Goal: Task Accomplishment & Management: Manage account settings

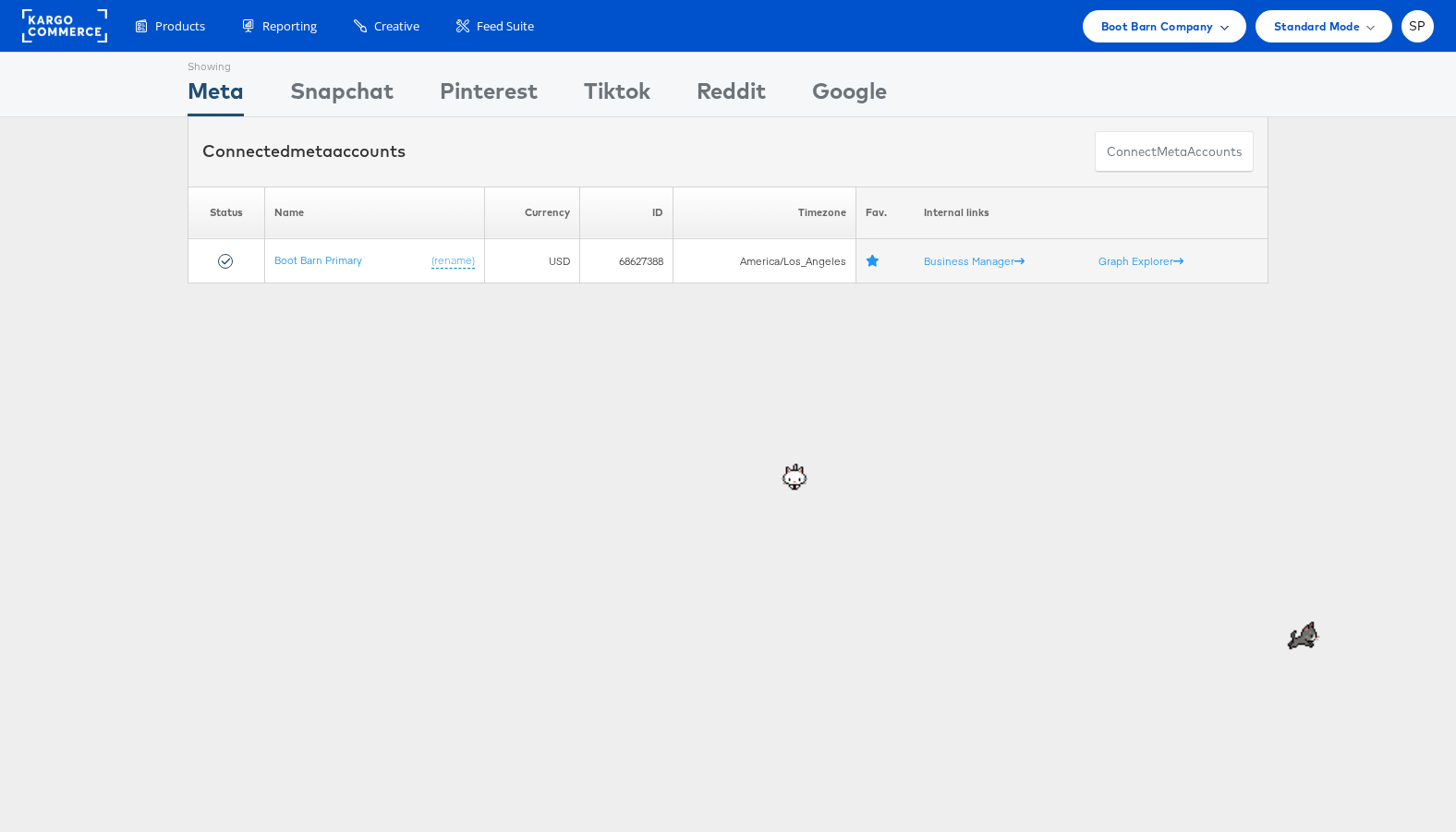
click at [1126, 33] on span "Boot Barn Company" at bounding box center [1158, 26] width 113 height 20
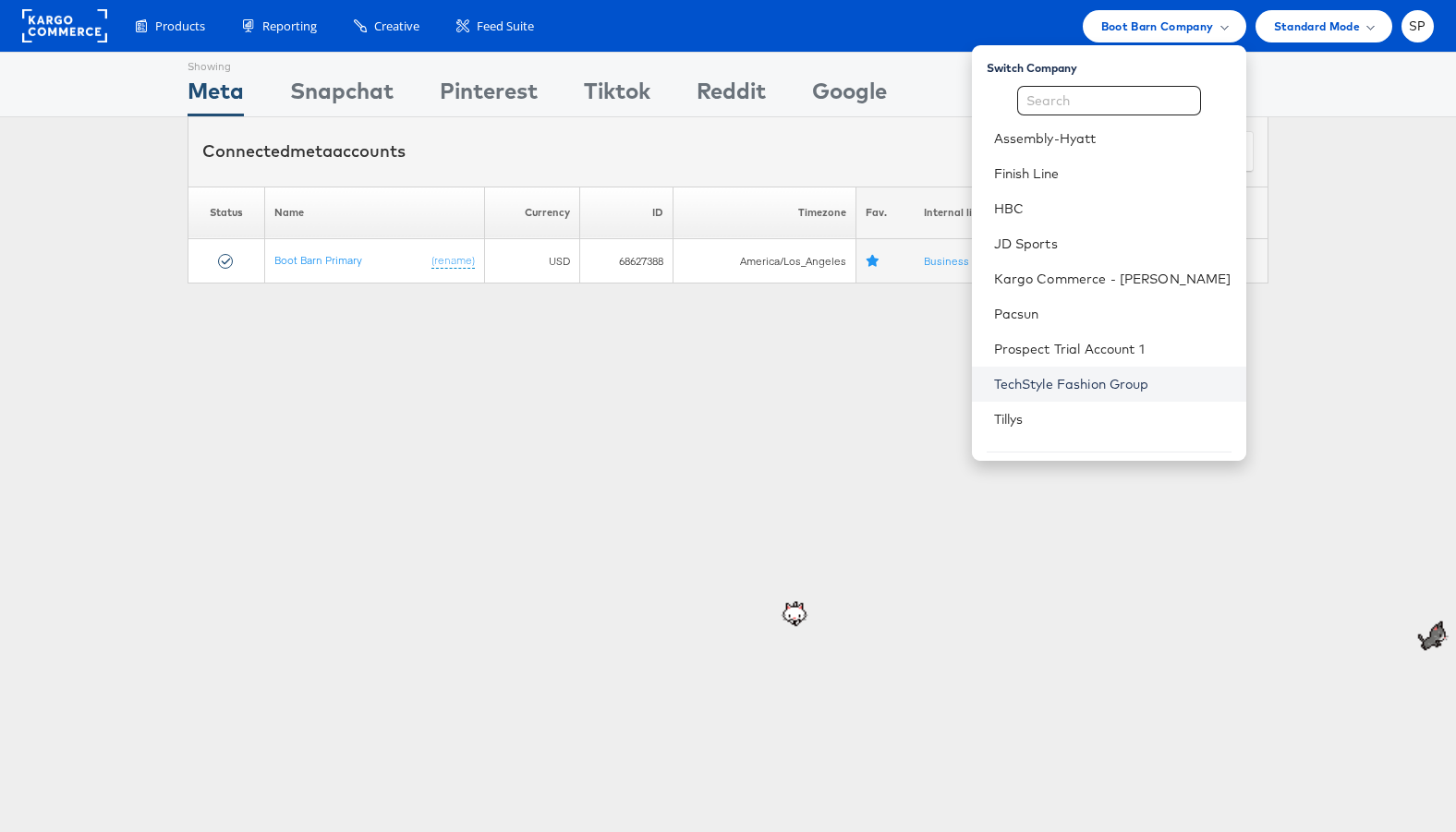
click at [1080, 379] on link "TechStyle Fashion Group" at bounding box center [1113, 385] width 237 height 19
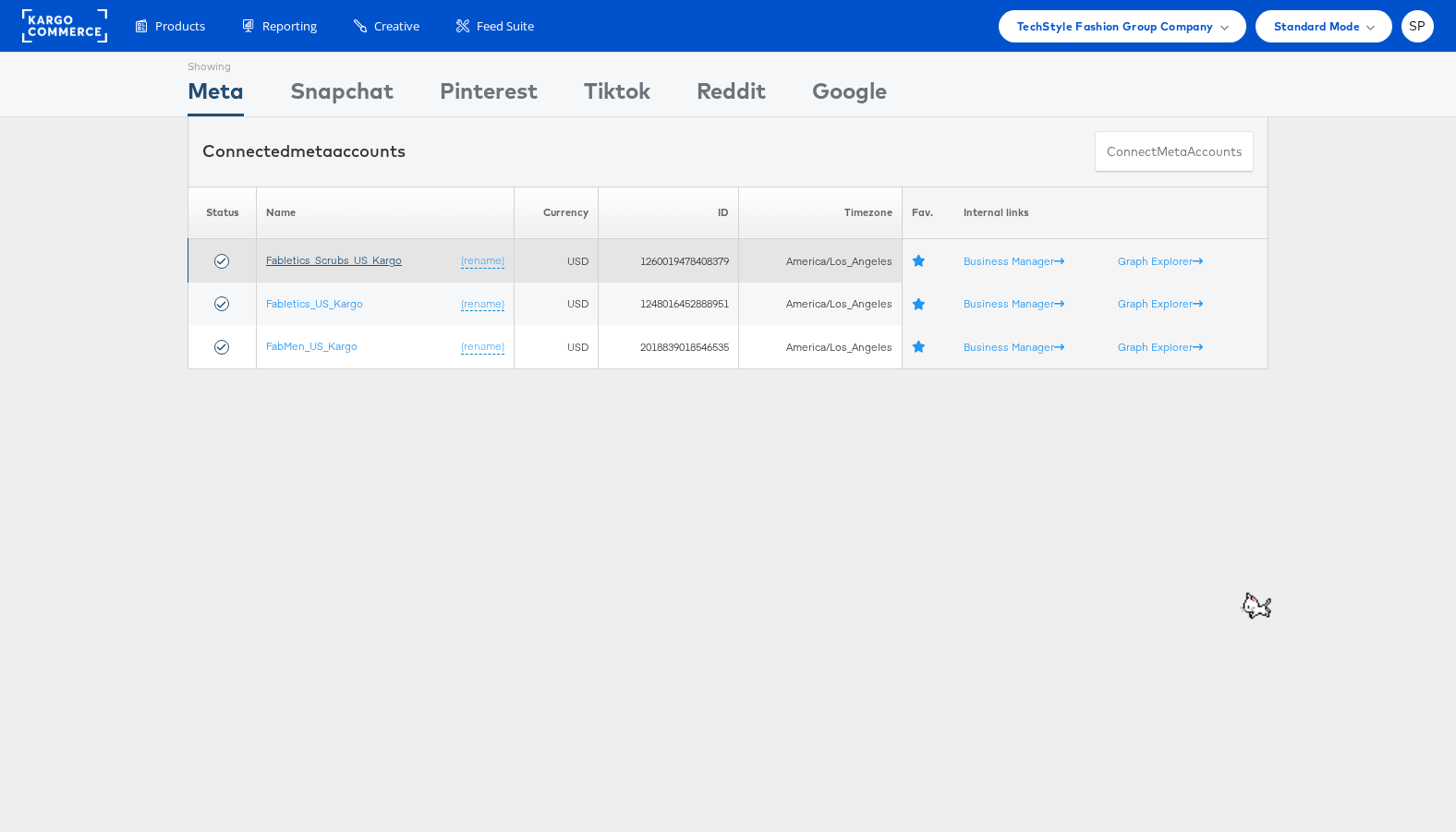
drag, startPoint x: 352, startPoint y: 259, endPoint x: 333, endPoint y: 297, distance: 42.5
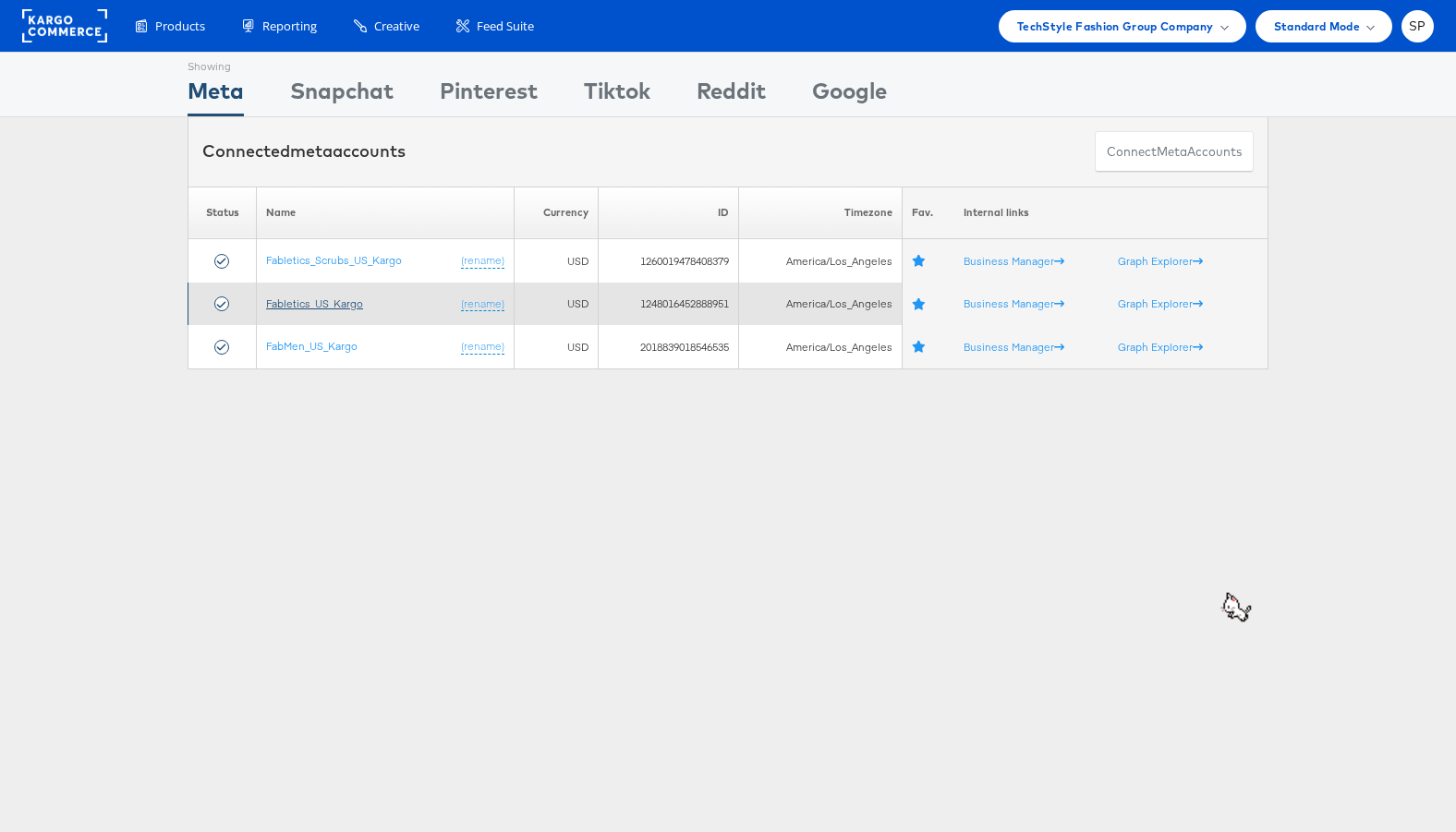
click at [331, 302] on link "Fabletics_US_Kargo" at bounding box center [314, 303] width 97 height 14
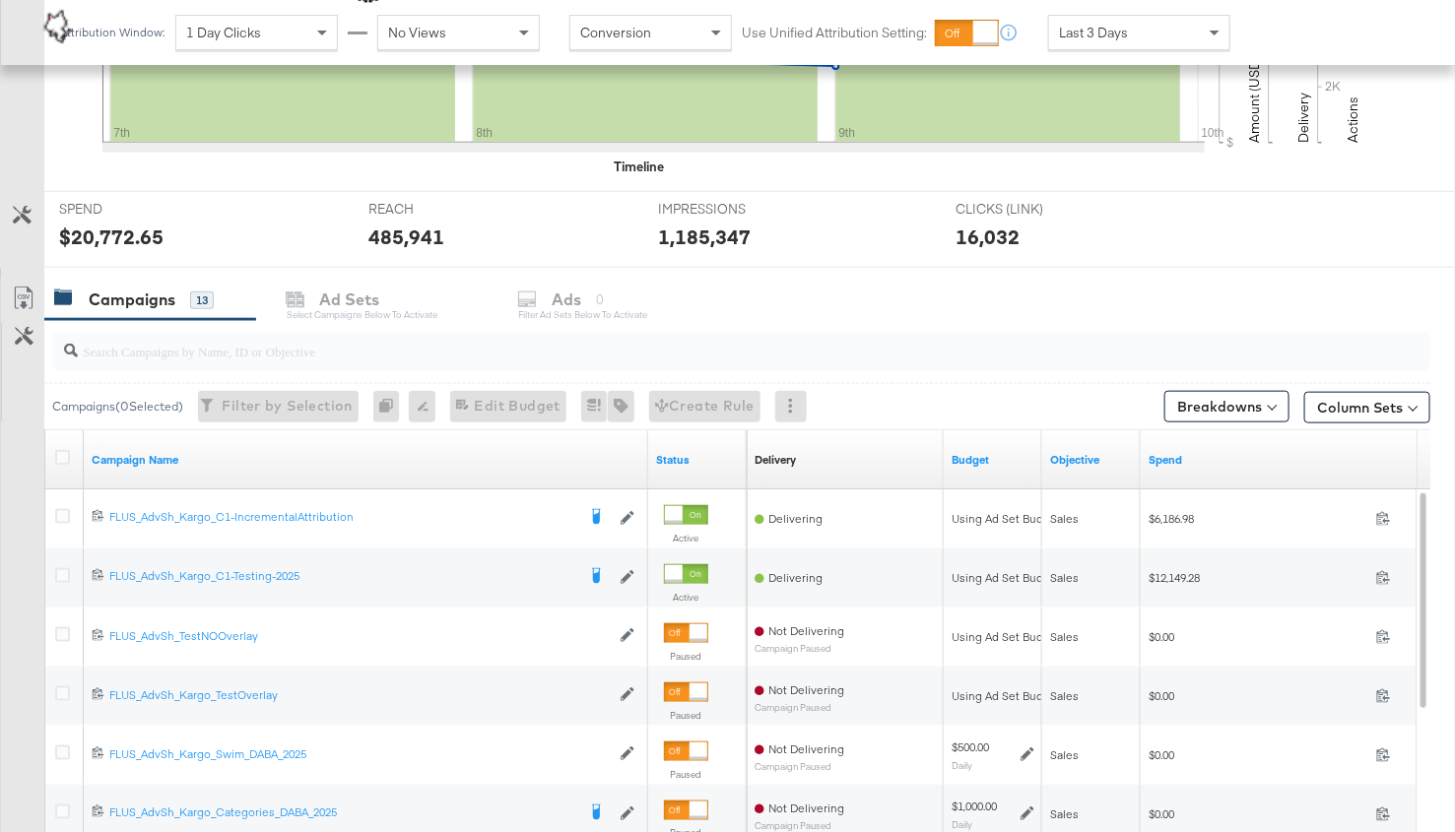
scroll to position [626, 0]
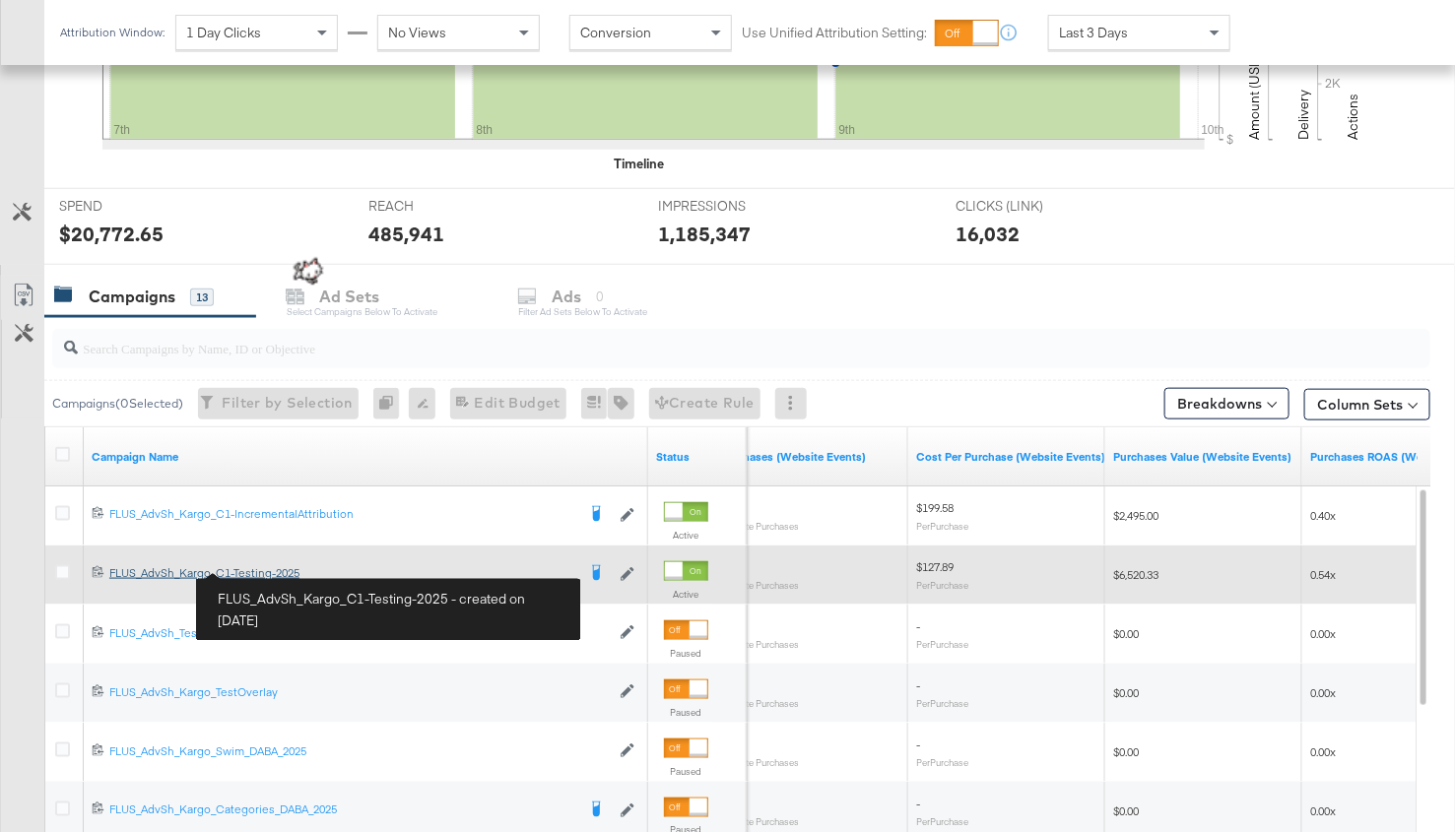
click at [269, 566] on div "FLUS_AdvSh_Kargo_C1-Testing-2025 FLUS_AdvSh_Kargo_C1-Testing-2025" at bounding box center [342, 573] width 466 height 16
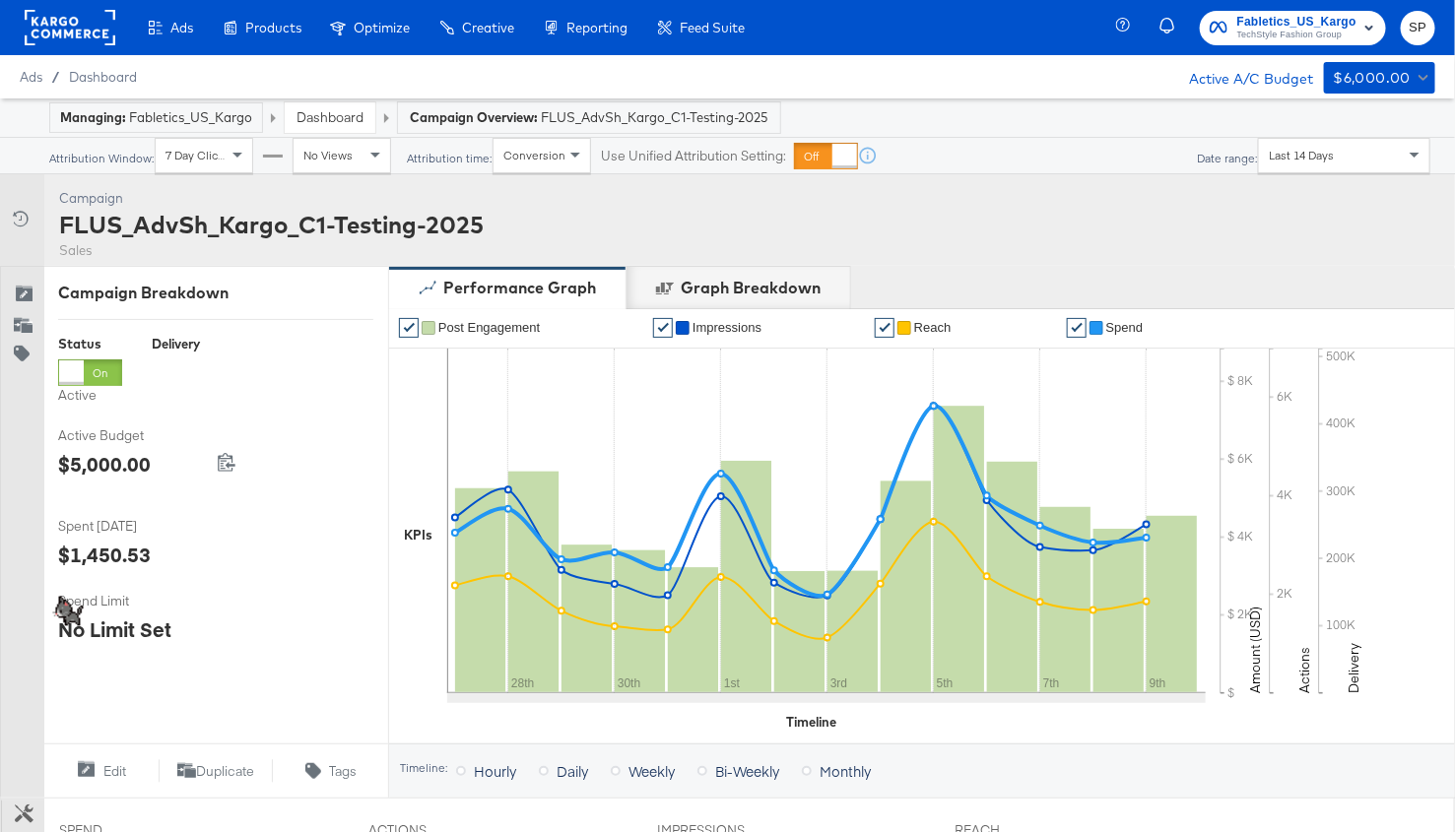
click at [320, 118] on link "Dashboard" at bounding box center [329, 117] width 67 height 18
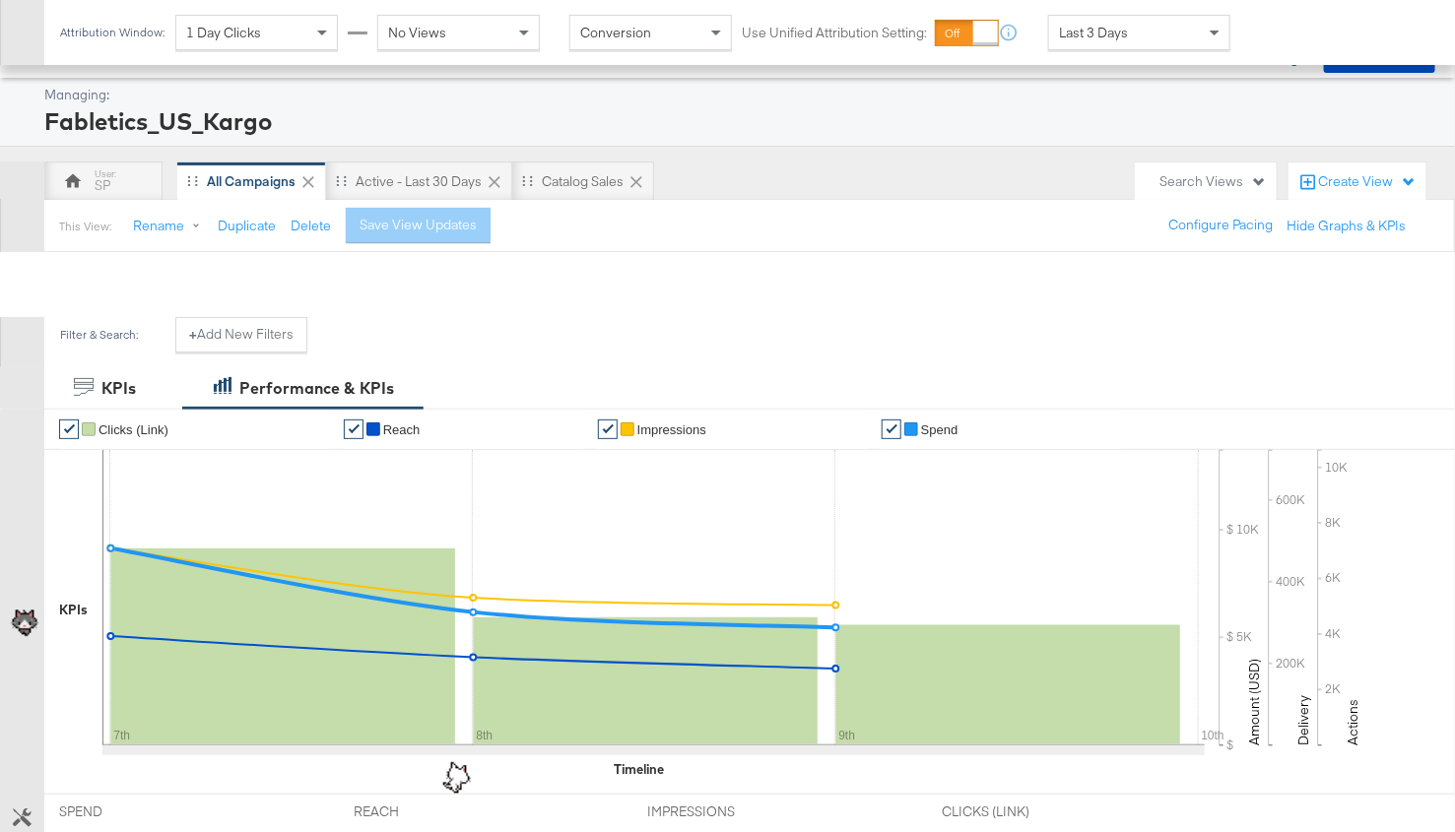
scroll to position [682, 0]
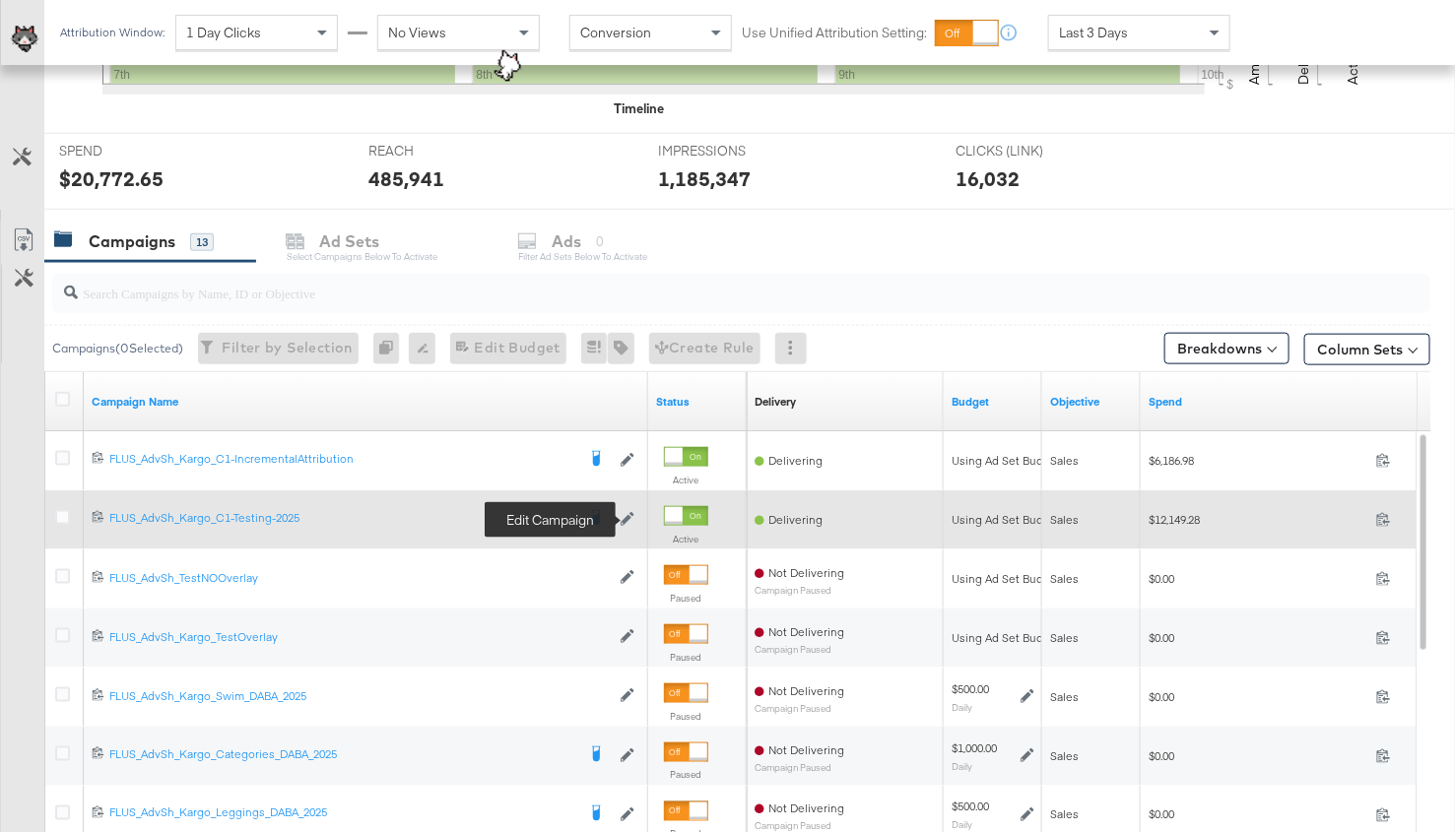
click at [623, 516] on icon at bounding box center [628, 519] width 14 height 14
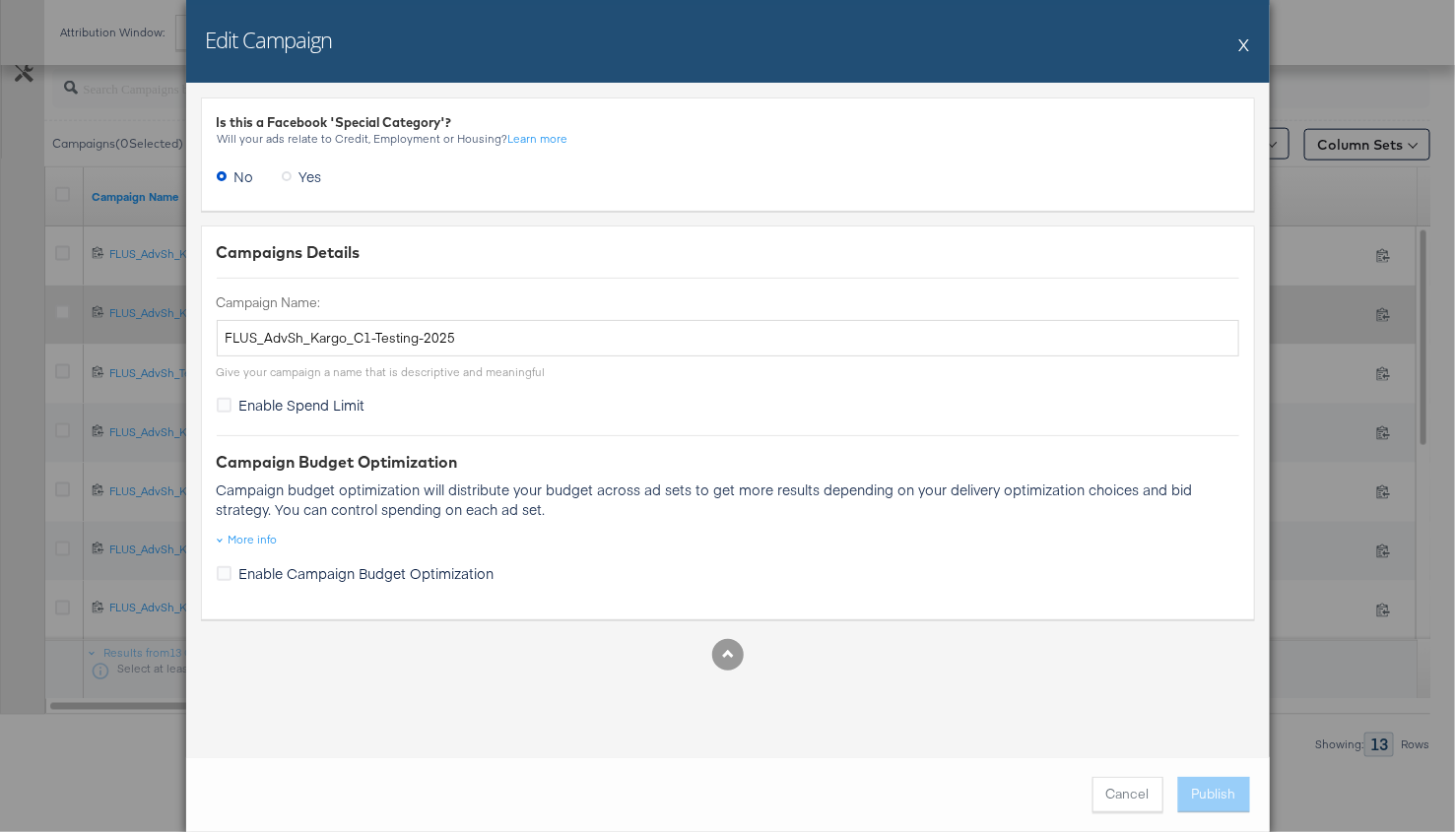
scroll to position [894, 0]
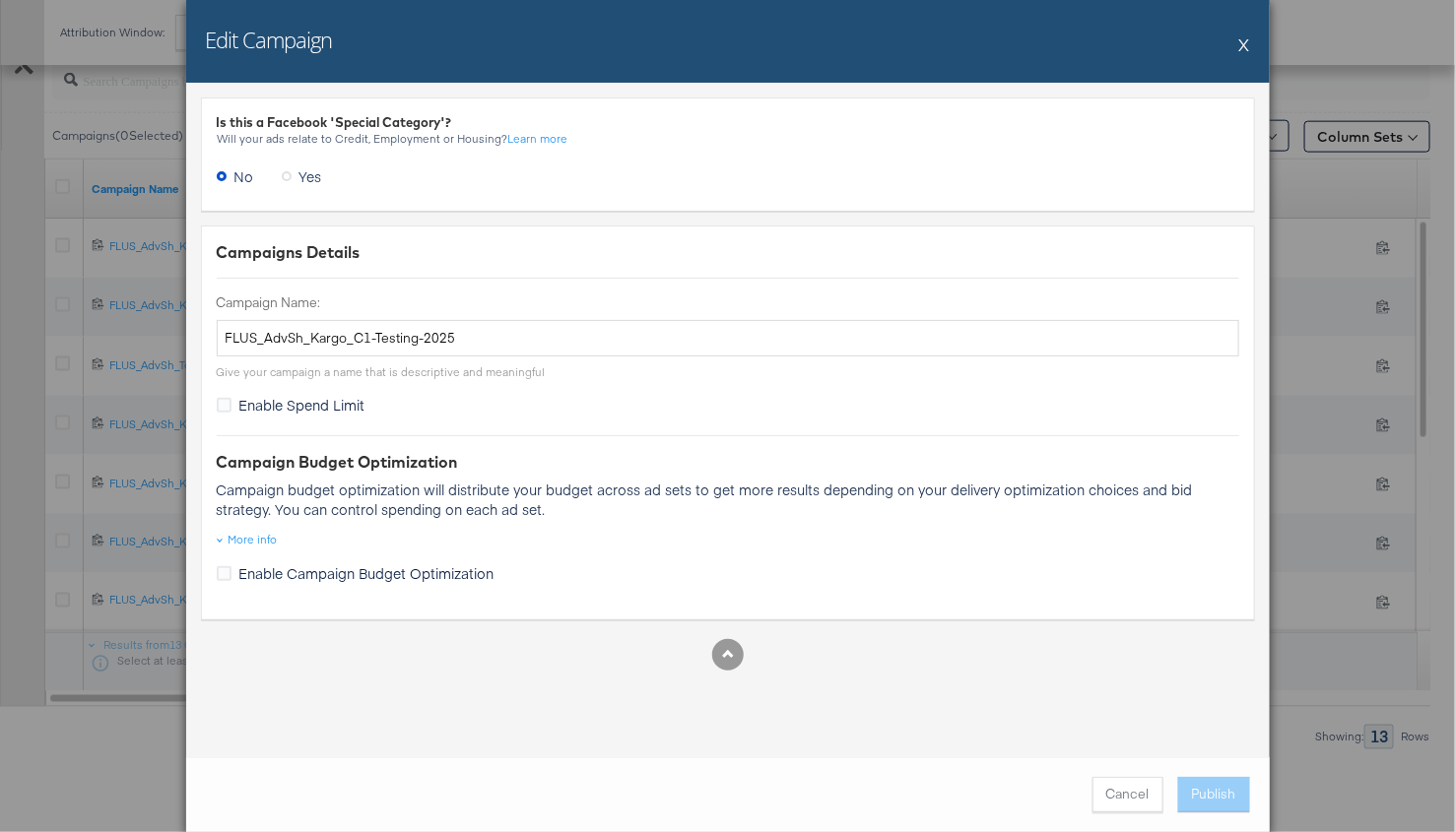
click at [1247, 36] on button "X" at bounding box center [1244, 44] width 11 height 39
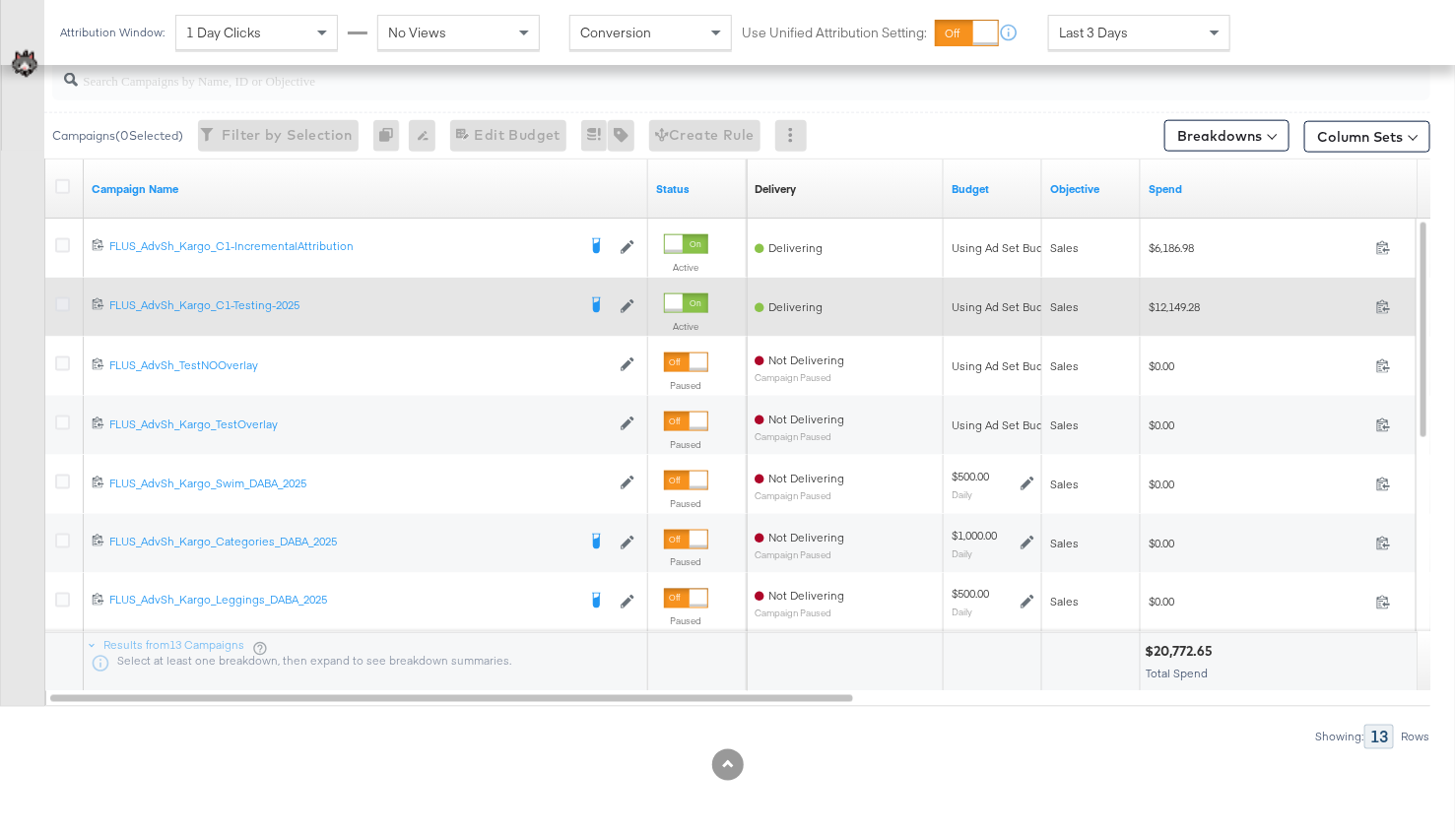
click at [60, 302] on icon at bounding box center [62, 304] width 15 height 15
click at [0, 0] on input "checkbox" at bounding box center [0, 0] width 0 height 0
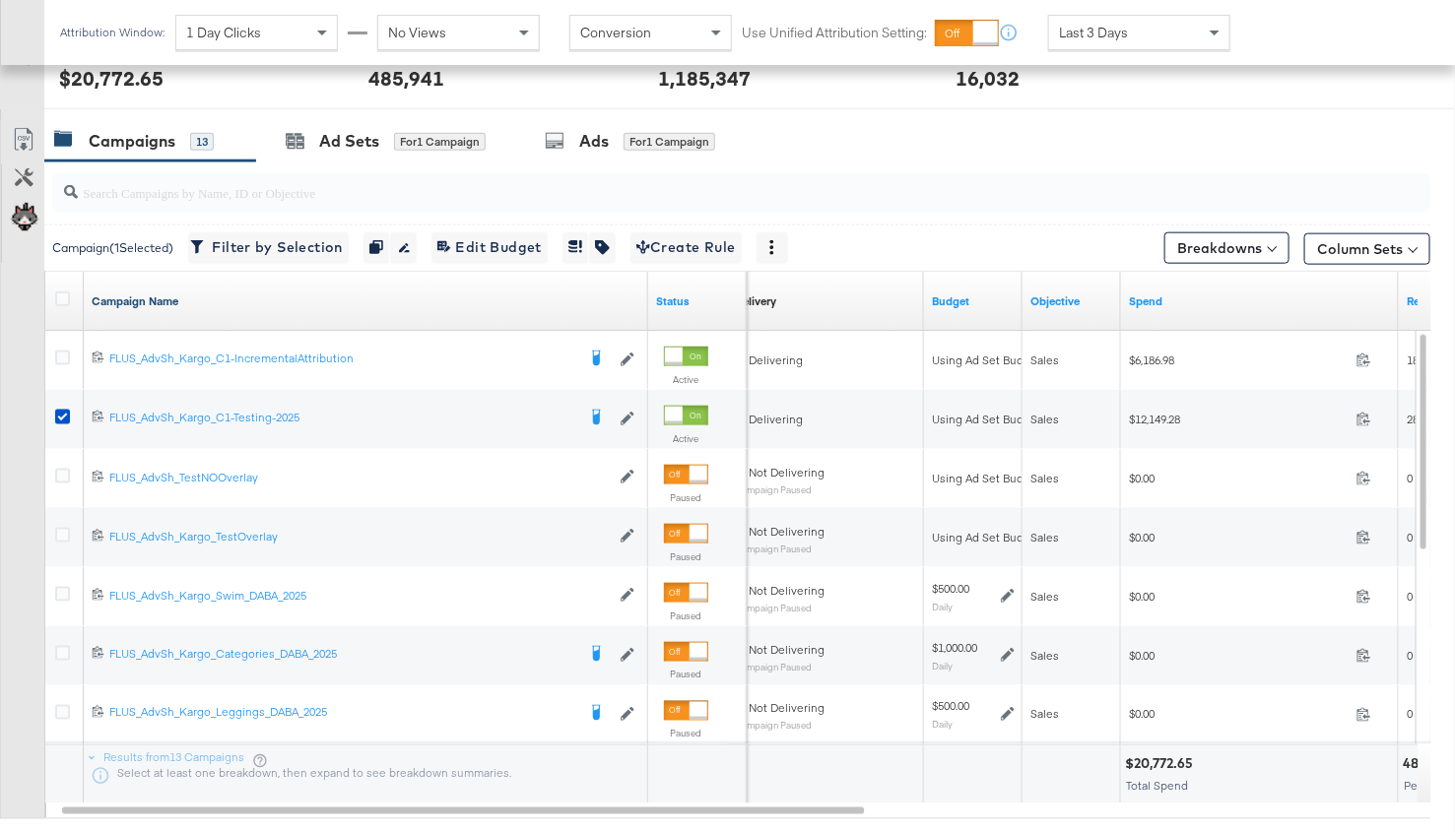
scroll to position [757, 0]
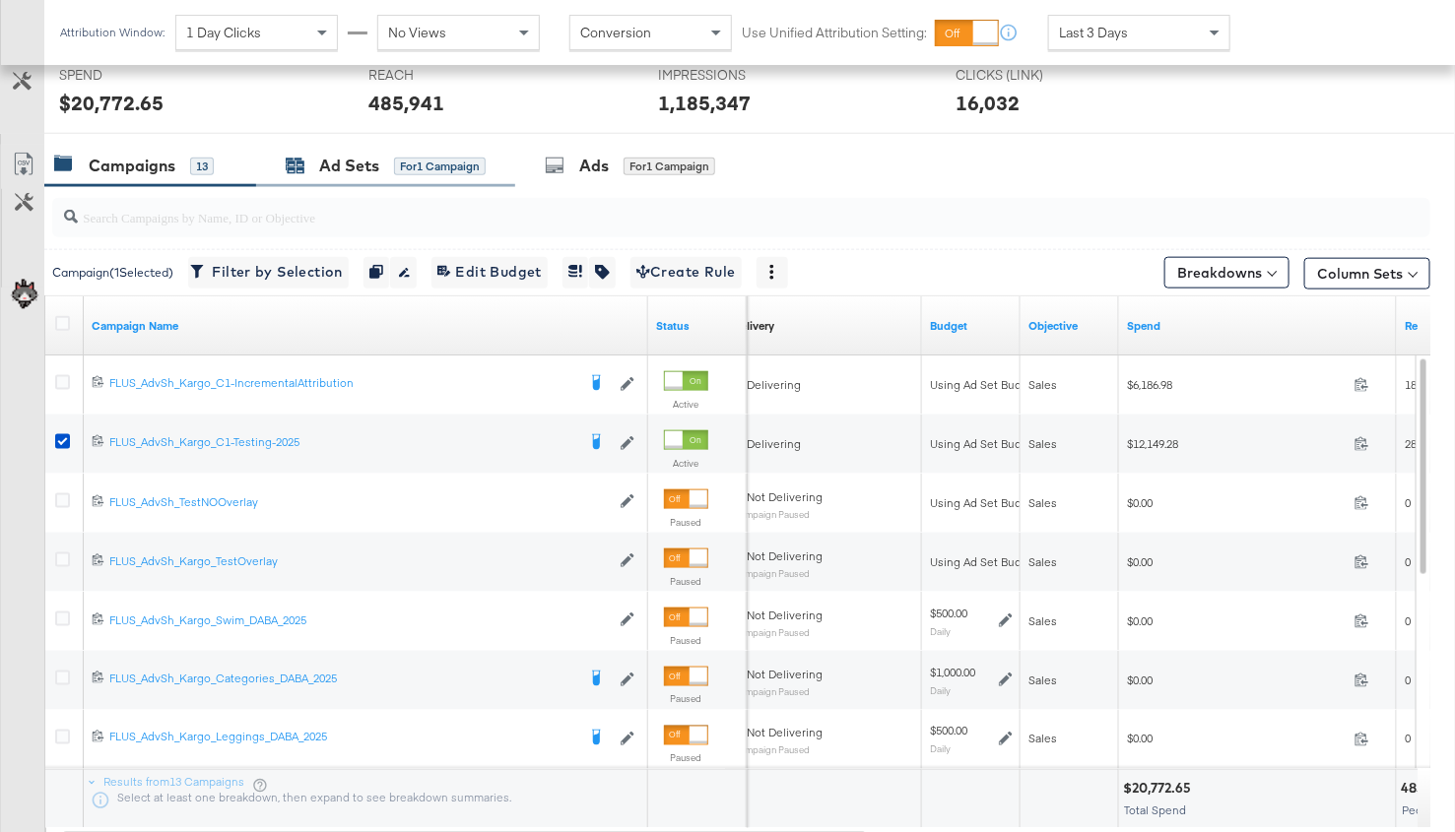
click at [377, 155] on div "Ad Sets" at bounding box center [349, 166] width 60 height 23
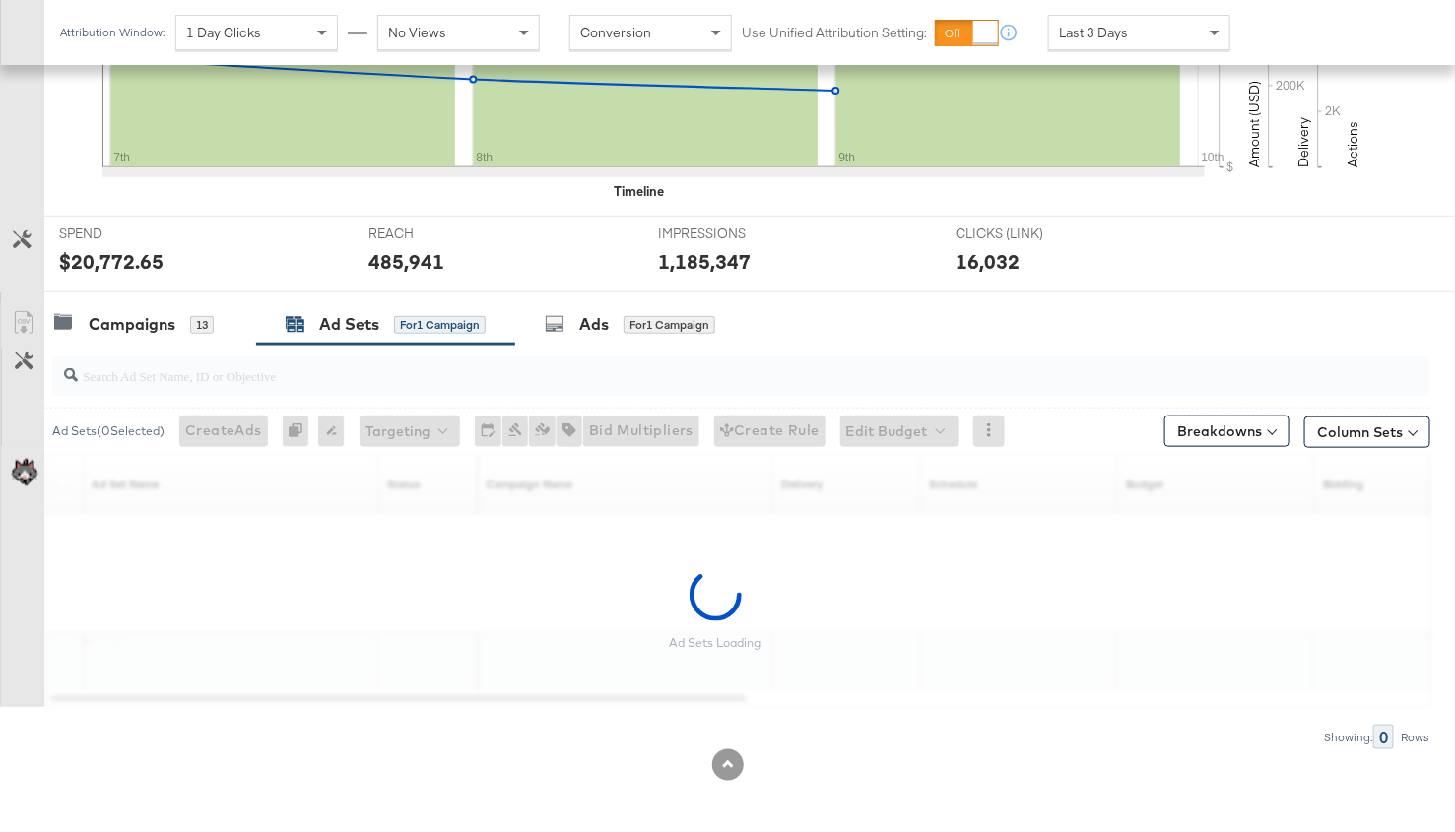
scroll to position [540, 0]
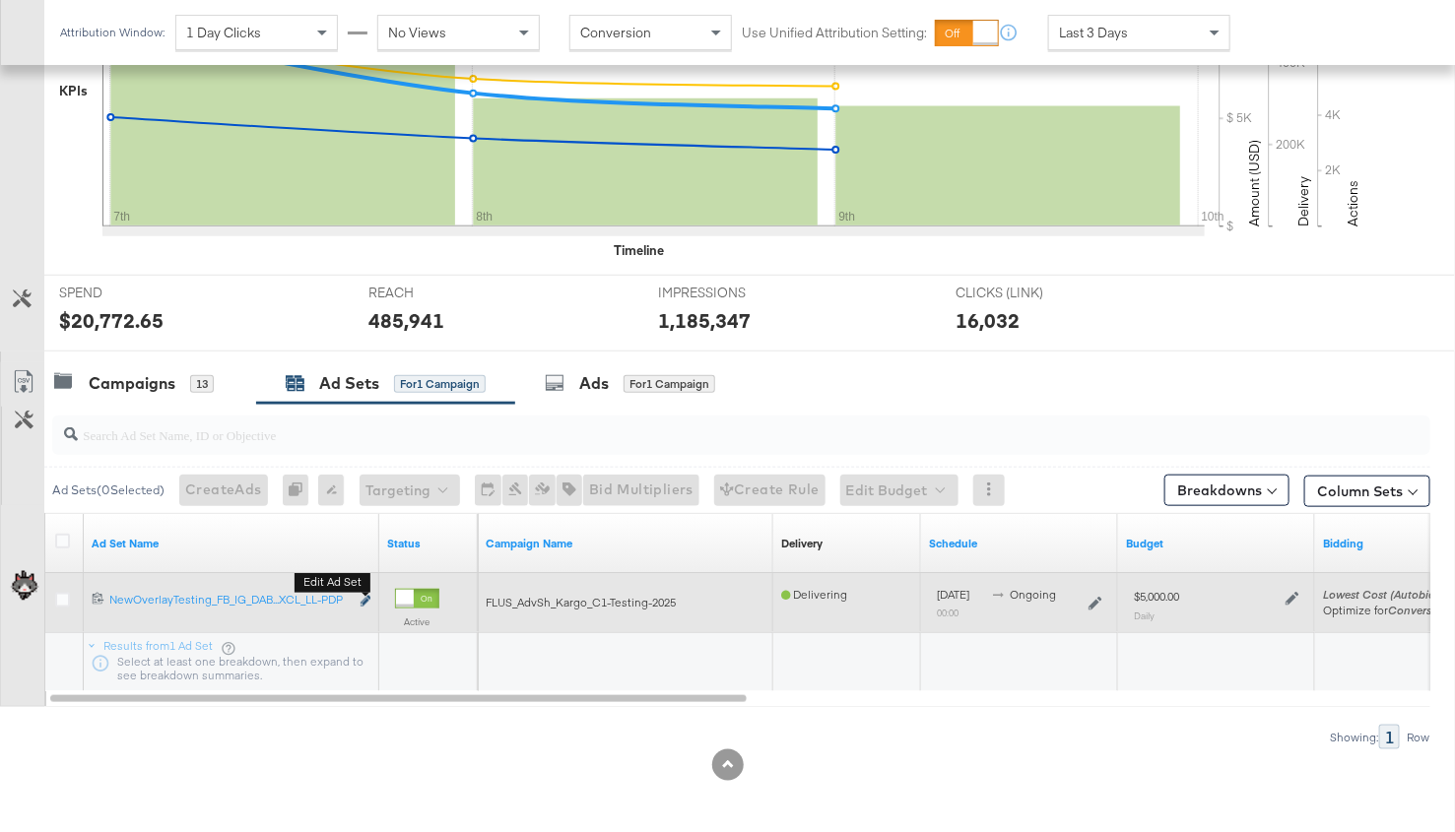
click at [366, 598] on icon "link" at bounding box center [366, 601] width 10 height 11
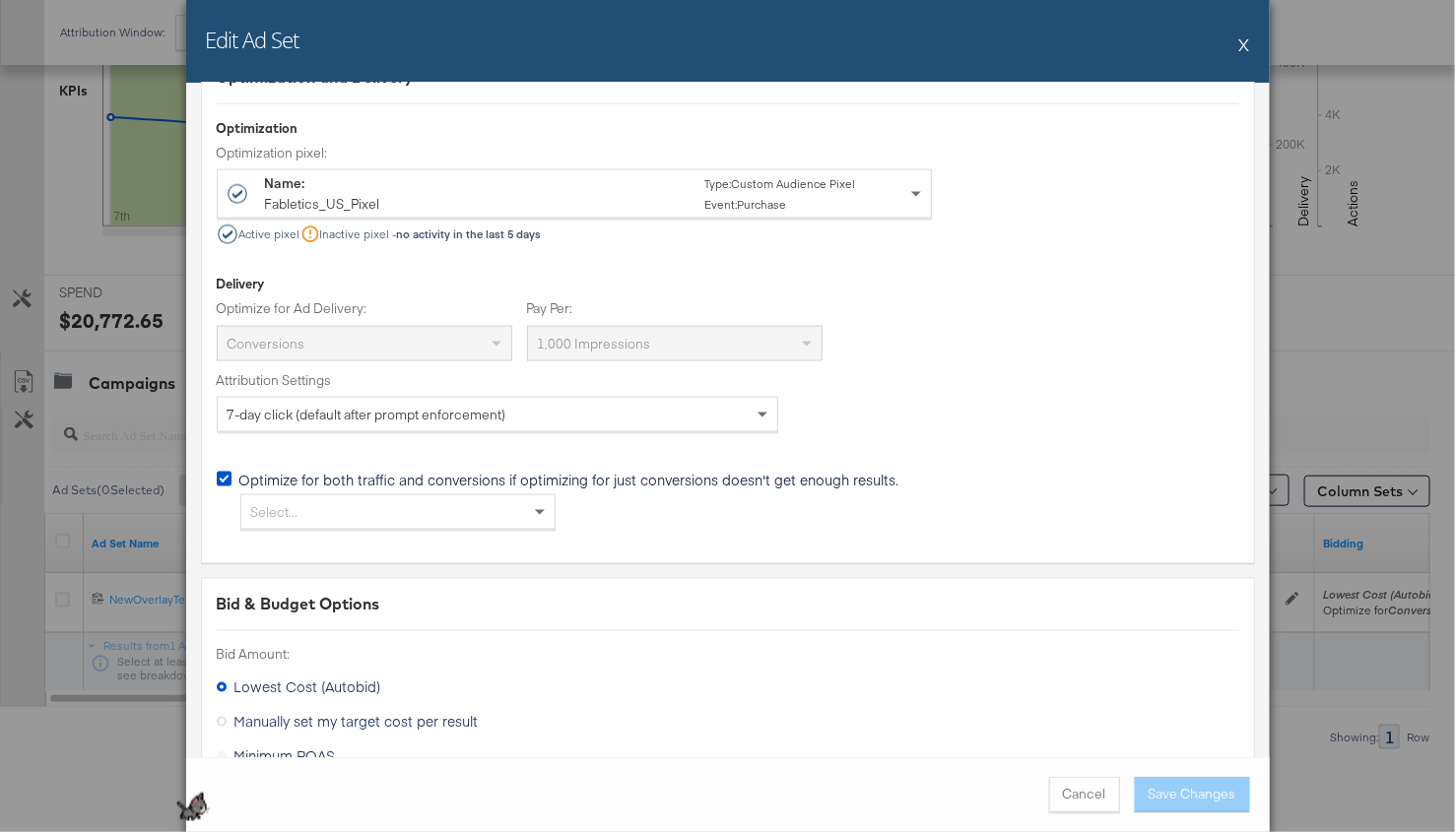
scroll to position [3955, 0]
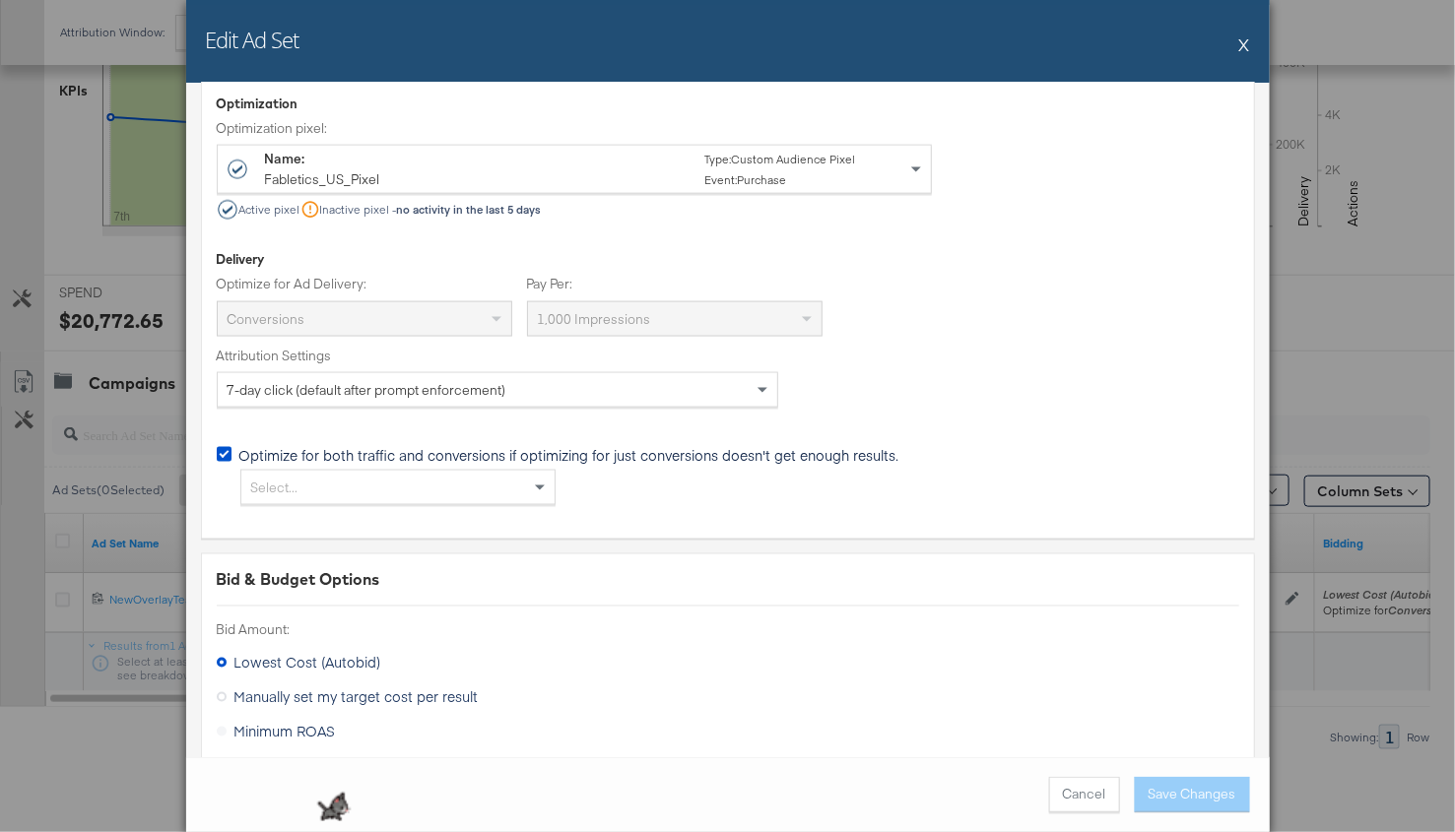
click at [67, 498] on div "Edit Ad Set X Ad Set Name: NewOverlayTesting_FB_IG_DABA_PURCHBID7DC0DV-LC_PROSP…" at bounding box center [727, 416] width 1455 height 832
click at [1243, 50] on button "X" at bounding box center [1244, 44] width 11 height 39
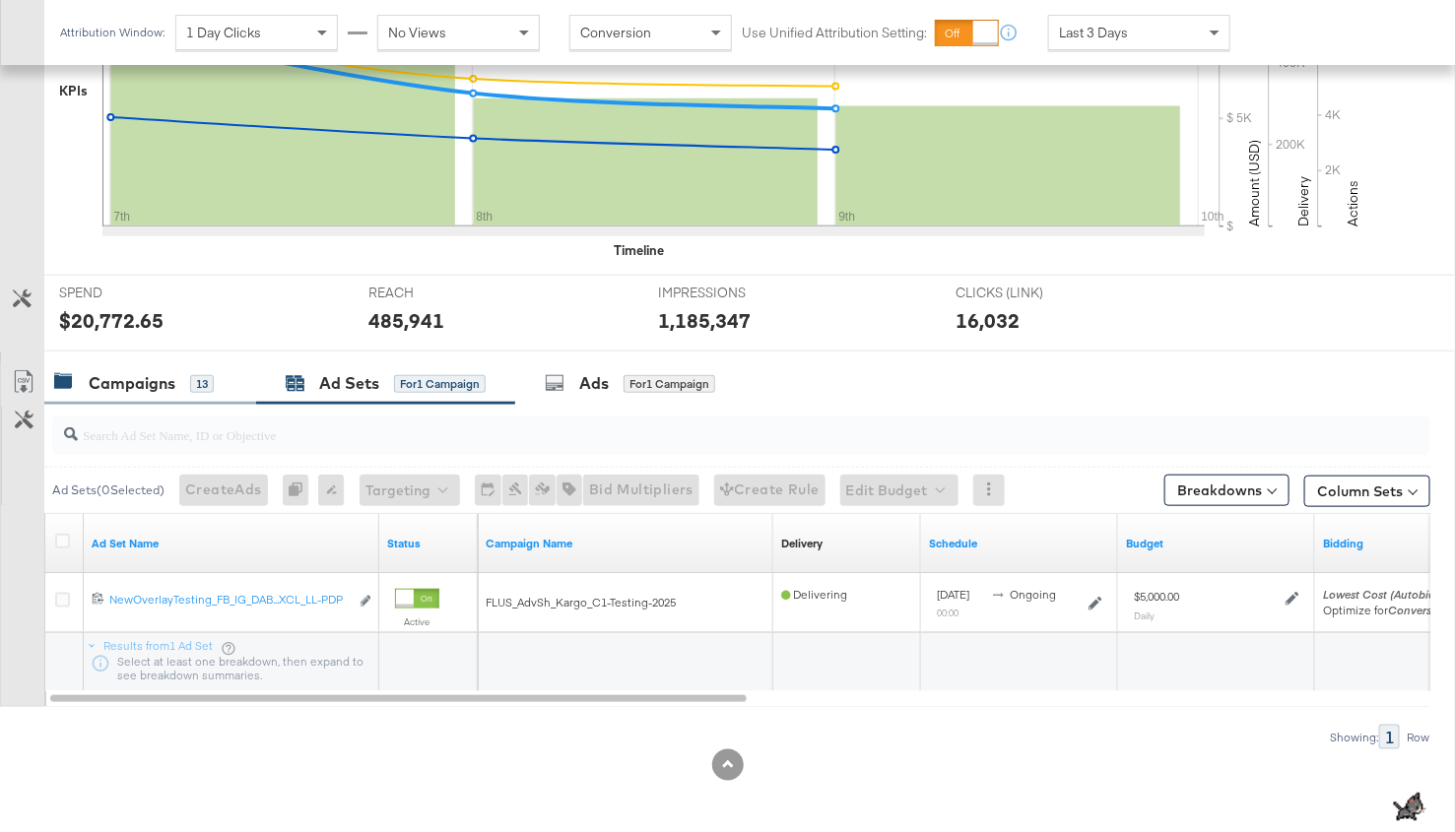
click at [145, 375] on div "Campaigns" at bounding box center [132, 383] width 87 height 23
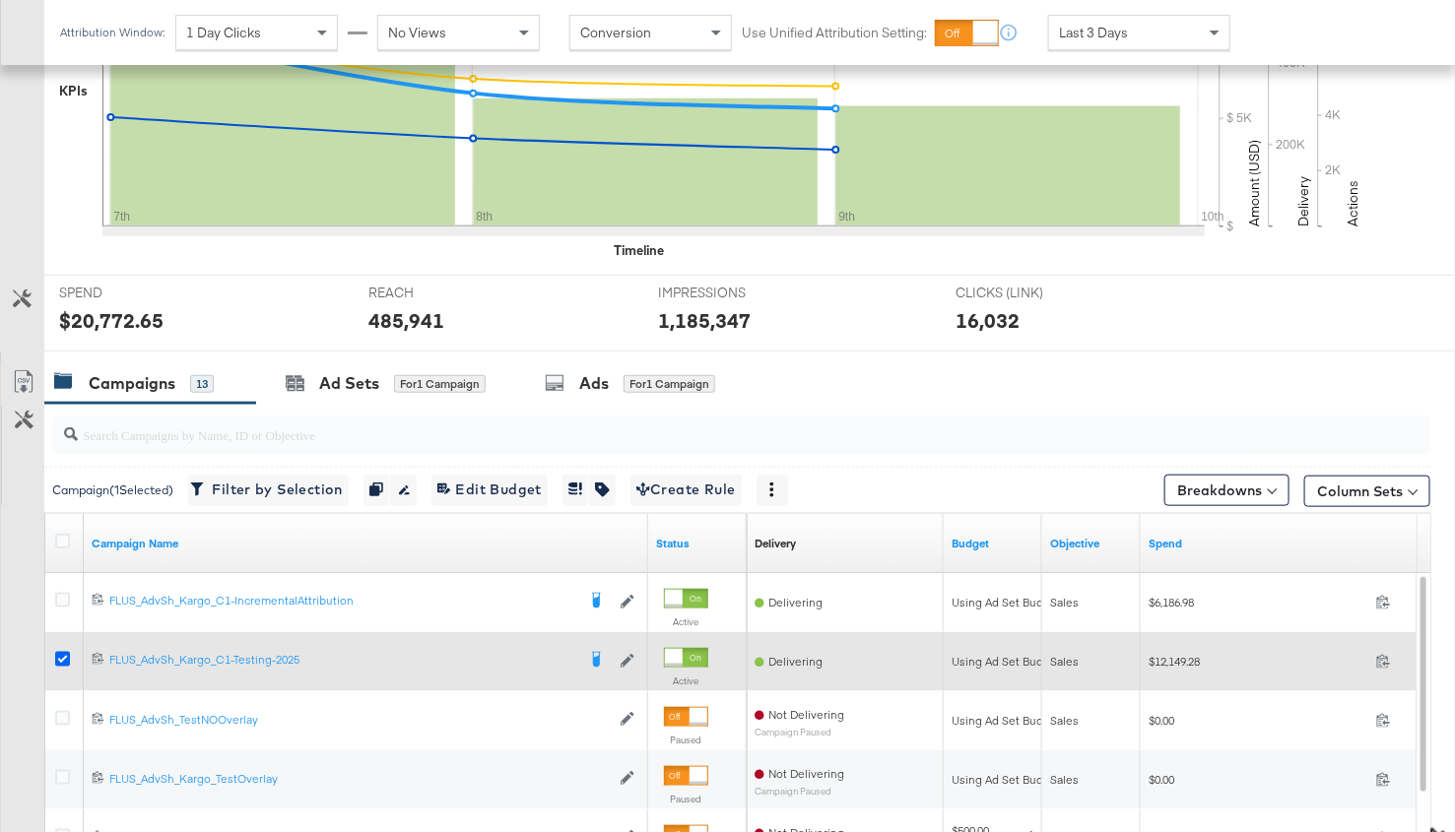
click at [64, 652] on icon at bounding box center [62, 659] width 15 height 15
click at [0, 0] on input "checkbox" at bounding box center [0, 0] width 0 height 0
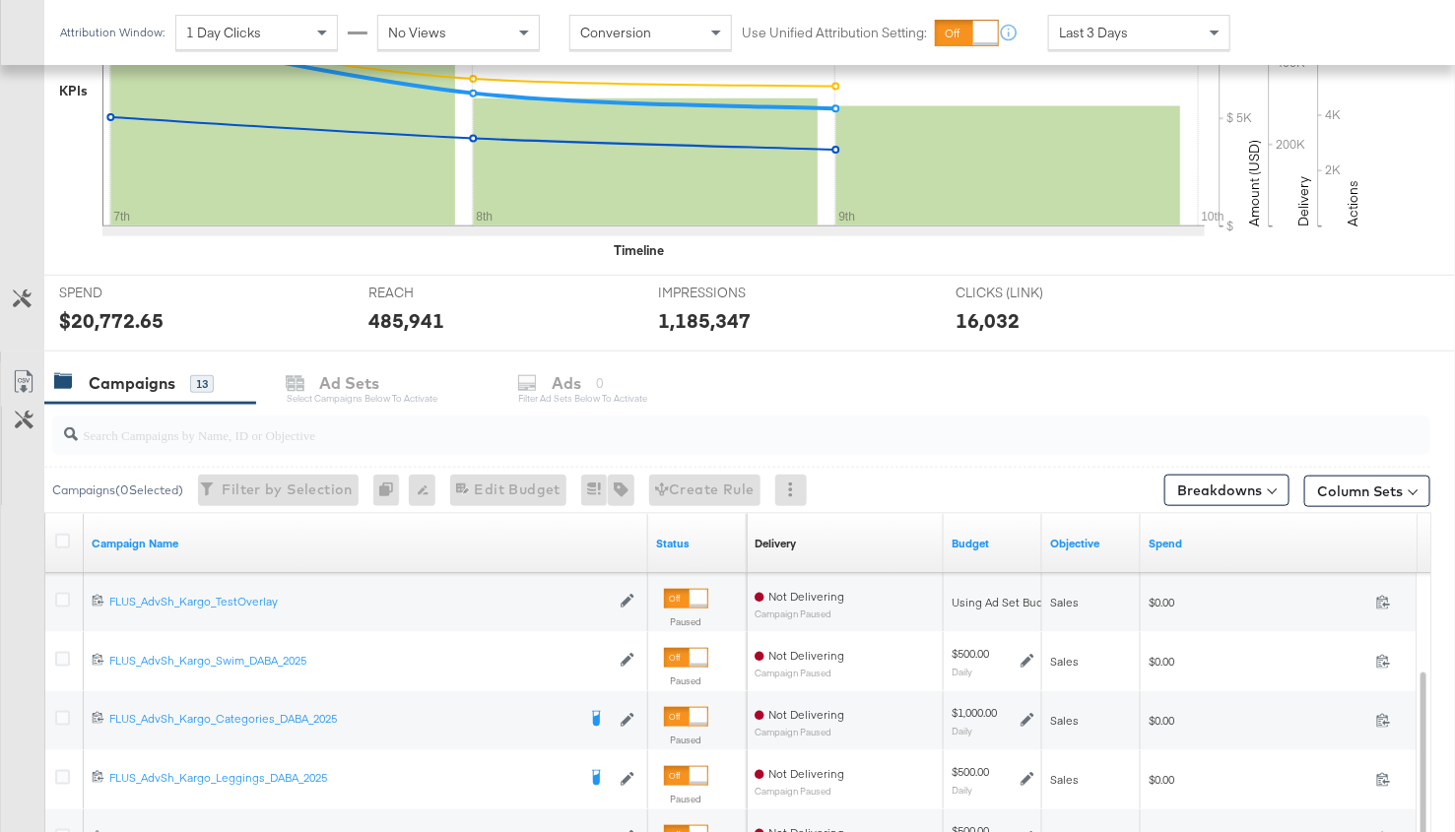
click at [1087, 15] on div "Last 3 Days" at bounding box center [1139, 32] width 182 height 35
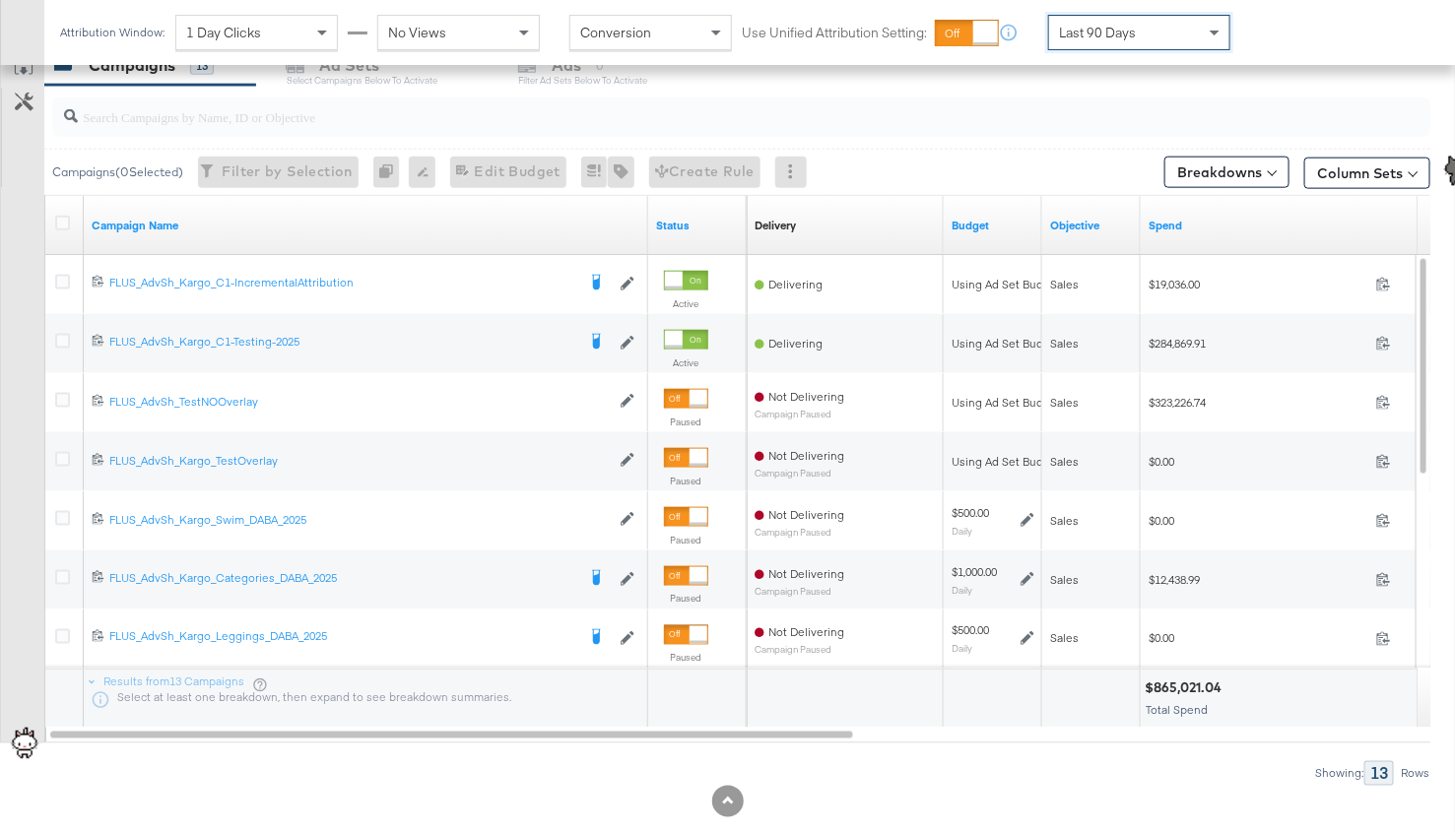
scroll to position [894, 0]
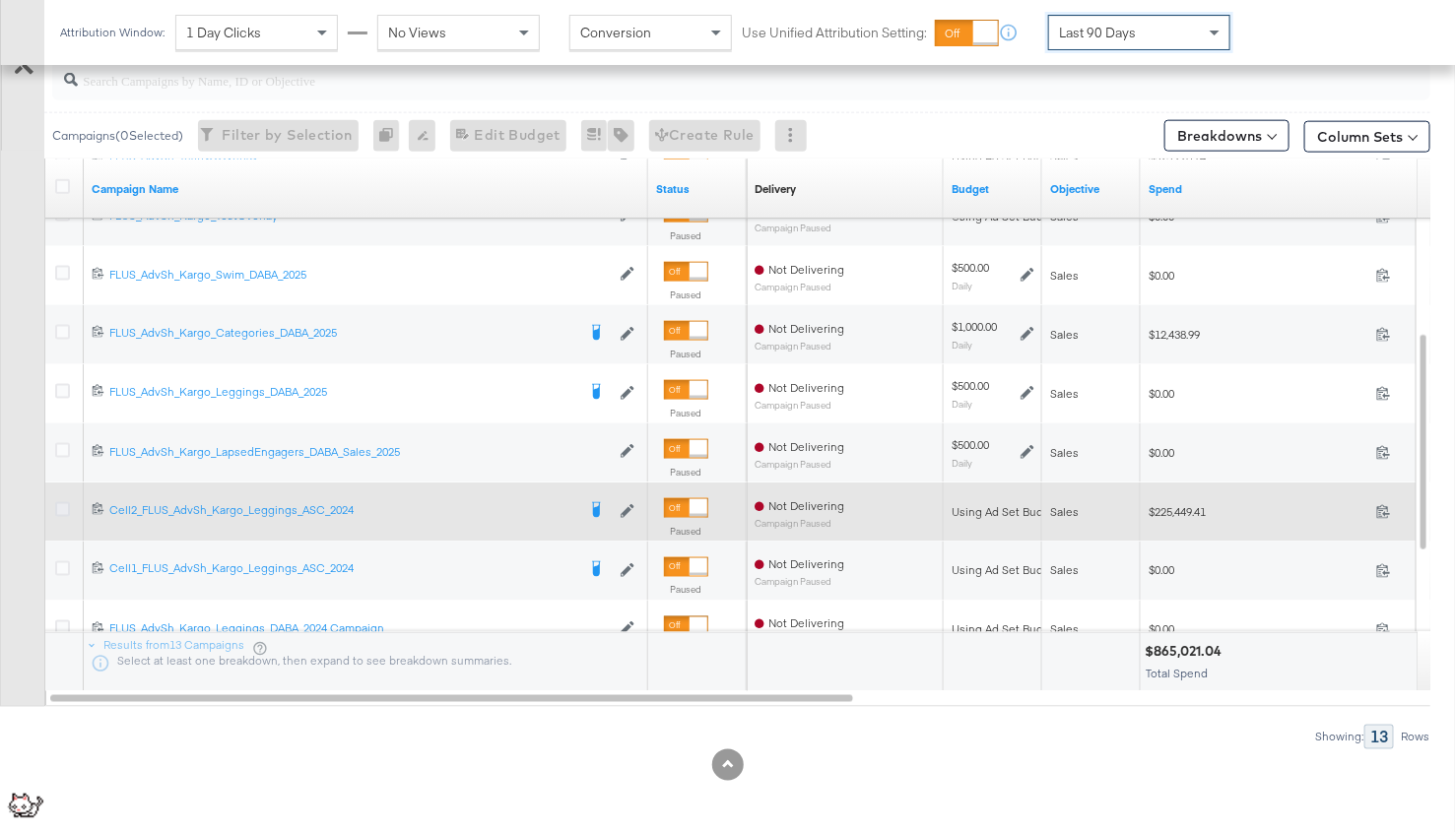
click at [63, 507] on icon at bounding box center [62, 509] width 15 height 15
click at [0, 0] on input "checkbox" at bounding box center [0, 0] width 0 height 0
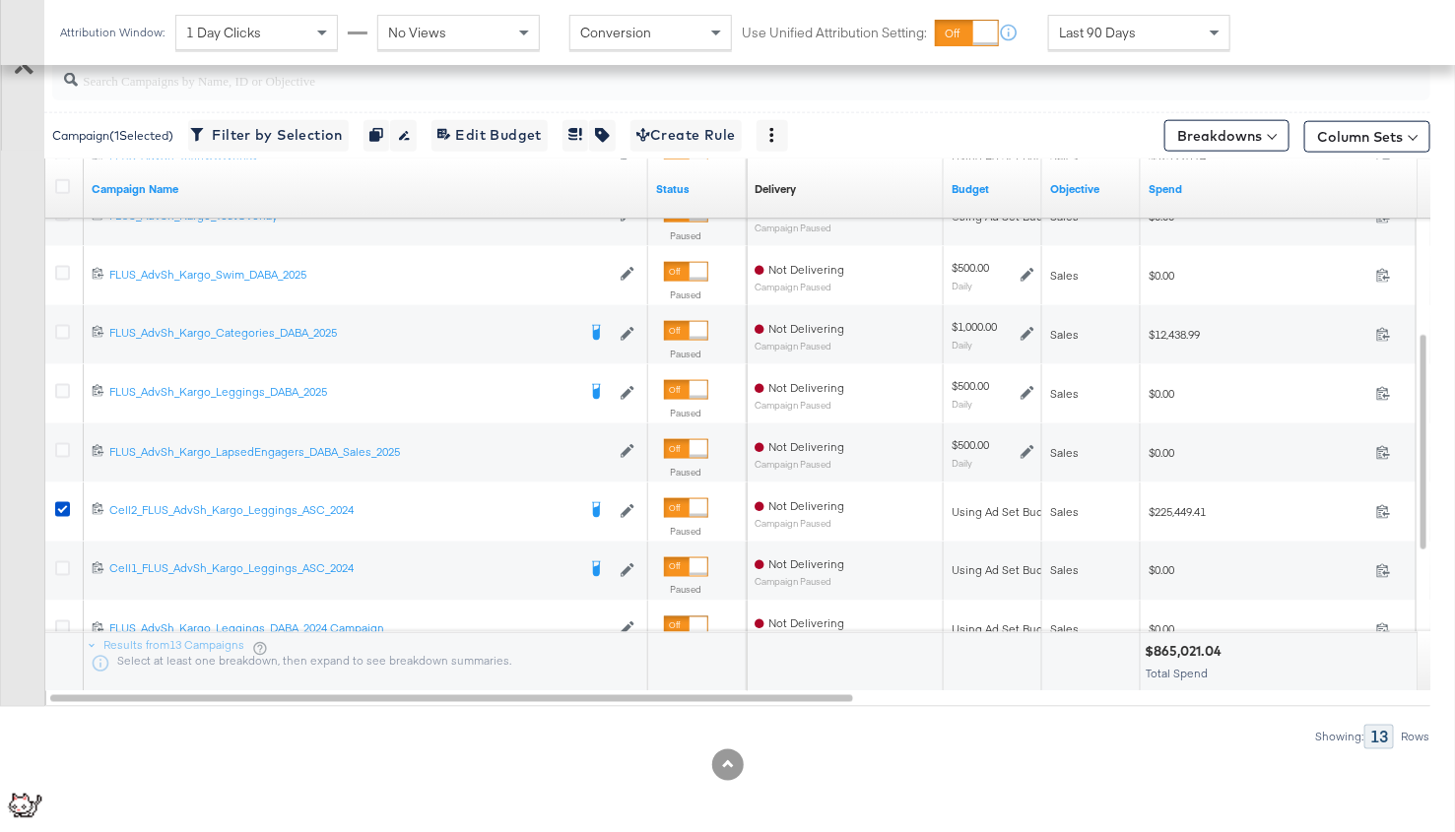
scroll to position [826, 0]
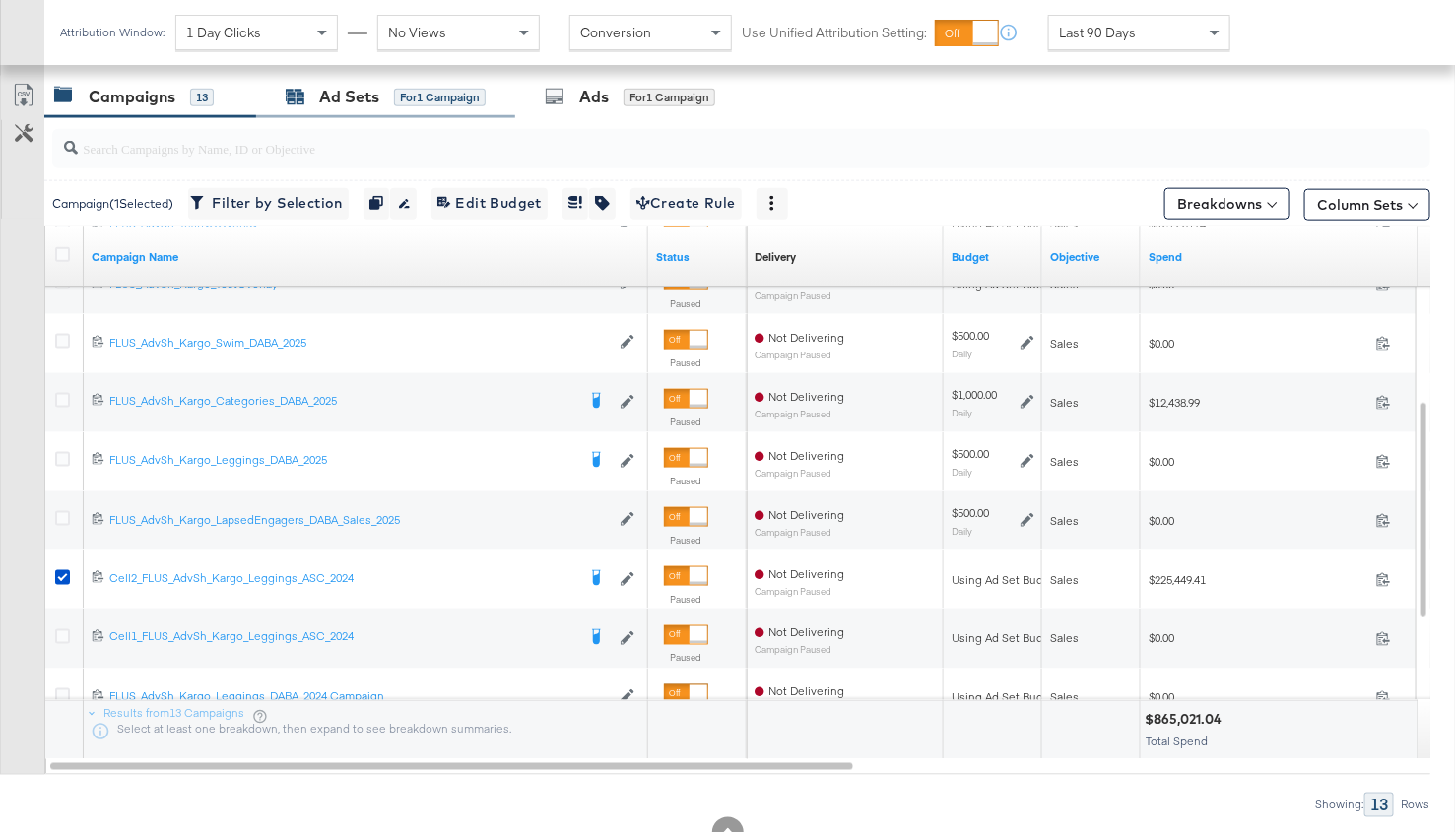
click at [352, 86] on div "Ad Sets" at bounding box center [349, 97] width 60 height 23
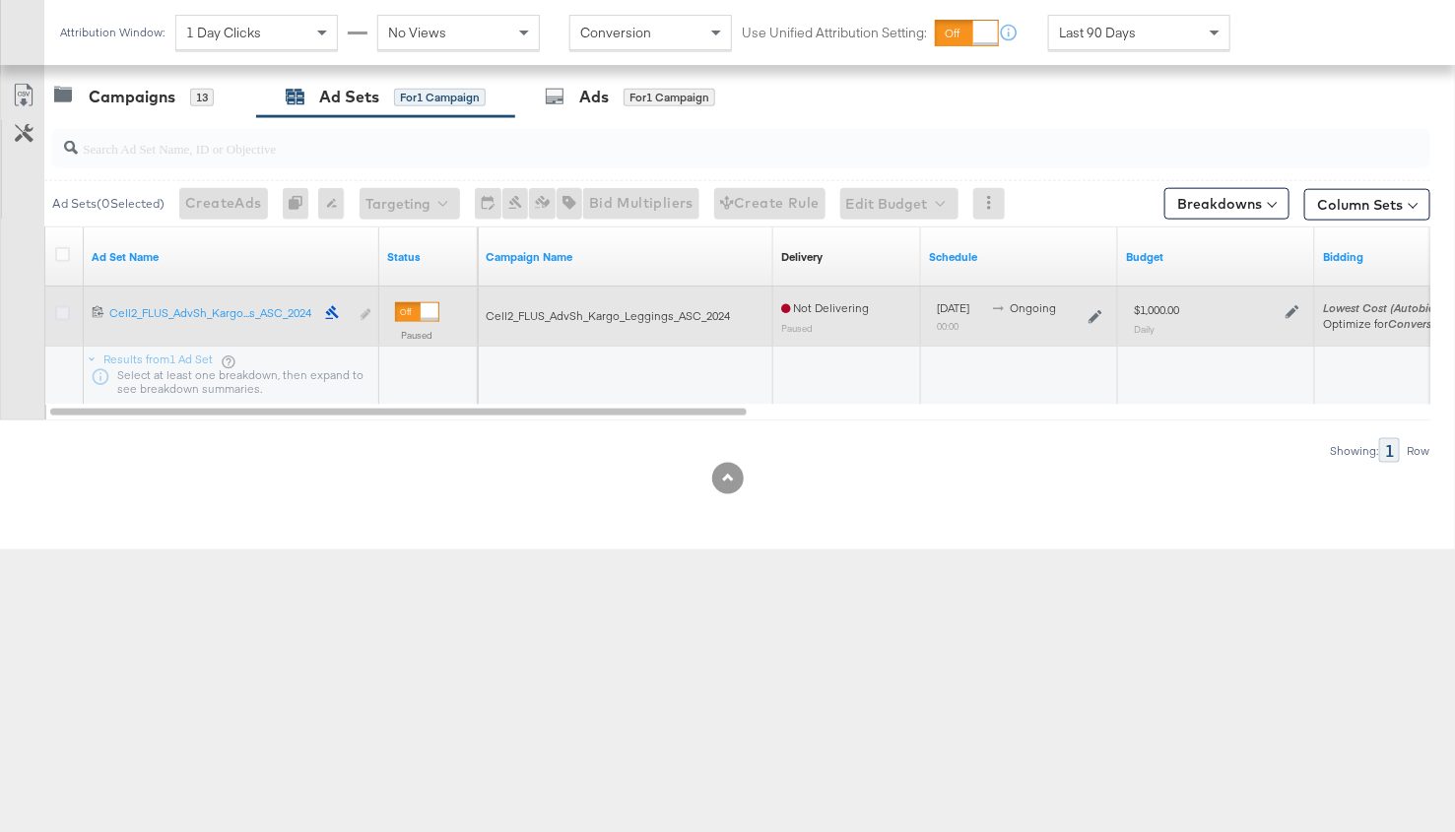
click at [64, 311] on icon at bounding box center [62, 313] width 15 height 15
click at [0, 0] on input "checkbox" at bounding box center [0, 0] width 0 height 0
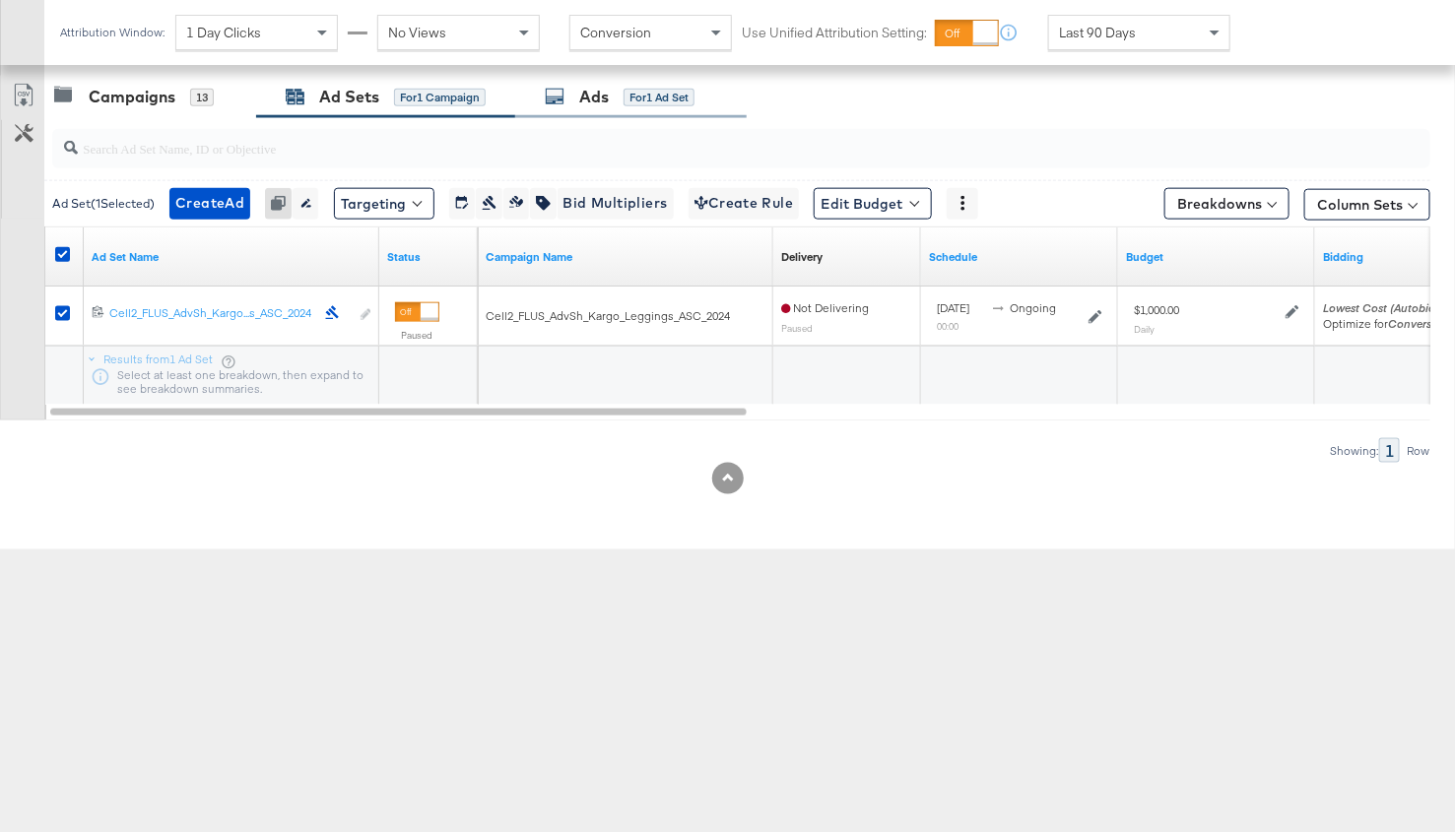
click at [569, 107] on div "Ads for 1 Ad Set" at bounding box center [630, 97] width 231 height 42
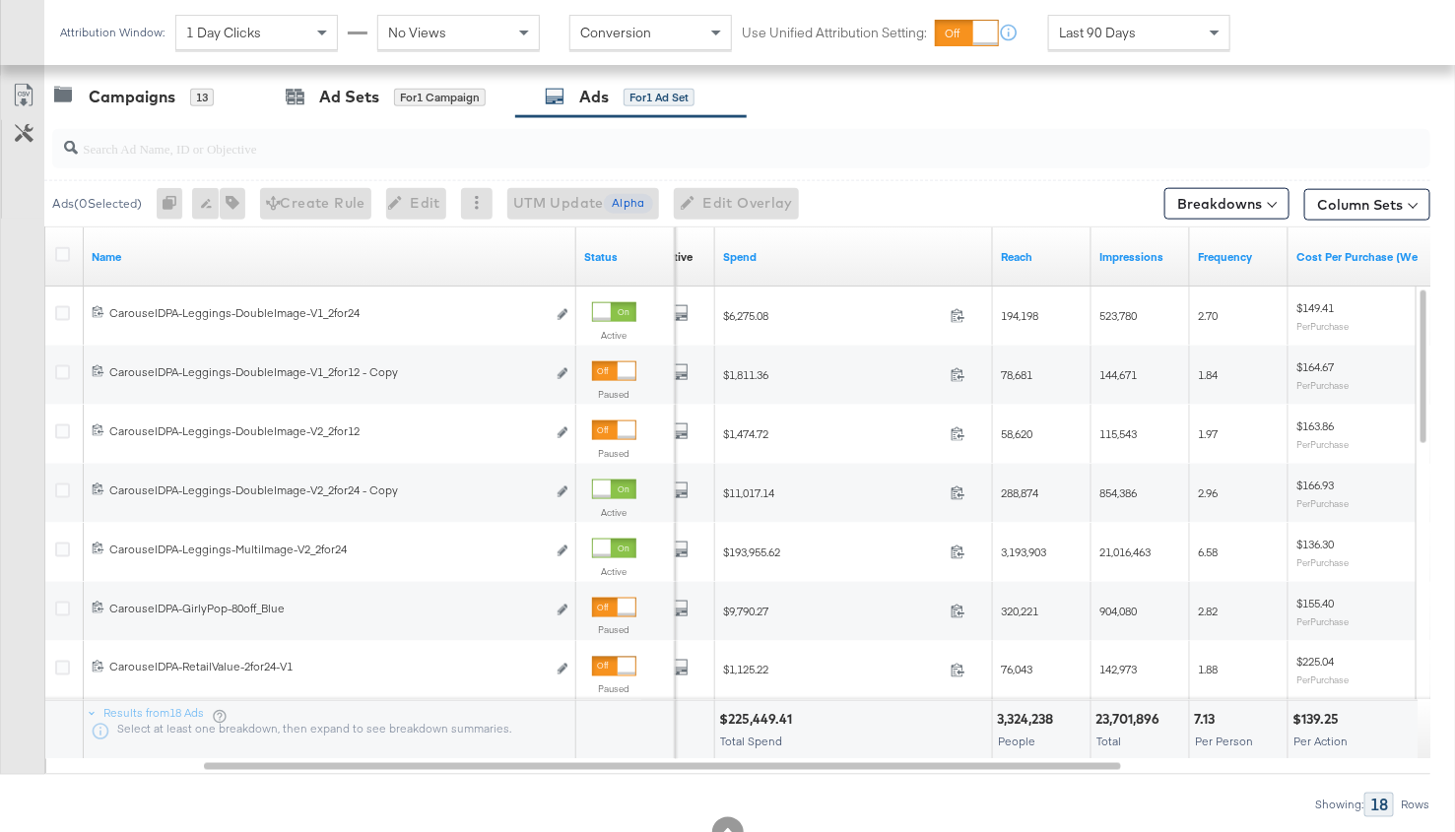
click at [755, 256] on link "Spend" at bounding box center [854, 257] width 262 height 16
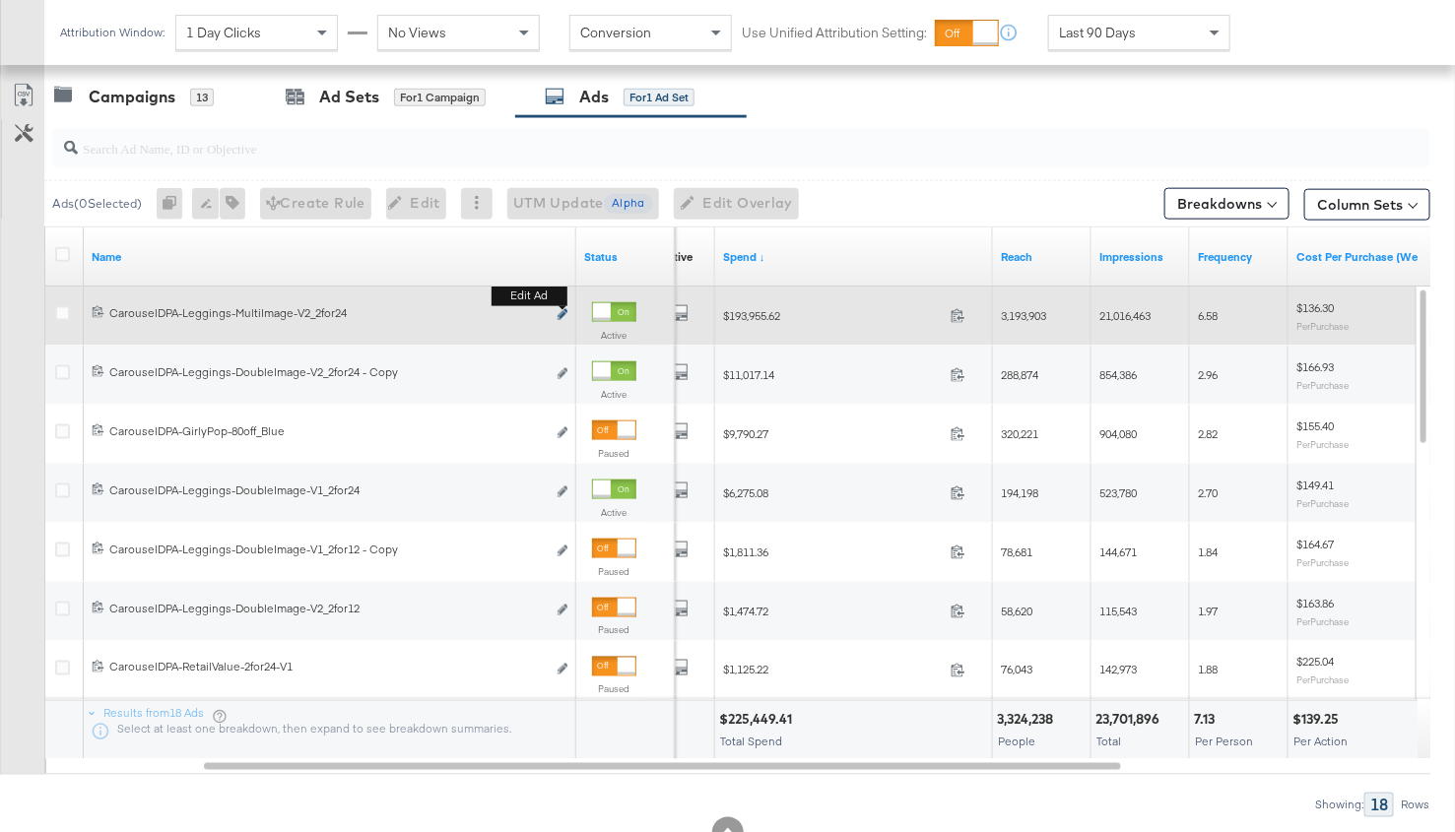
click at [563, 313] on icon "link" at bounding box center [563, 314] width 10 height 11
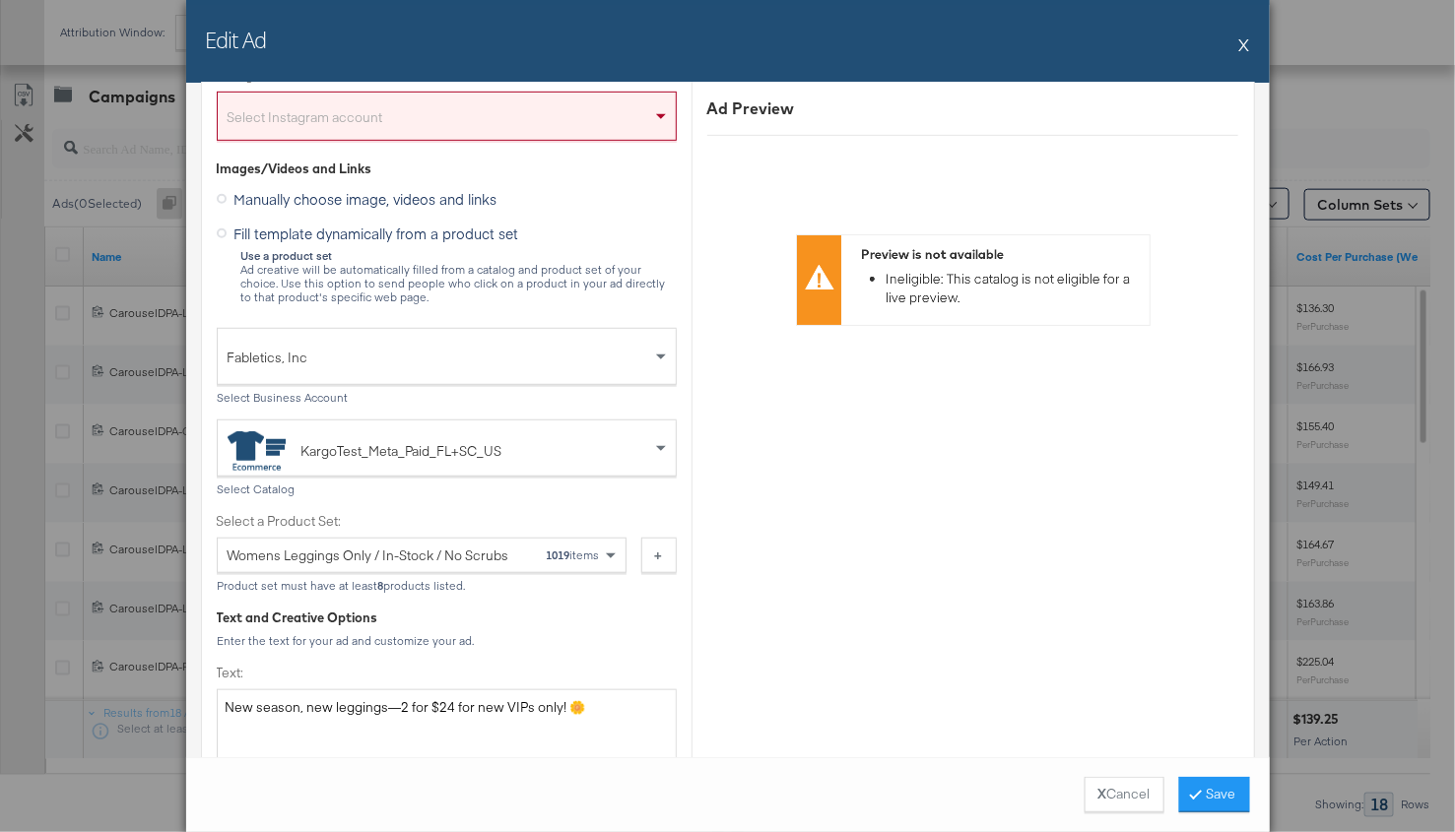
scroll to position [0, 0]
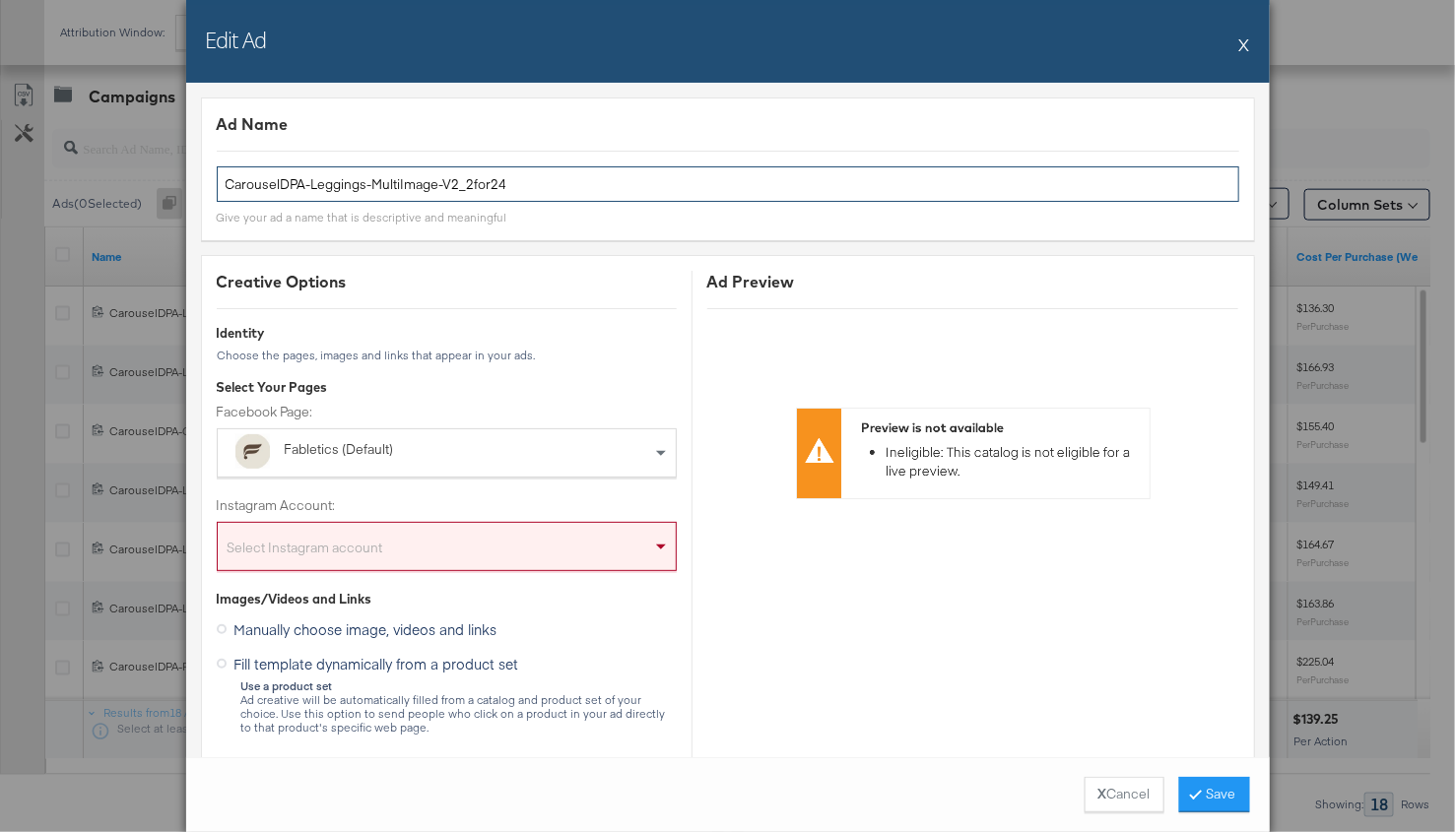
click at [322, 183] on input "CarouselDPA-Leggings-MultiImage-V2_2for24" at bounding box center [728, 184] width 1022 height 36
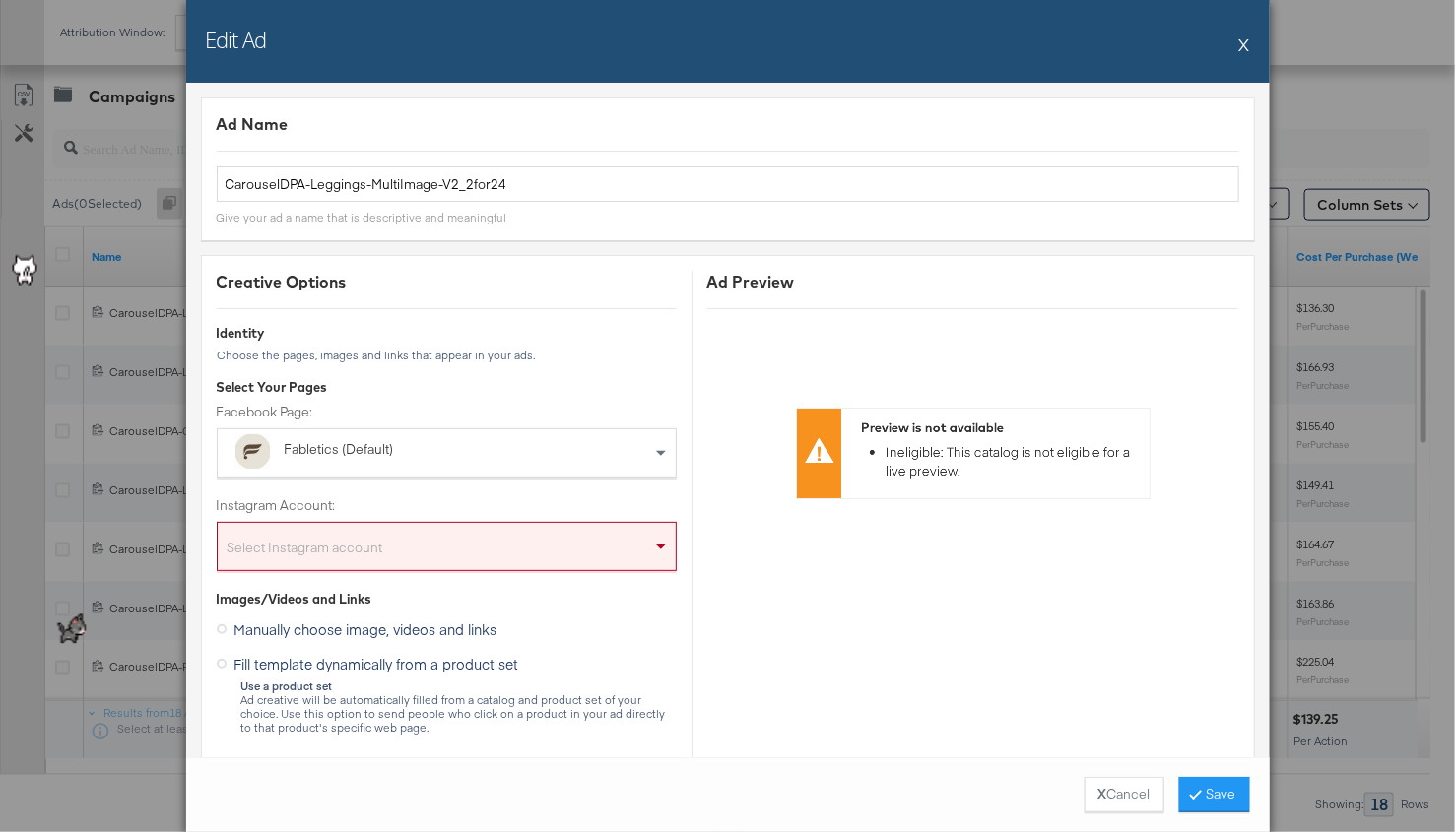
click at [1302, 345] on div "Edit Ad X Ad Name CarouselDPA-Leggings-MultiImage-V2_2for24 Give your ad a name…" at bounding box center [727, 416] width 1455 height 832
click at [1246, 39] on button "X" at bounding box center [1244, 44] width 11 height 39
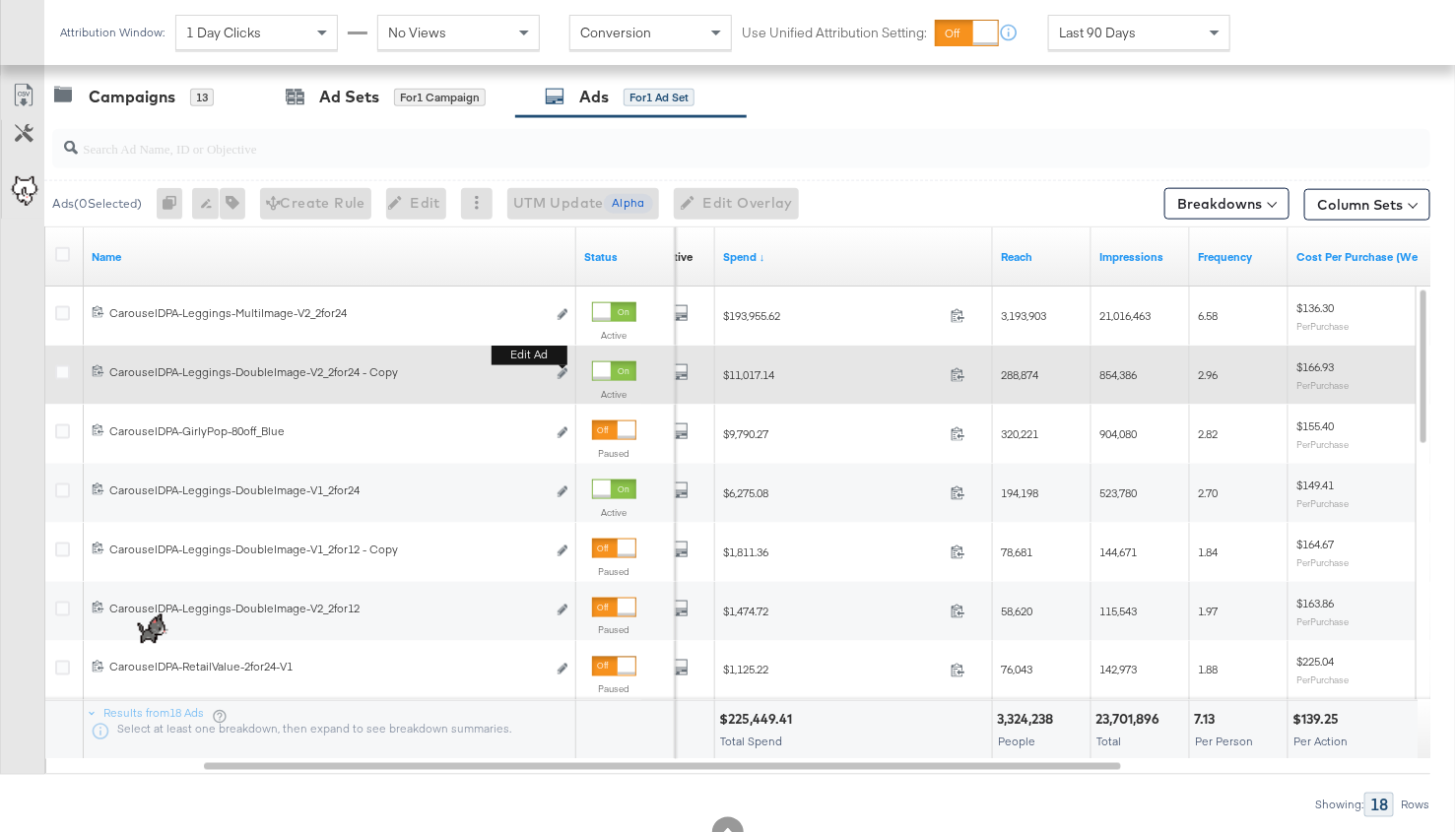
click at [563, 363] on b "Edit ad" at bounding box center [530, 355] width 76 height 21
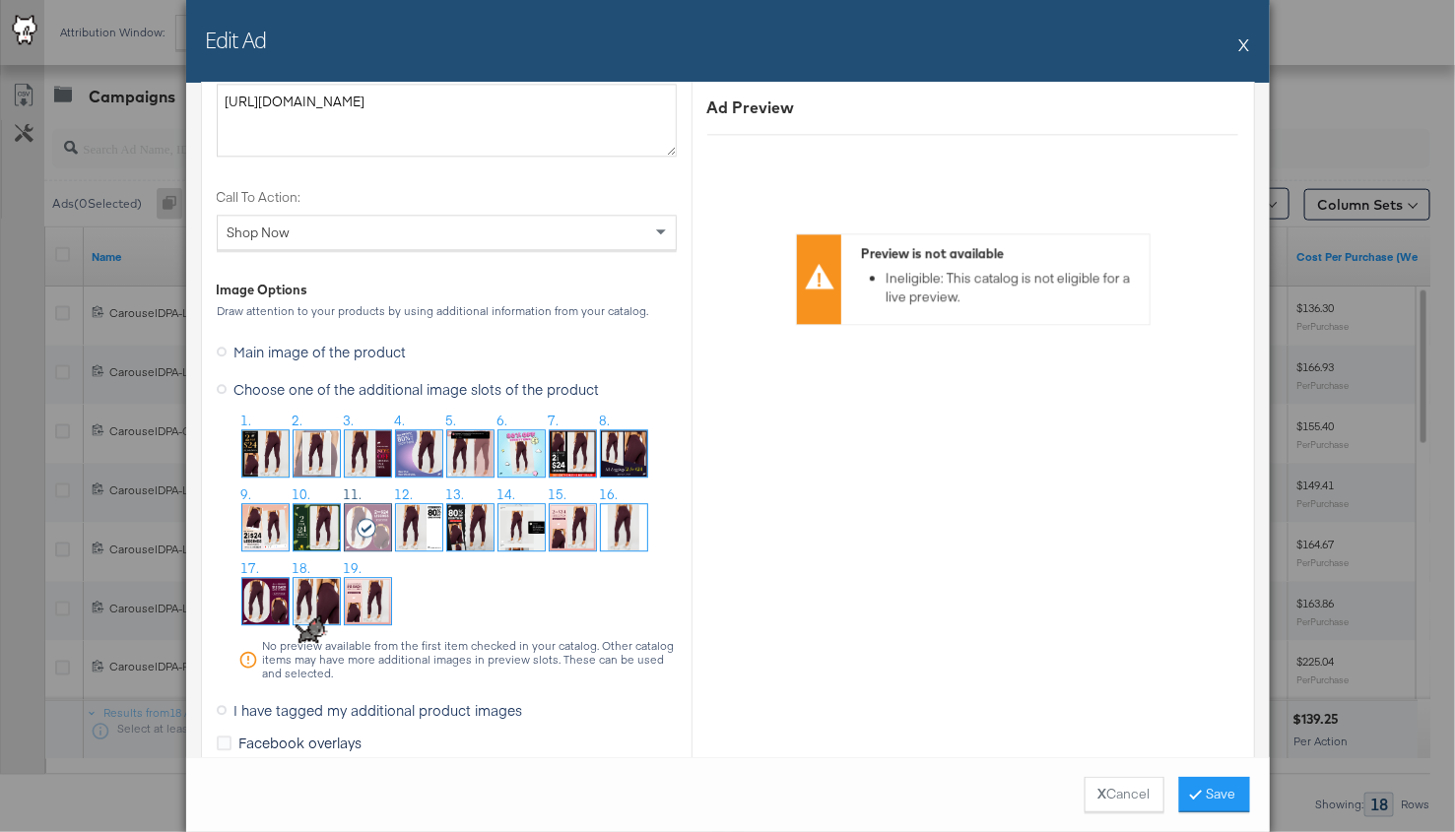
scroll to position [2027, 0]
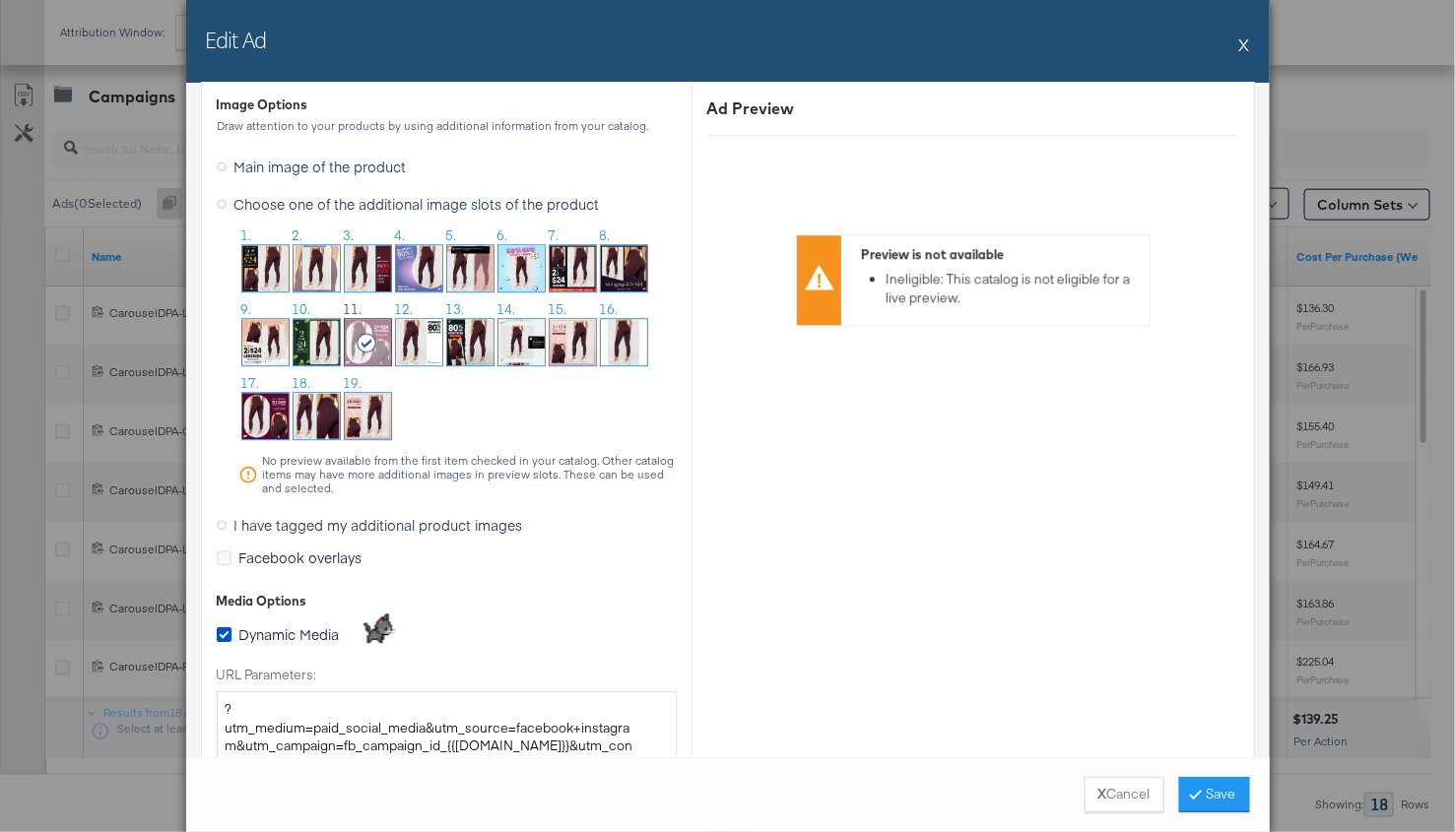
click at [1242, 42] on button "X" at bounding box center [1244, 44] width 11 height 39
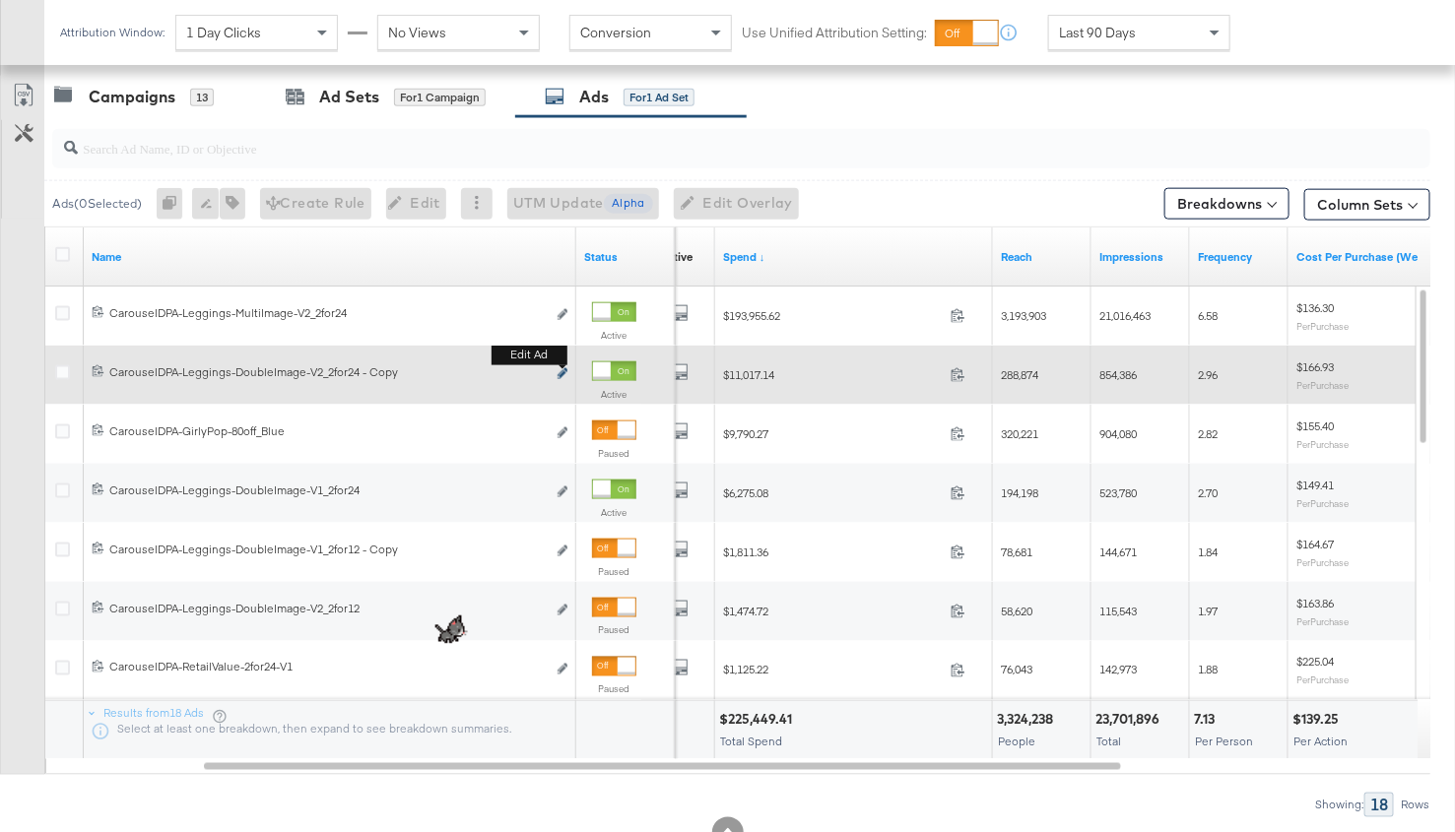
click at [559, 371] on icon "link" at bounding box center [563, 373] width 10 height 11
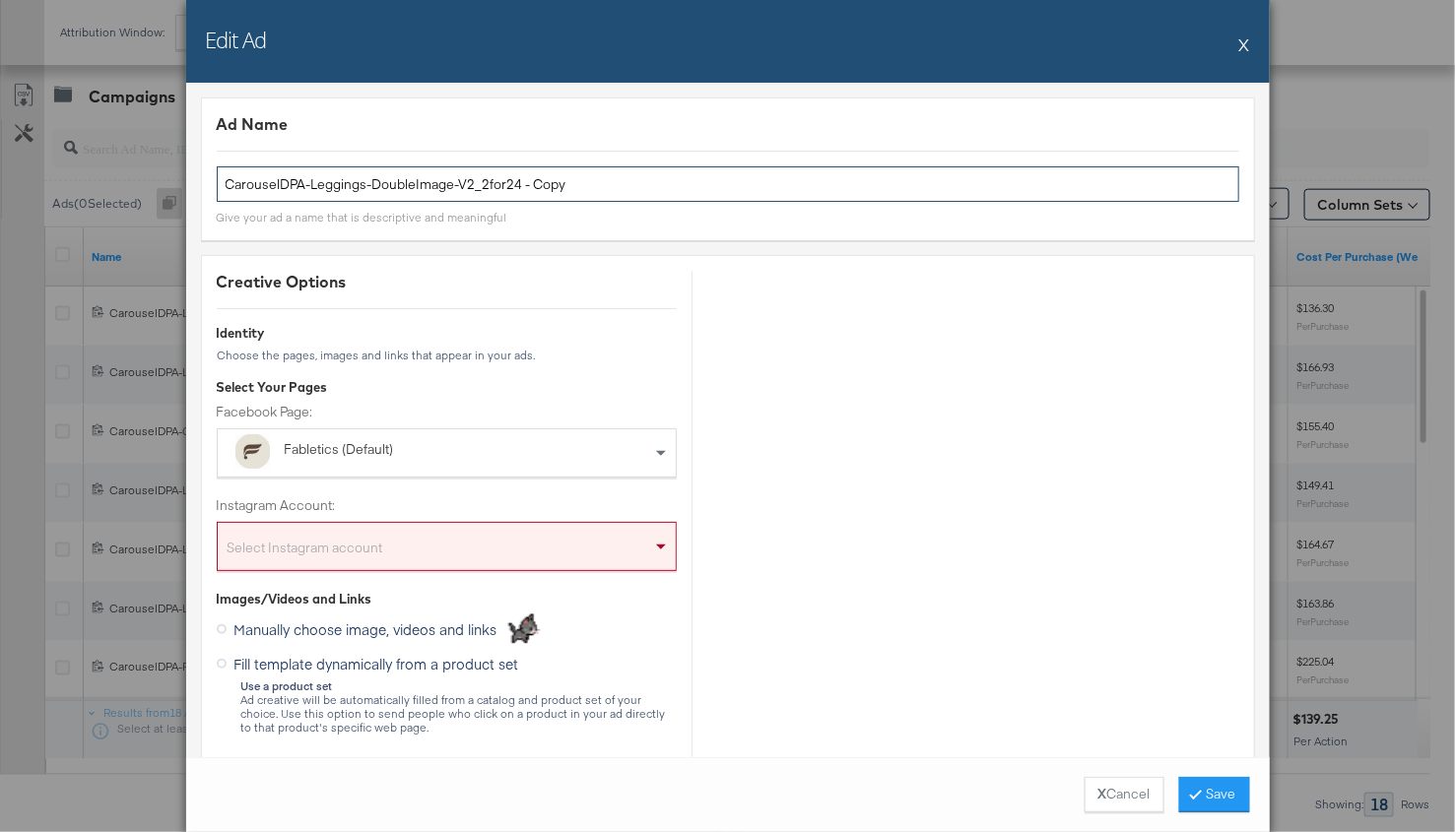
click at [369, 194] on input "CarouselDPA-Leggings-DoubleImage-V2_2for24 - Copy" at bounding box center [728, 184] width 1022 height 36
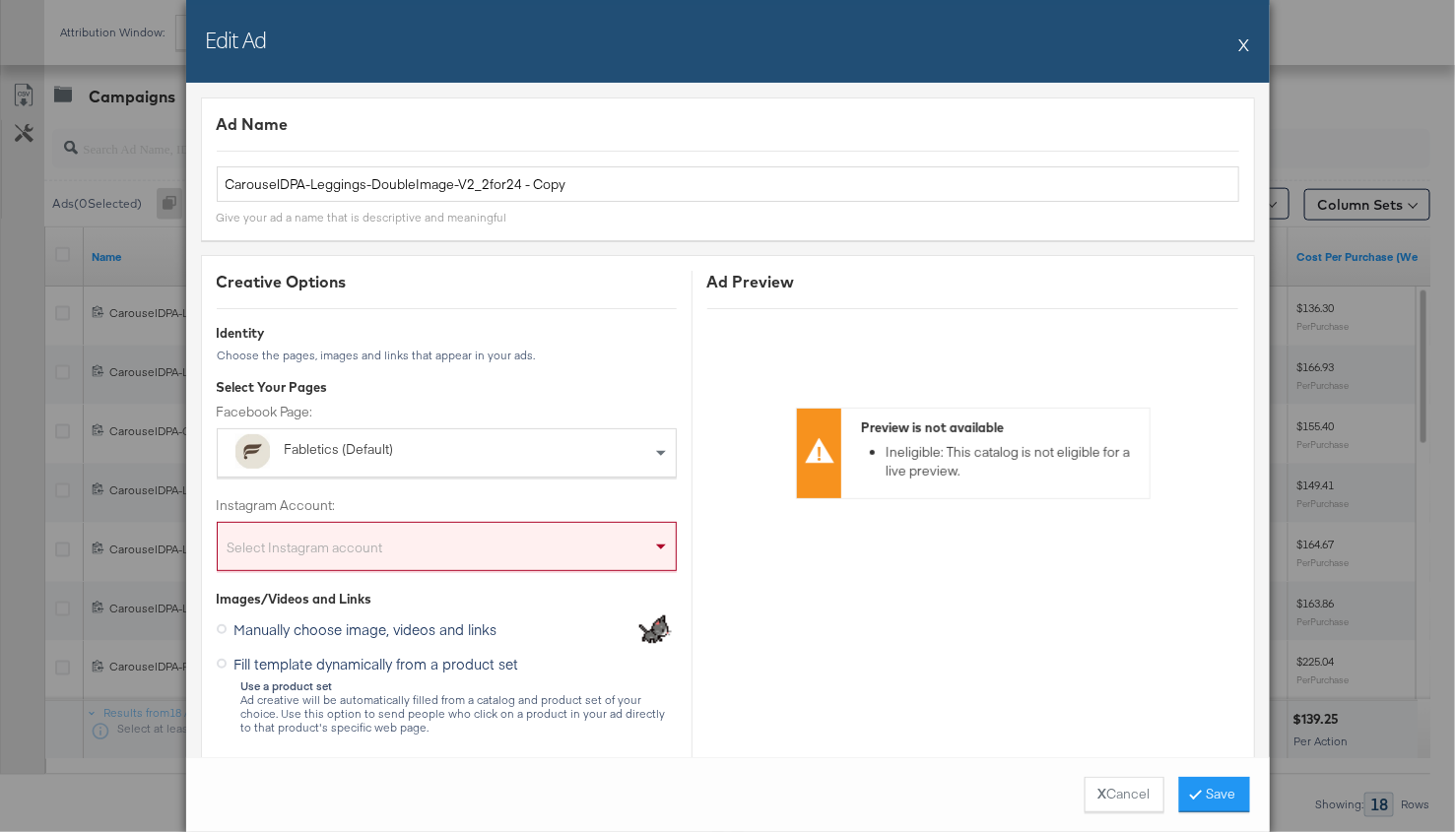
click at [1244, 46] on button "X" at bounding box center [1244, 44] width 11 height 39
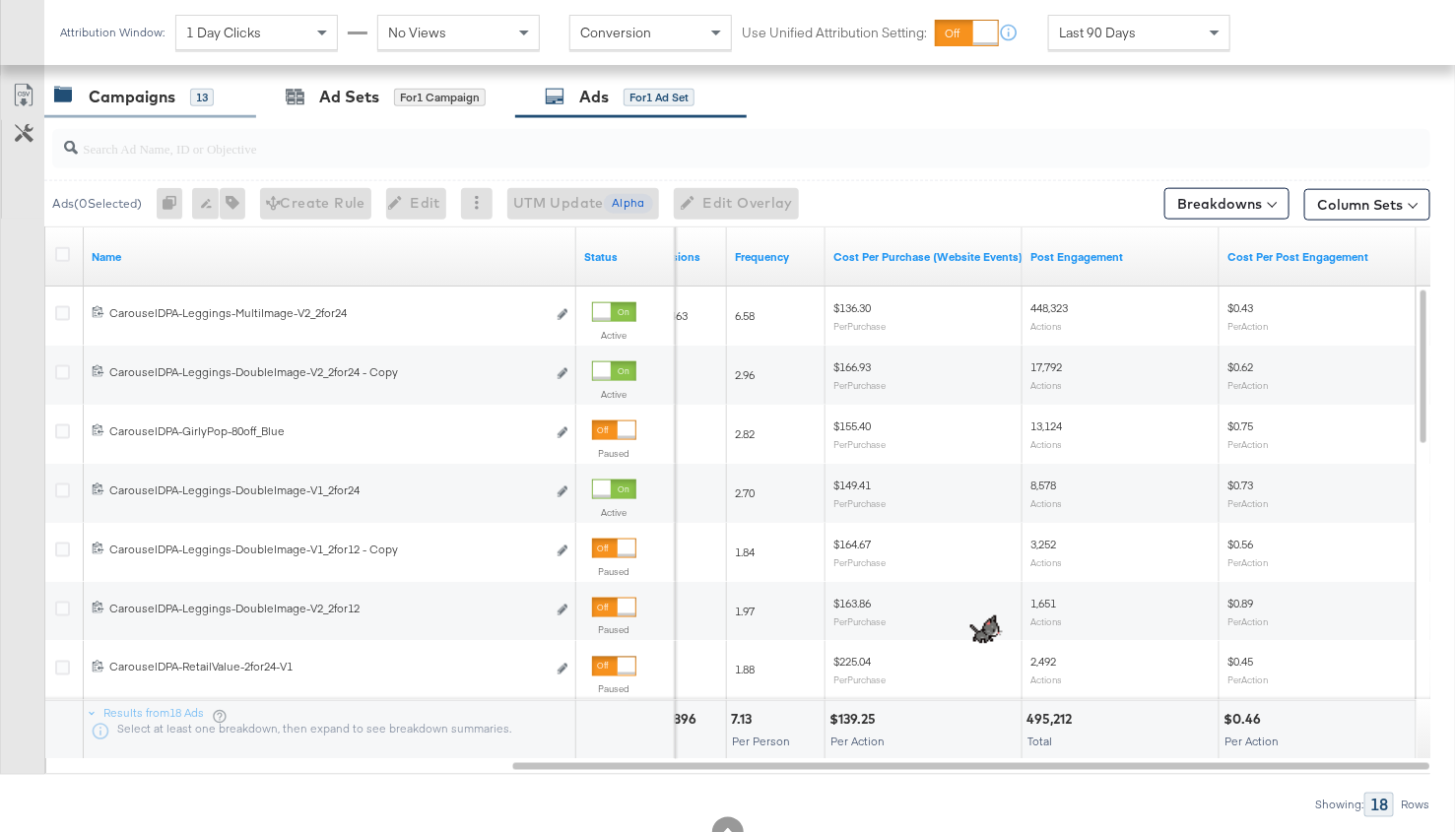
click at [141, 88] on div "Campaigns" at bounding box center [132, 97] width 87 height 23
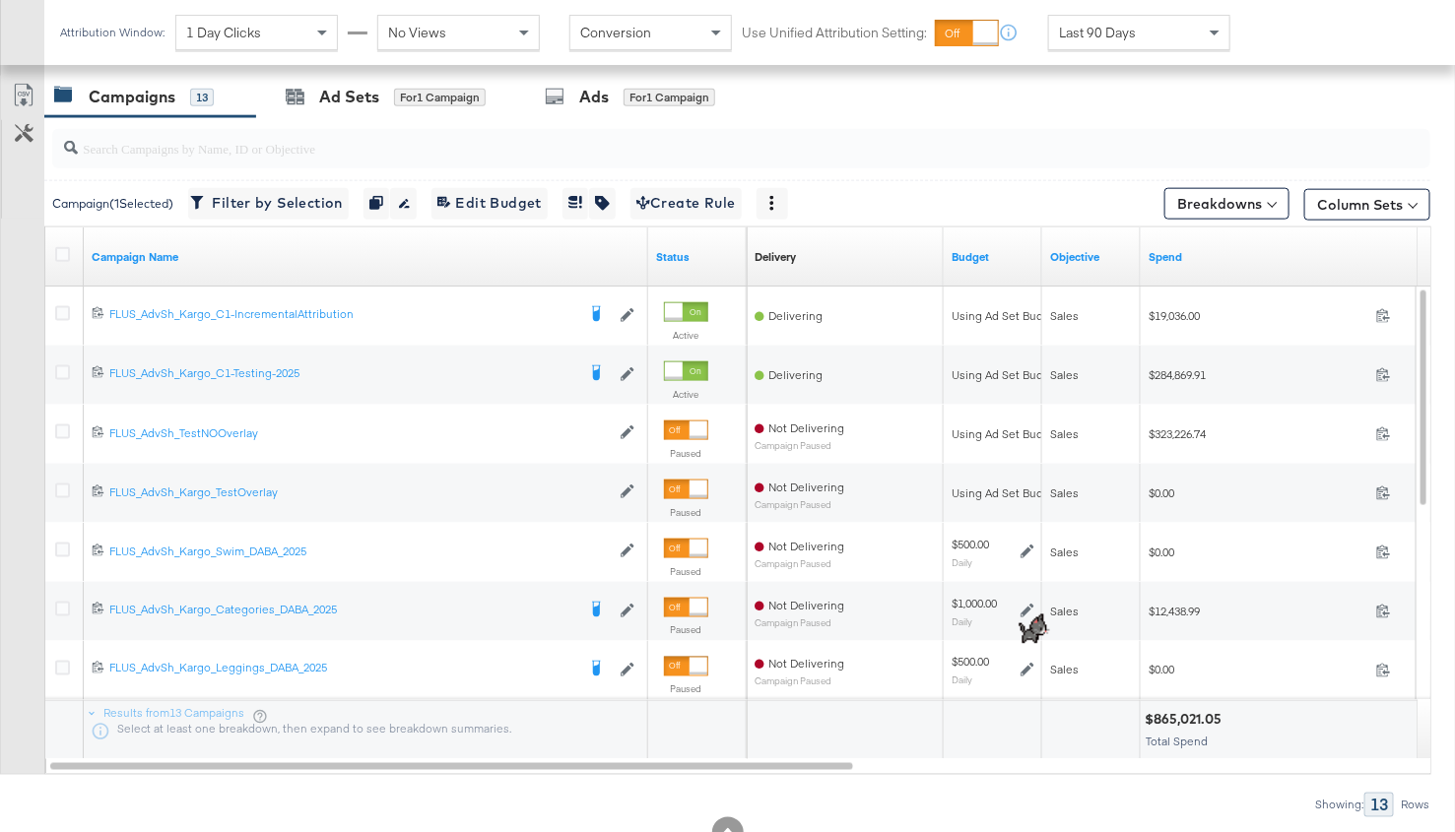
click at [240, 24] on span "1 Day Clicks" at bounding box center [223, 33] width 75 height 18
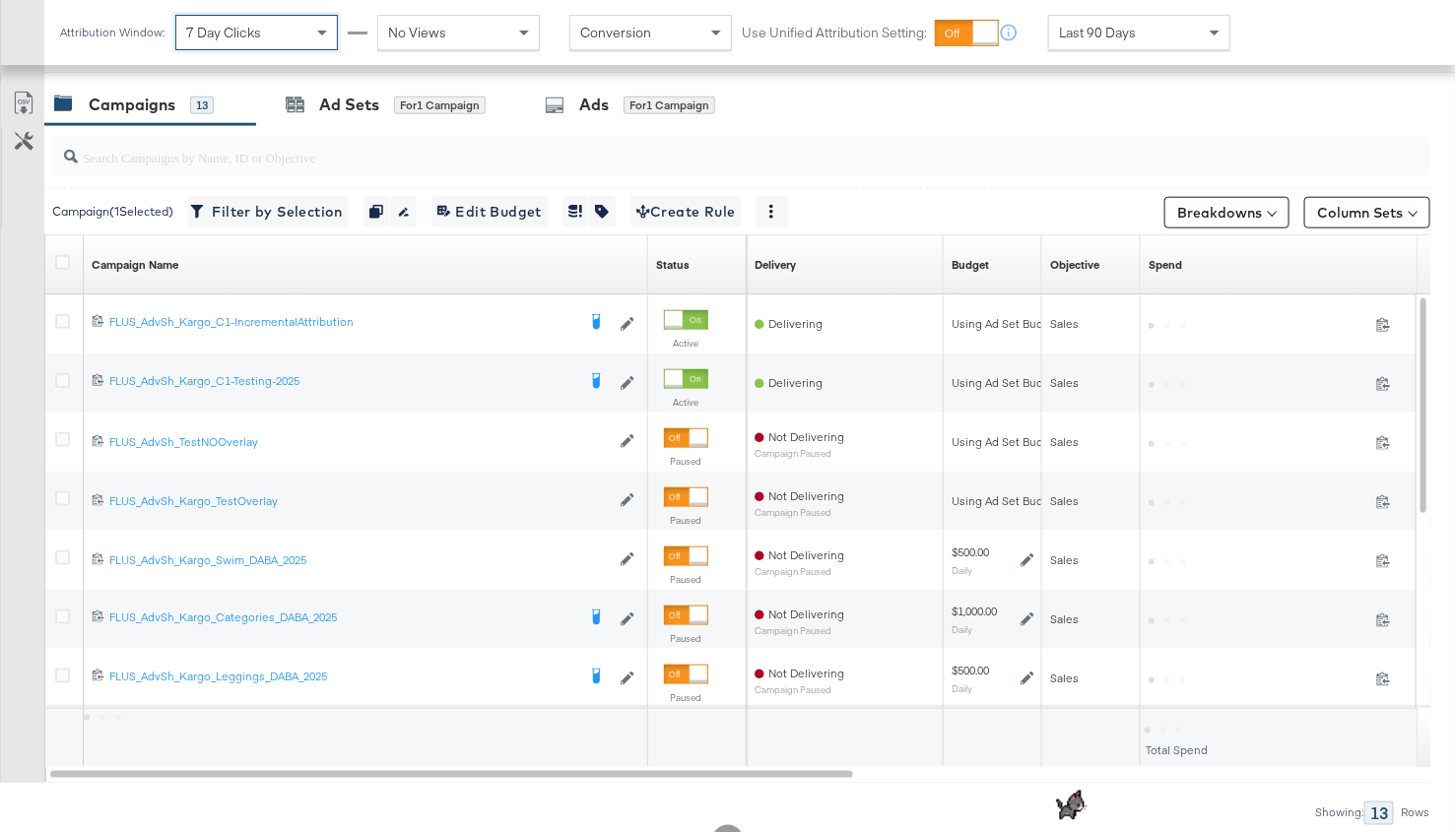
scroll to position [659, 0]
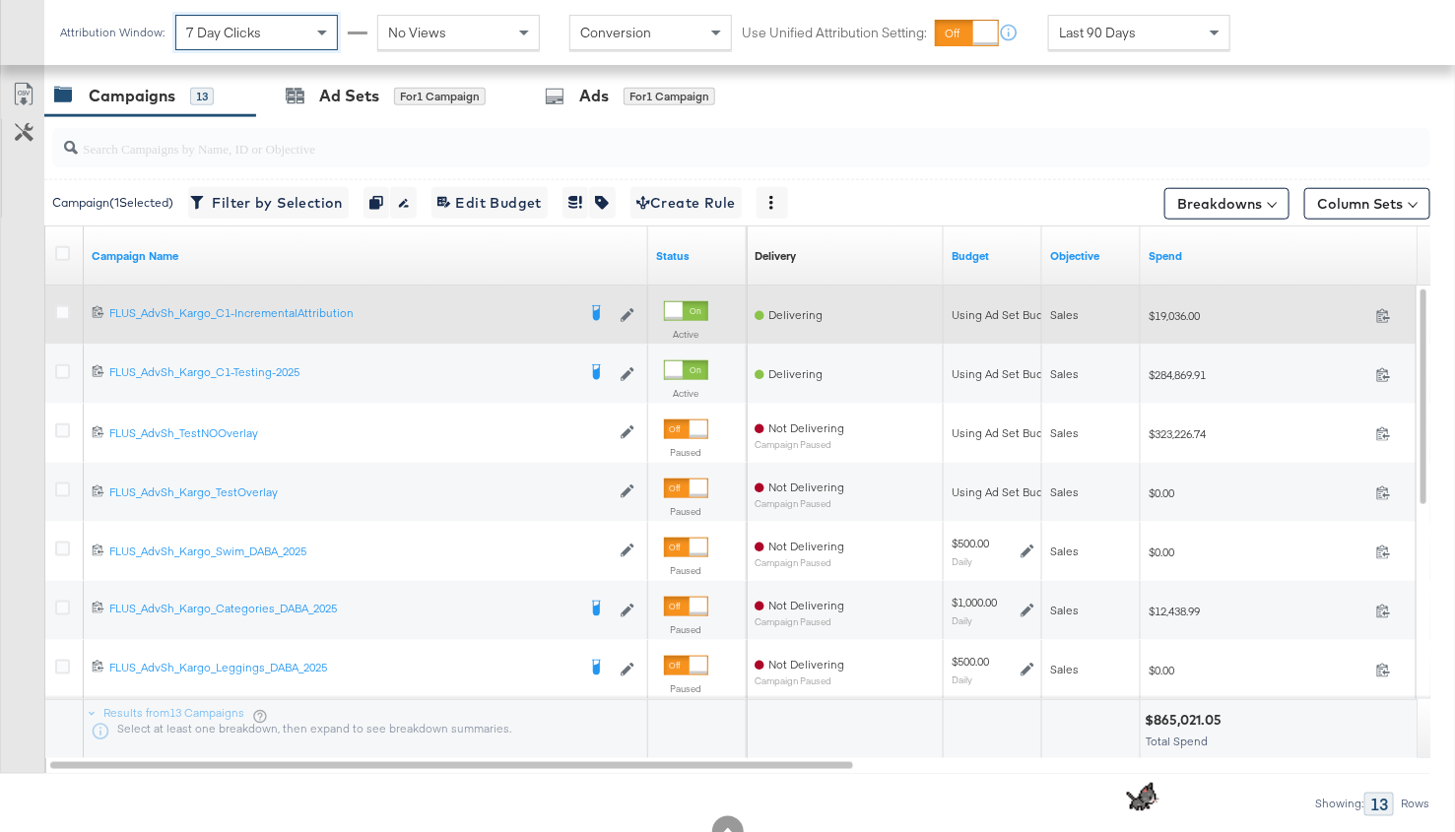
click at [53, 306] on div at bounding box center [65, 314] width 36 height 35
click at [58, 306] on icon at bounding box center [62, 312] width 15 height 15
click at [0, 0] on input "checkbox" at bounding box center [0, 0] width 0 height 0
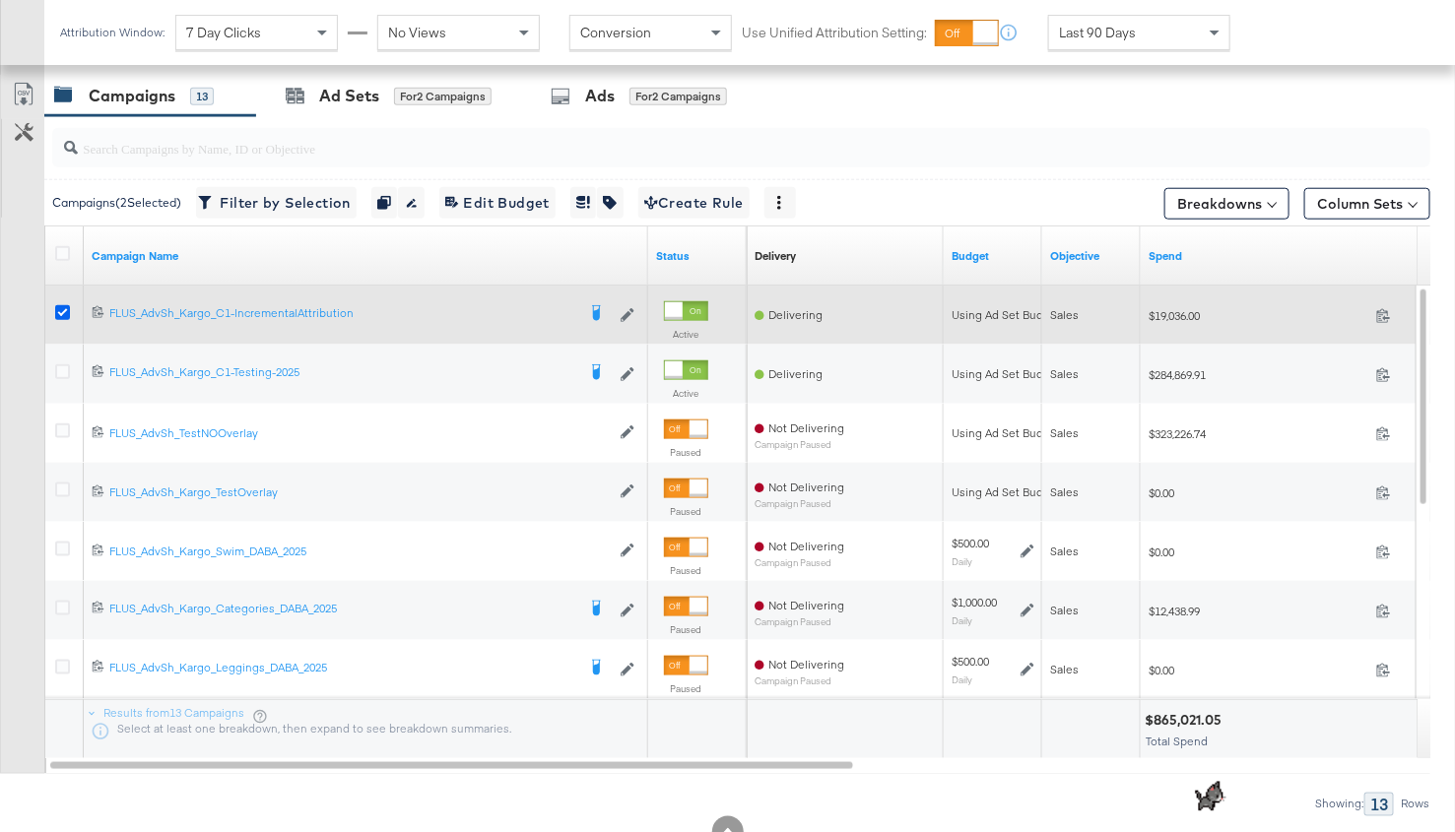
click at [59, 306] on icon at bounding box center [62, 312] width 15 height 15
click at [0, 0] on input "checkbox" at bounding box center [0, 0] width 0 height 0
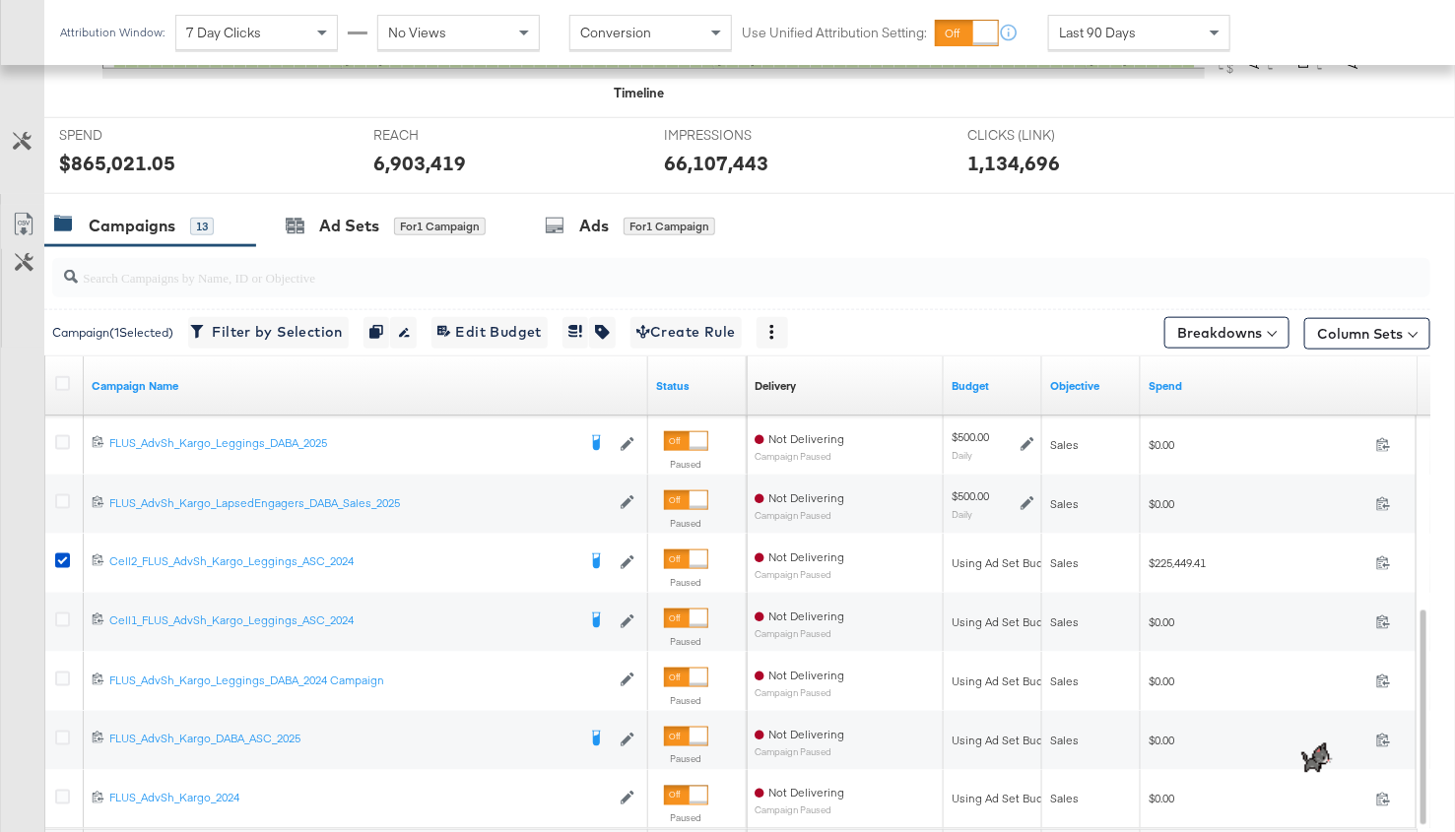
scroll to position [808, 0]
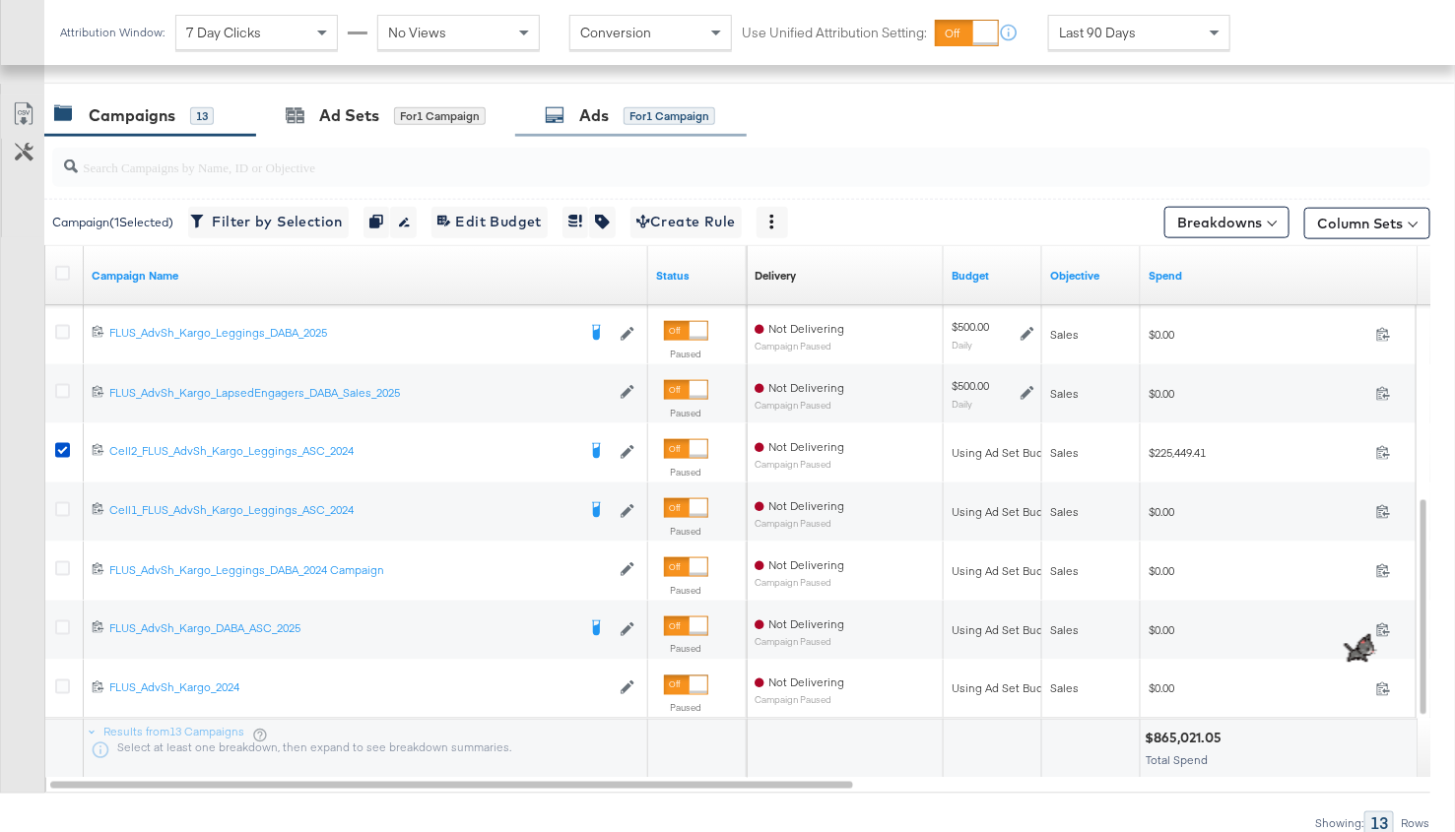
click at [534, 105] on div "Ads for 1 Campaign" at bounding box center [630, 116] width 231 height 42
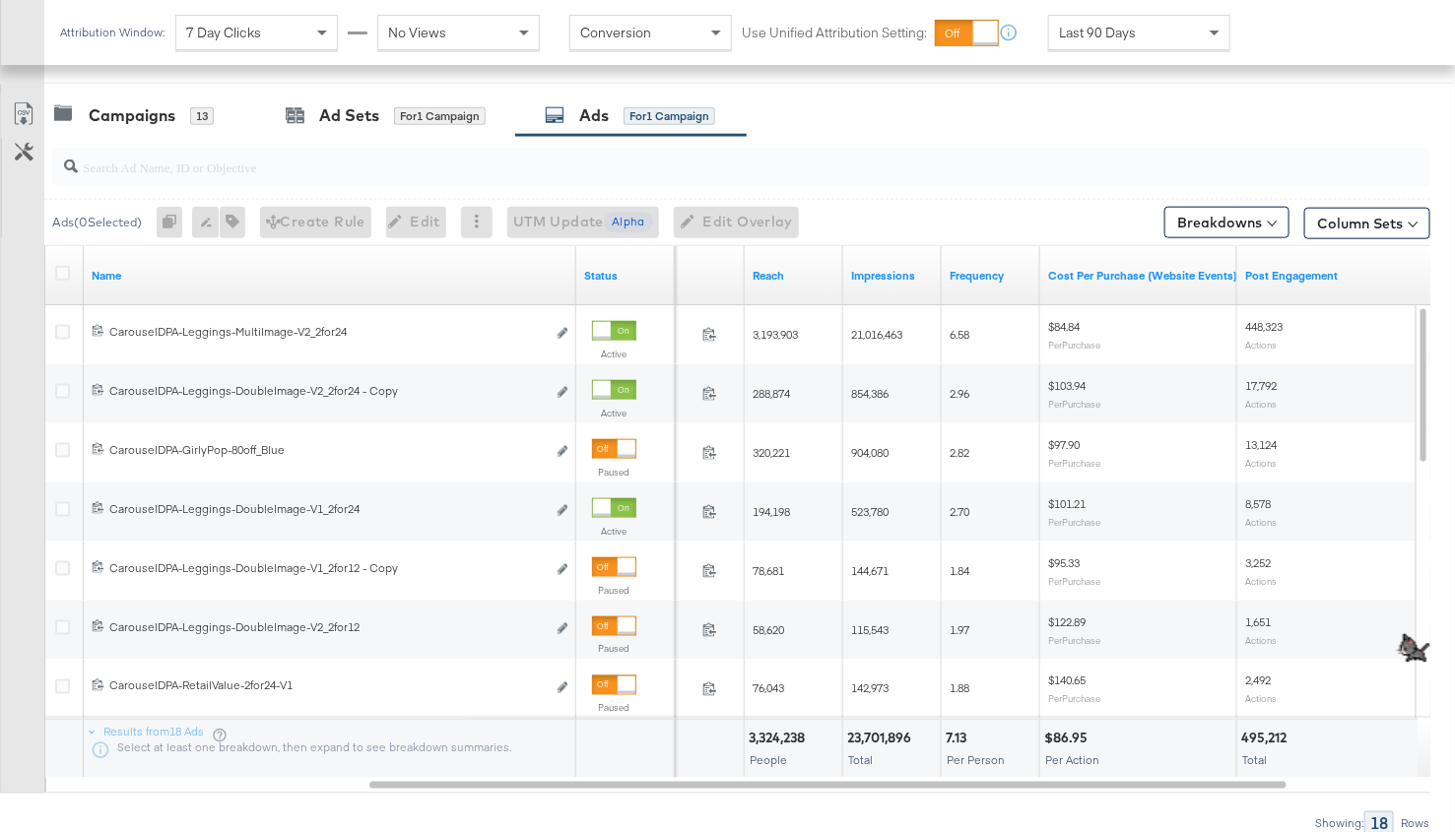
click at [1081, 283] on div "Cost Per Purchase (Website Events)" at bounding box center [1142, 276] width 205 height 32
click at [1079, 269] on link "Cost Per Purchase (Website Events)" at bounding box center [1142, 276] width 189 height 16
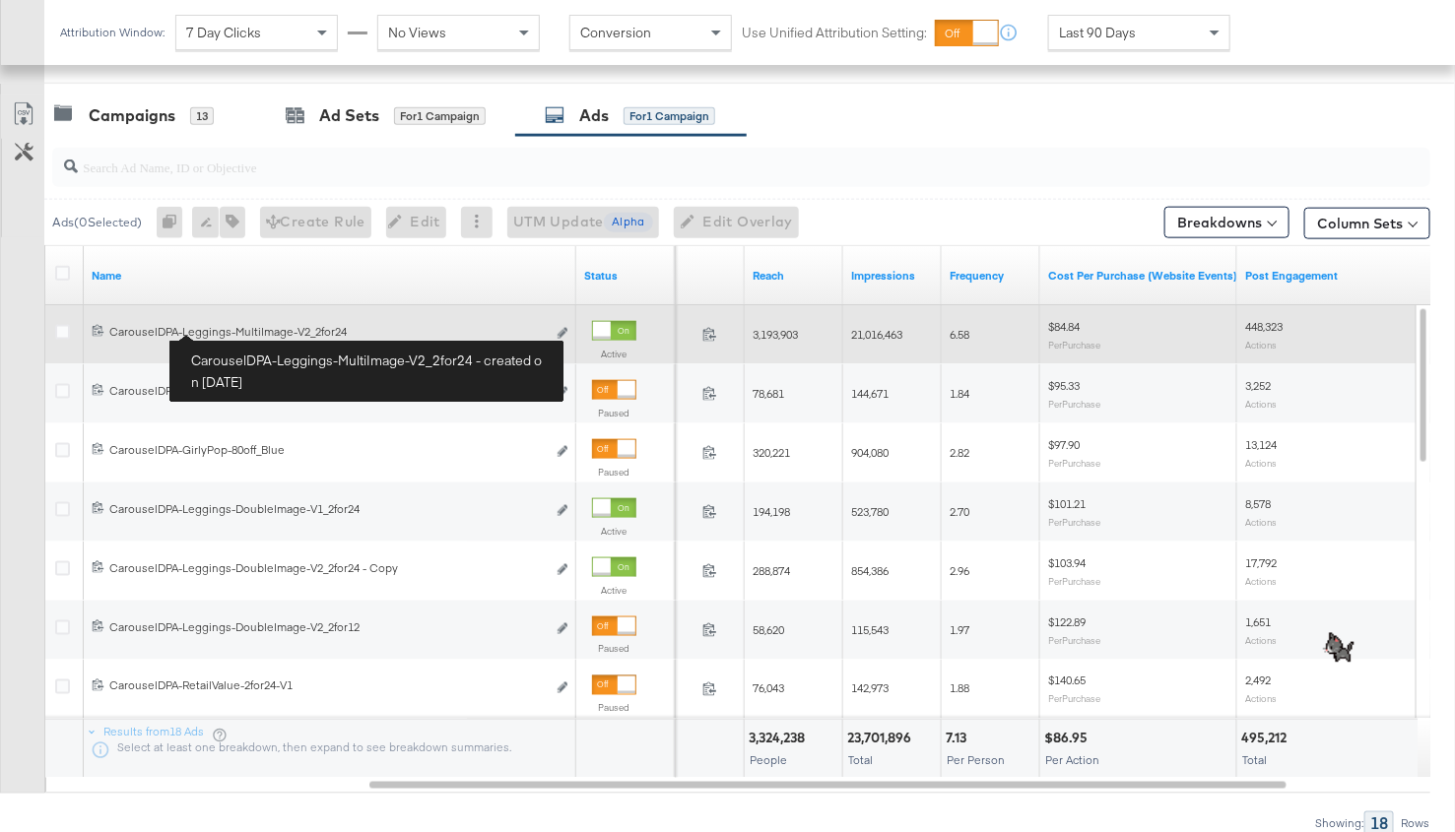
click at [204, 333] on div "CarouselDPA-Leggings-MultiImage-V2_2for24 CarouselDPA-Leggings-MultiImage-V2_2f…" at bounding box center [327, 332] width 436 height 16
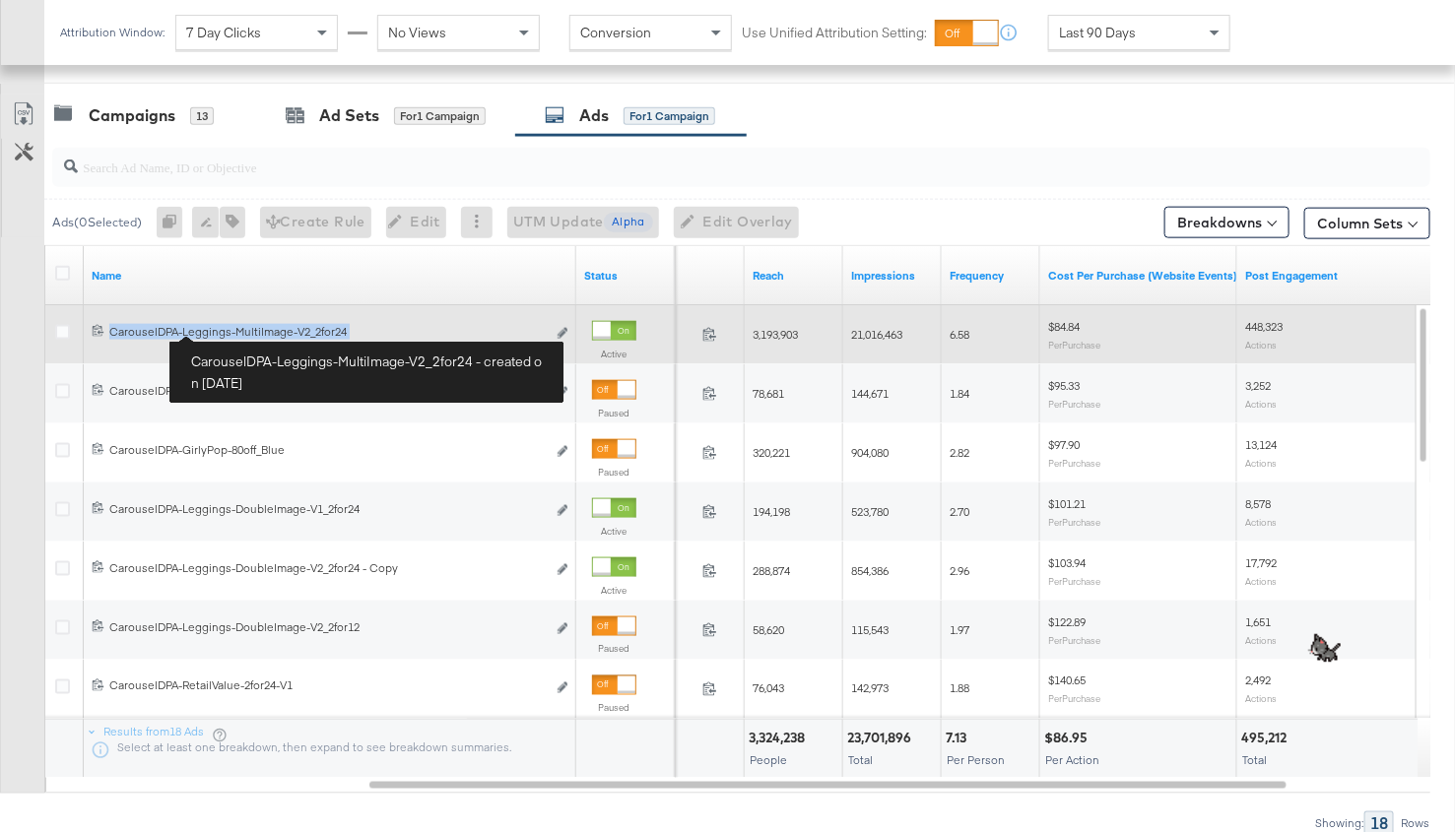
click at [204, 333] on div "CarouselDPA-Leggings-MultiImage-V2_2for24 CarouselDPA-Leggings-MultiImage-V2_2f…" at bounding box center [327, 332] width 436 height 16
copy span "CarouselDPA-Leggings-MultiImage-V2_2for24 Edit ad"
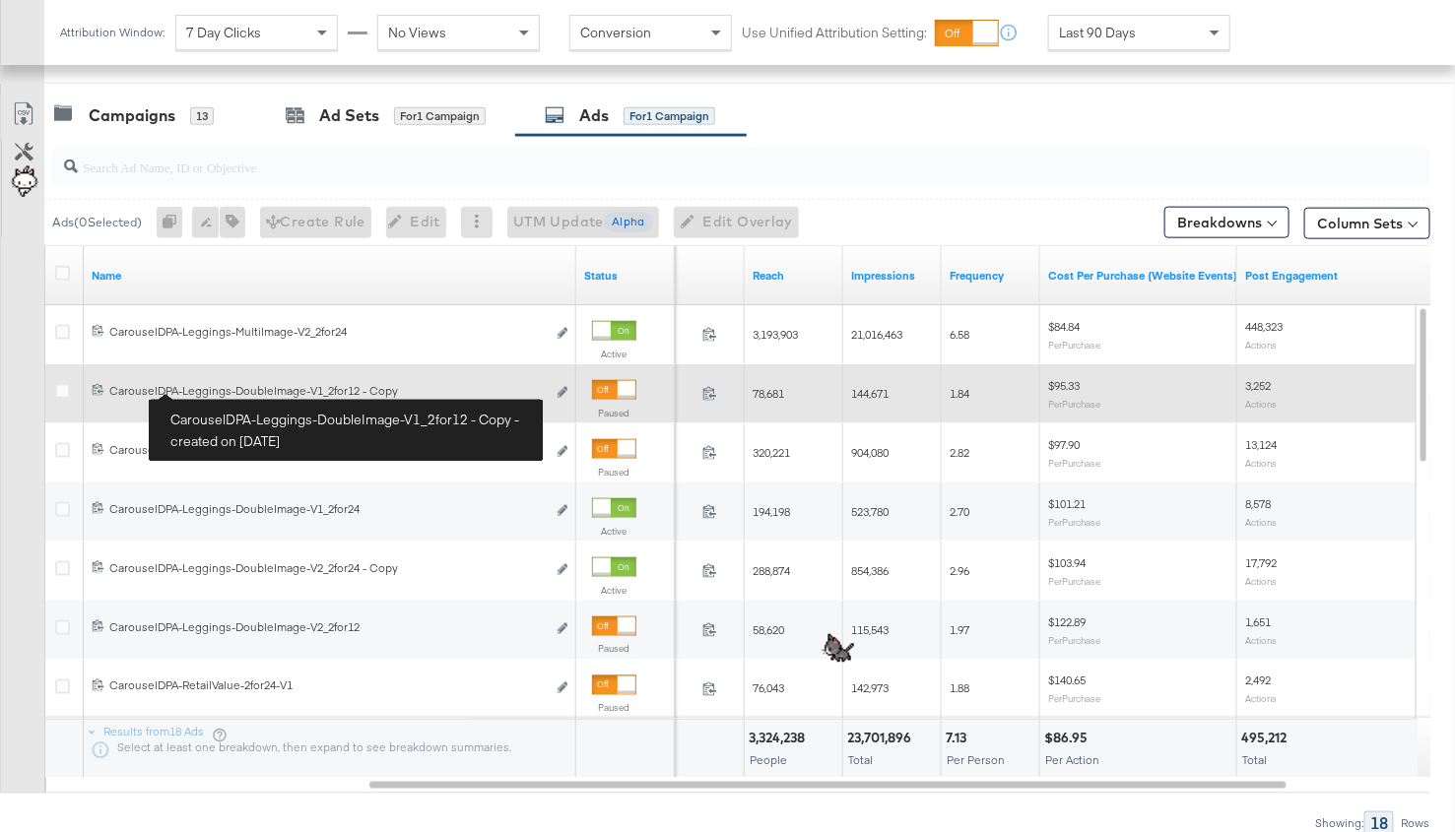
click at [183, 391] on div "CarouselDPA-Leggings-DoubleImage-V1_2for12 - Copy CarouselDPA-Leggings-DoubleIm…" at bounding box center [327, 391] width 436 height 16
copy span "CarouselDPA-Leggings-DoubleImage-V1_2for12 - Copy Edit ad"
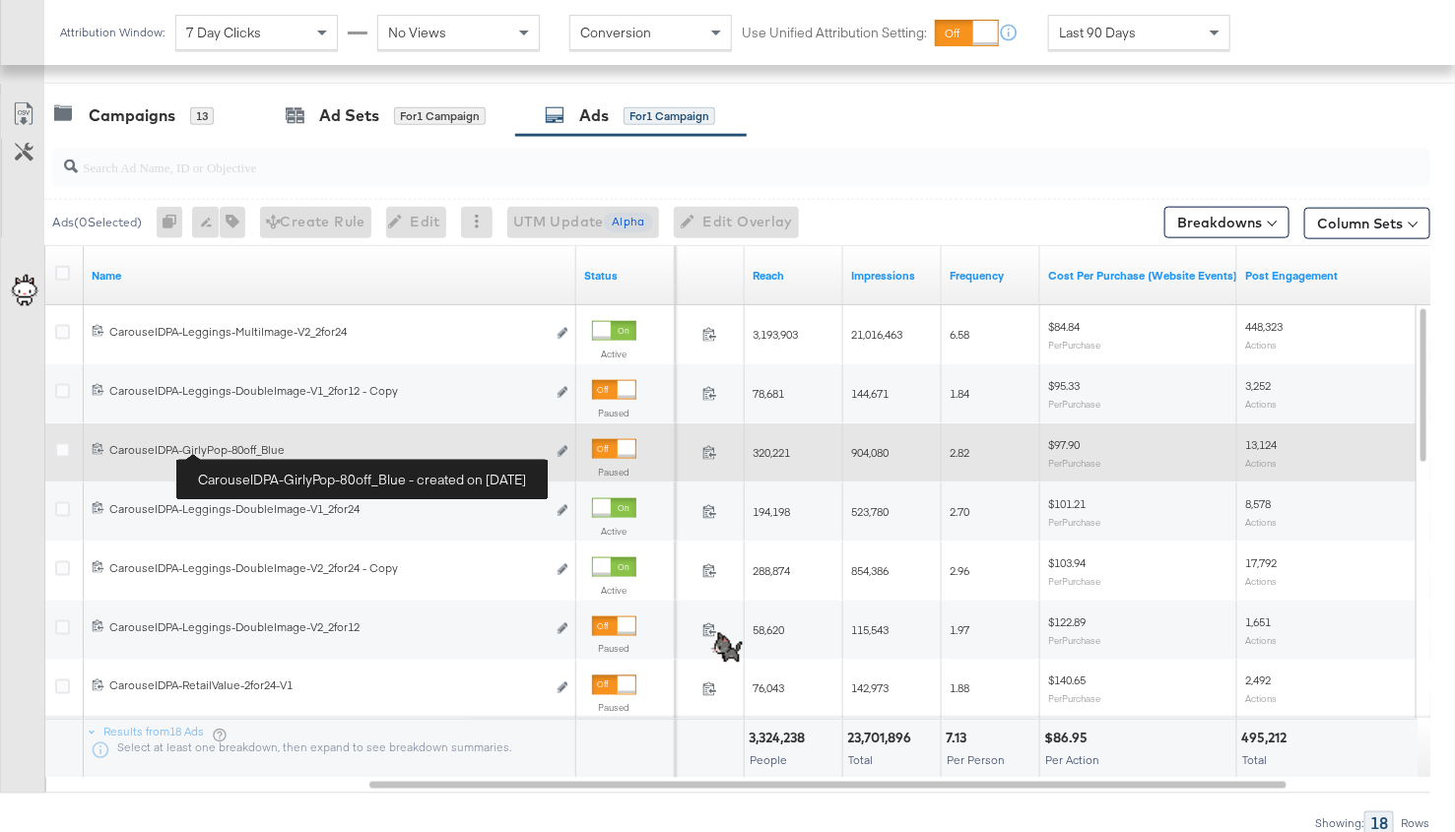
click at [211, 451] on div "CarouselDPA-GirlyPop-80off_Blue CarouselDPA-GirlyPop-80off_Blue" at bounding box center [327, 450] width 436 height 16
copy span "CarouselDPA-GirlyPop-80off_Blue Edit ad"
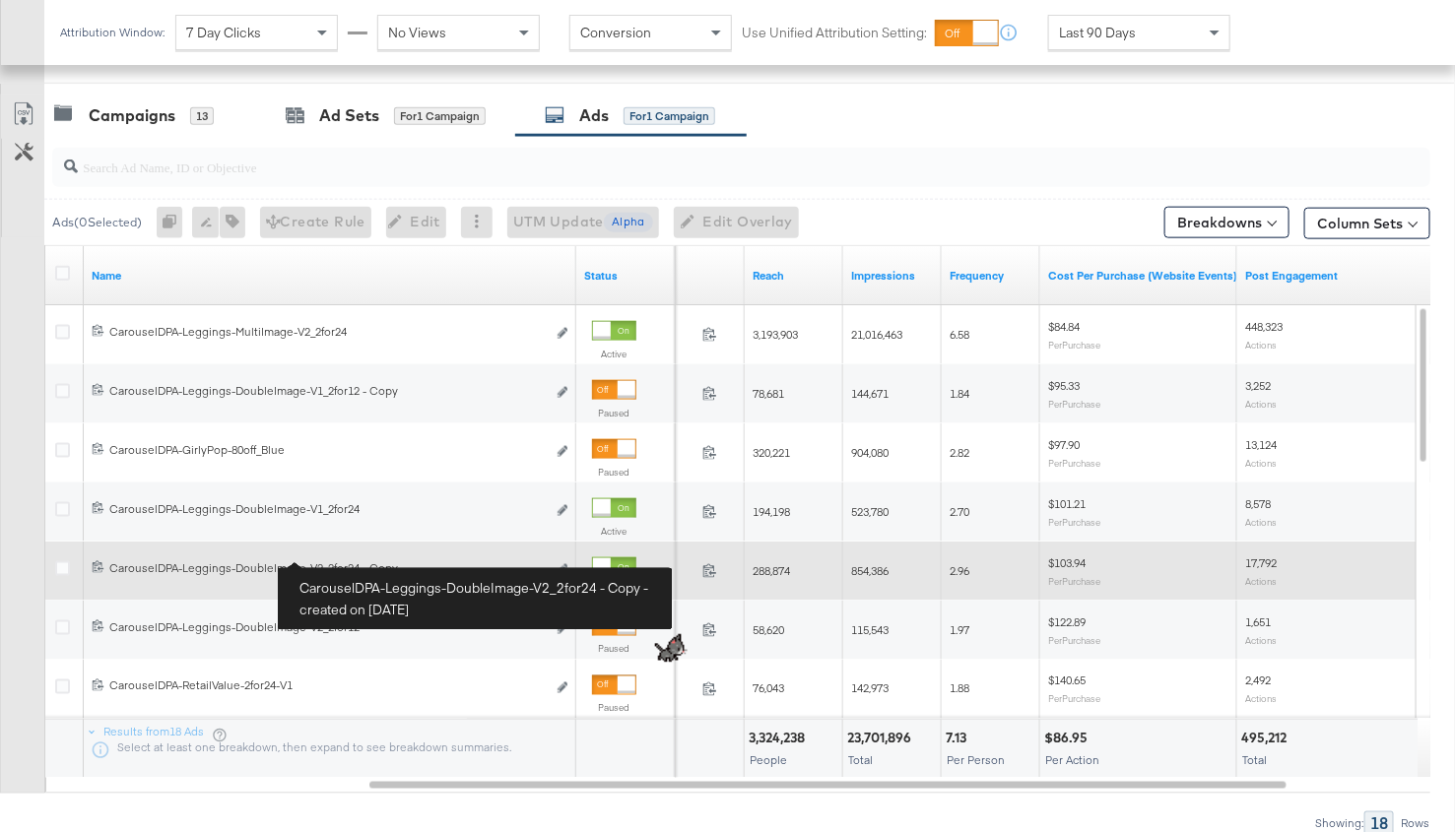
click at [312, 560] on div "CarouselDPA-Leggings-DoubleImage-V2_2for24 - Copy CarouselDPA-Leggings-DoubleIm…" at bounding box center [327, 568] width 436 height 16
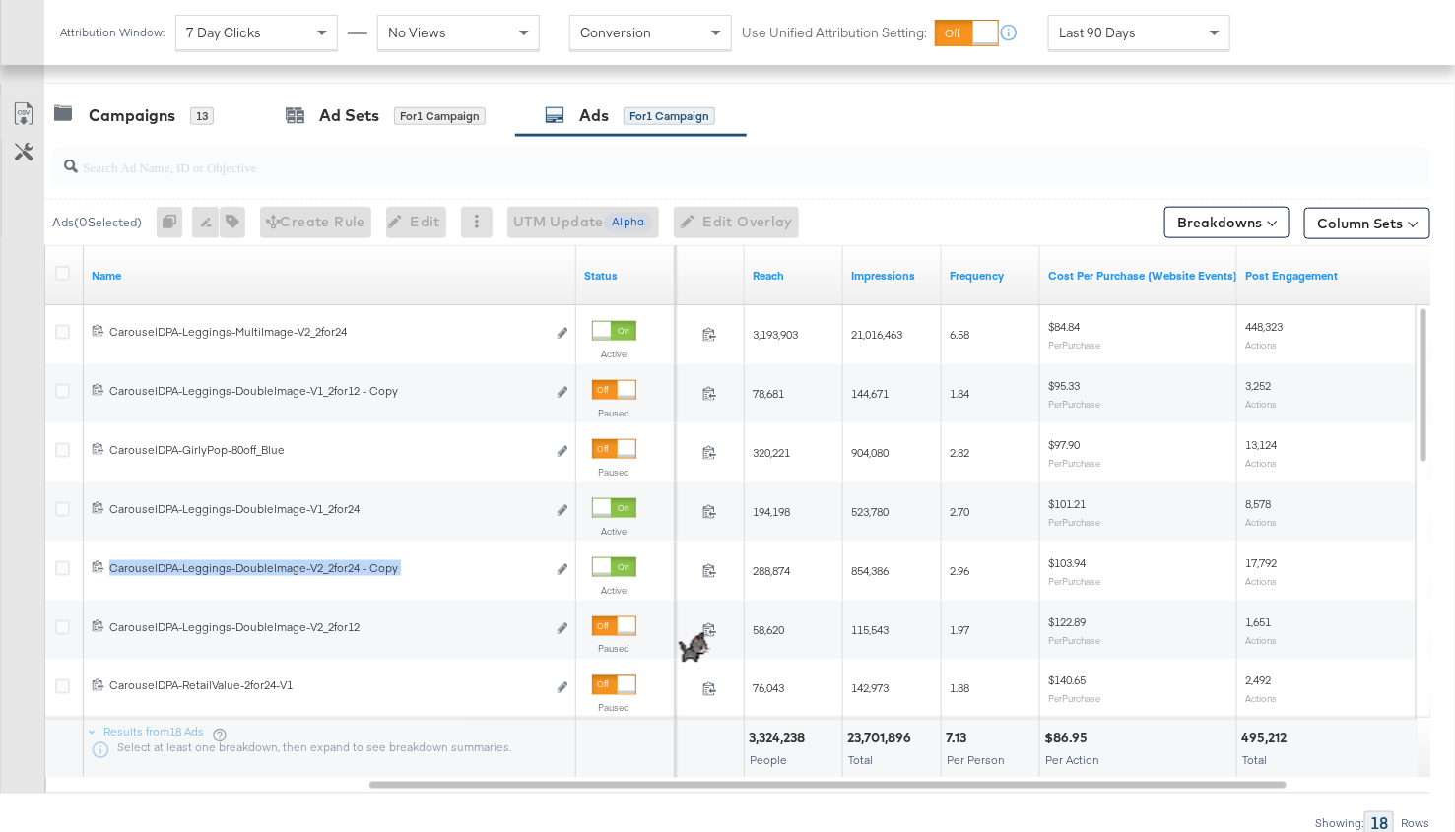
copy span "CarouselDPA-Leggings-DoubleImage-V2_2for24 - Copy Edit ad"
click at [154, 107] on div "Campaigns" at bounding box center [132, 115] width 87 height 23
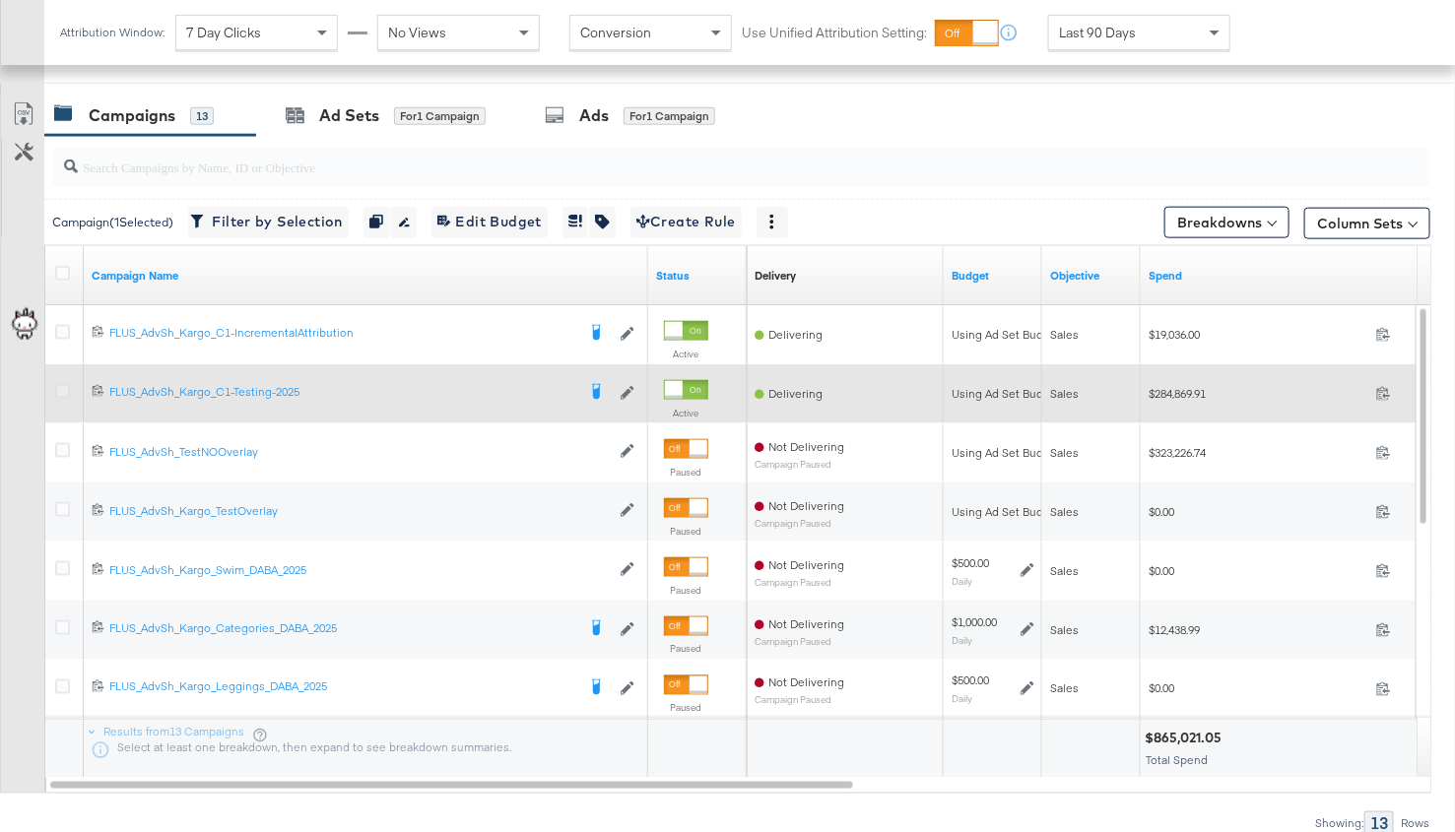
click at [65, 385] on icon at bounding box center [62, 391] width 15 height 15
click at [0, 0] on input "checkbox" at bounding box center [0, 0] width 0 height 0
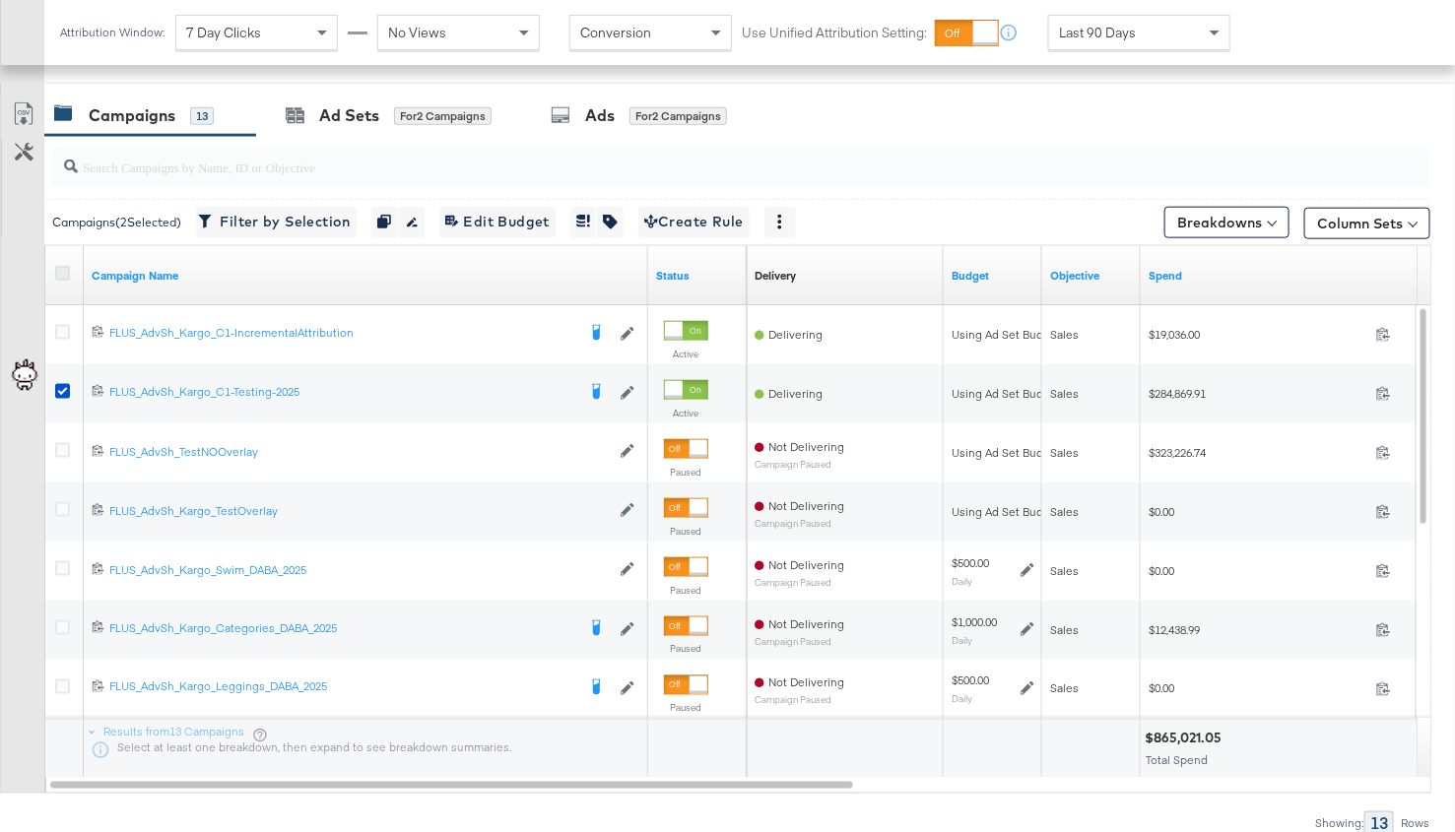
click at [68, 267] on icon at bounding box center [62, 273] width 15 height 15
click at [0, 0] on input "checkbox" at bounding box center [0, 0] width 0 height 0
click at [68, 267] on icon at bounding box center [62, 273] width 15 height 15
click at [0, 0] on input "checkbox" at bounding box center [0, 0] width 0 height 0
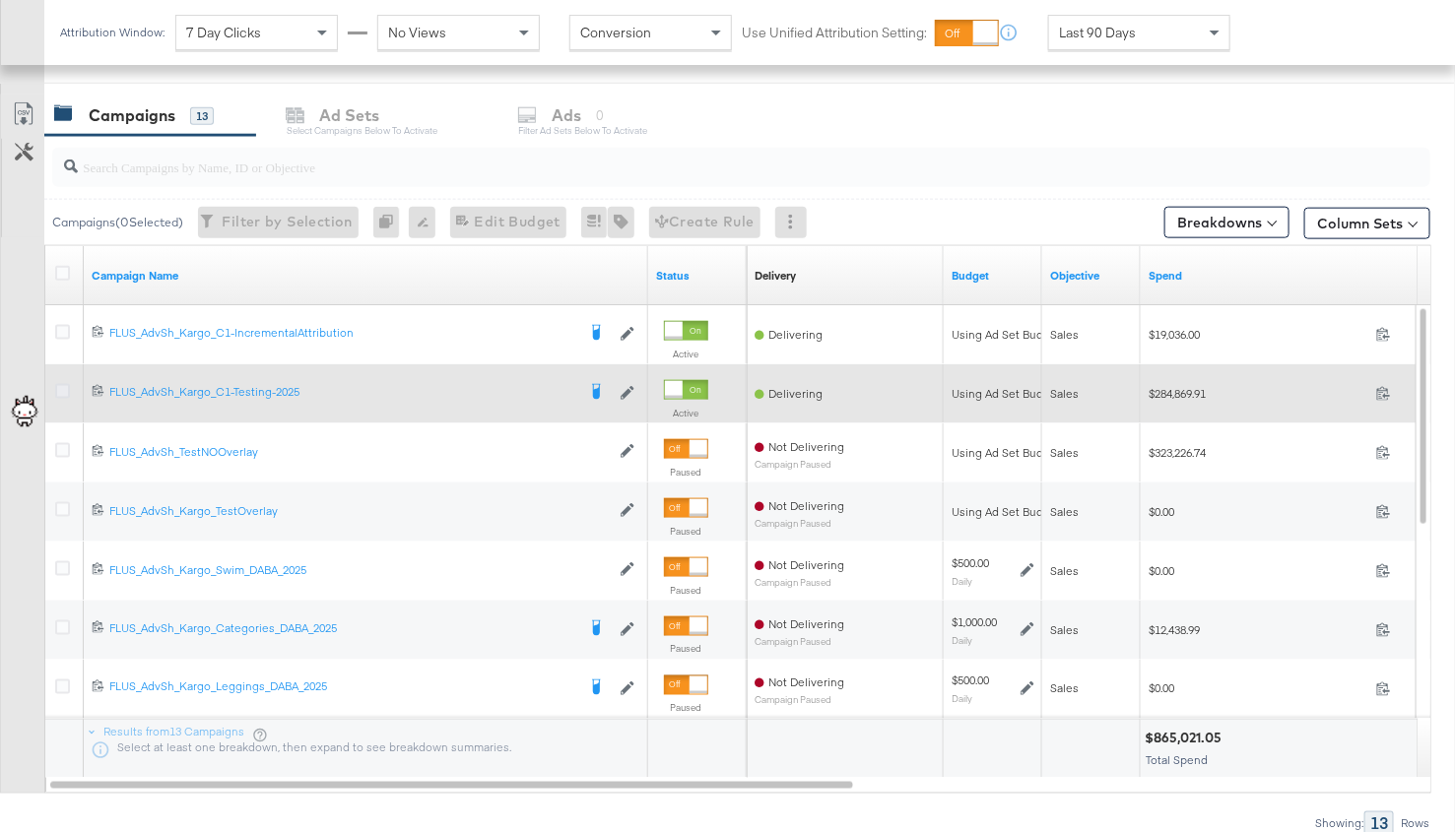
click at [62, 387] on icon at bounding box center [62, 391] width 15 height 15
click at [0, 0] on input "checkbox" at bounding box center [0, 0] width 0 height 0
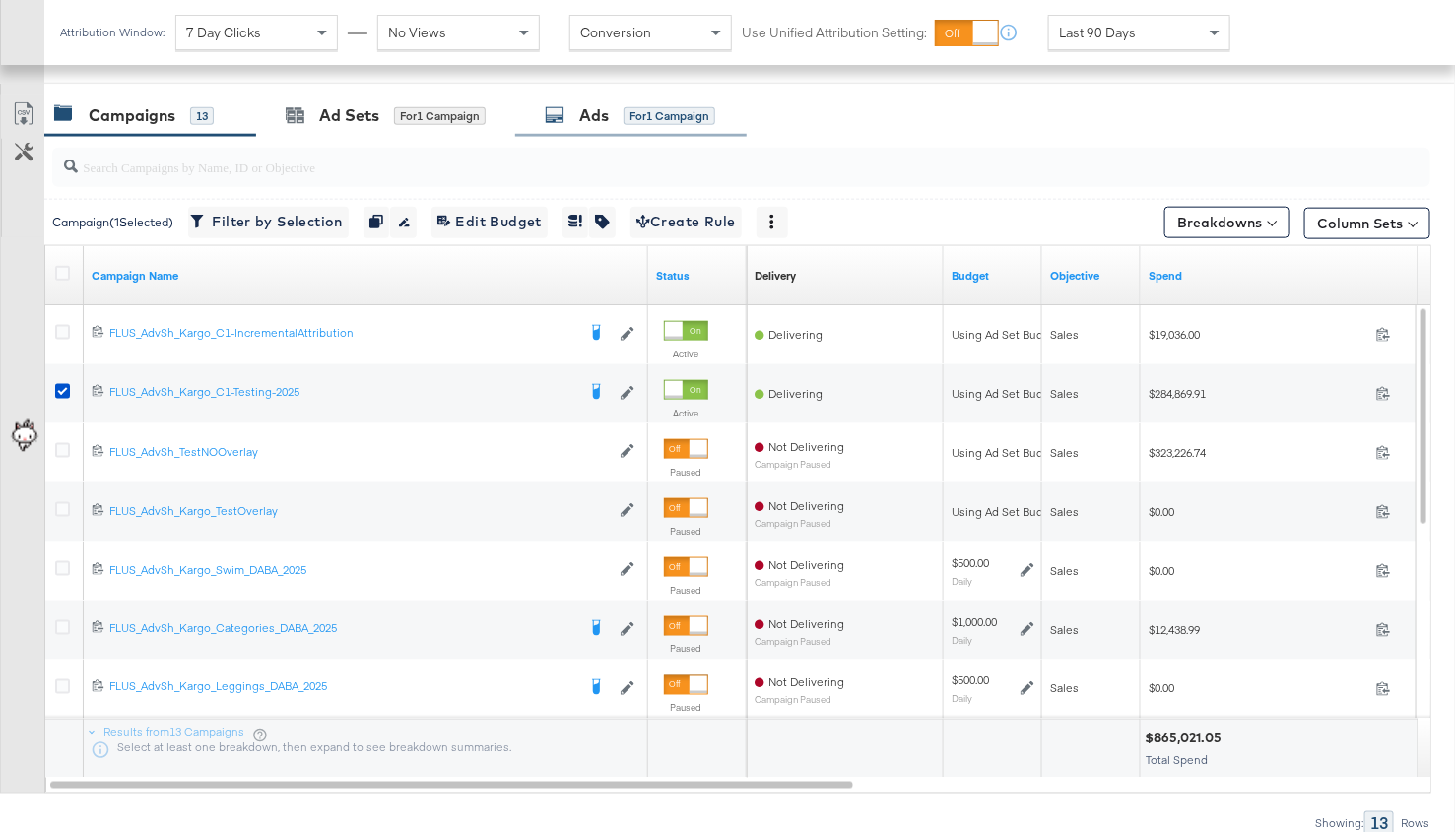
click at [609, 113] on div "Ads" at bounding box center [594, 115] width 30 height 23
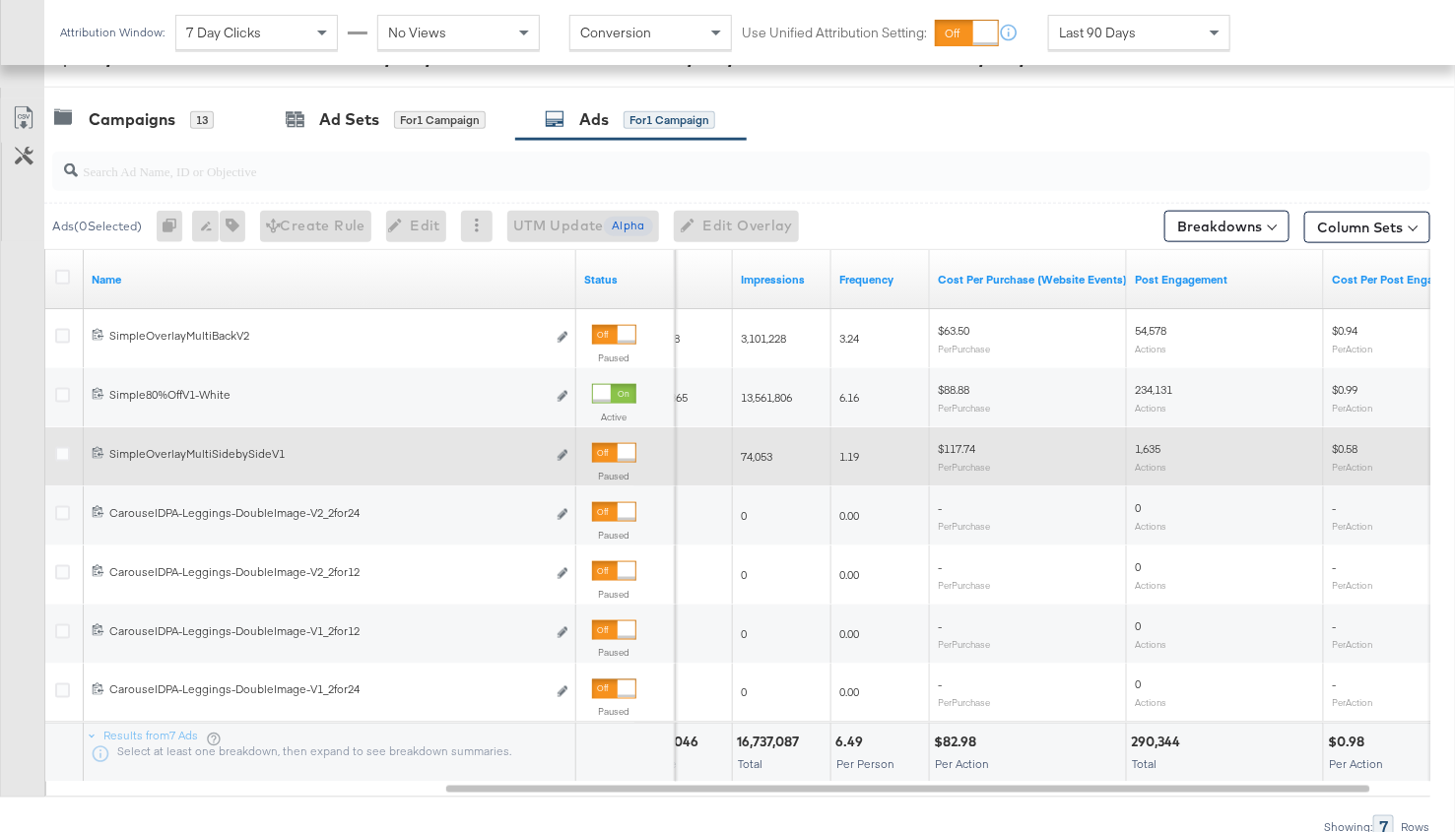
scroll to position [803, 0]
click at [566, 447] on button "Edit ad" at bounding box center [563, 457] width 12 height 21
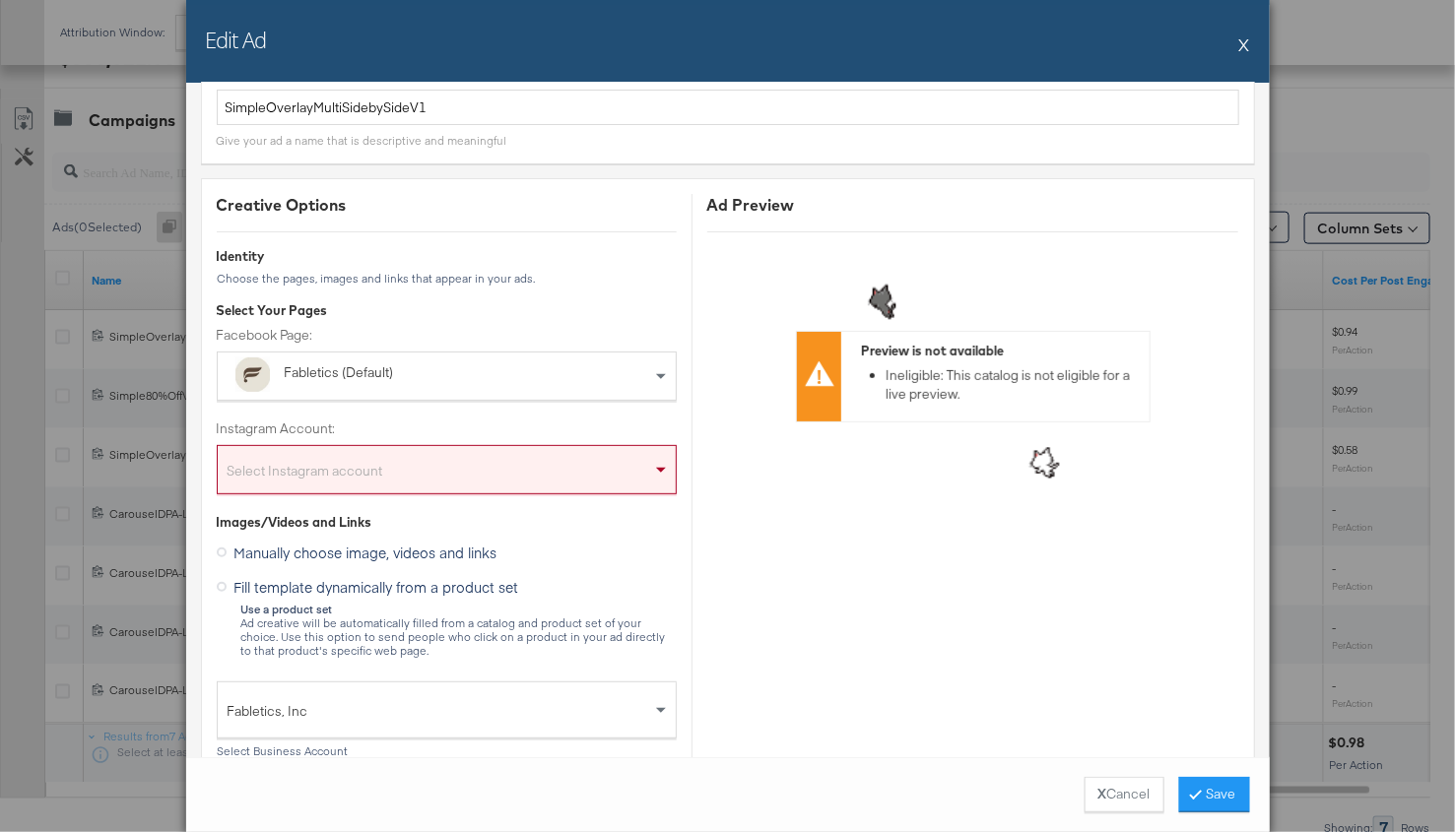
scroll to position [0, 0]
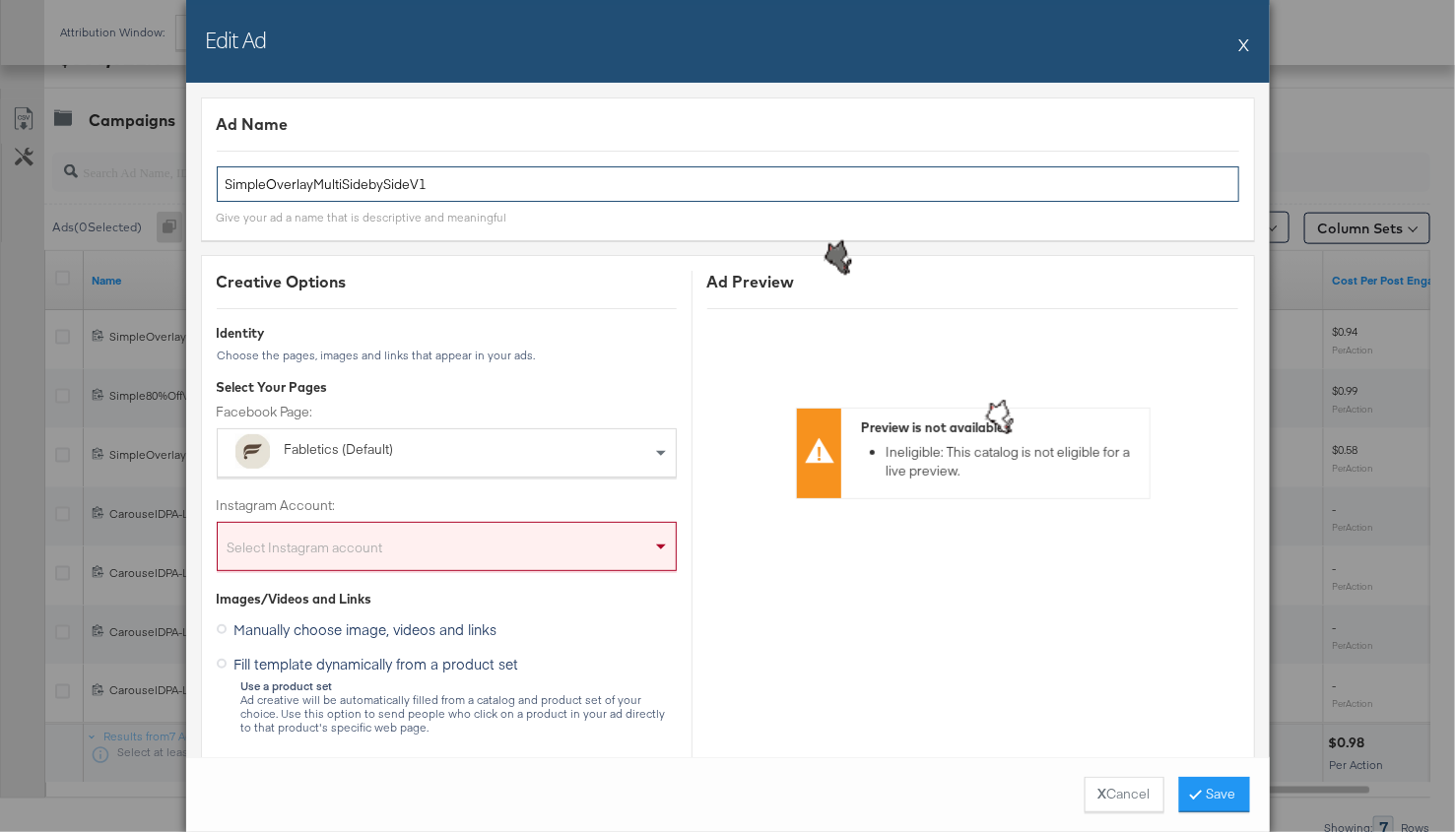
click at [331, 182] on input "SimpleOverlayMultiSidebySideV1" at bounding box center [728, 184] width 1022 height 36
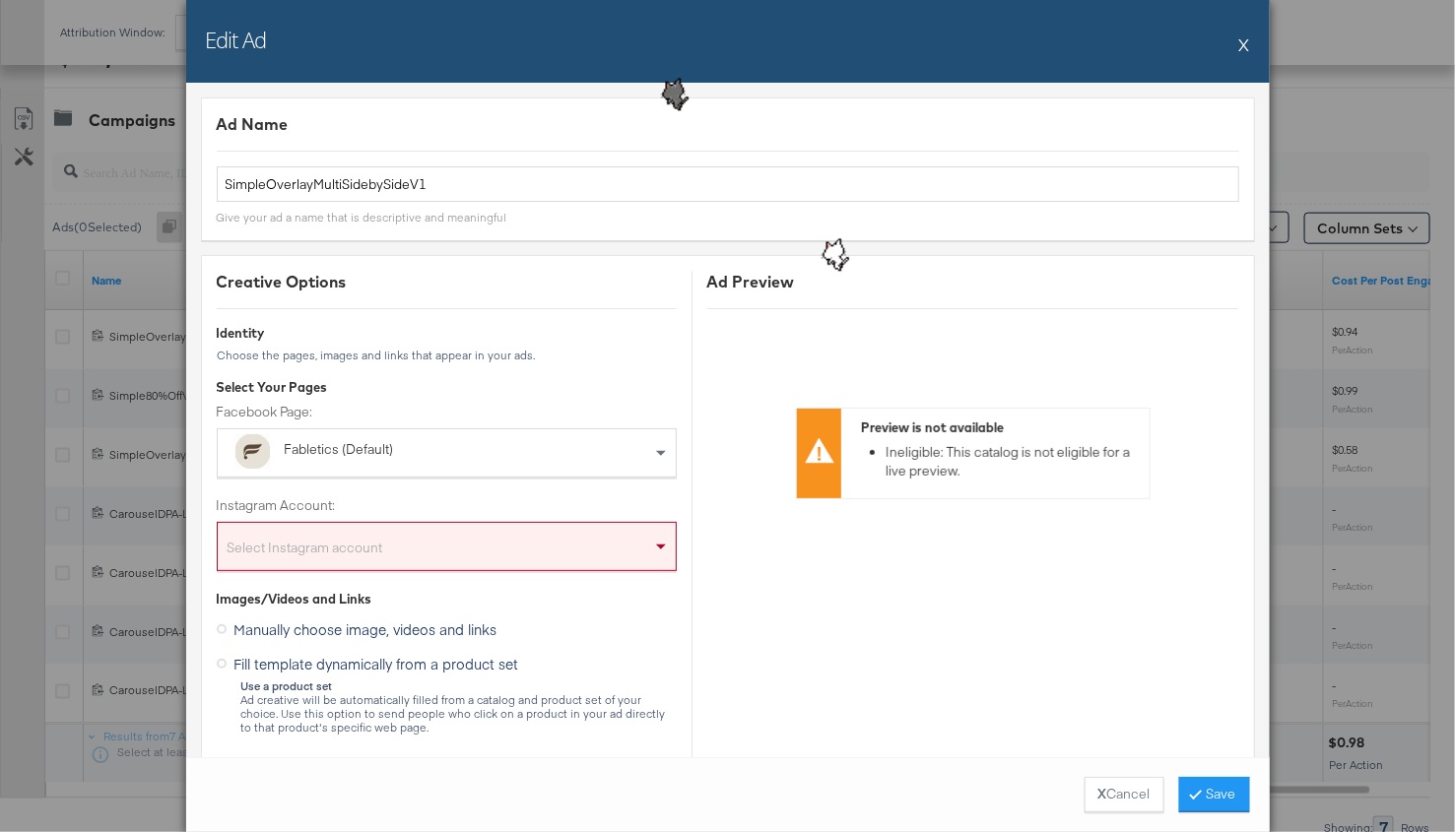
click at [1239, 45] on div "Edit Ad X" at bounding box center [727, 41] width 1083 height 83
click at [1257, 41] on div "Edit Ad X" at bounding box center [727, 41] width 1083 height 83
click at [1240, 40] on button "X" at bounding box center [1244, 44] width 11 height 39
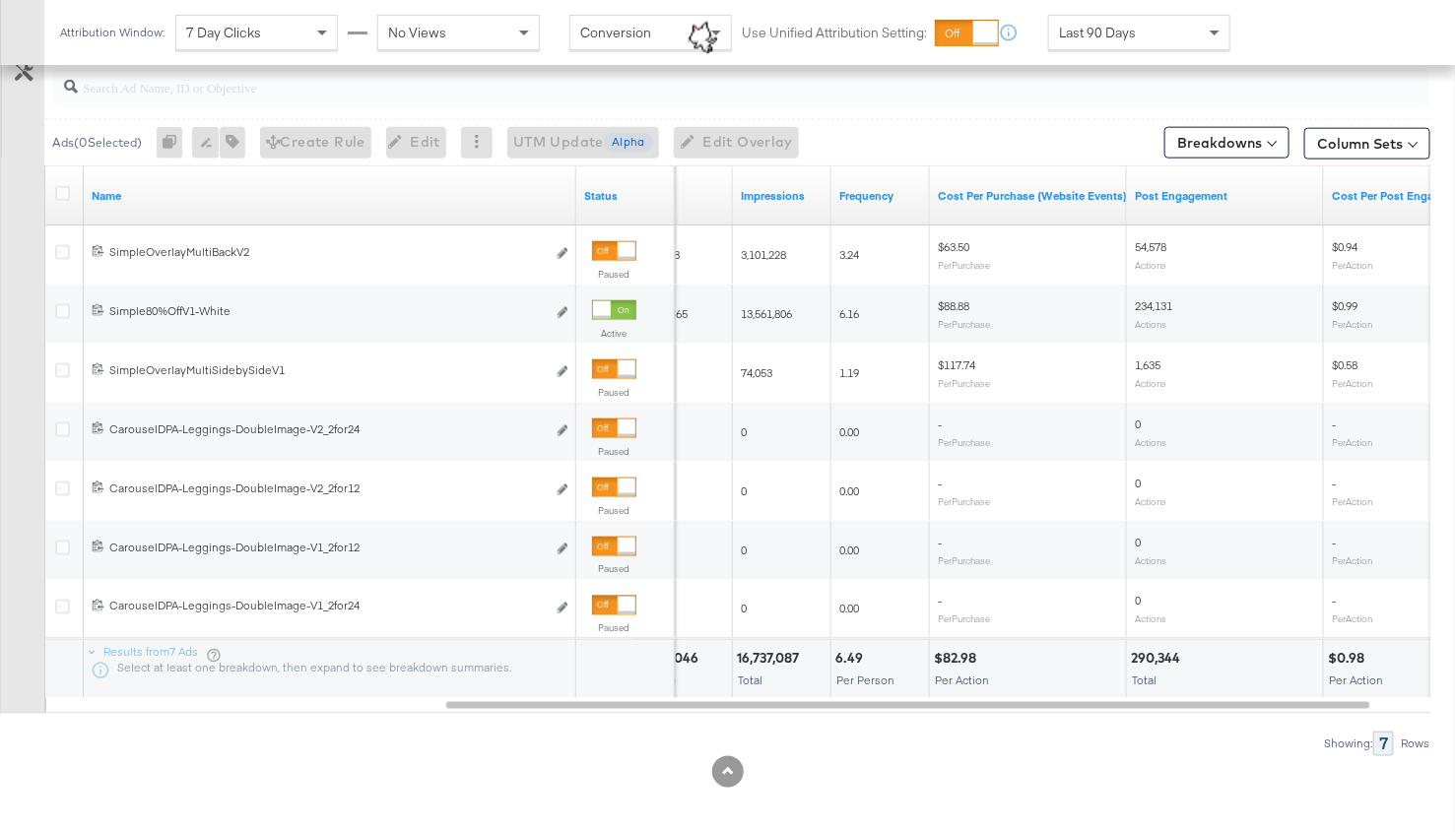
scroll to position [894, 0]
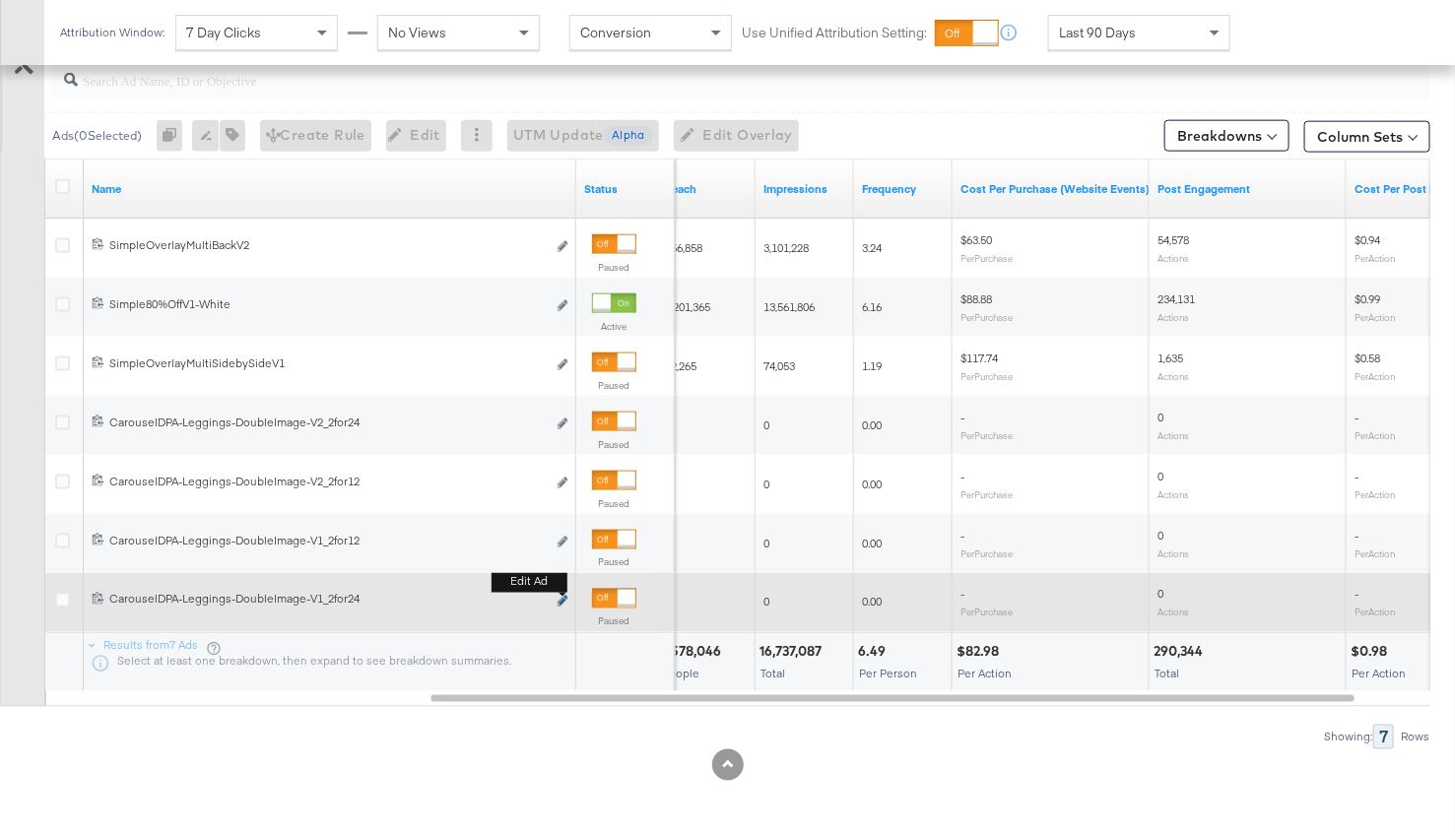
click at [558, 601] on icon "link" at bounding box center [563, 601] width 10 height 11
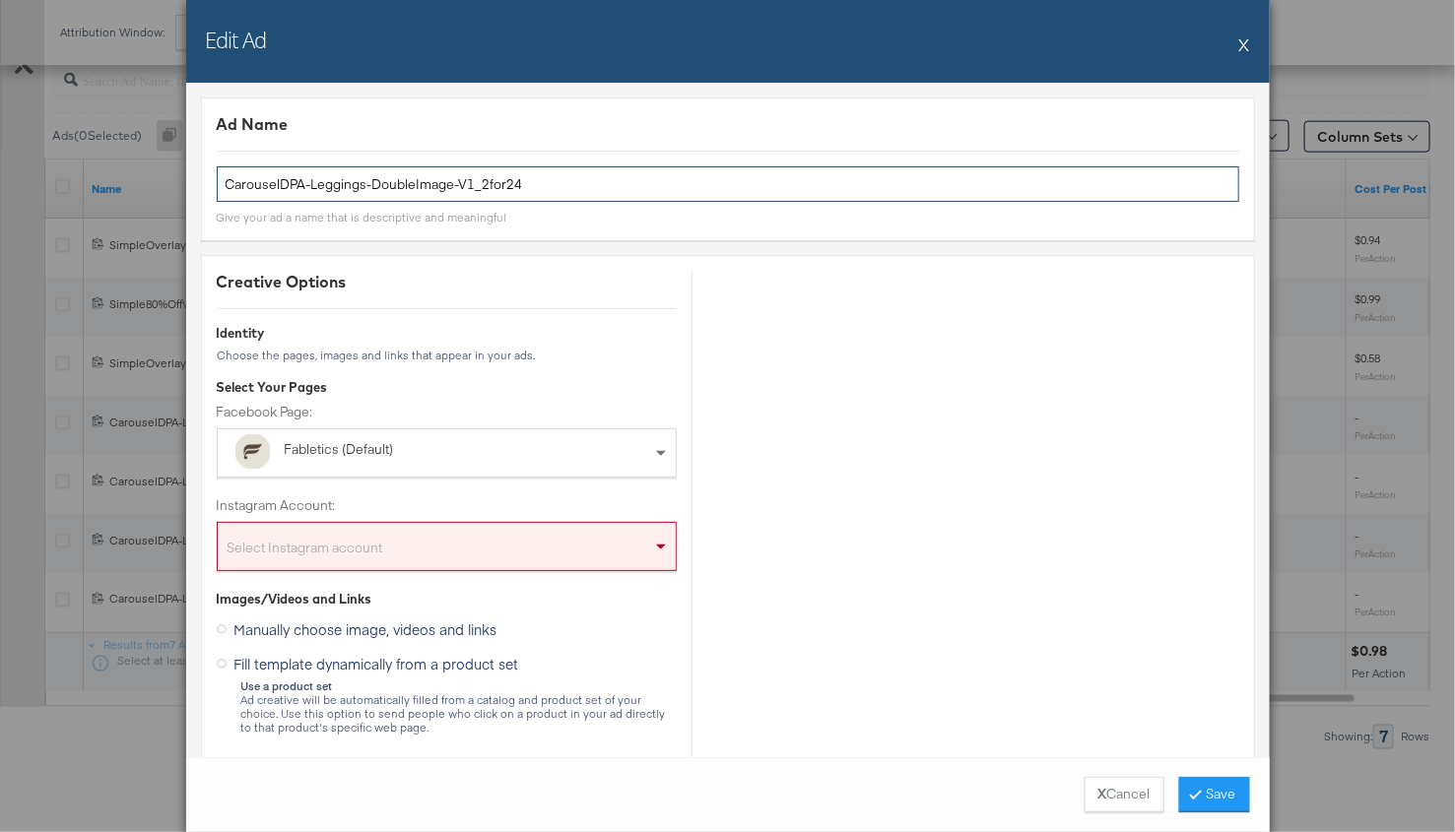
click at [372, 186] on input "CarouselDPA-Leggings-DoubleImage-V1_2for24" at bounding box center [728, 184] width 1022 height 36
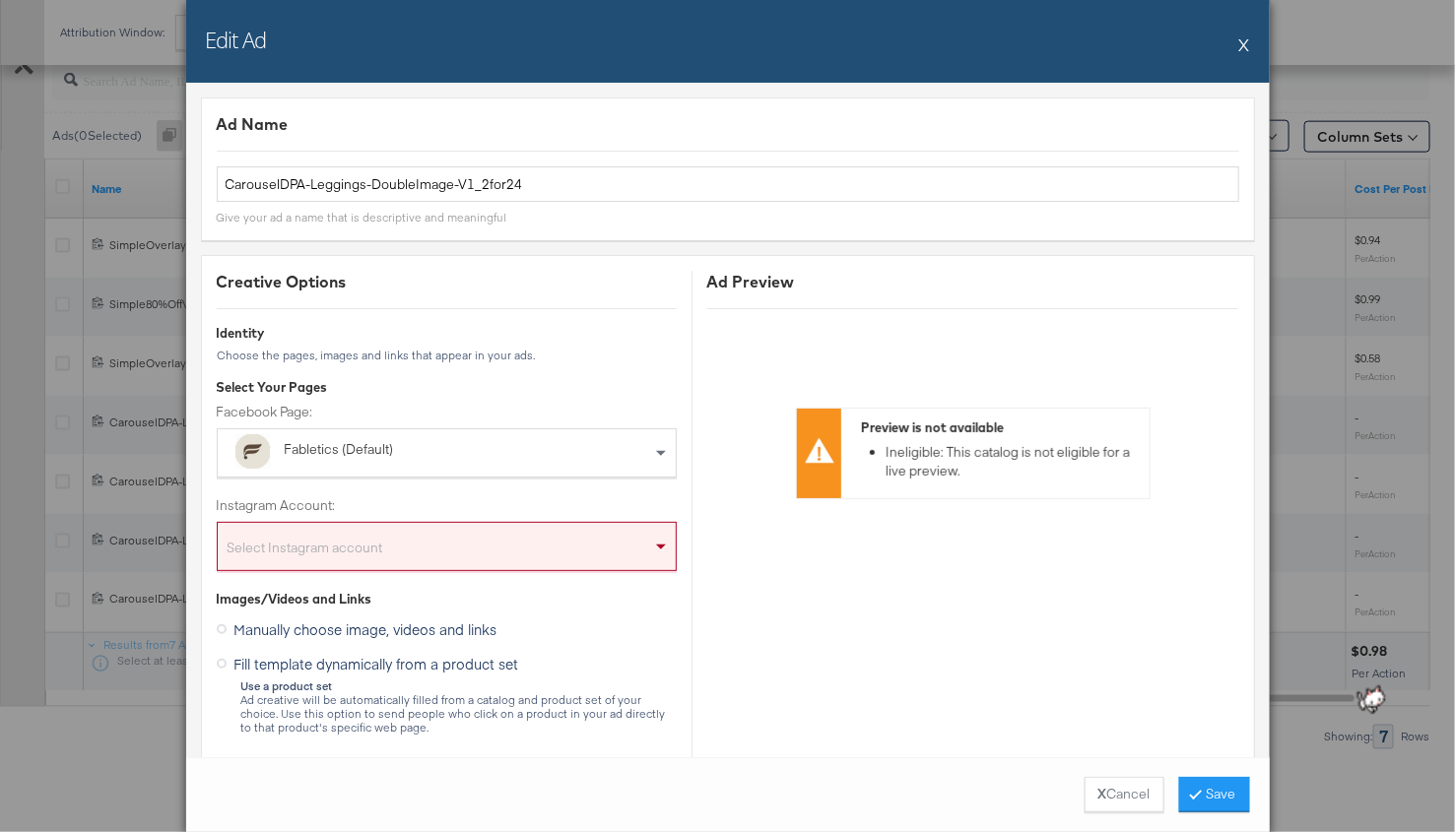
click at [1237, 51] on div "Edit Ad X" at bounding box center [727, 41] width 1083 height 83
click at [1238, 51] on div "Edit Ad X" at bounding box center [727, 41] width 1083 height 83
click at [1240, 47] on button "X" at bounding box center [1244, 44] width 11 height 39
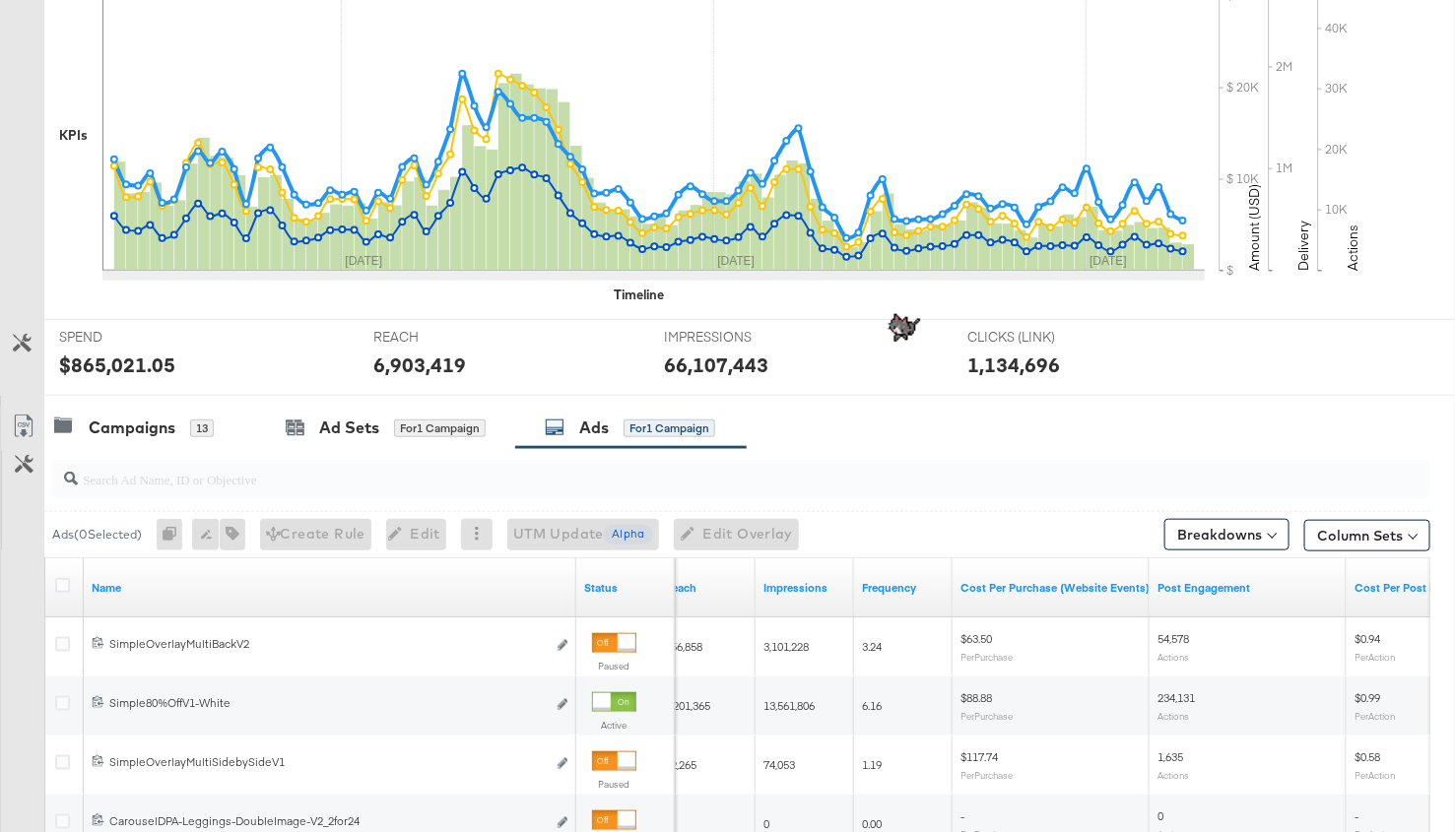
scroll to position [0, 0]
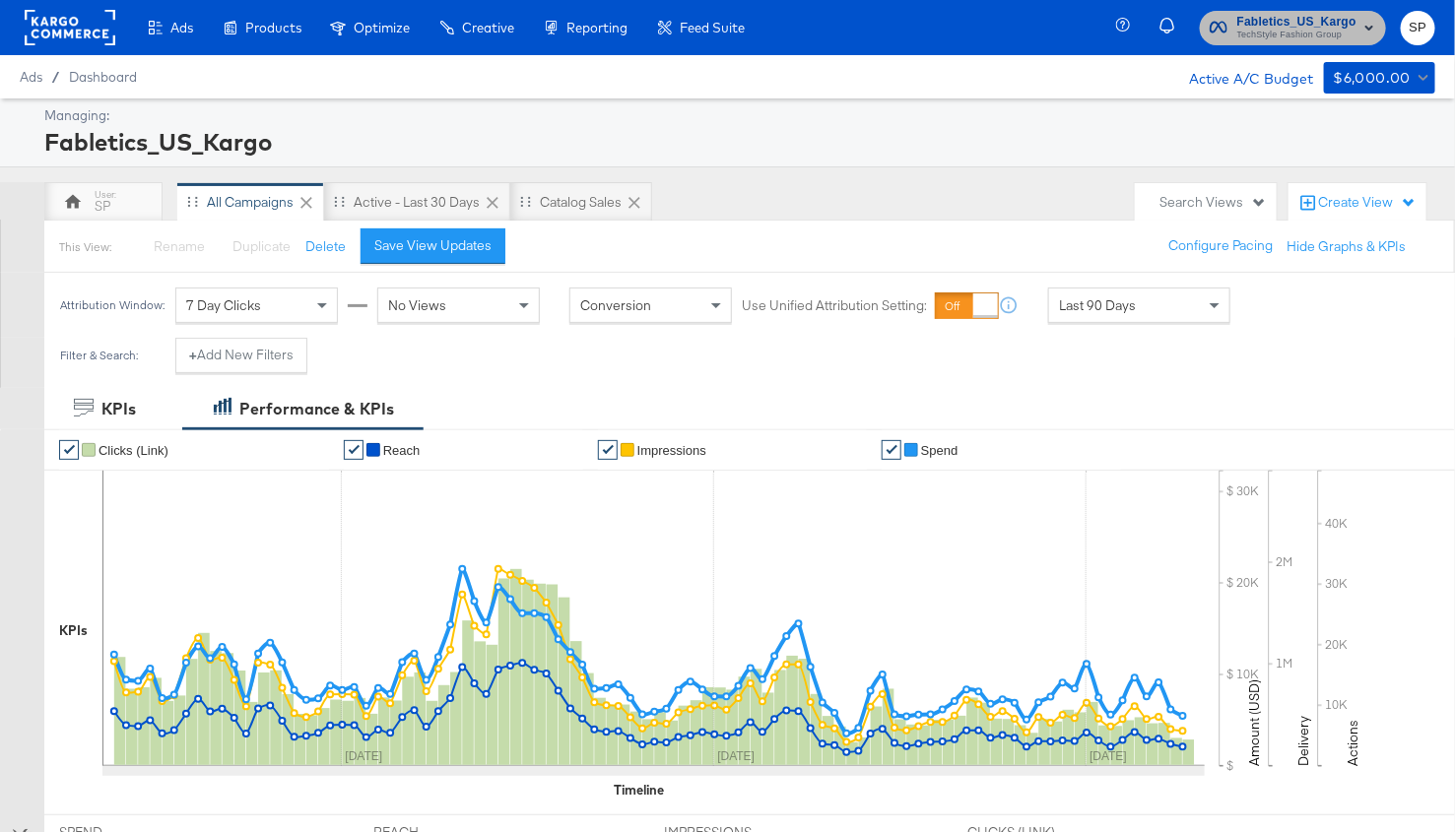
click at [1278, 15] on span "Fabletics_US_Kargo" at bounding box center [1296, 22] width 119 height 21
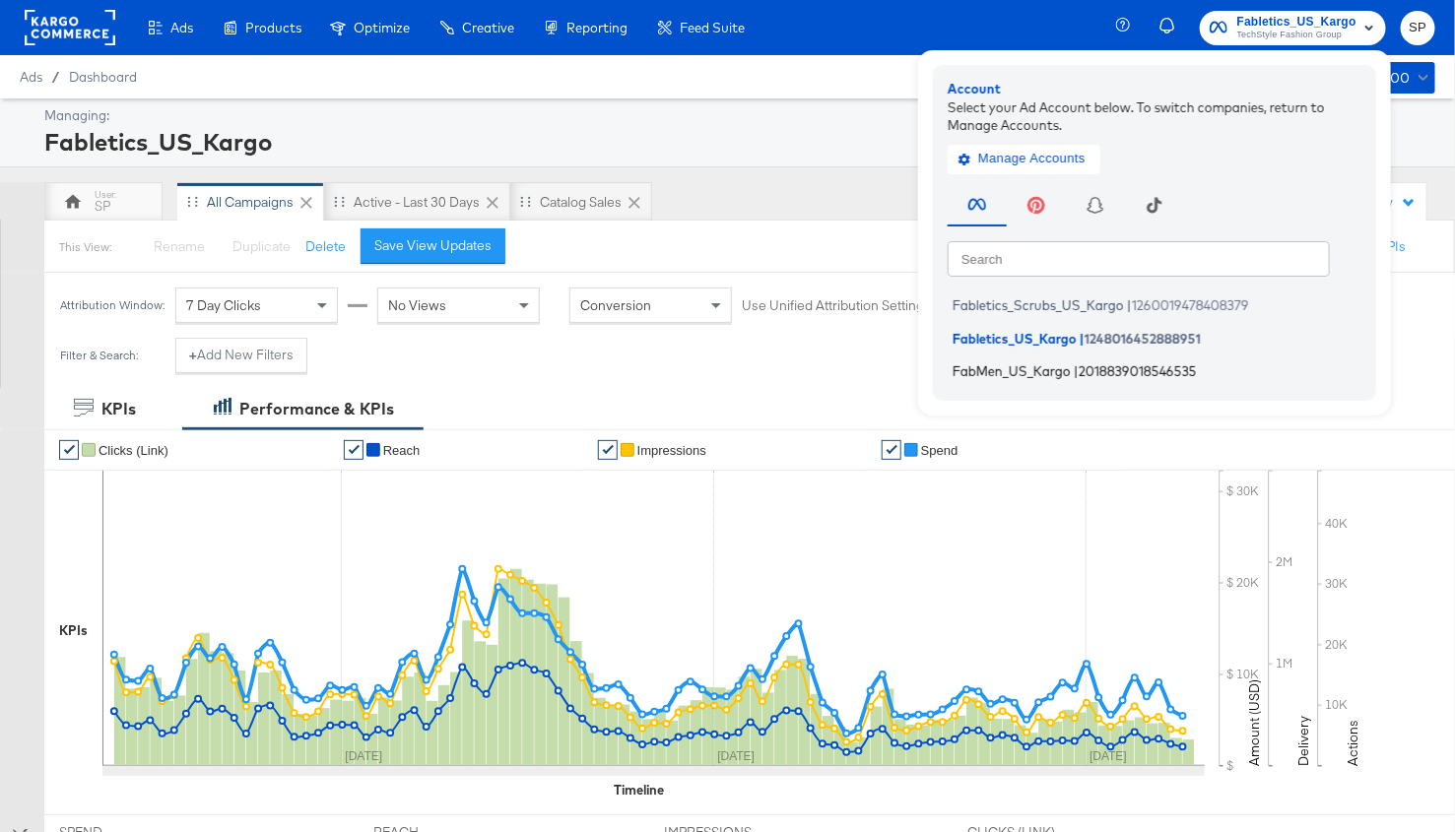
click at [1093, 374] on span "2018839018546535" at bounding box center [1138, 371] width 118 height 16
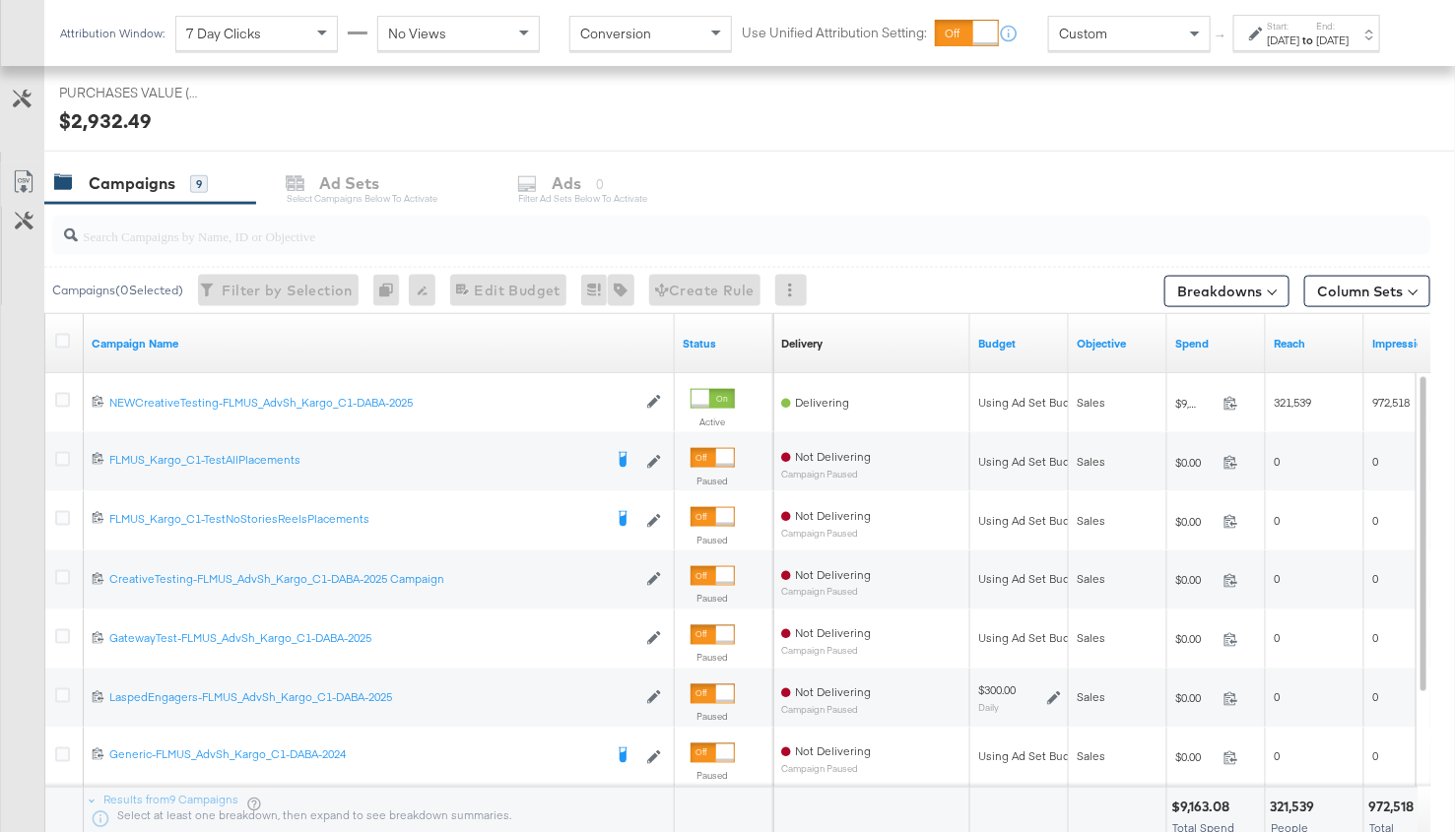
scroll to position [869, 0]
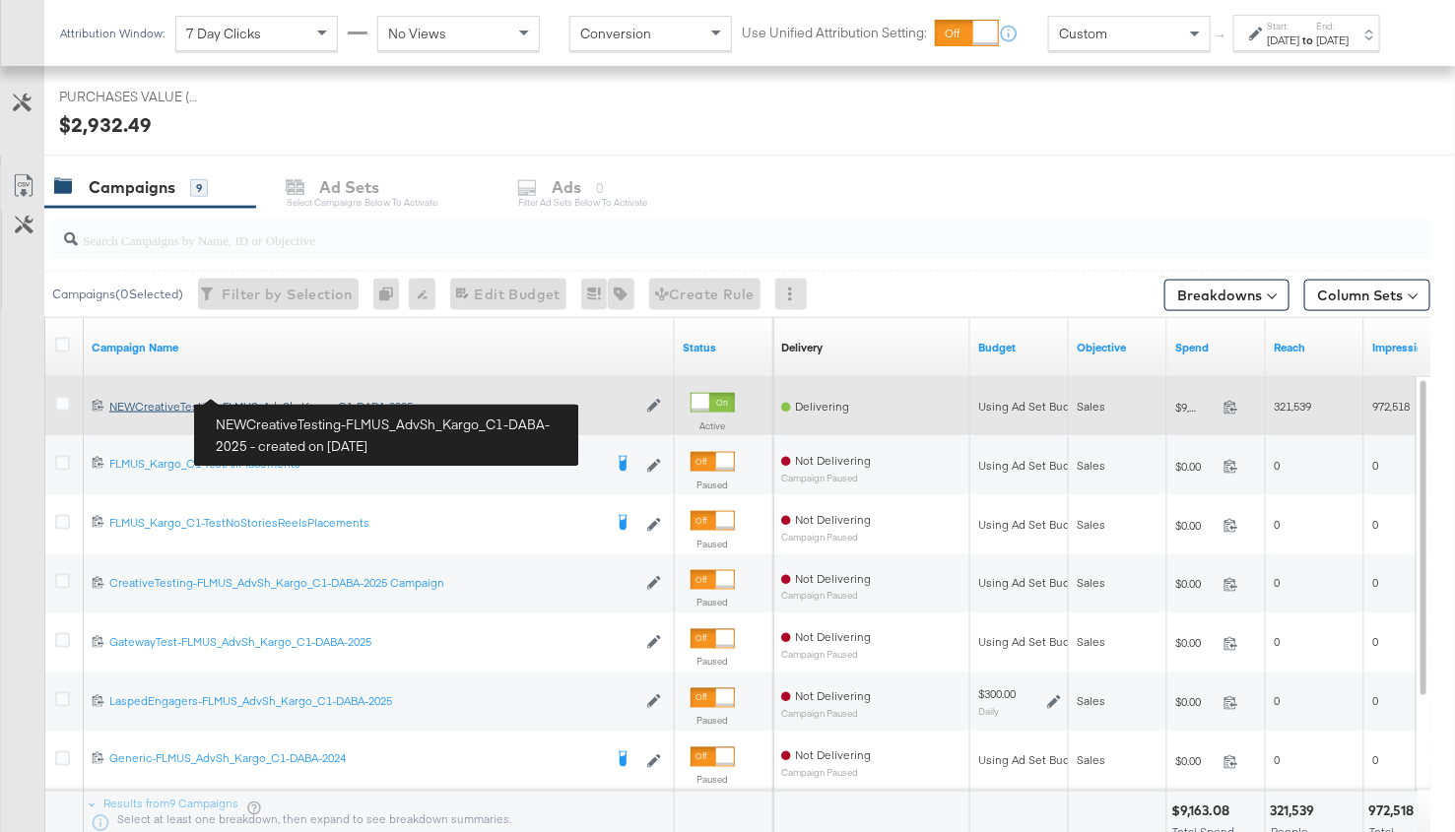
click at [270, 401] on div "NEWCreativeTesting-FLMUS_AdvSh_Kargo_C1-DABA-2025 NEWCreativeTesting-FLMUS_AdvS…" at bounding box center [372, 407] width 527 height 16
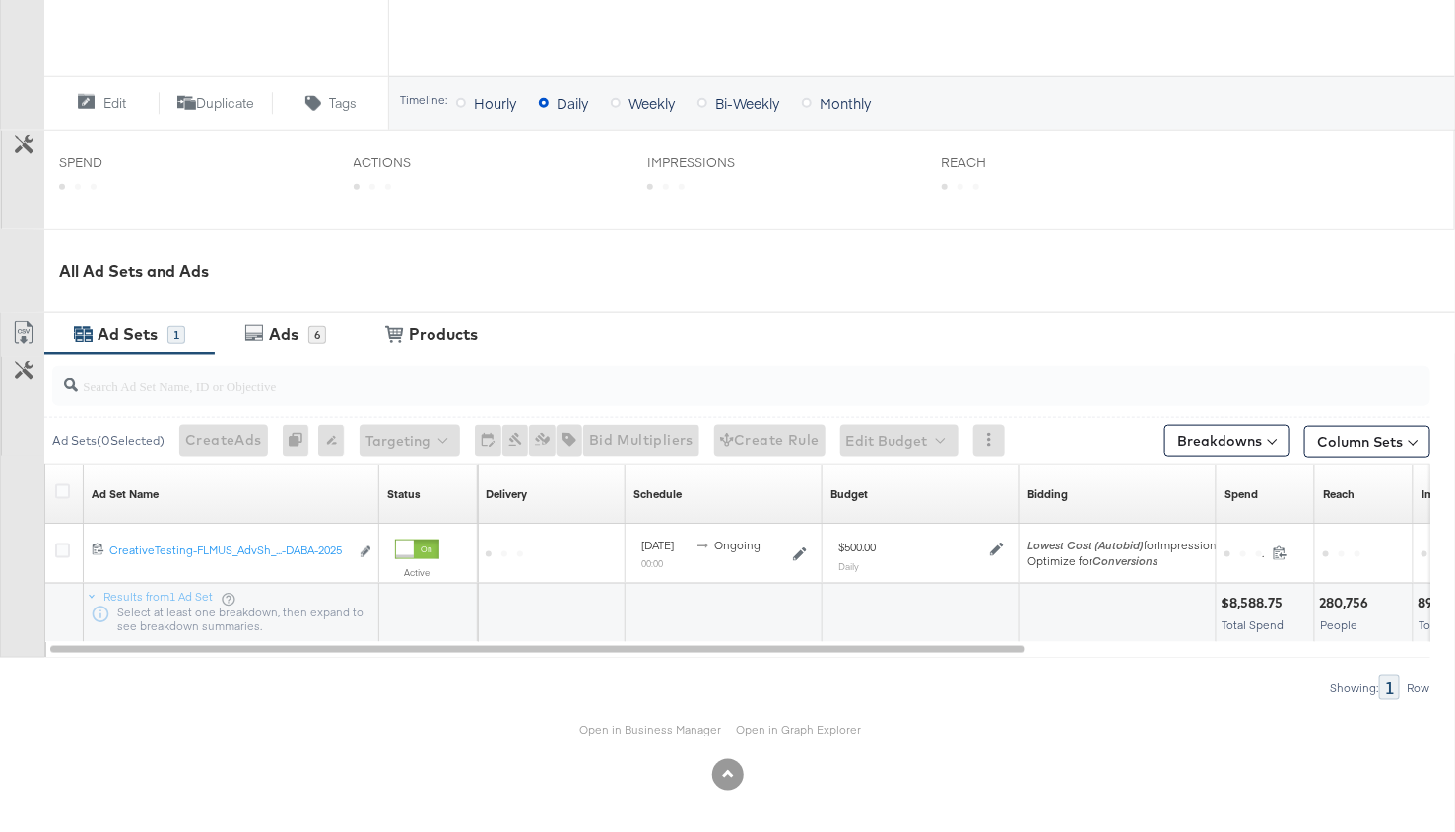
scroll to position [671, 0]
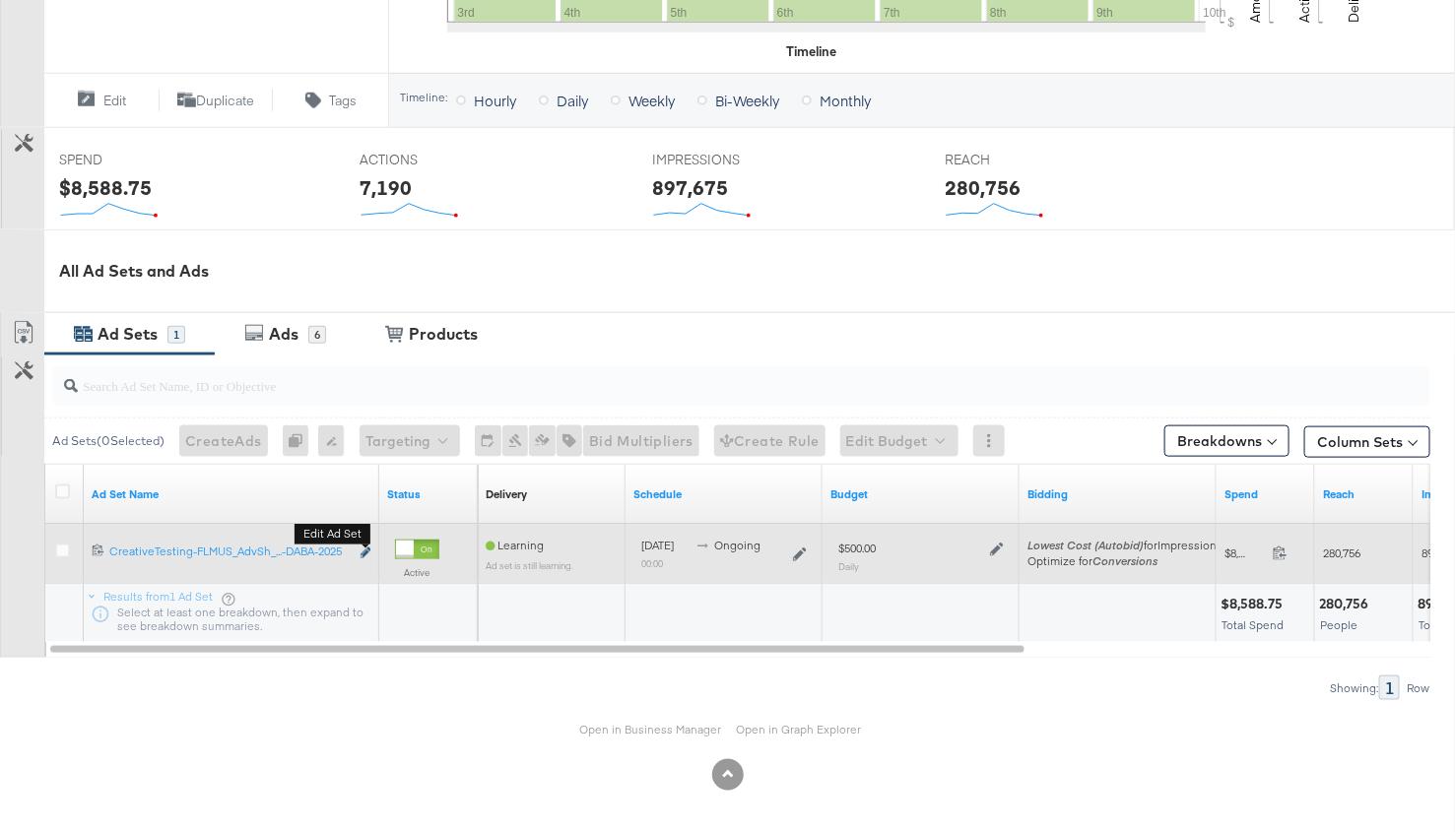
click at [367, 549] on icon "link" at bounding box center [366, 553] width 10 height 11
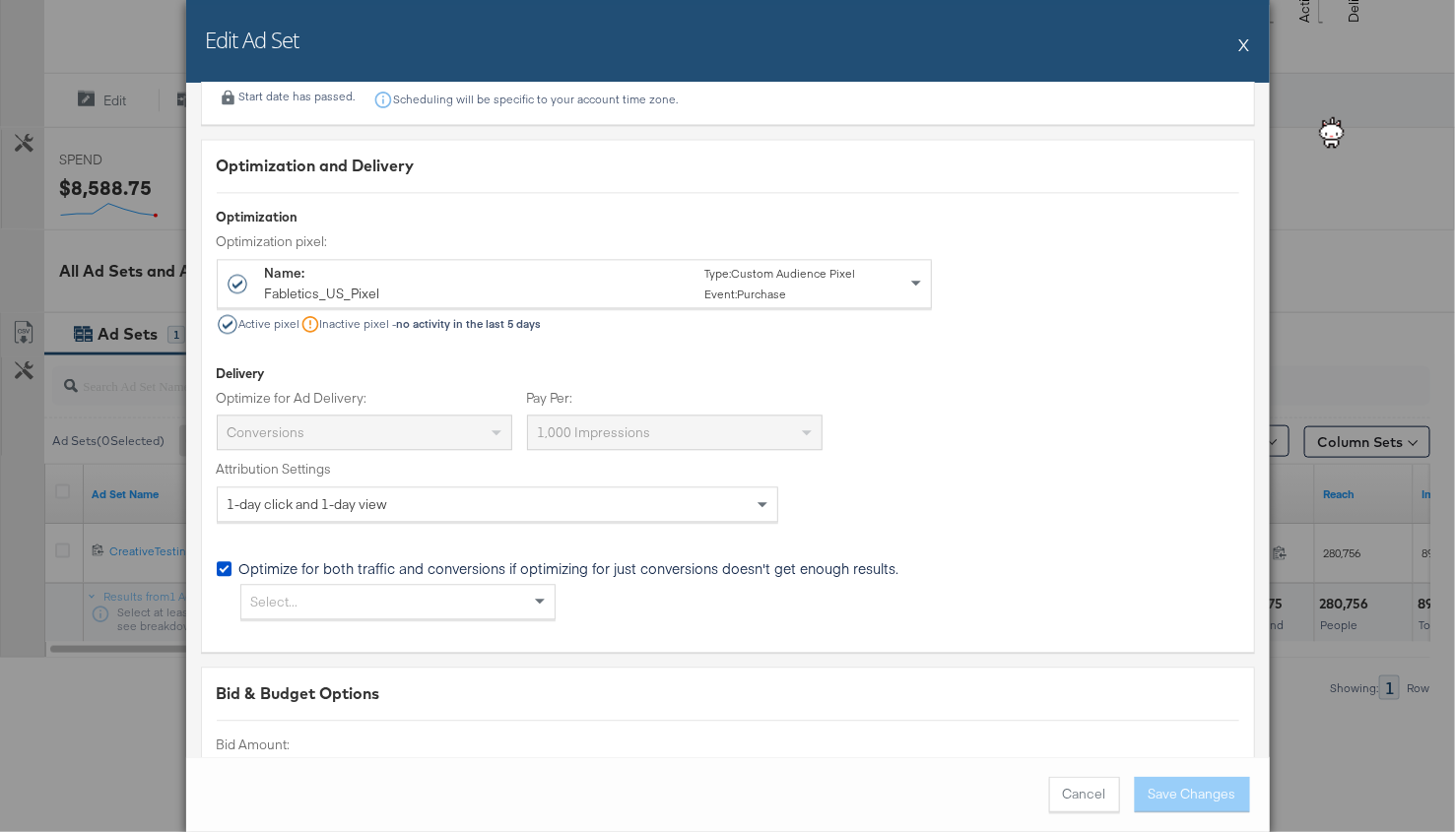
scroll to position [4616, 0]
click at [1240, 44] on button "X" at bounding box center [1244, 44] width 11 height 39
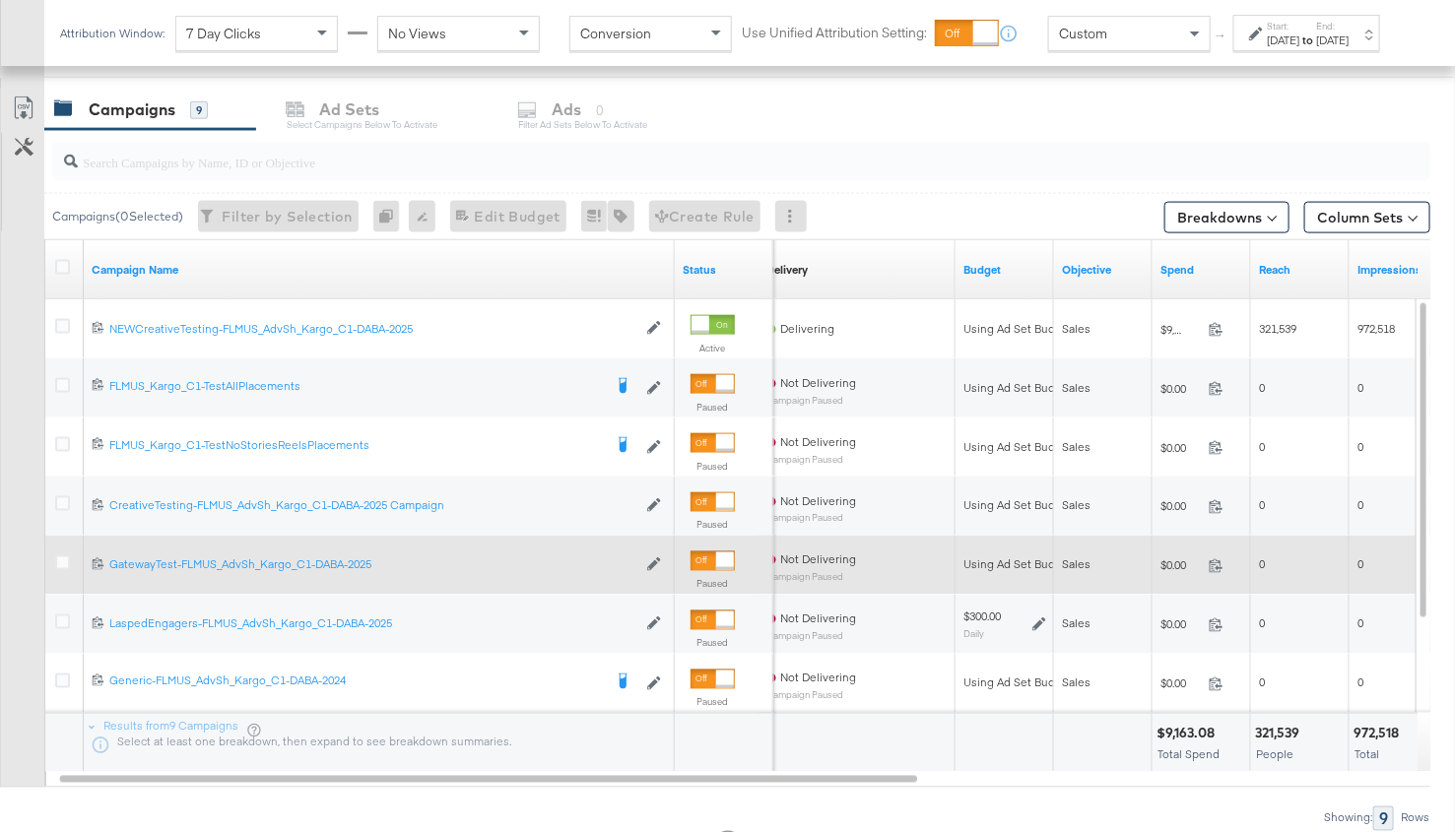
scroll to position [946, 0]
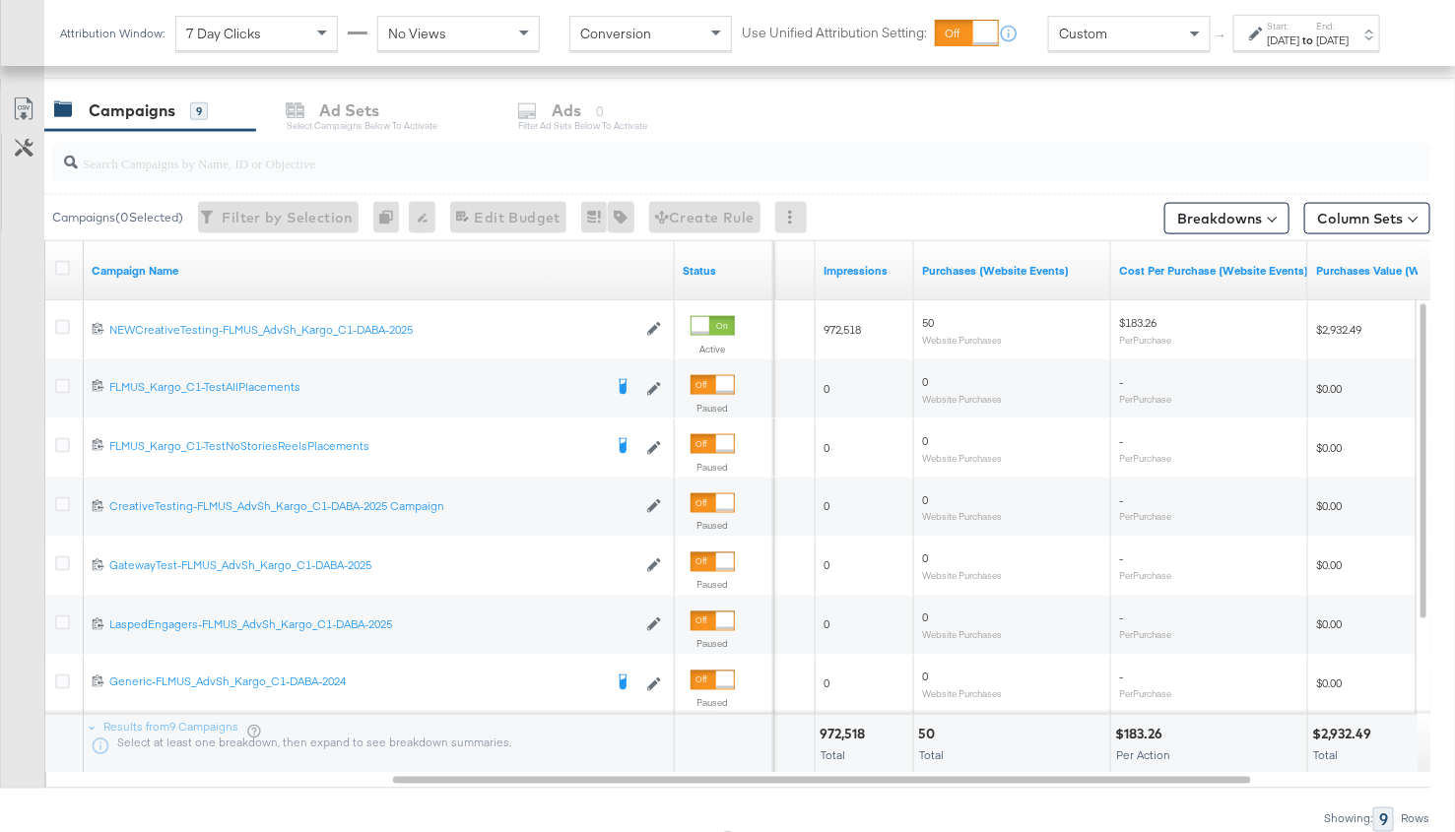
click at [1332, 48] on div "[DATE]" at bounding box center [1333, 41] width 33 height 16
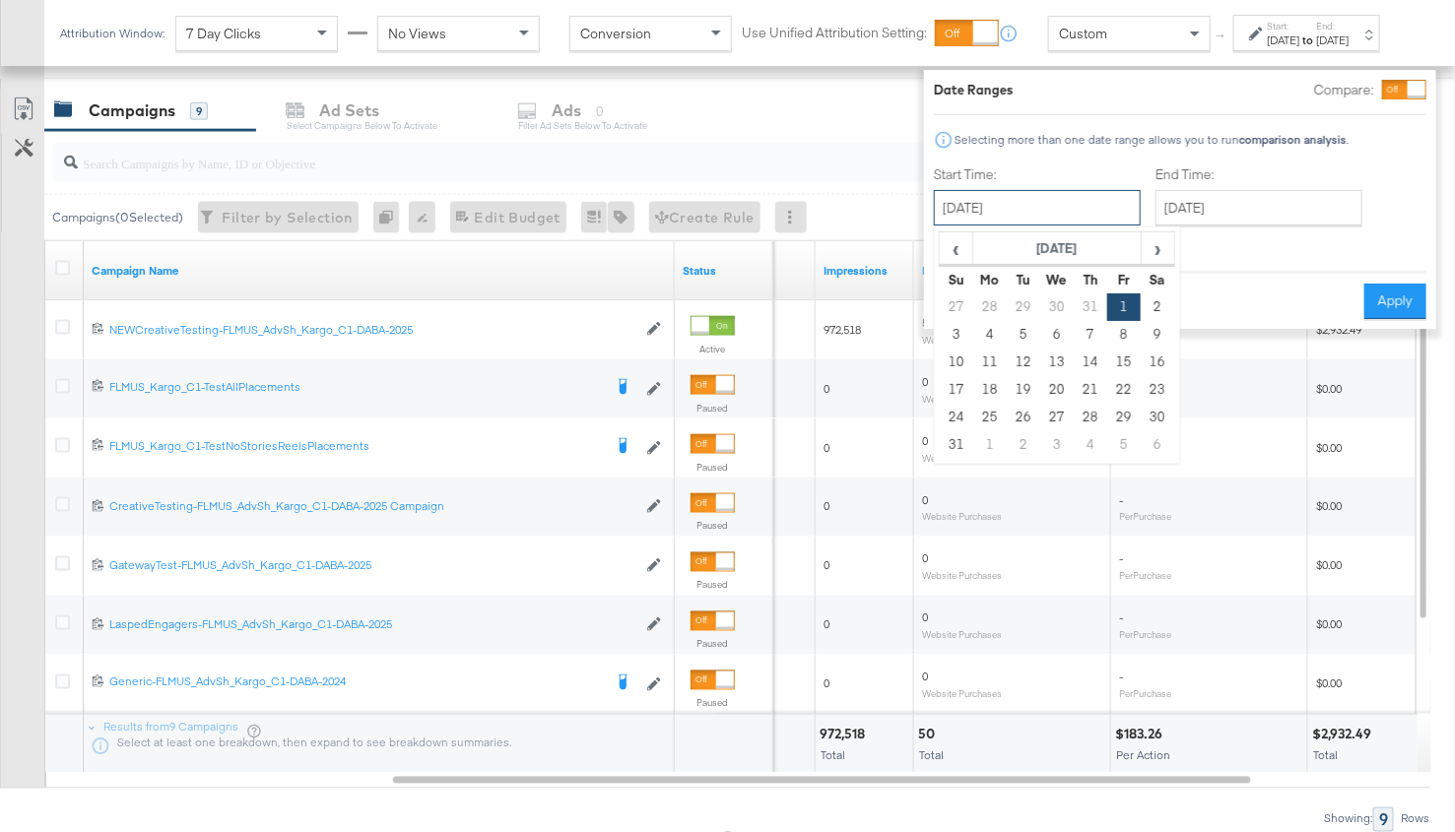
click at [999, 199] on input "[DATE]" at bounding box center [1037, 207] width 207 height 35
click at [941, 253] on span "‹" at bounding box center [956, 248] width 31 height 30
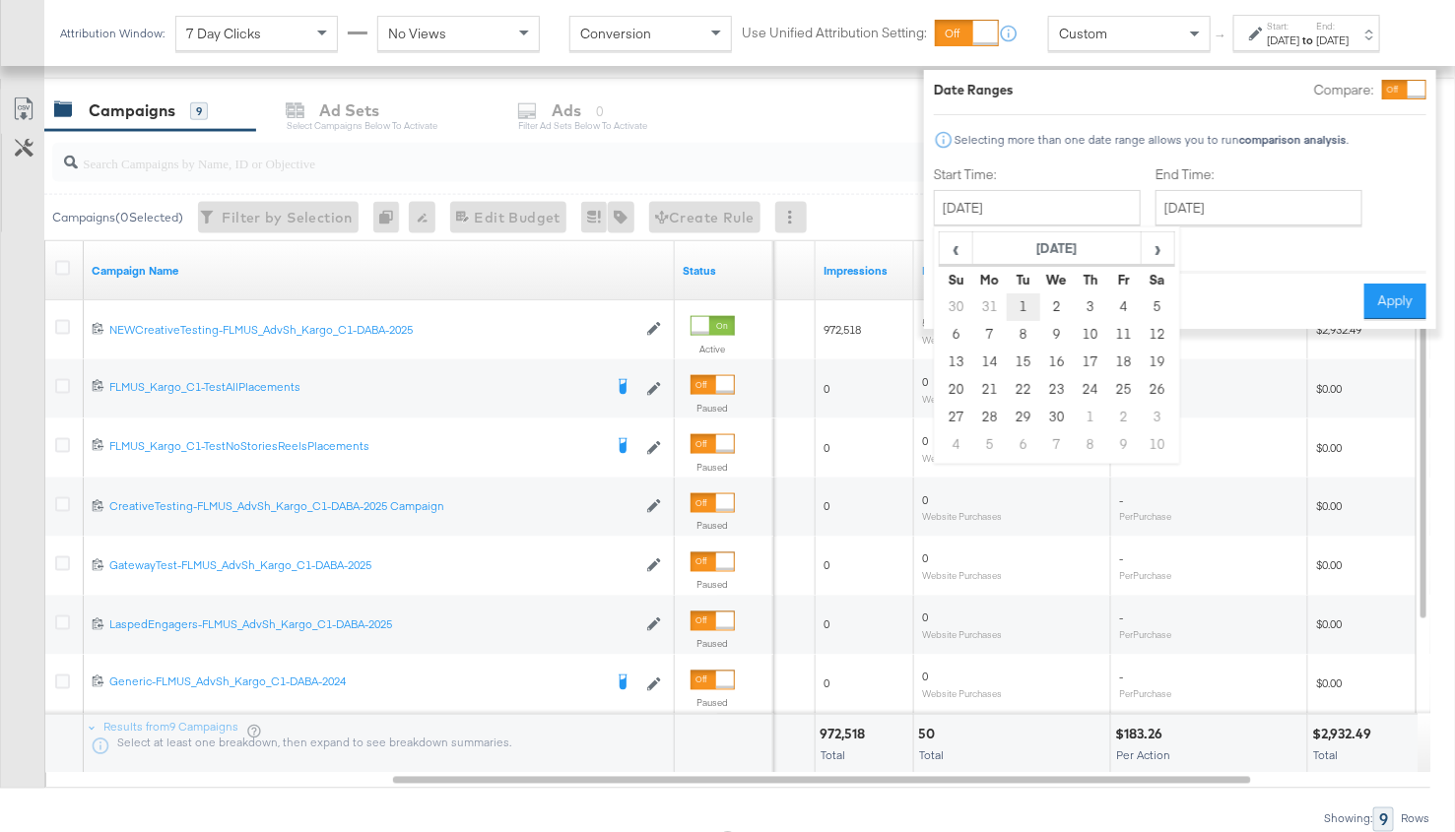
click at [1007, 300] on td "1" at bounding box center [1023, 308] width 33 height 28
type input "April 1st 2025"
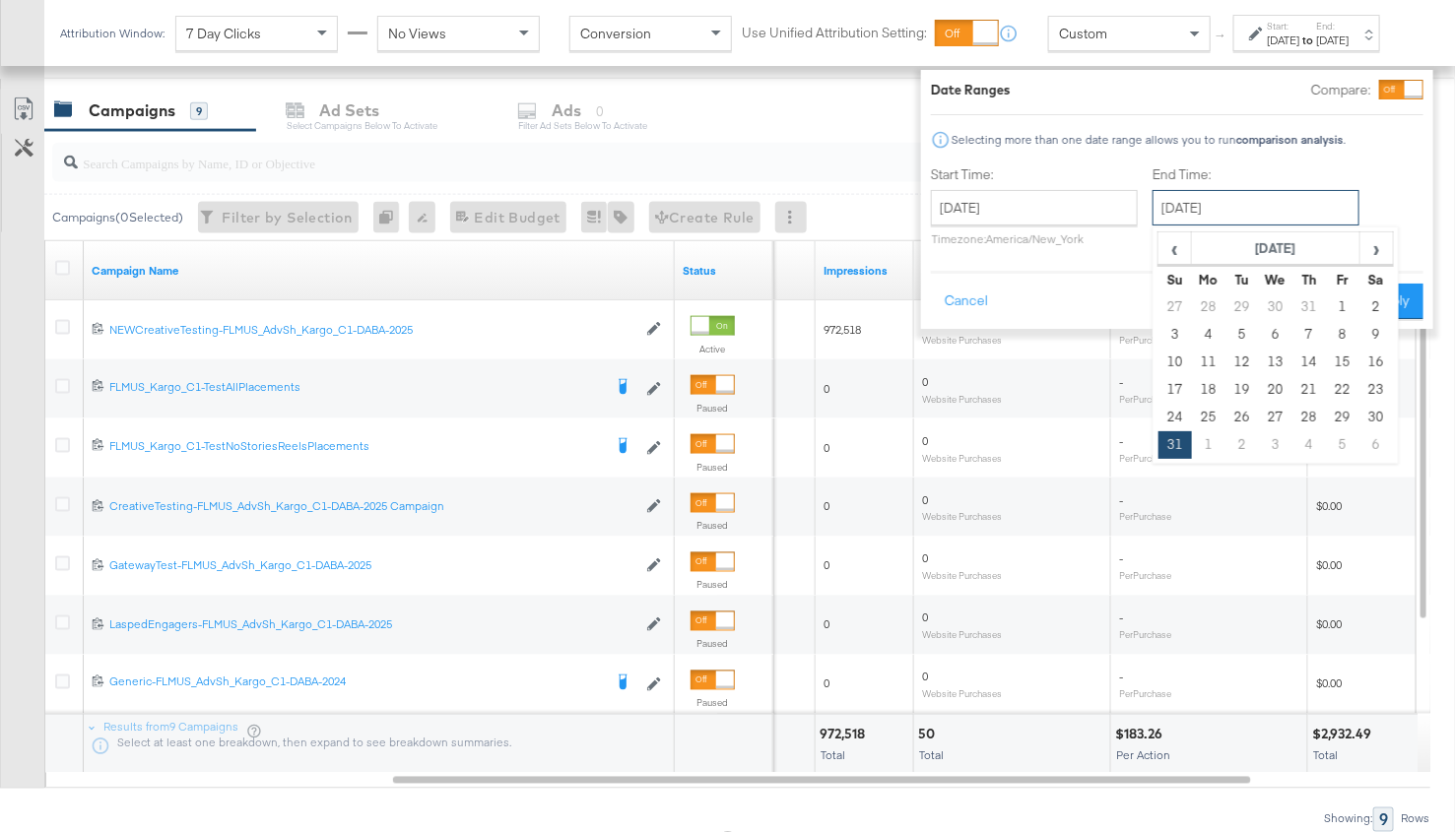
click at [1269, 212] on input "[DATE]" at bounding box center [1255, 207] width 207 height 35
click at [1158, 308] on td "27" at bounding box center [1174, 308] width 33 height 28
type input "July 27th 2025"
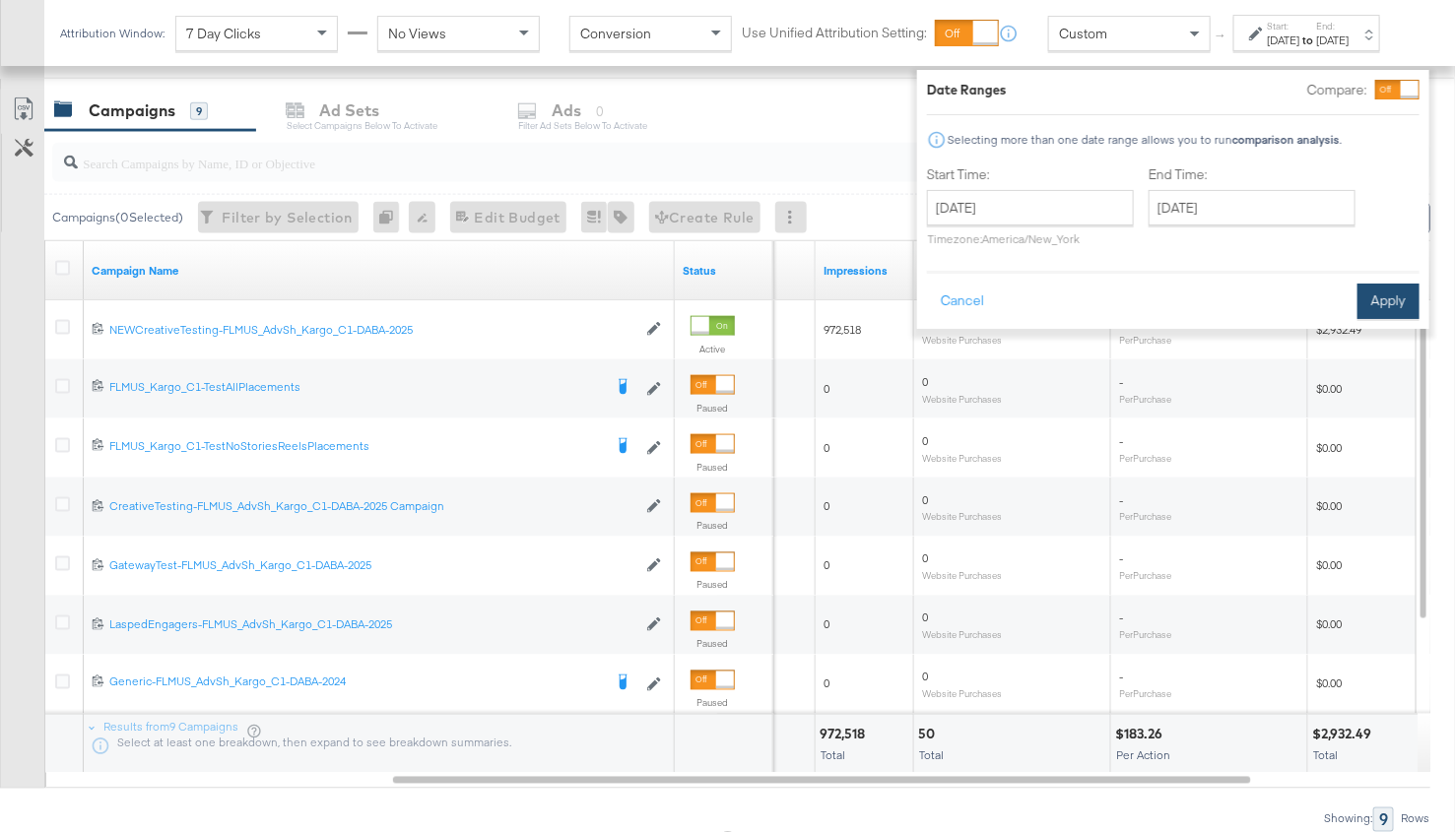
click at [1364, 301] on button "Apply" at bounding box center [1388, 301] width 62 height 35
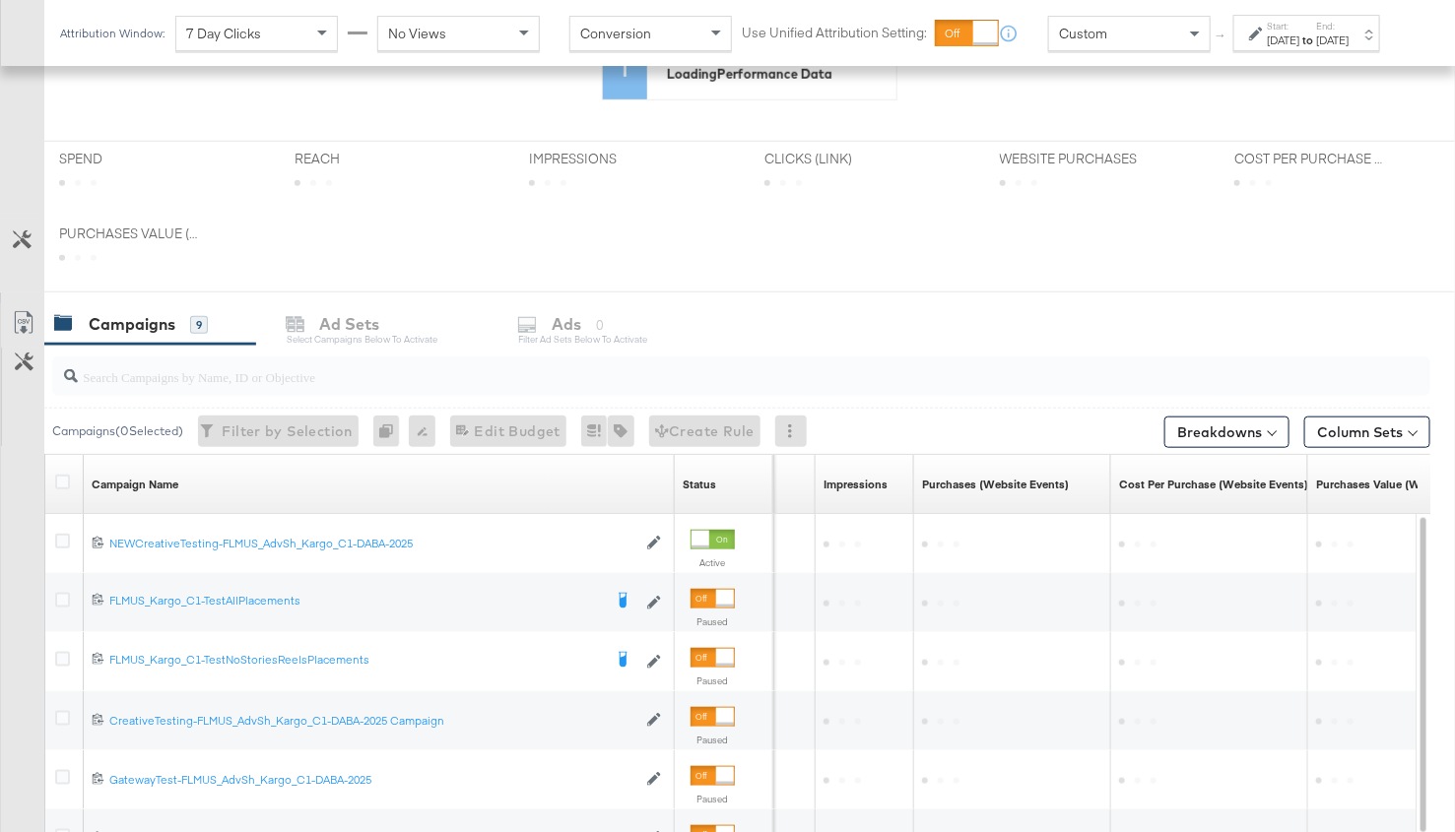
scroll to position [754, 0]
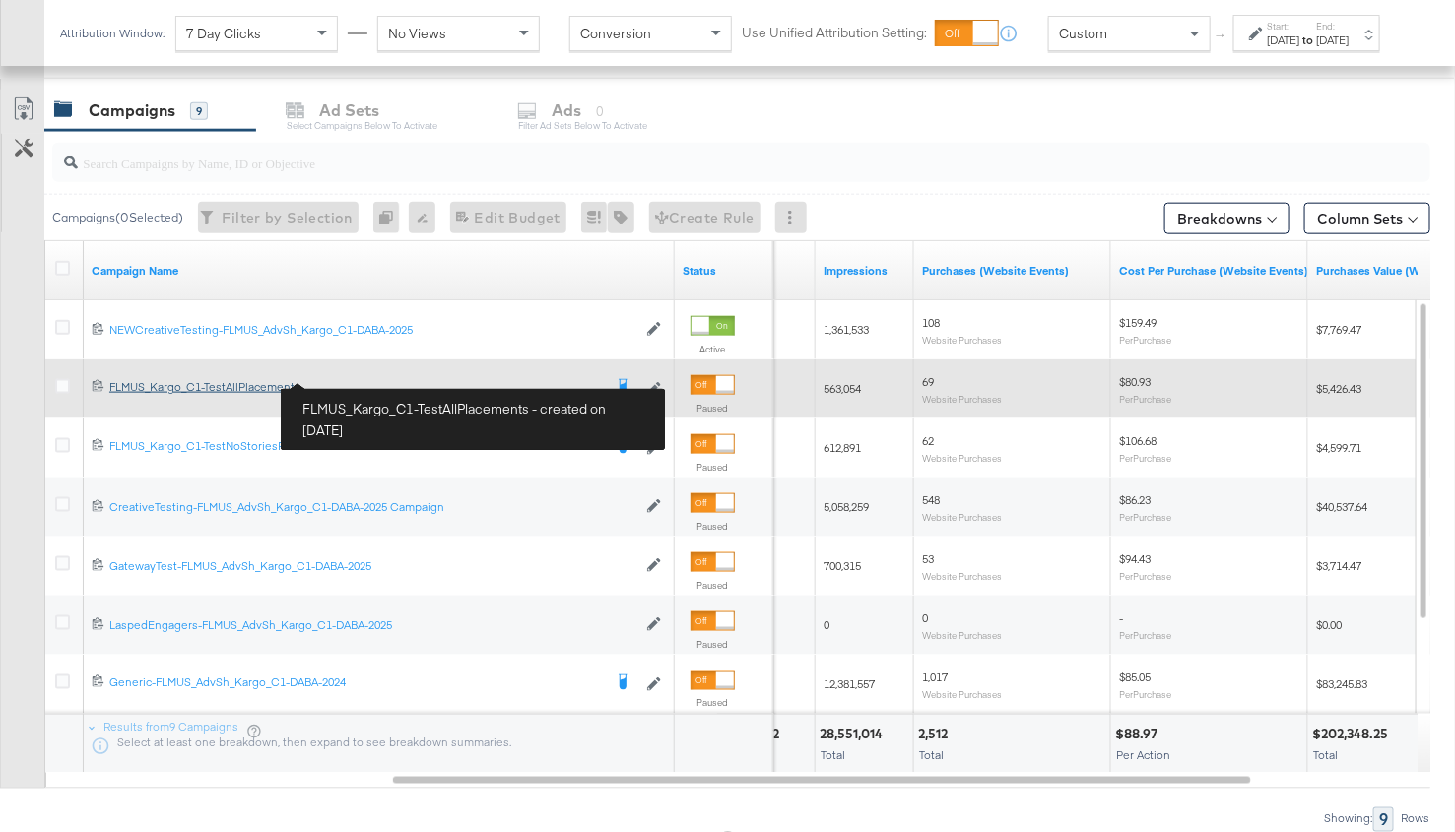
click at [229, 384] on div "FLMUS_Kargo_C1-TestAllPlacements FLMUS_Kargo_C1-TestAllPlacements" at bounding box center [355, 387] width 492 height 16
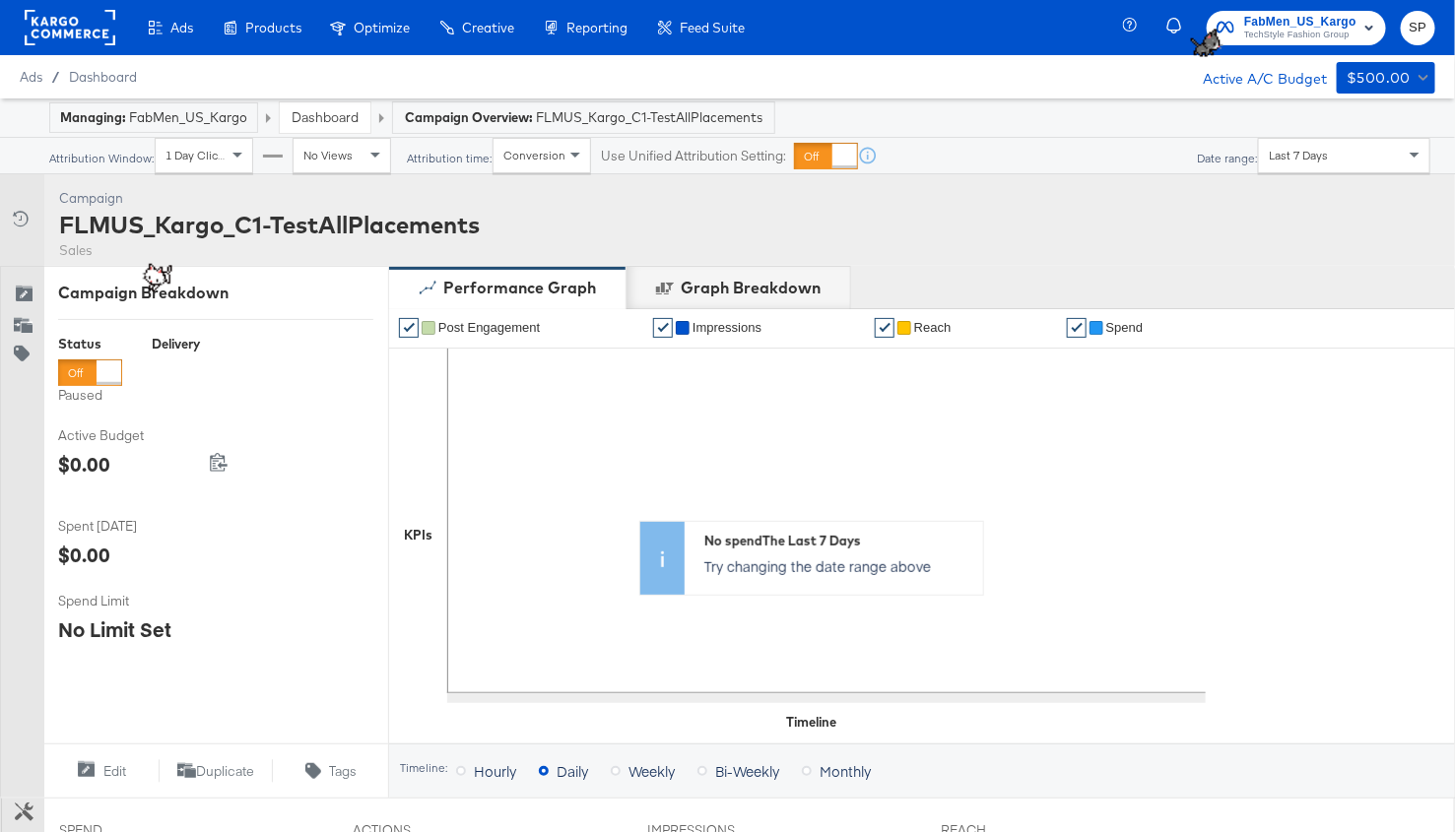
scroll to position [668, 0]
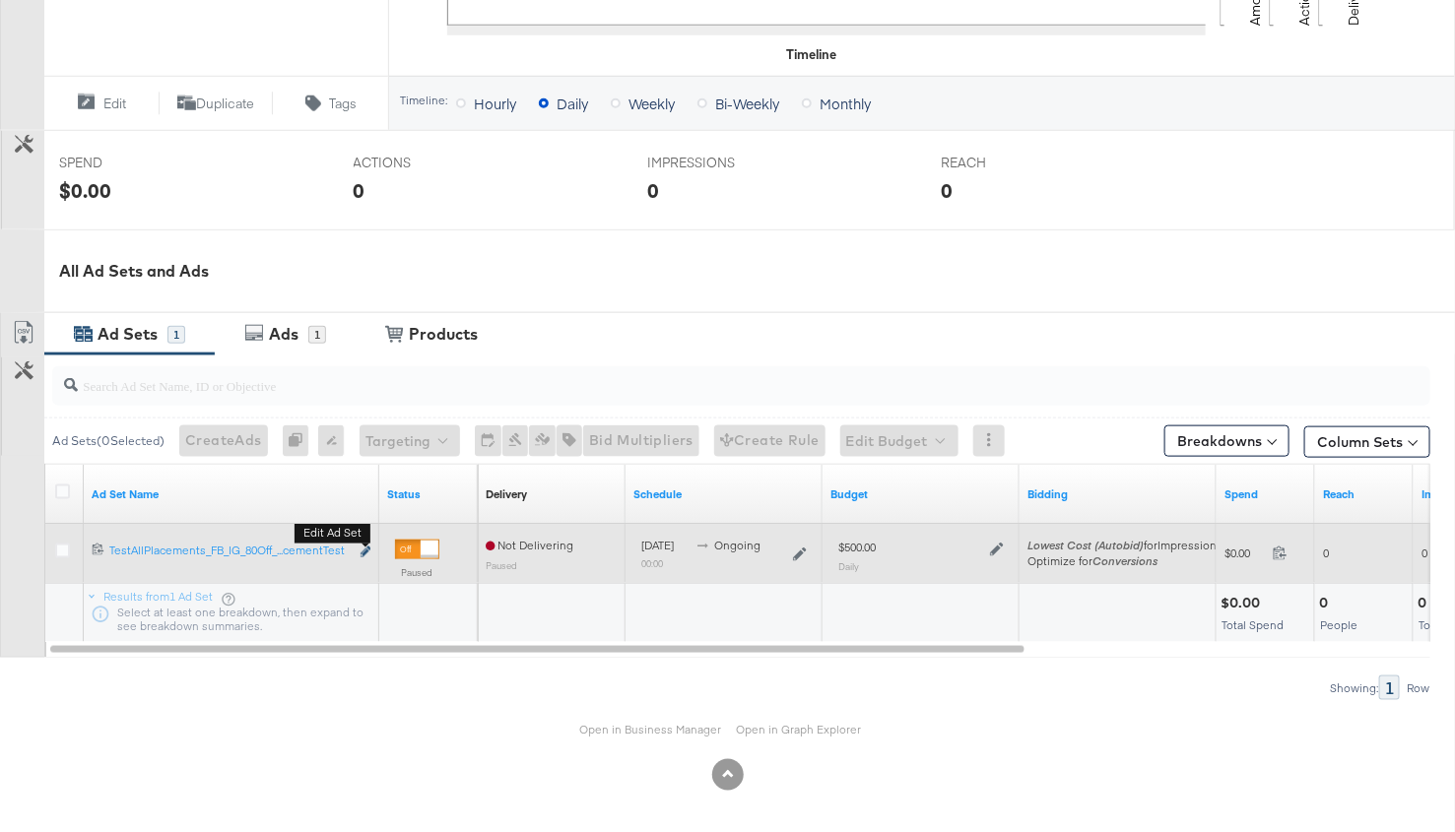
click at [361, 554] on icon "link" at bounding box center [366, 552] width 10 height 11
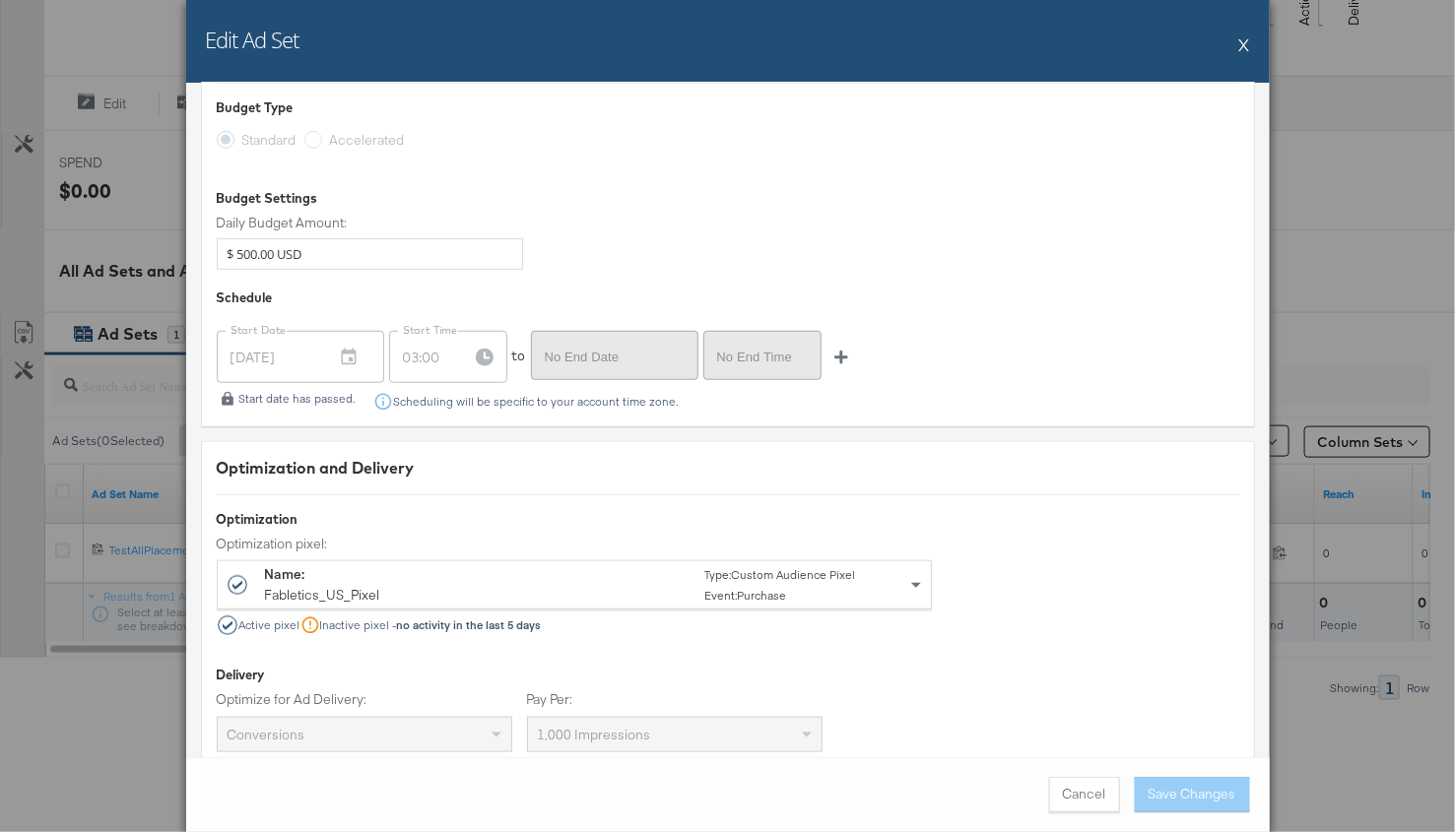
scroll to position [3841, 0]
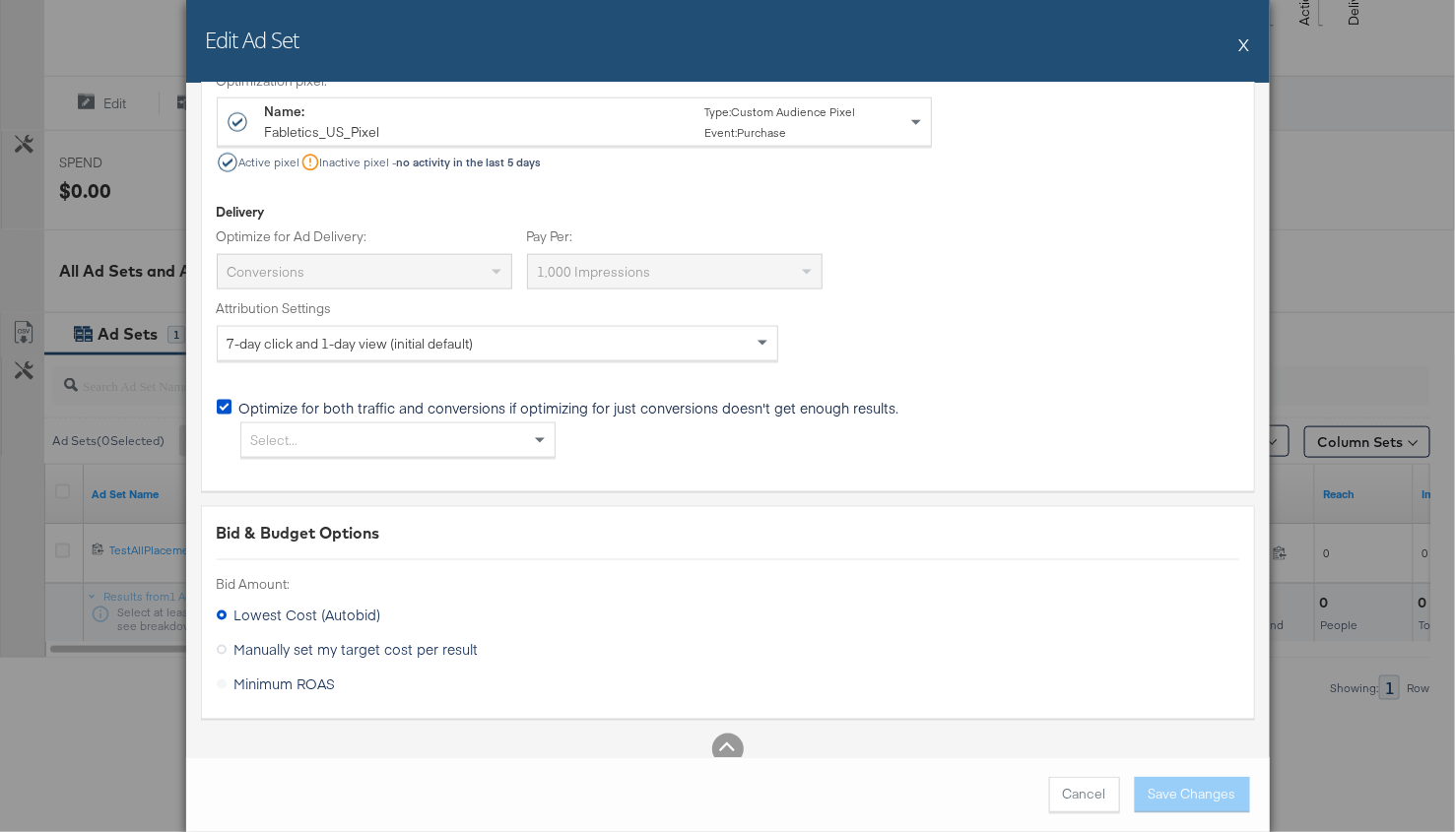
click at [1241, 40] on button "X" at bounding box center [1244, 44] width 11 height 39
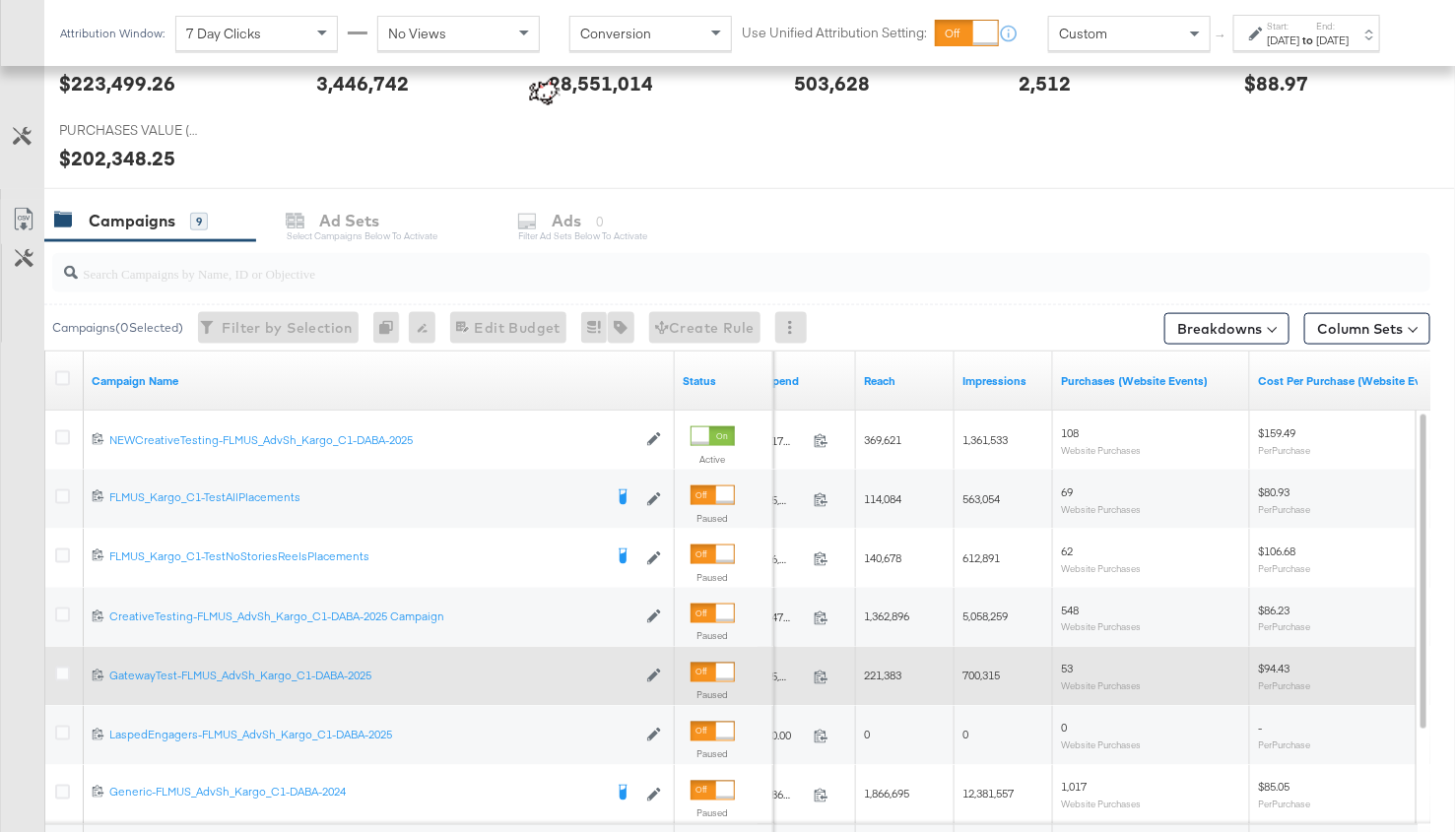
scroll to position [1027, 0]
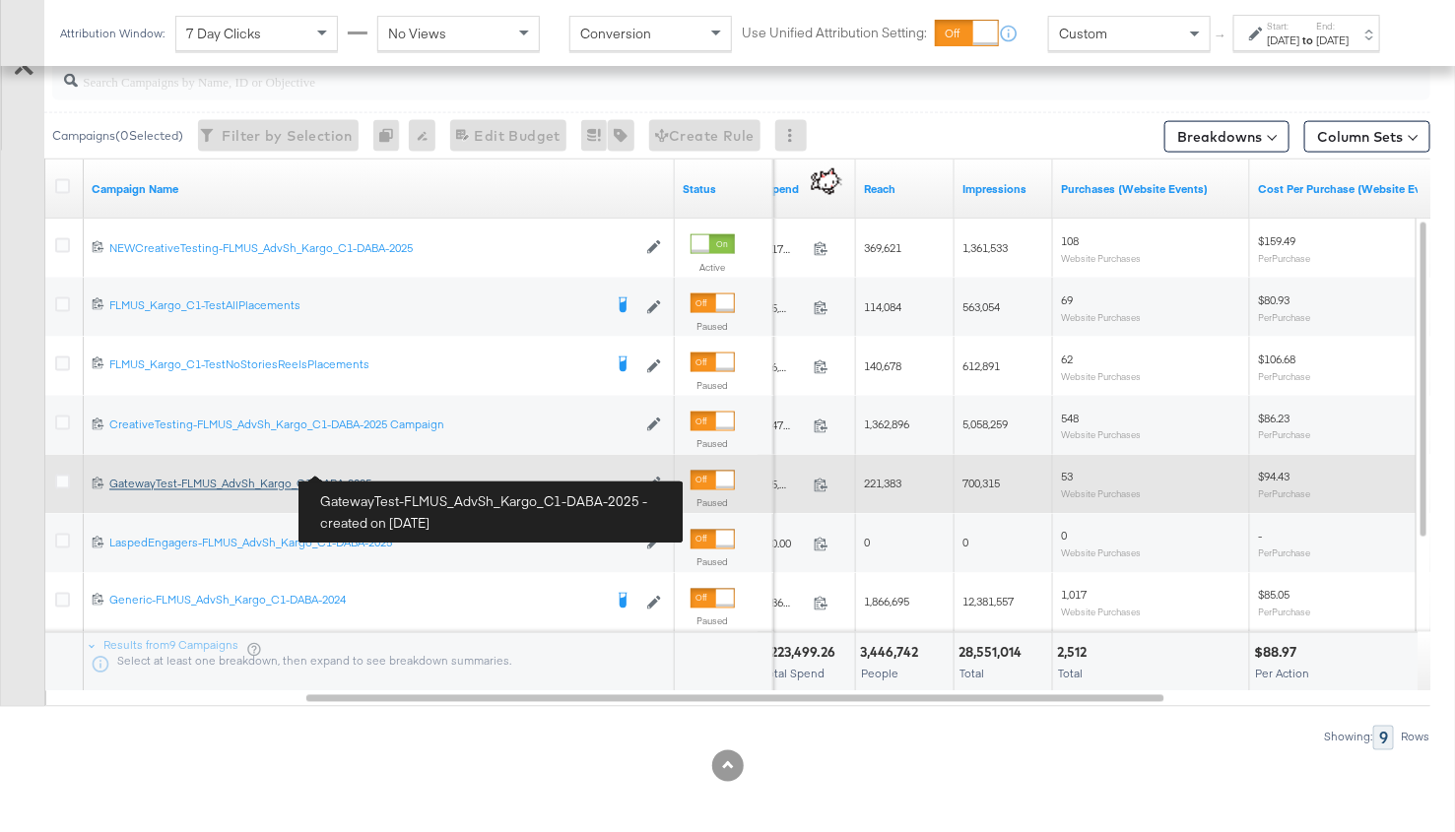
click at [342, 486] on div "GatewayTest-FLMUS_AdvSh_Kargo_C1-DABA-2025 GatewayTest-FLMUS_AdvSh_Kargo_C1-DAB…" at bounding box center [372, 485] width 527 height 16
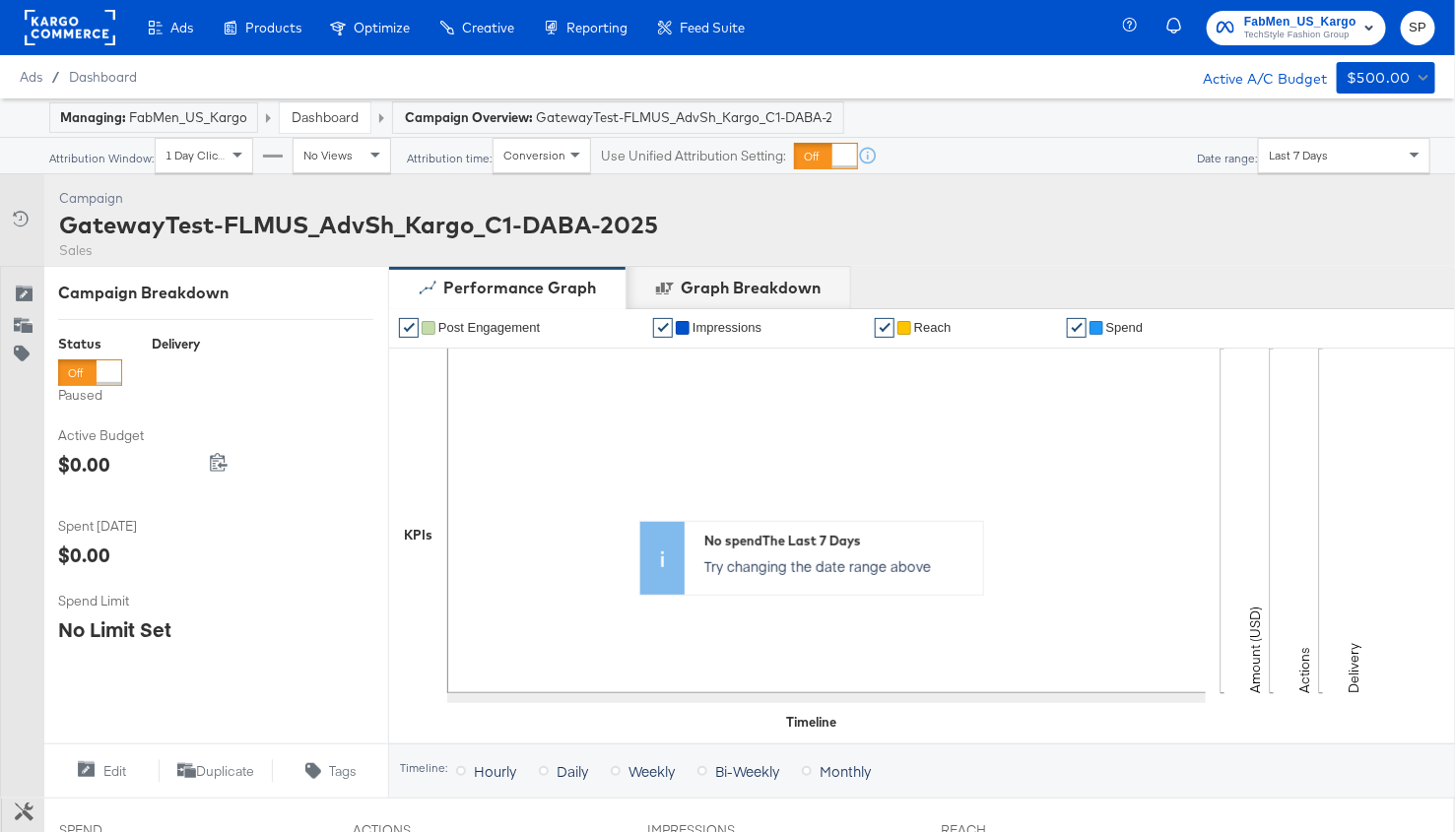
scroll to position [566, 0]
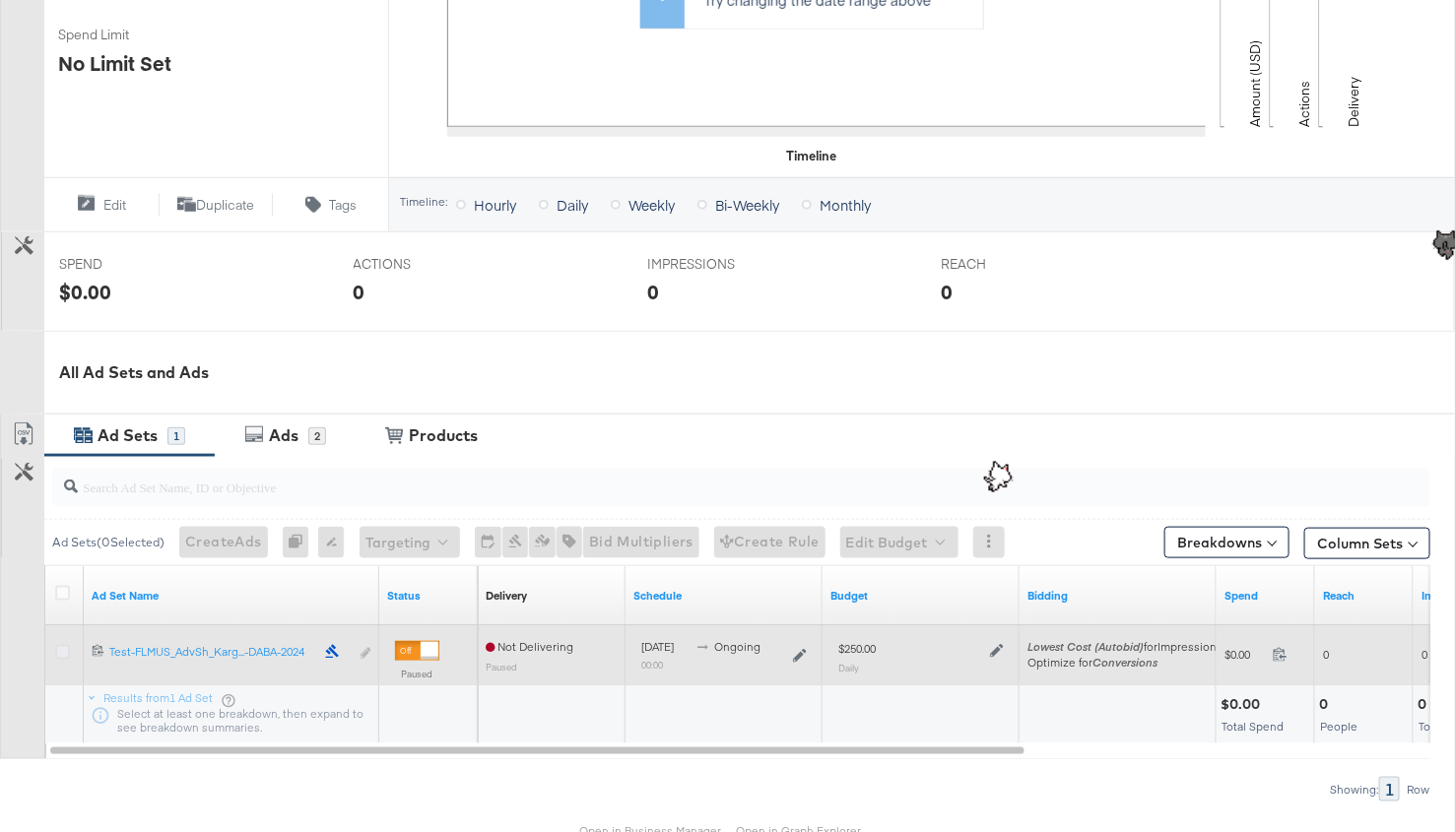
click at [67, 652] on icon at bounding box center [62, 652] width 15 height 15
click at [0, 0] on input "checkbox" at bounding box center [0, 0] width 0 height 0
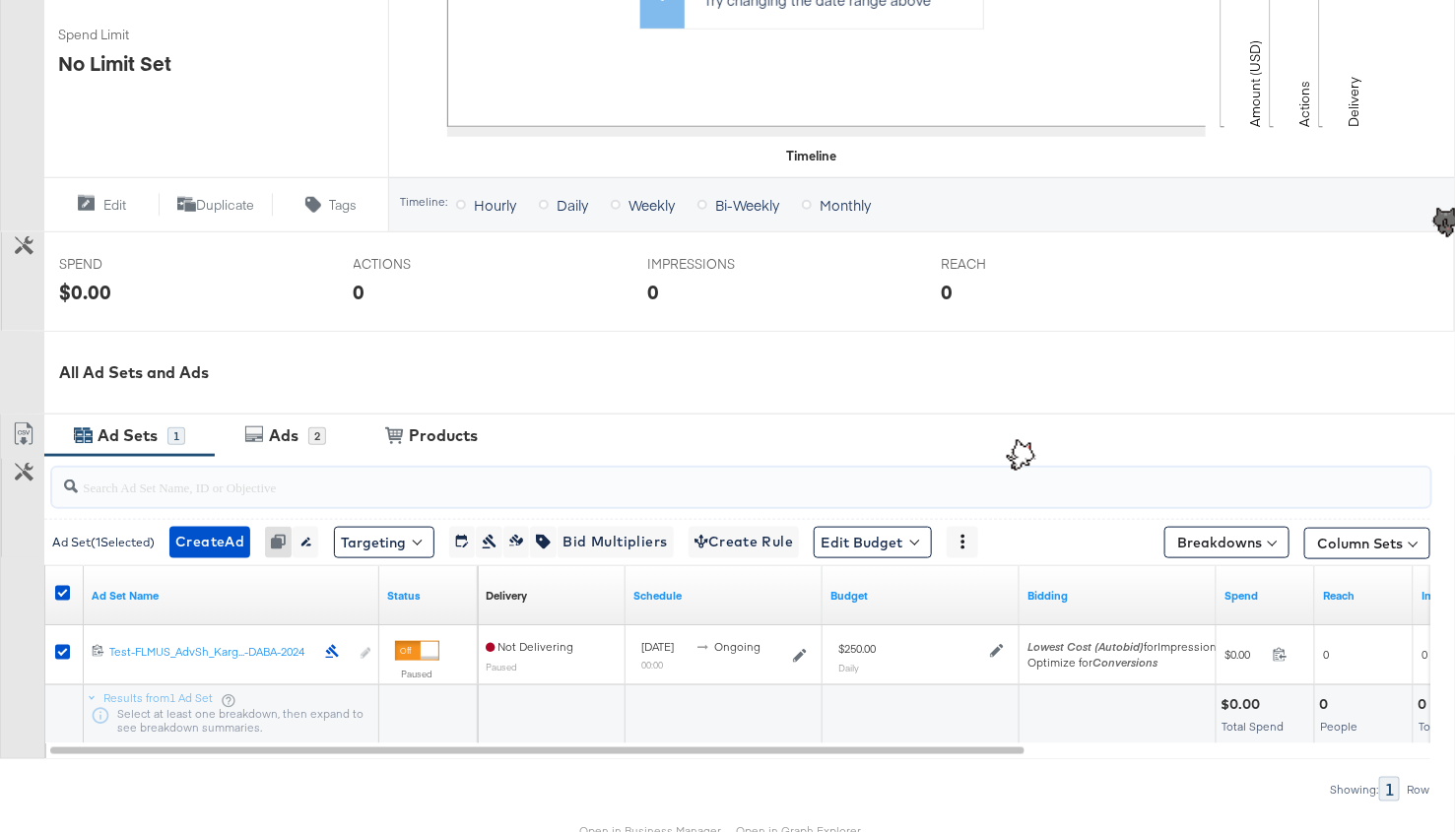
click at [276, 460] on input "search" at bounding box center [692, 479] width 1229 height 38
click at [277, 431] on div "Ads" at bounding box center [284, 436] width 30 height 23
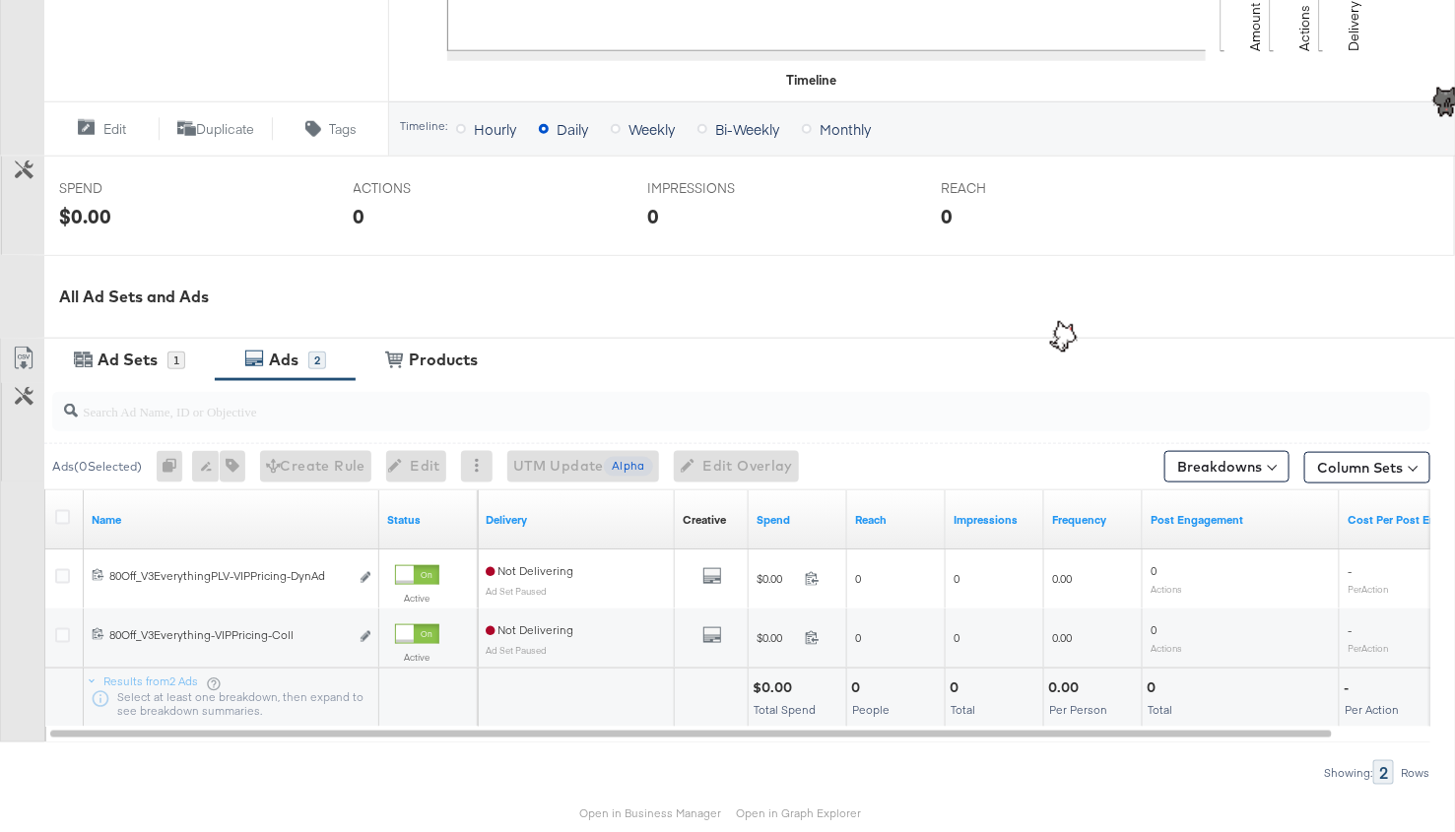
scroll to position [651, 0]
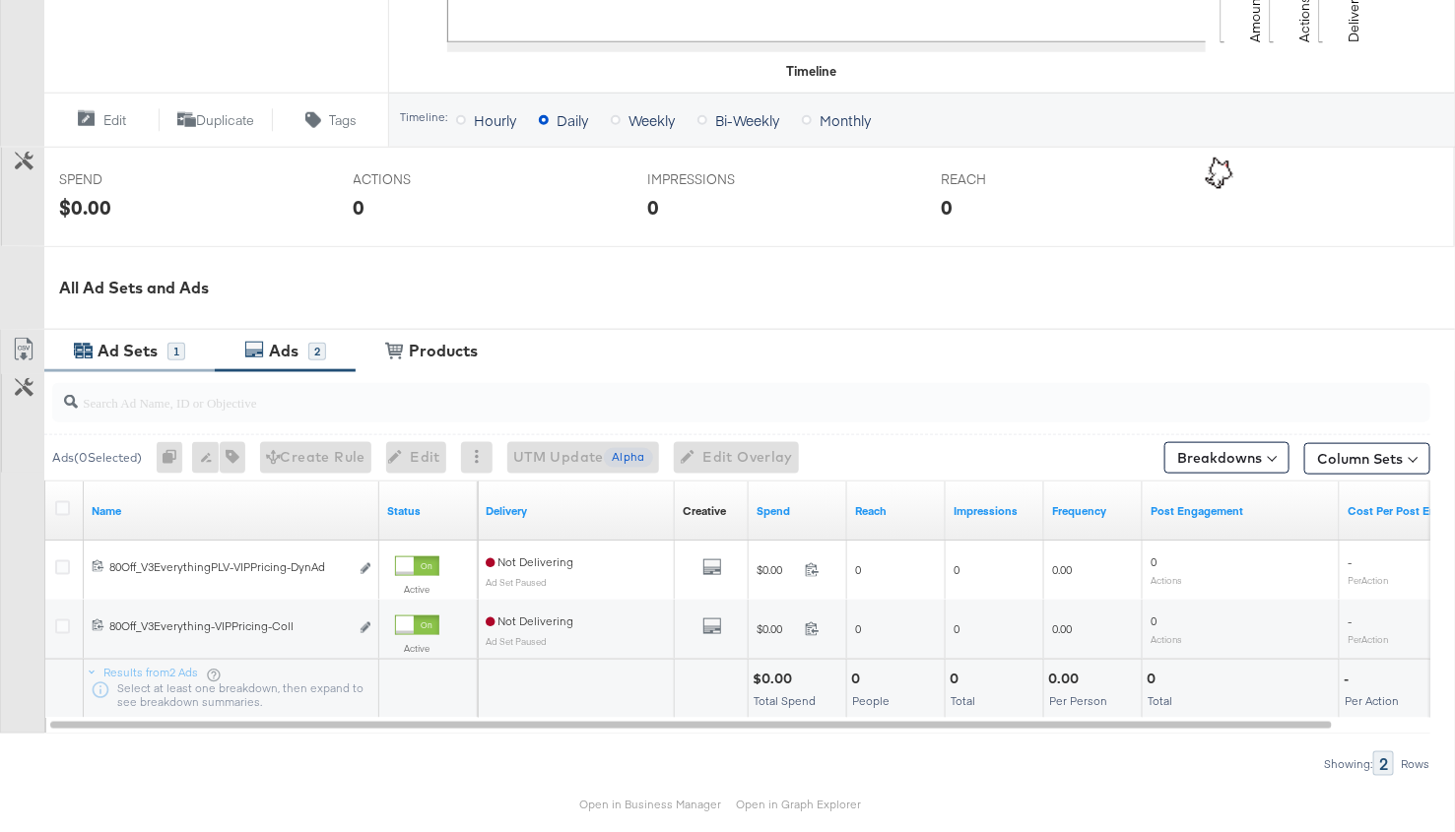
click at [107, 344] on div "Ad Sets" at bounding box center [128, 351] width 60 height 23
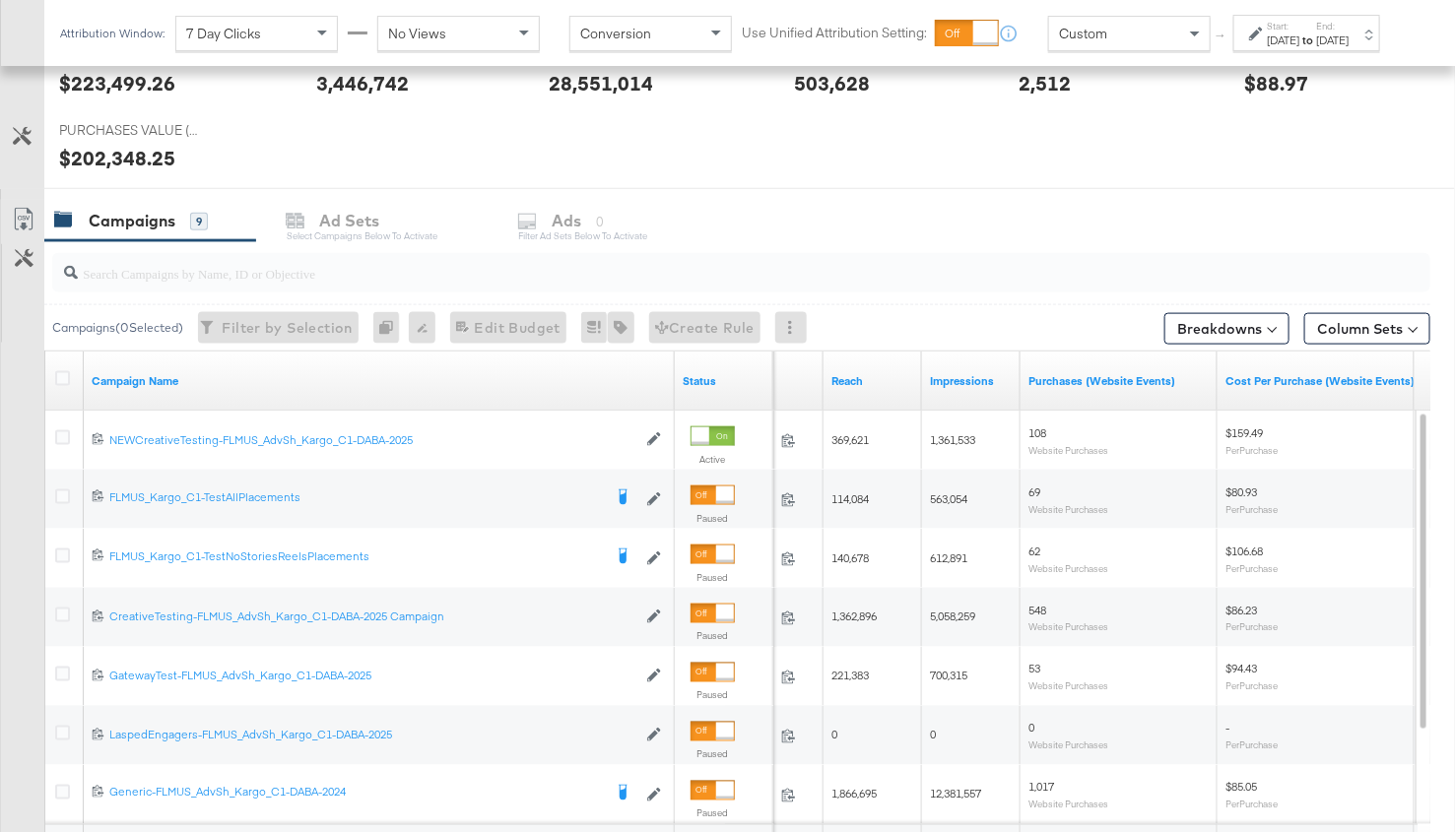
scroll to position [1027, 0]
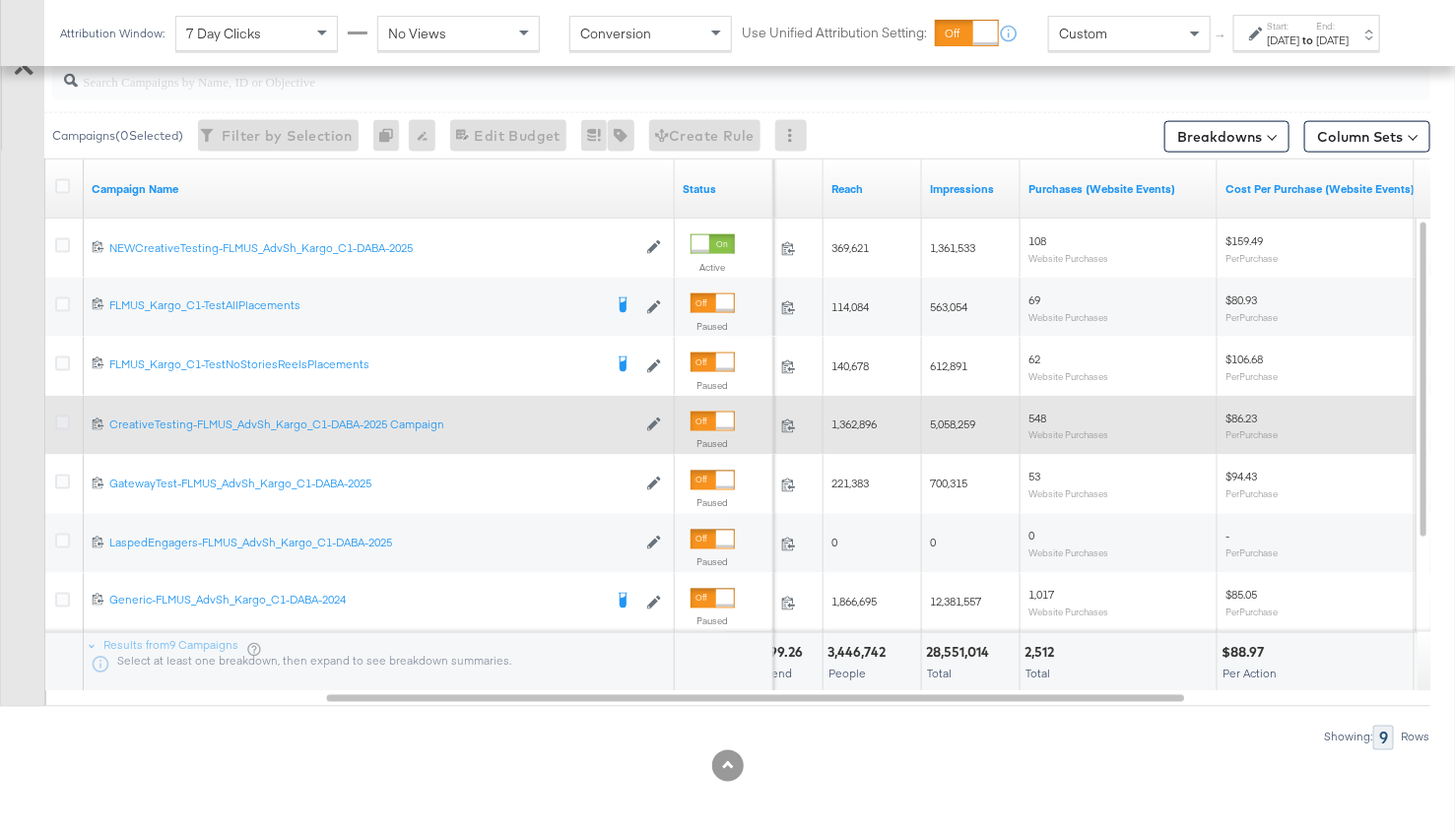
click at [62, 420] on icon at bounding box center [62, 423] width 15 height 15
click at [0, 0] on input "checkbox" at bounding box center [0, 0] width 0 height 0
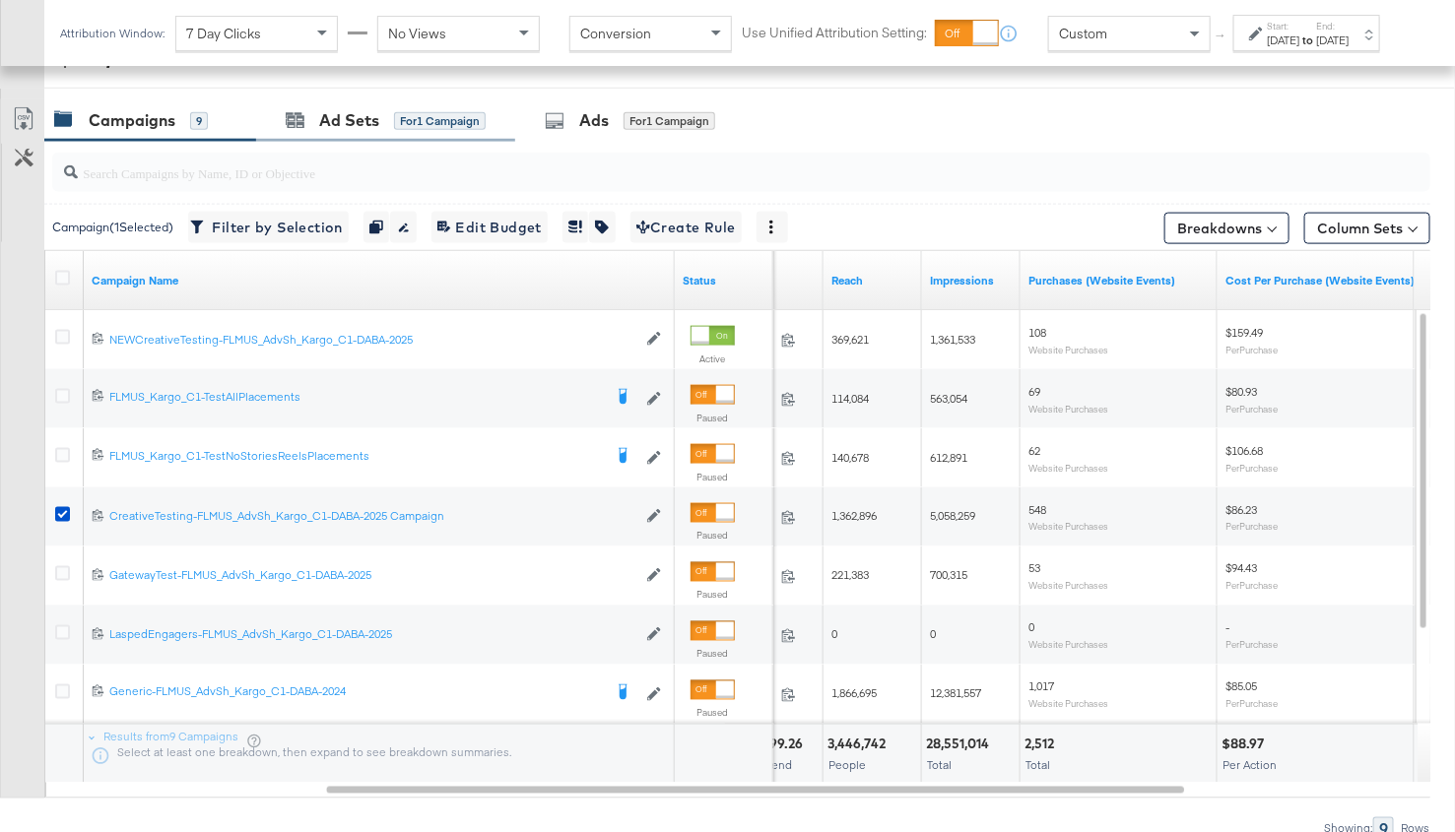
click at [350, 130] on div "Ad Sets for 1 Campaign" at bounding box center [385, 120] width 259 height 42
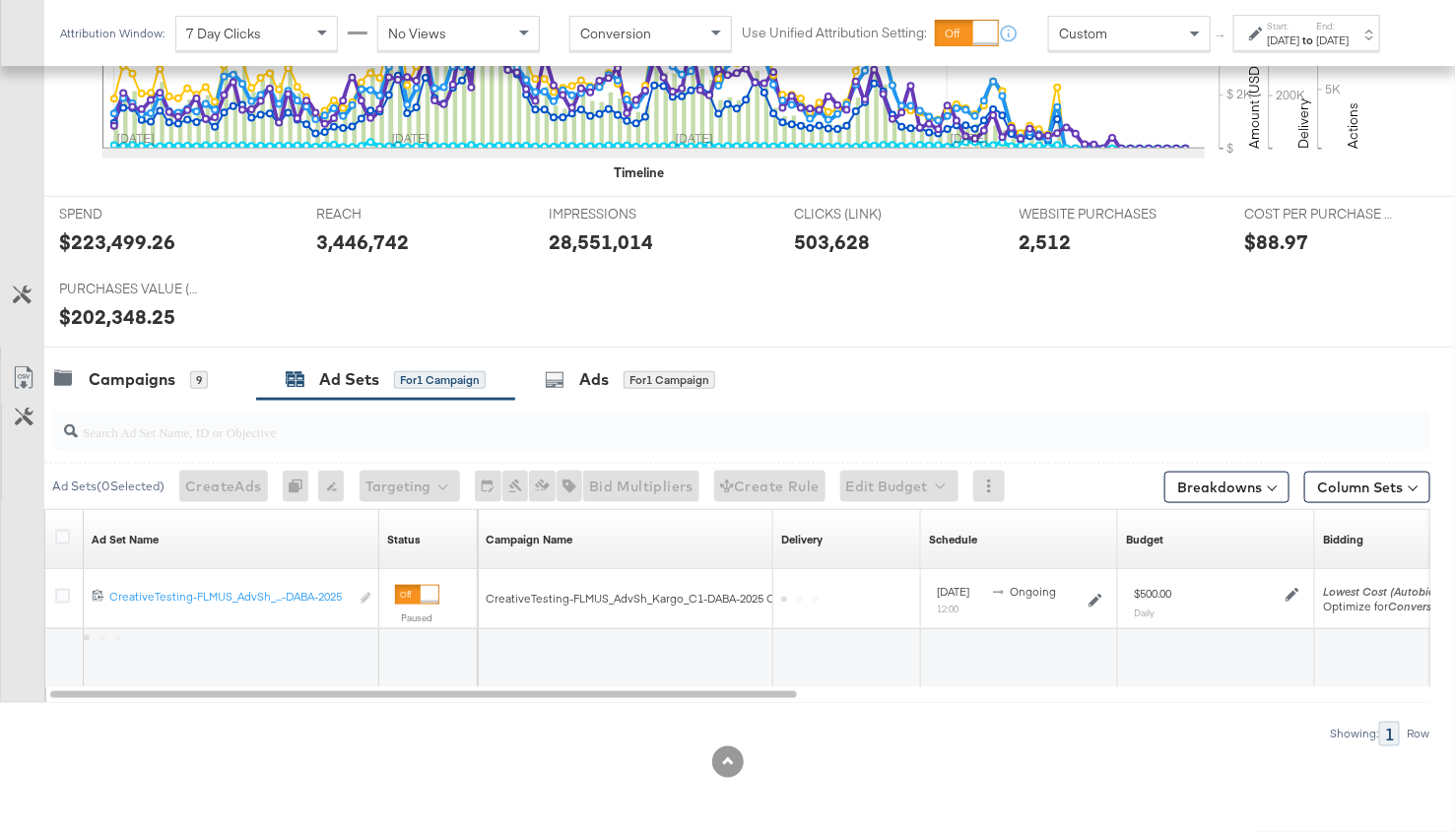
scroll to position [673, 0]
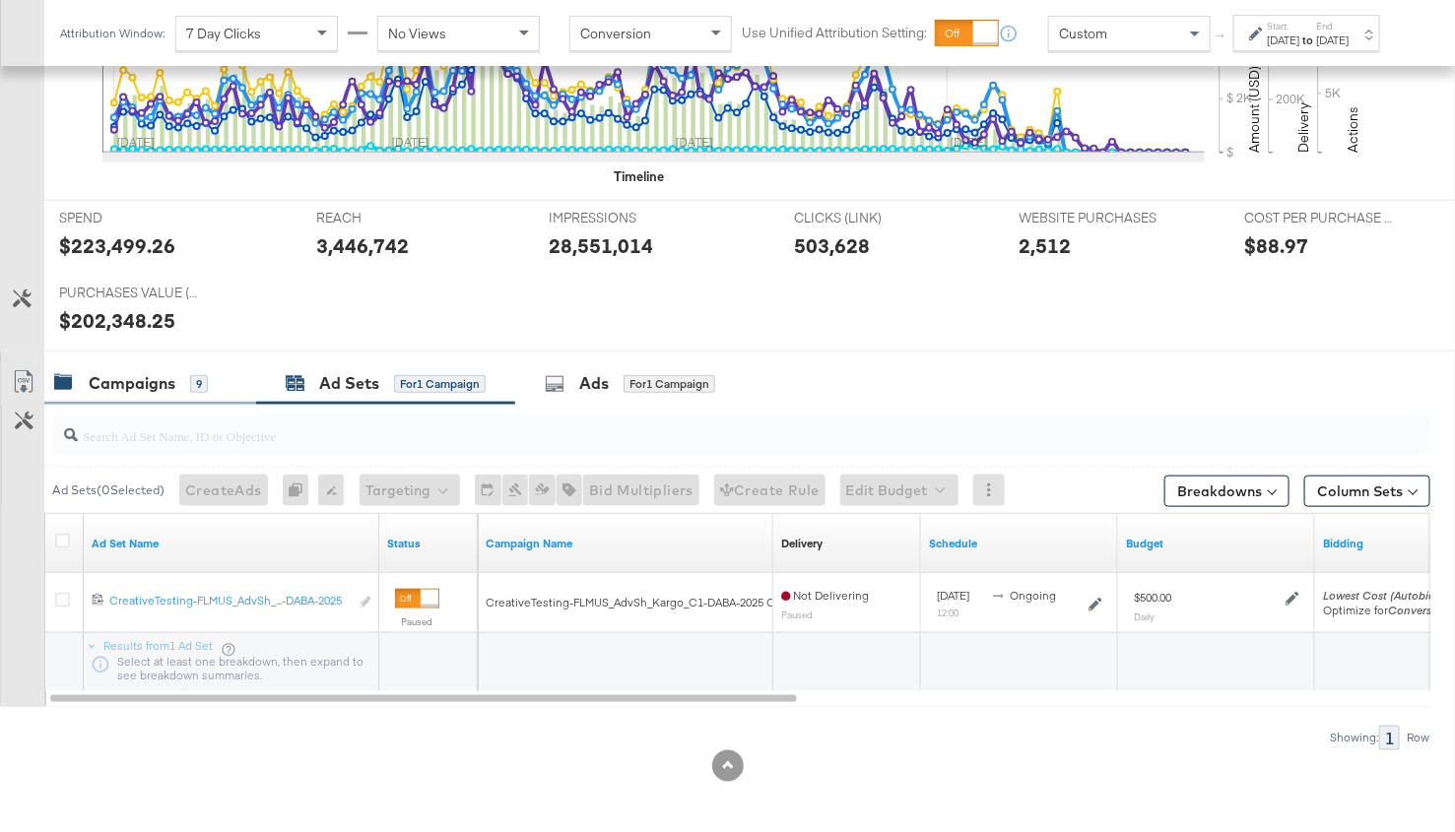
click at [157, 362] on div "Campaigns 9" at bounding box center [150, 383] width 212 height 42
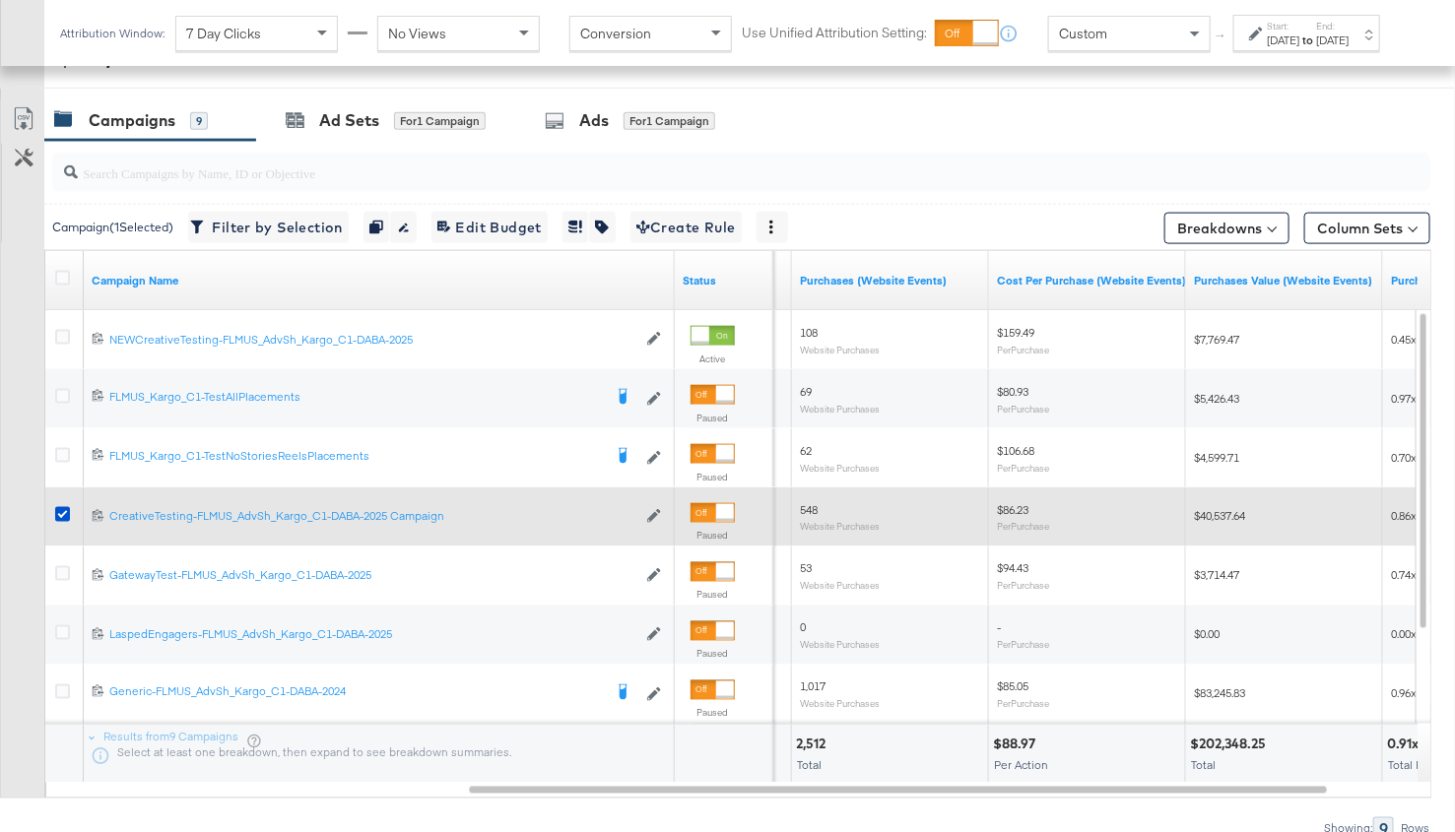
scroll to position [928, 0]
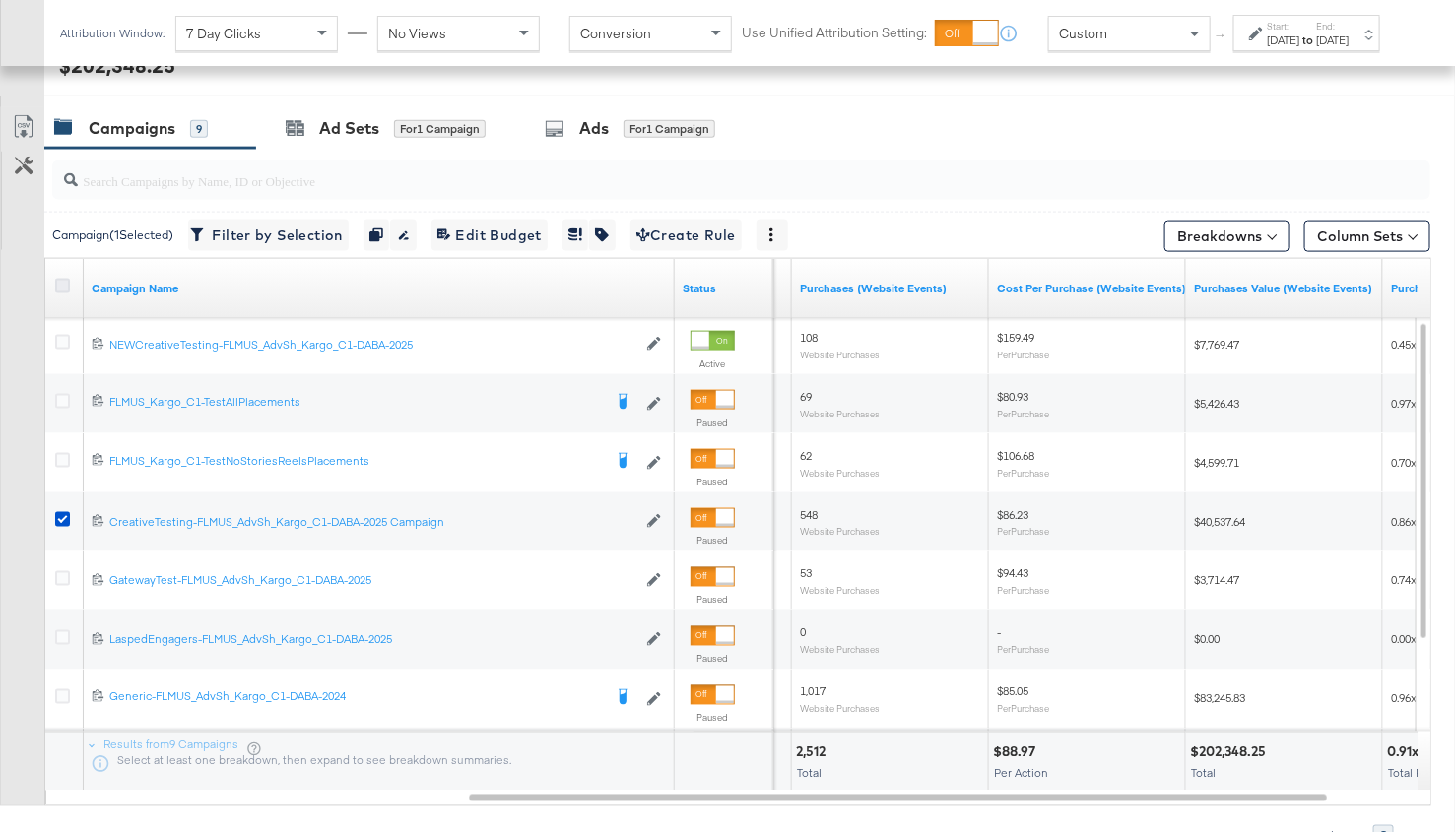
click at [64, 284] on icon at bounding box center [62, 286] width 15 height 15
click at [0, 0] on input "checkbox" at bounding box center [0, 0] width 0 height 0
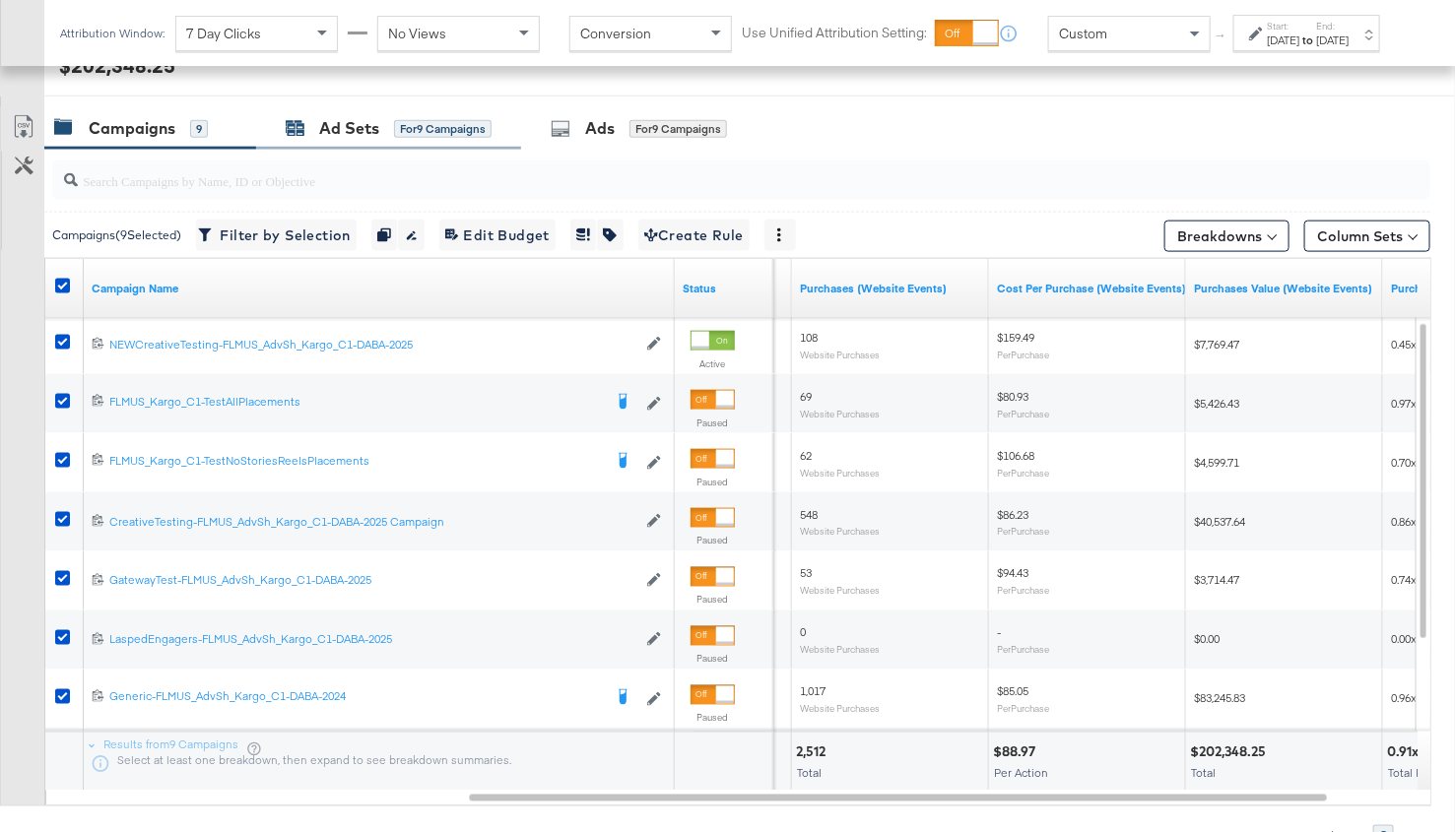
click at [392, 135] on div "Ad Sets for 9 Campaigns" at bounding box center [389, 128] width 206 height 23
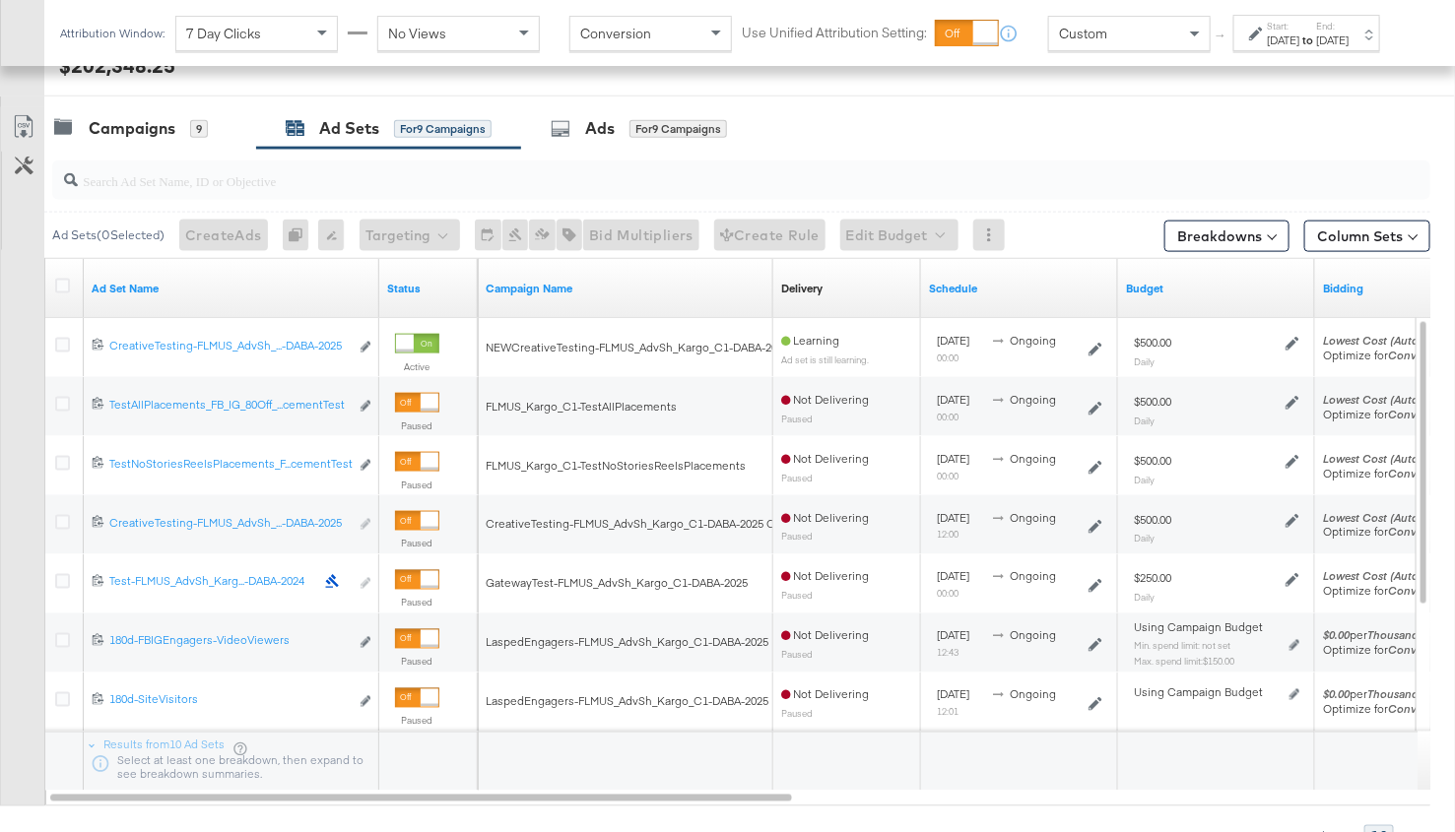
click at [60, 290] on div at bounding box center [65, 289] width 21 height 20
click at [64, 280] on icon at bounding box center [62, 286] width 15 height 15
click at [0, 0] on input "checkbox" at bounding box center [0, 0] width 0 height 0
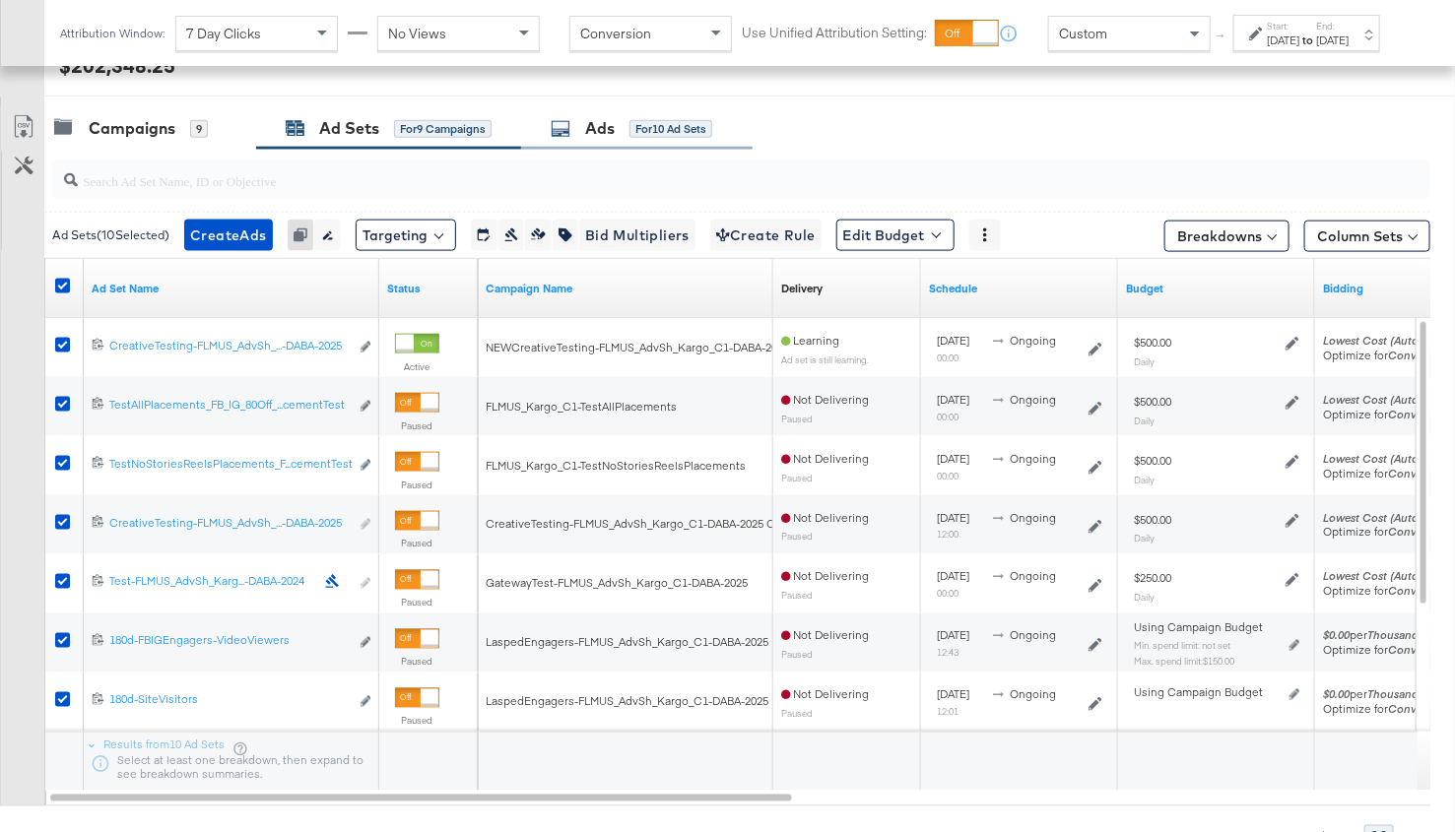
click at [619, 135] on div "Ads for 10 Ad Sets" at bounding box center [632, 128] width 162 height 23
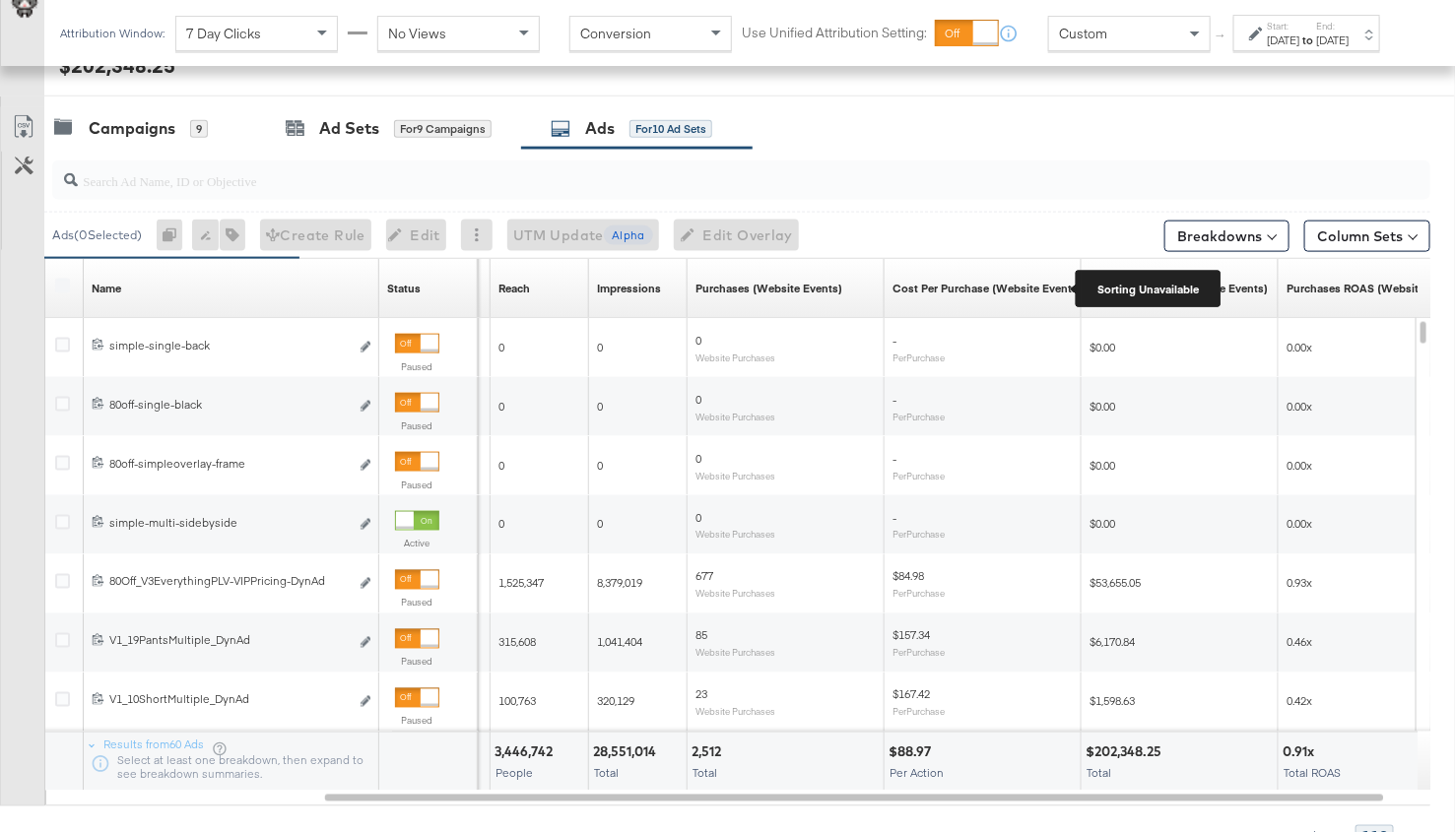
click at [973, 283] on div "Cost Per Purchase (Website Events)" at bounding box center [986, 289] width 189 height 16
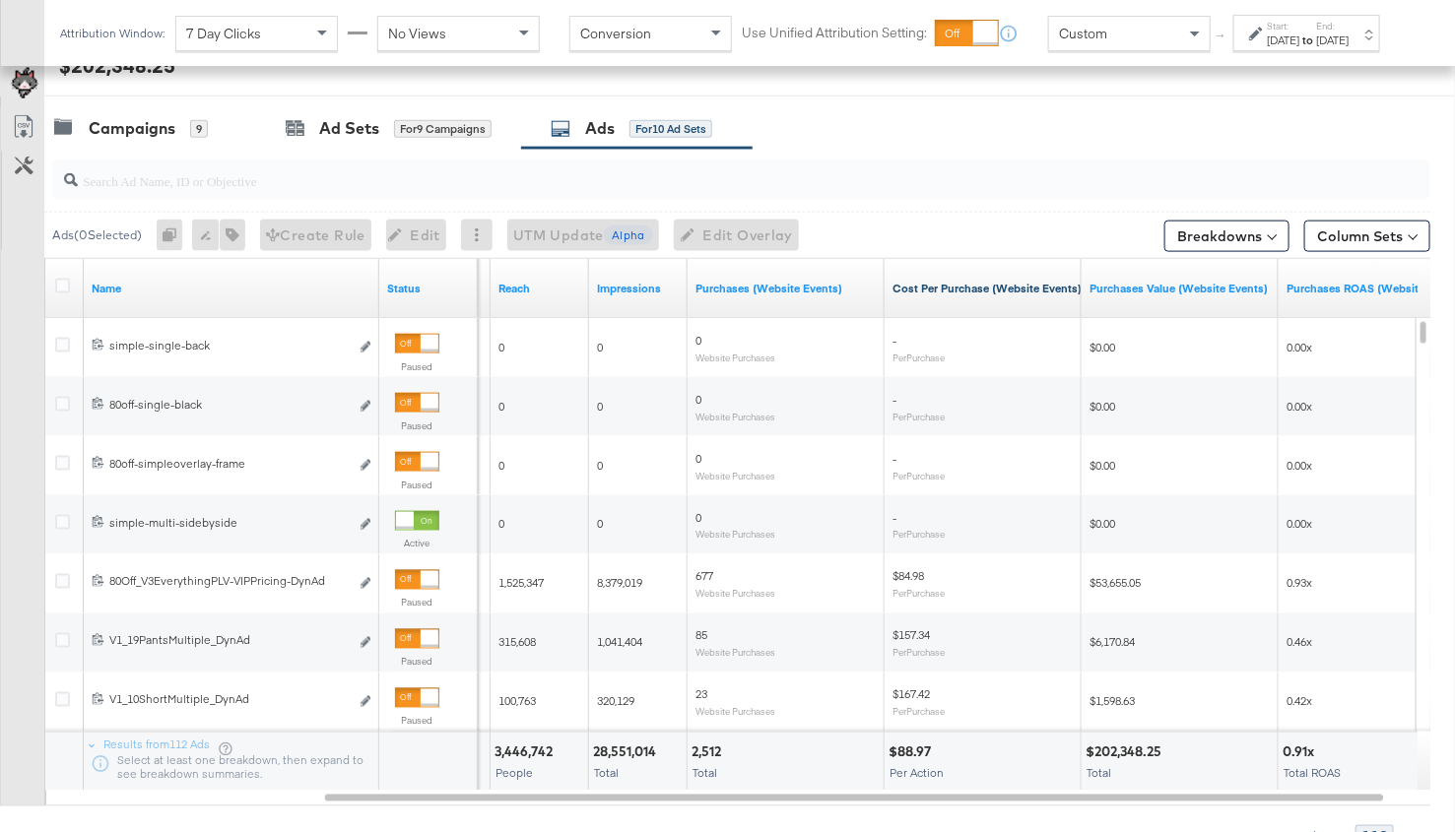
click at [970, 286] on link "Cost Per Purchase (Website Events)" at bounding box center [986, 289] width 189 height 16
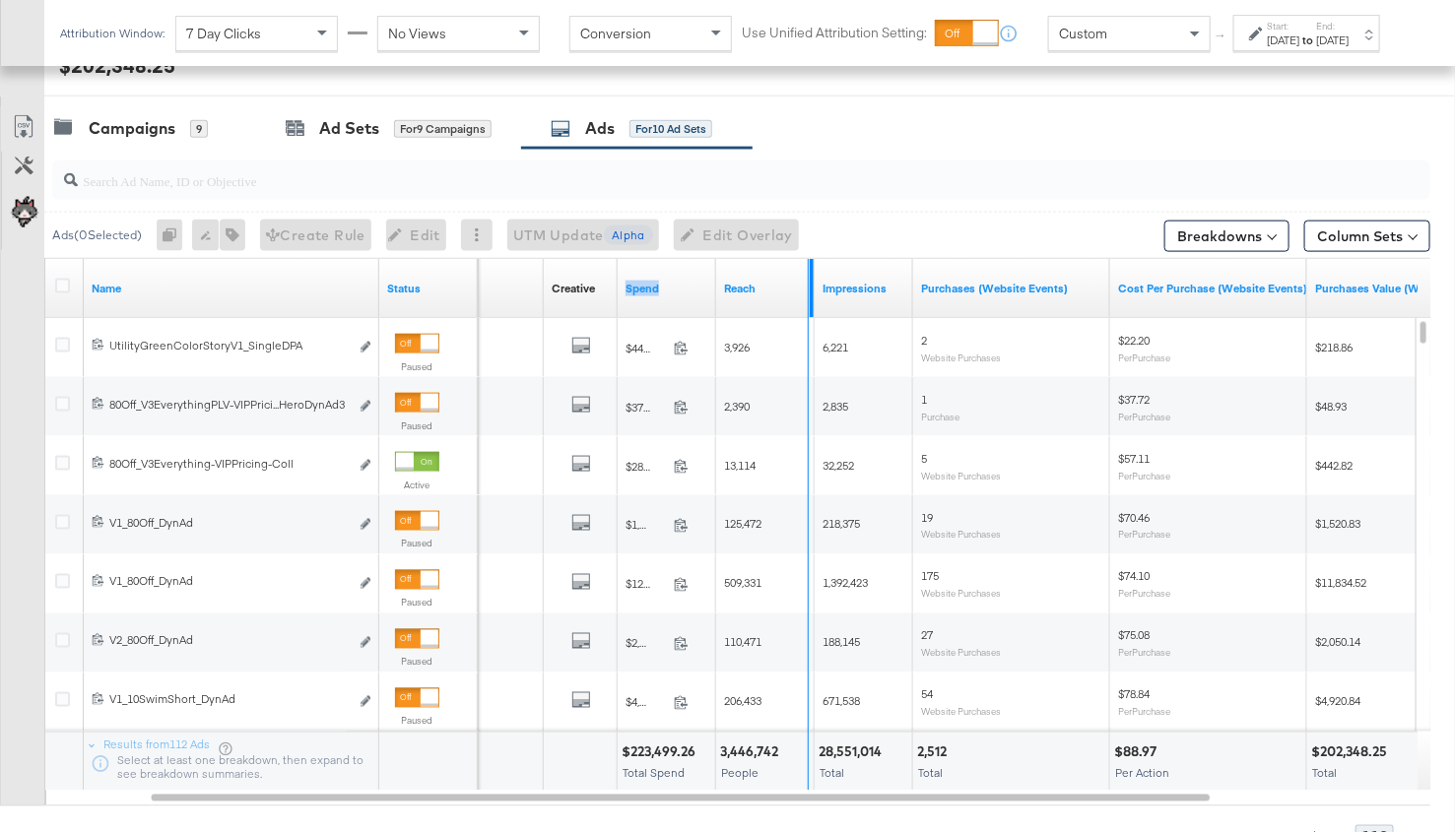
drag, startPoint x: 712, startPoint y: 278, endPoint x: 812, endPoint y: 275, distance: 99.5
click at [812, 275] on div "Delivery Creative Sorting Unavailable Spend Reach Impressions Purchases (Websit…" at bounding box center [1024, 288] width 1354 height 59
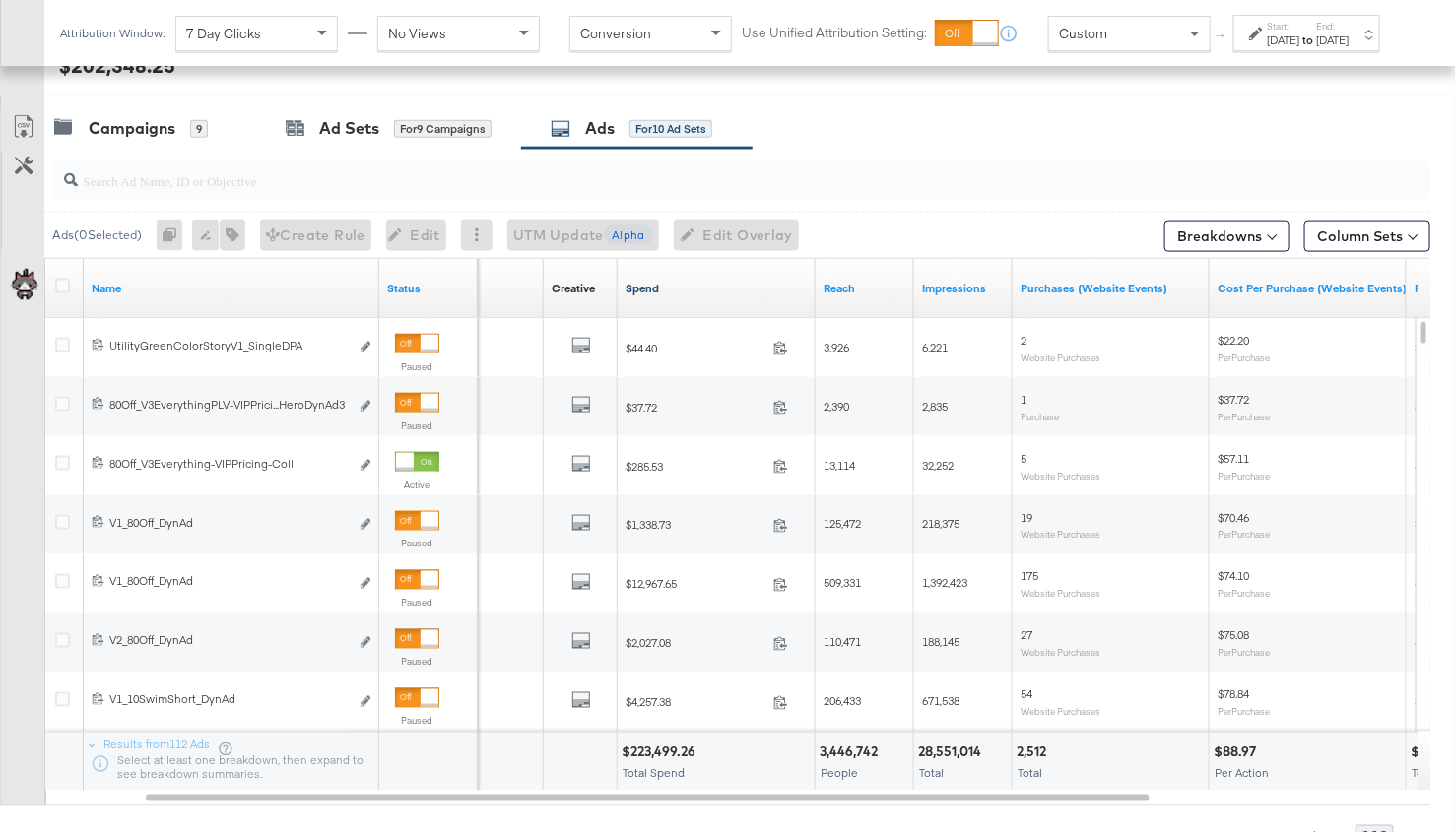
click at [661, 281] on link "Spend" at bounding box center [716, 289] width 182 height 16
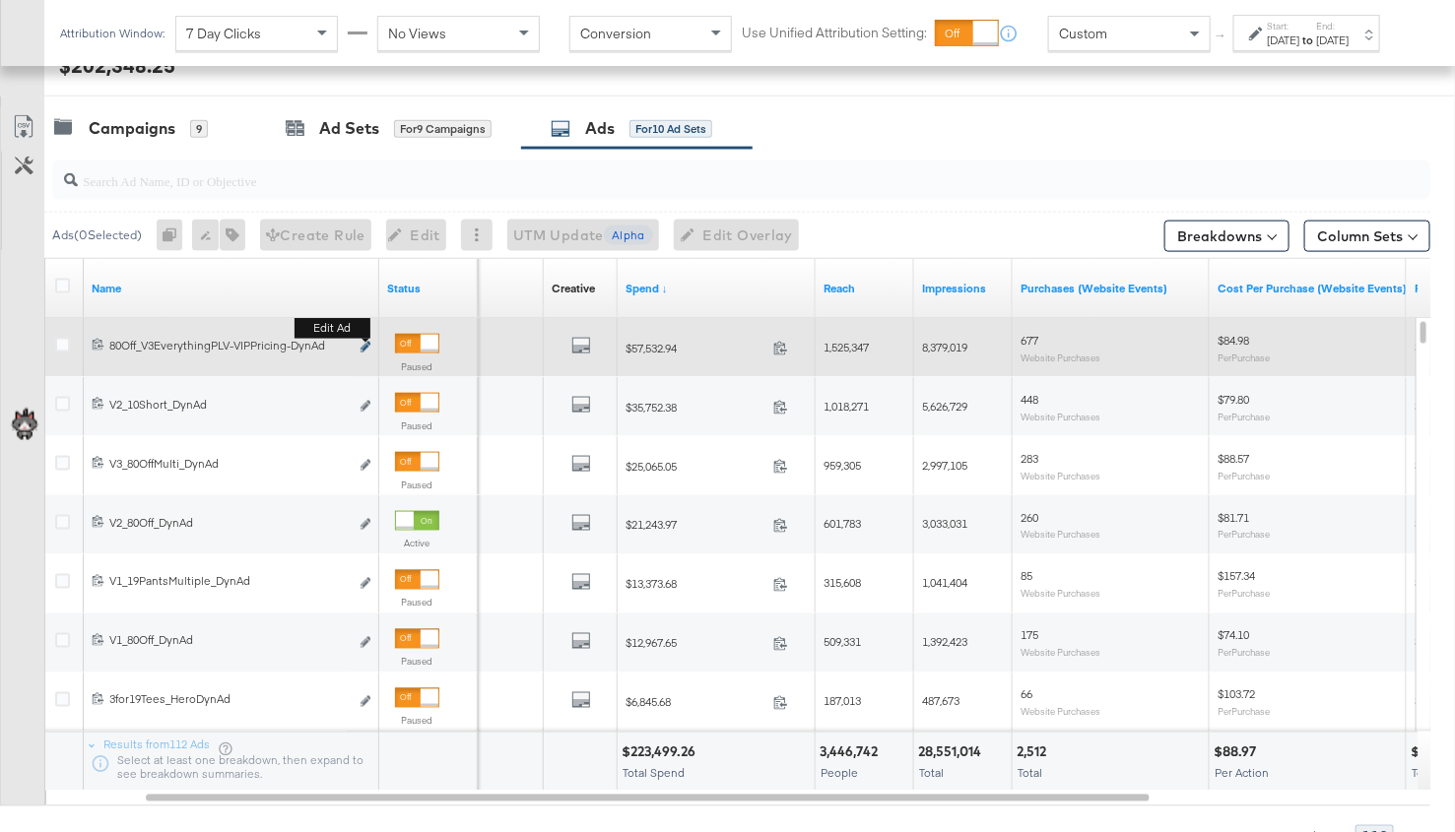
click at [364, 347] on icon "link" at bounding box center [366, 347] width 10 height 11
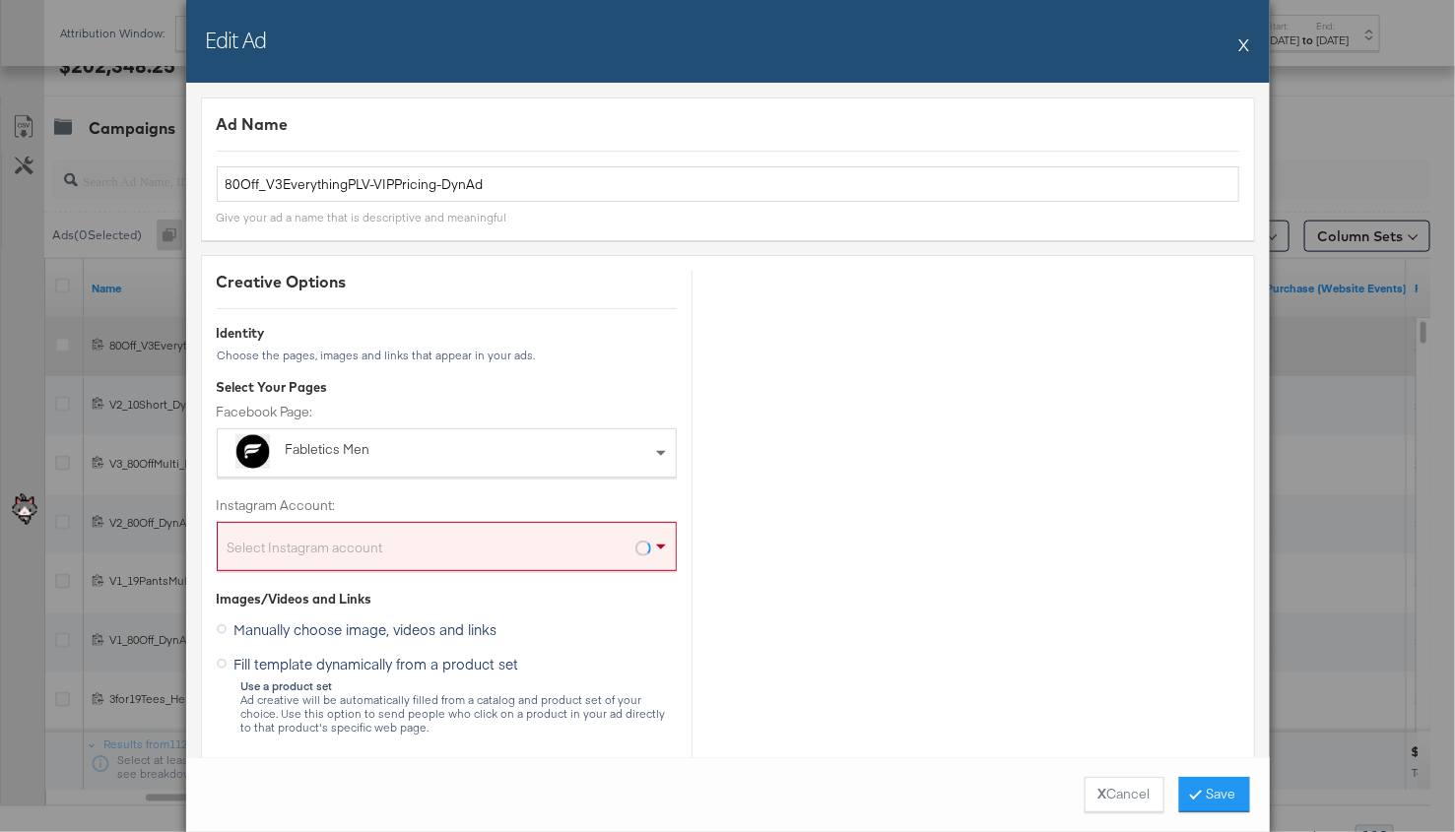
scroll to position [12, 0]
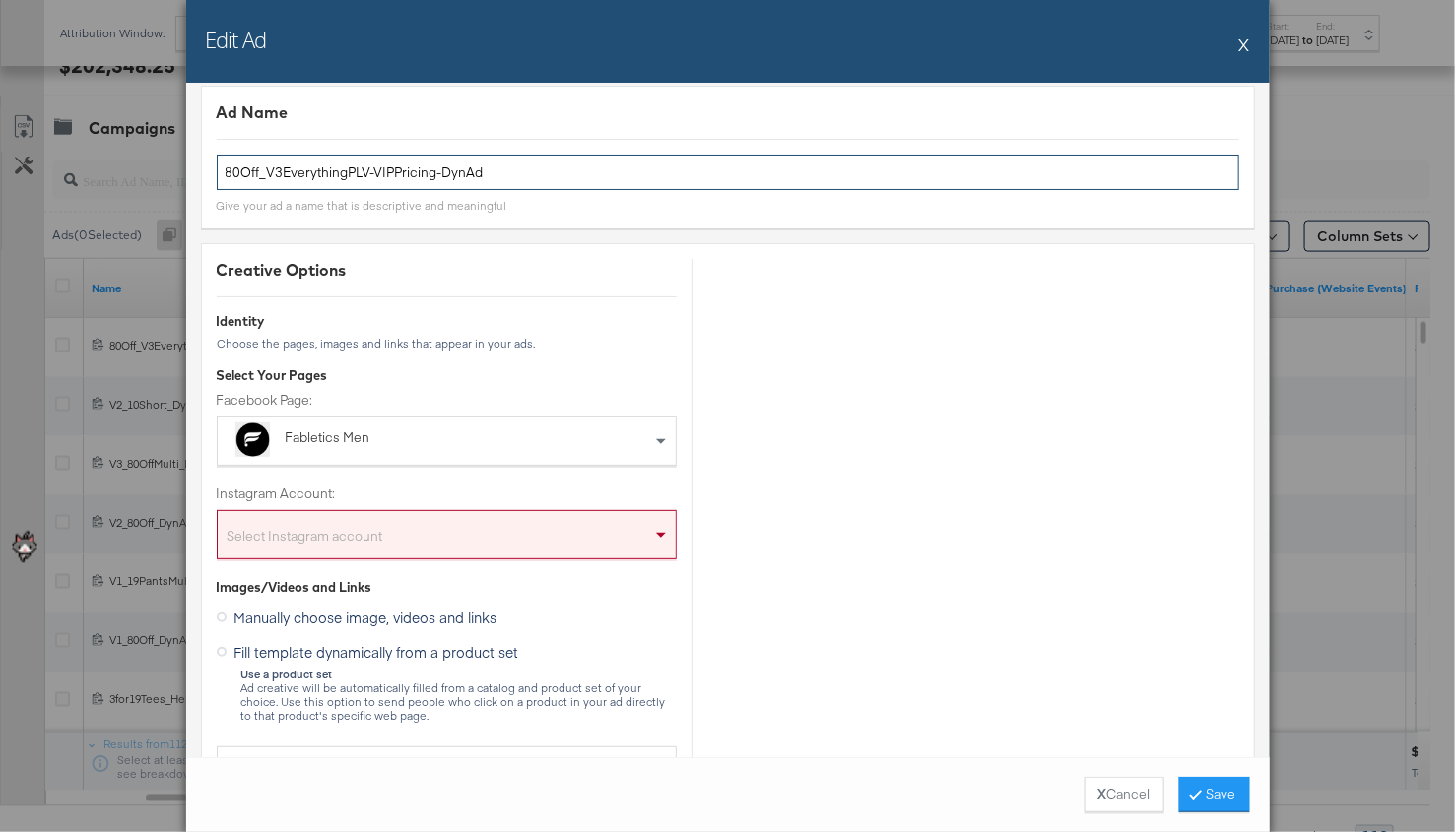
click at [372, 175] on input "80Off_V3EverythingPLV-VIPPricing-DynAd" at bounding box center [728, 173] width 1022 height 36
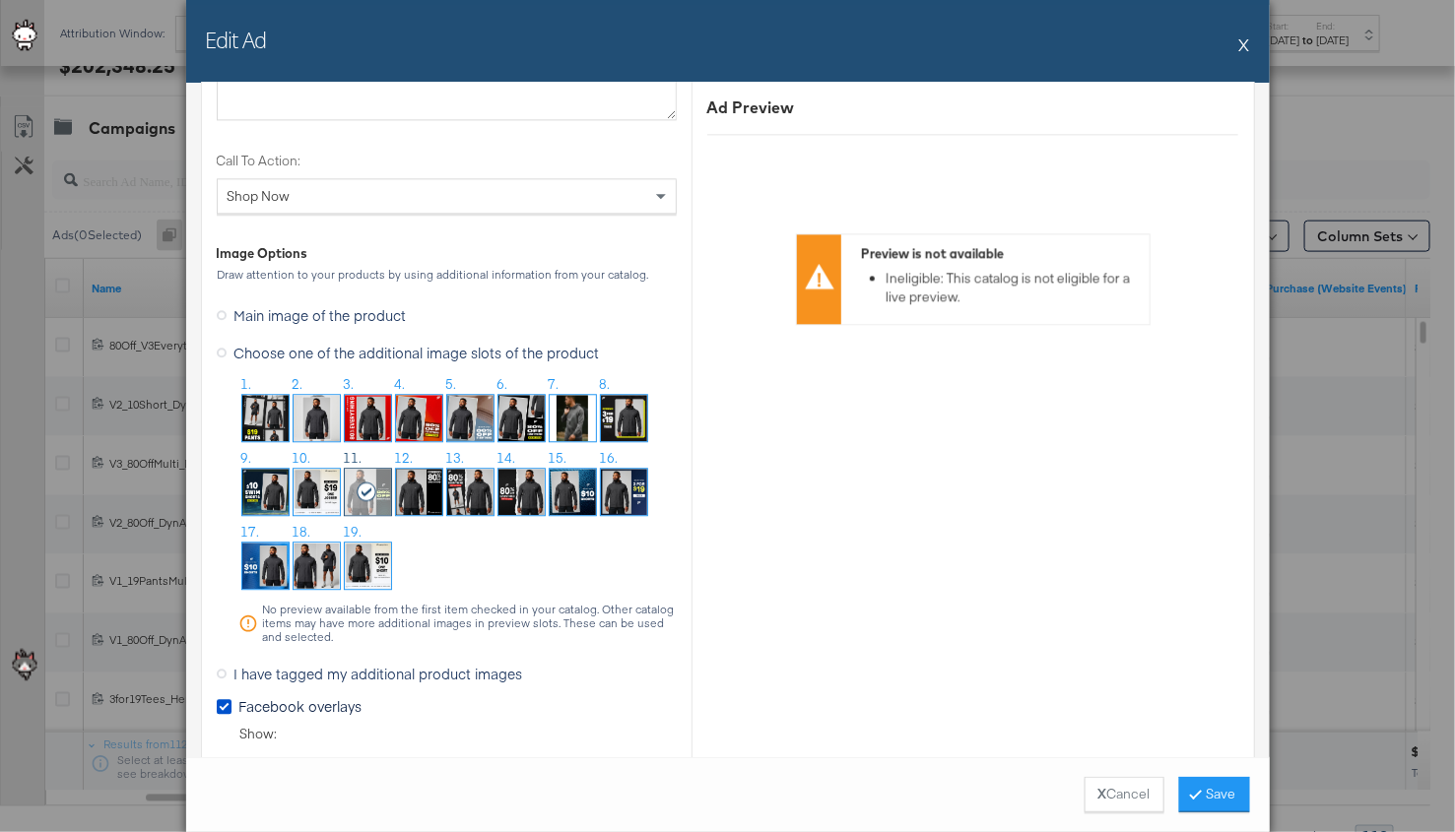
scroll to position [1785, 0]
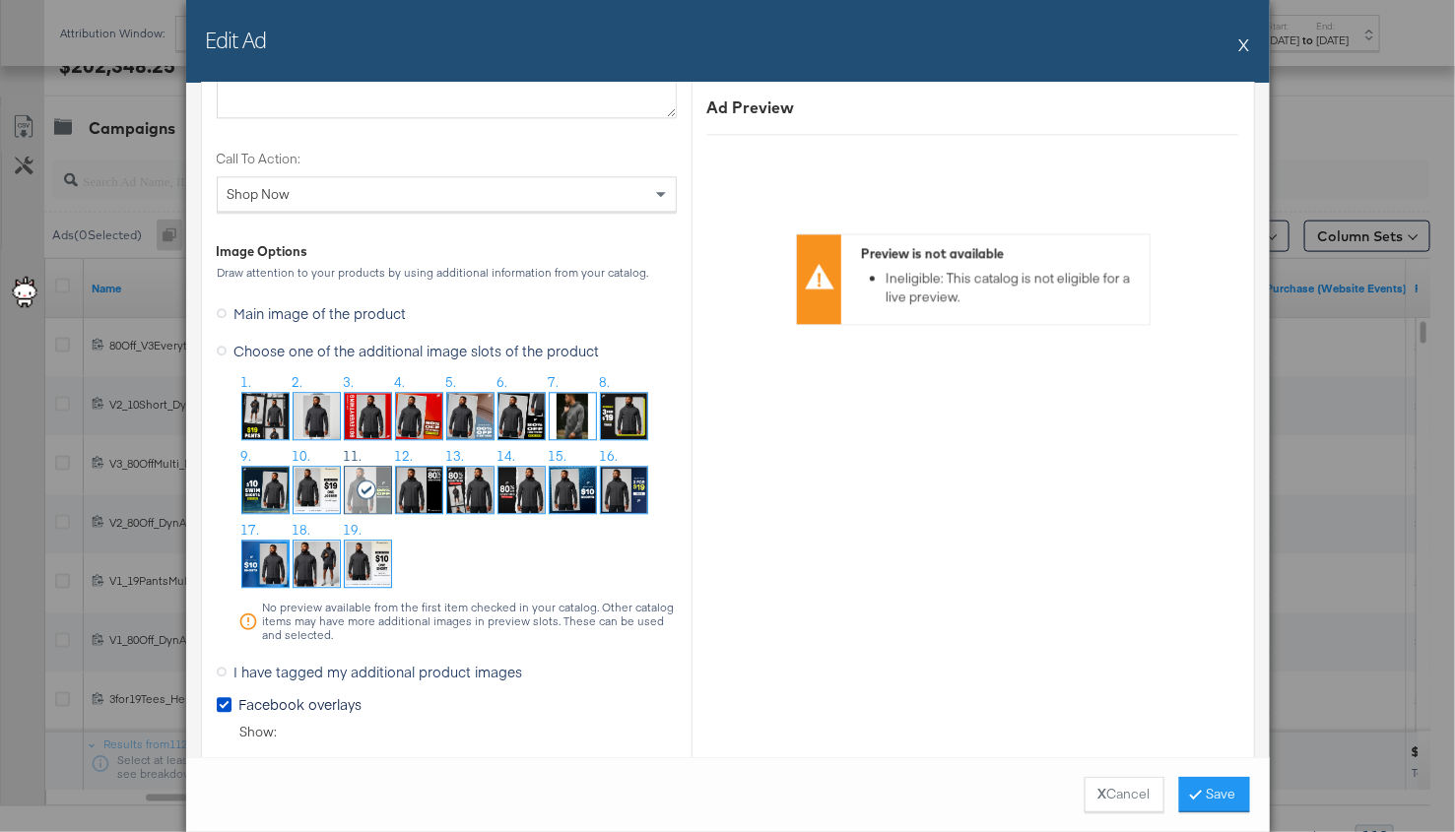
click at [1244, 45] on button "X" at bounding box center [1244, 44] width 11 height 39
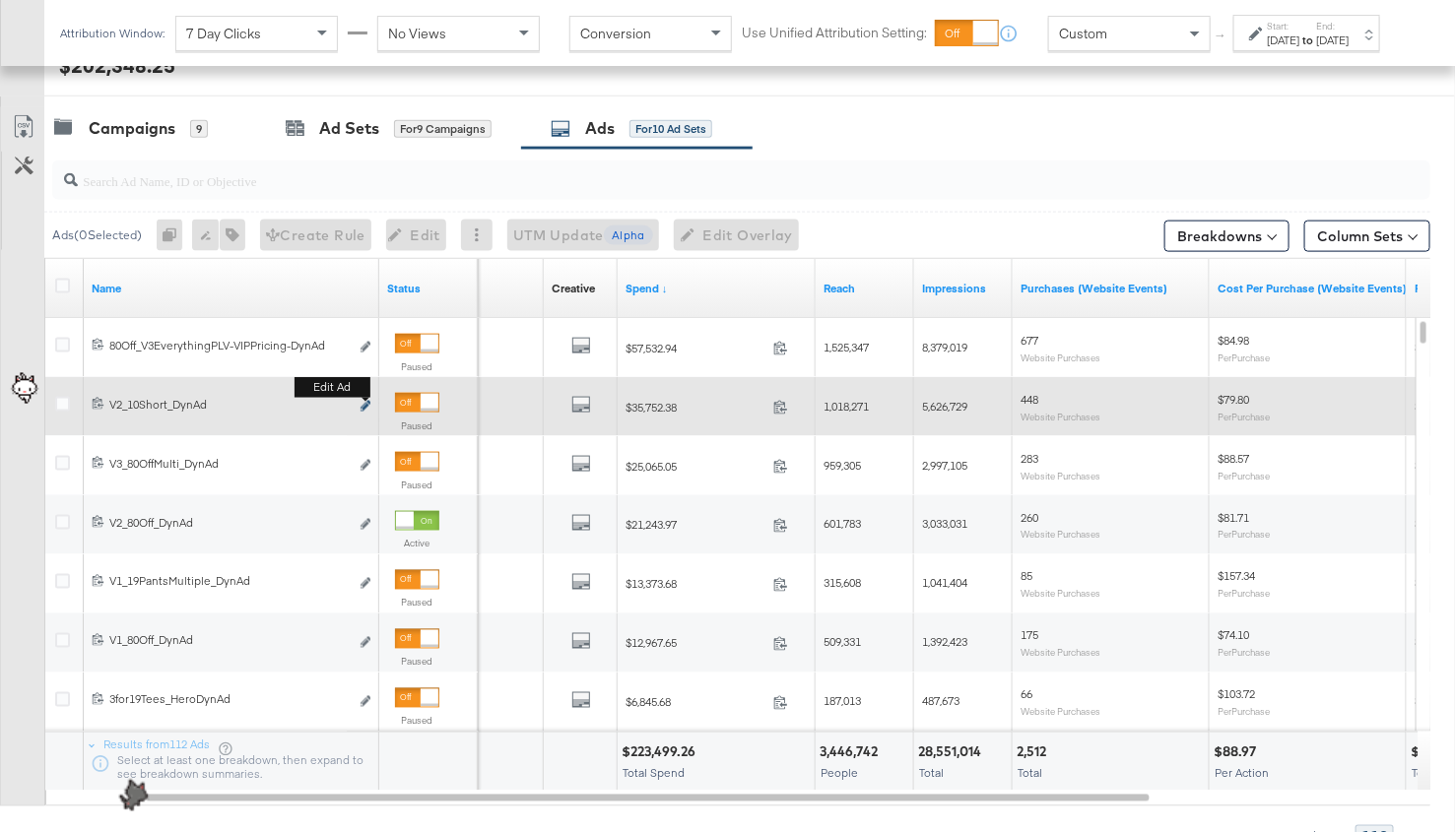
click at [364, 405] on icon "link" at bounding box center [366, 406] width 10 height 11
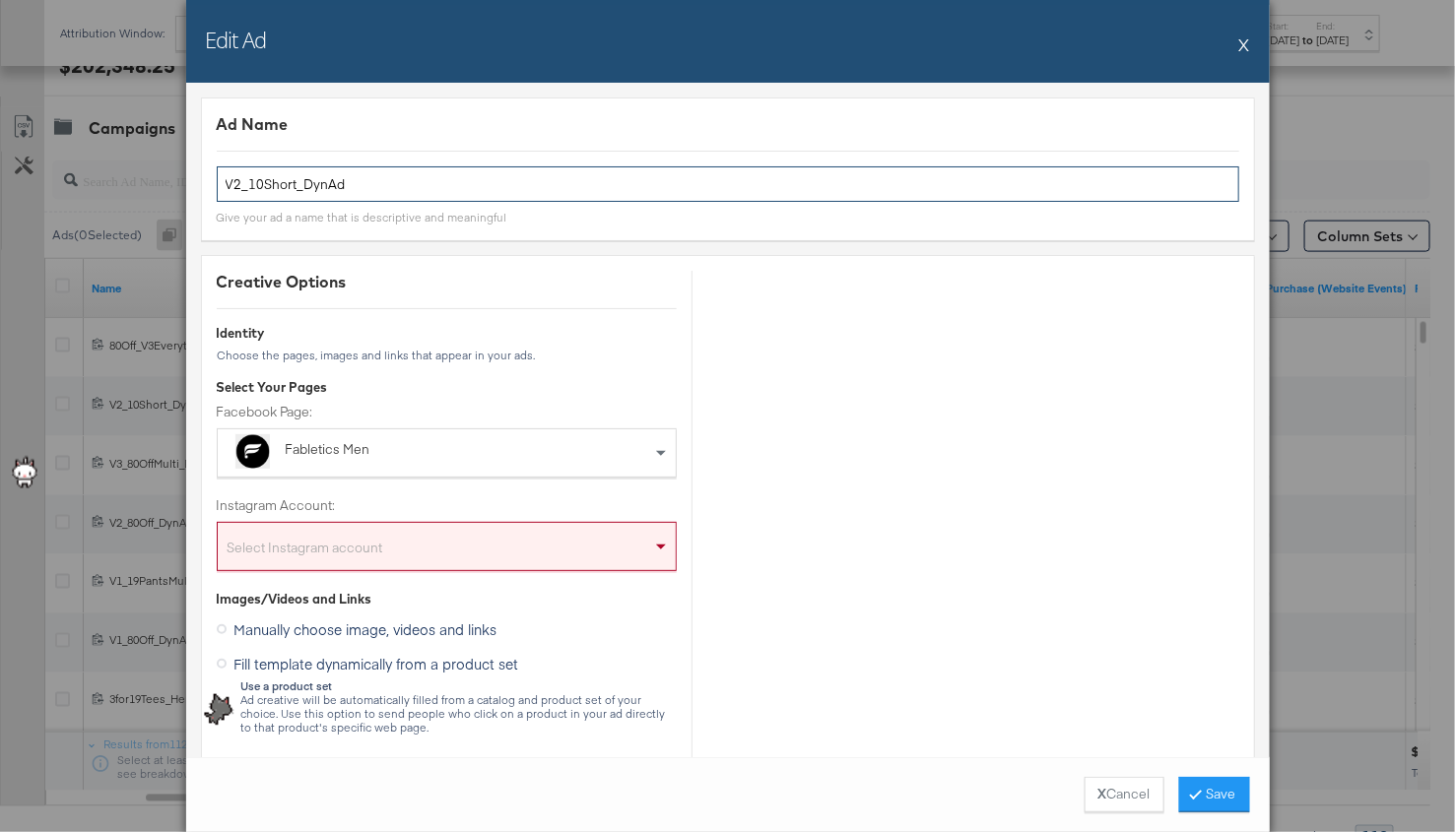
click at [398, 191] on input "V2_10Short_DynAd" at bounding box center [728, 184] width 1022 height 36
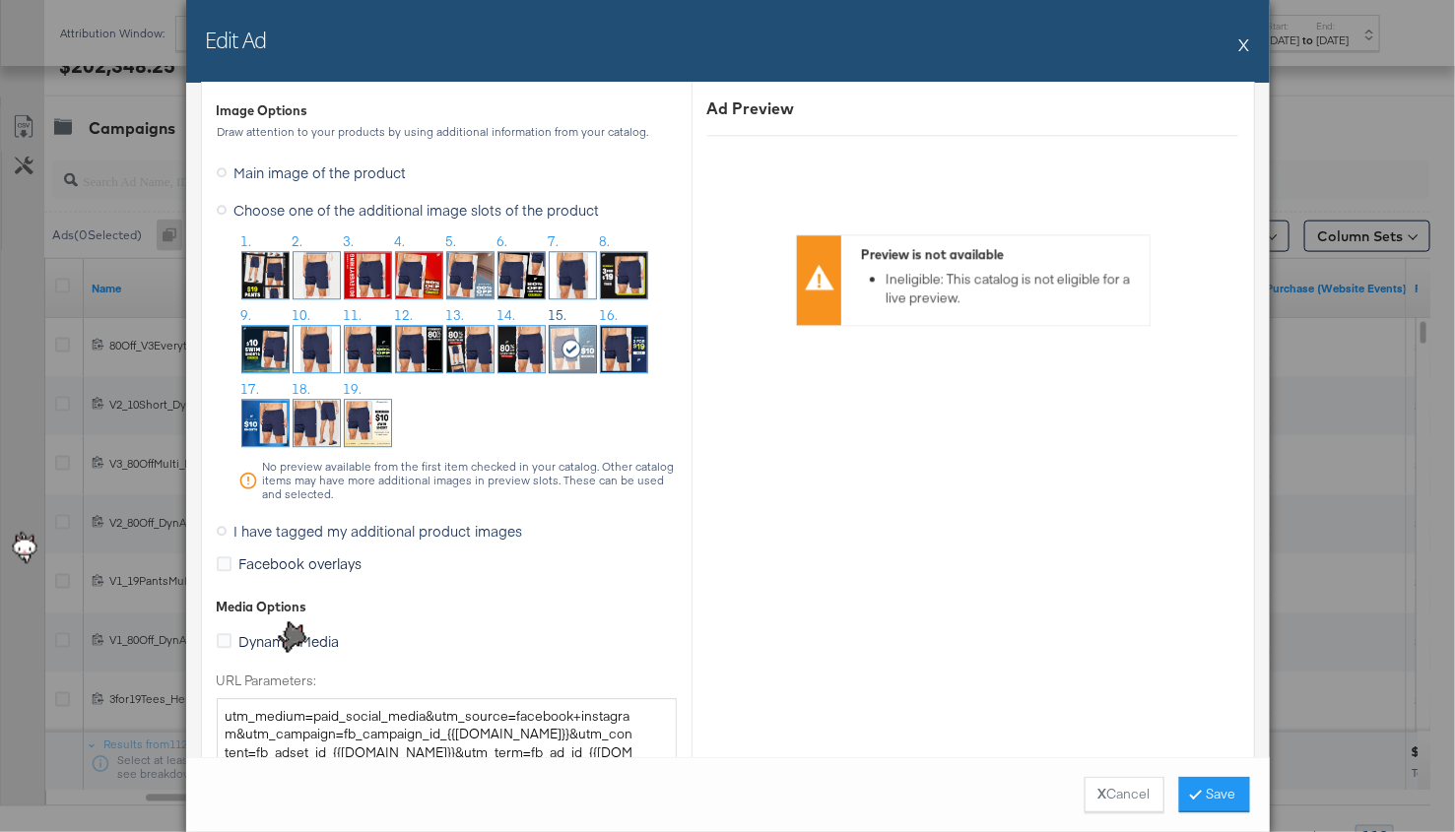
scroll to position [1931, 0]
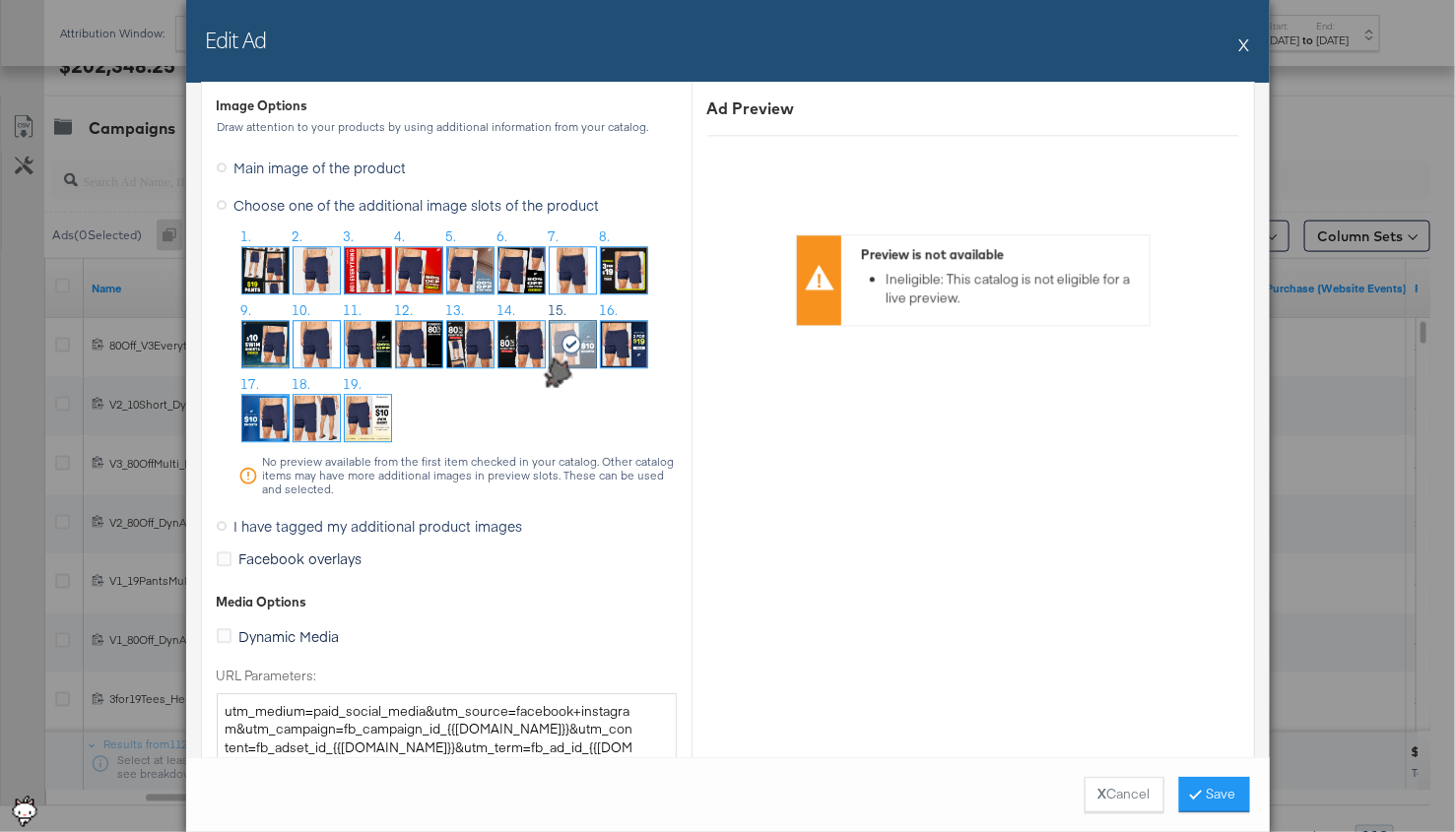
click at [1246, 38] on button "X" at bounding box center [1244, 44] width 11 height 39
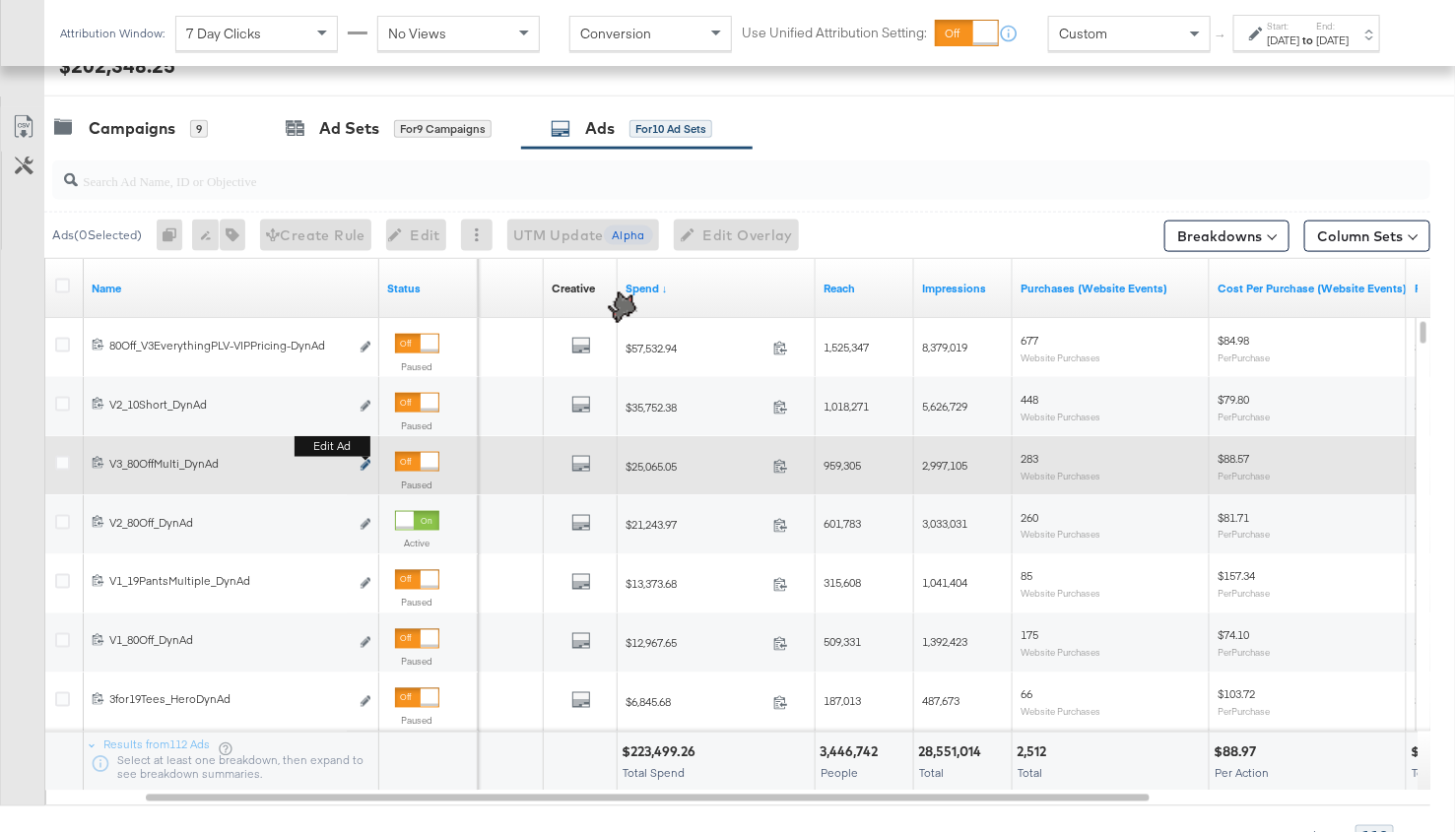
click at [364, 463] on icon "link" at bounding box center [366, 465] width 10 height 11
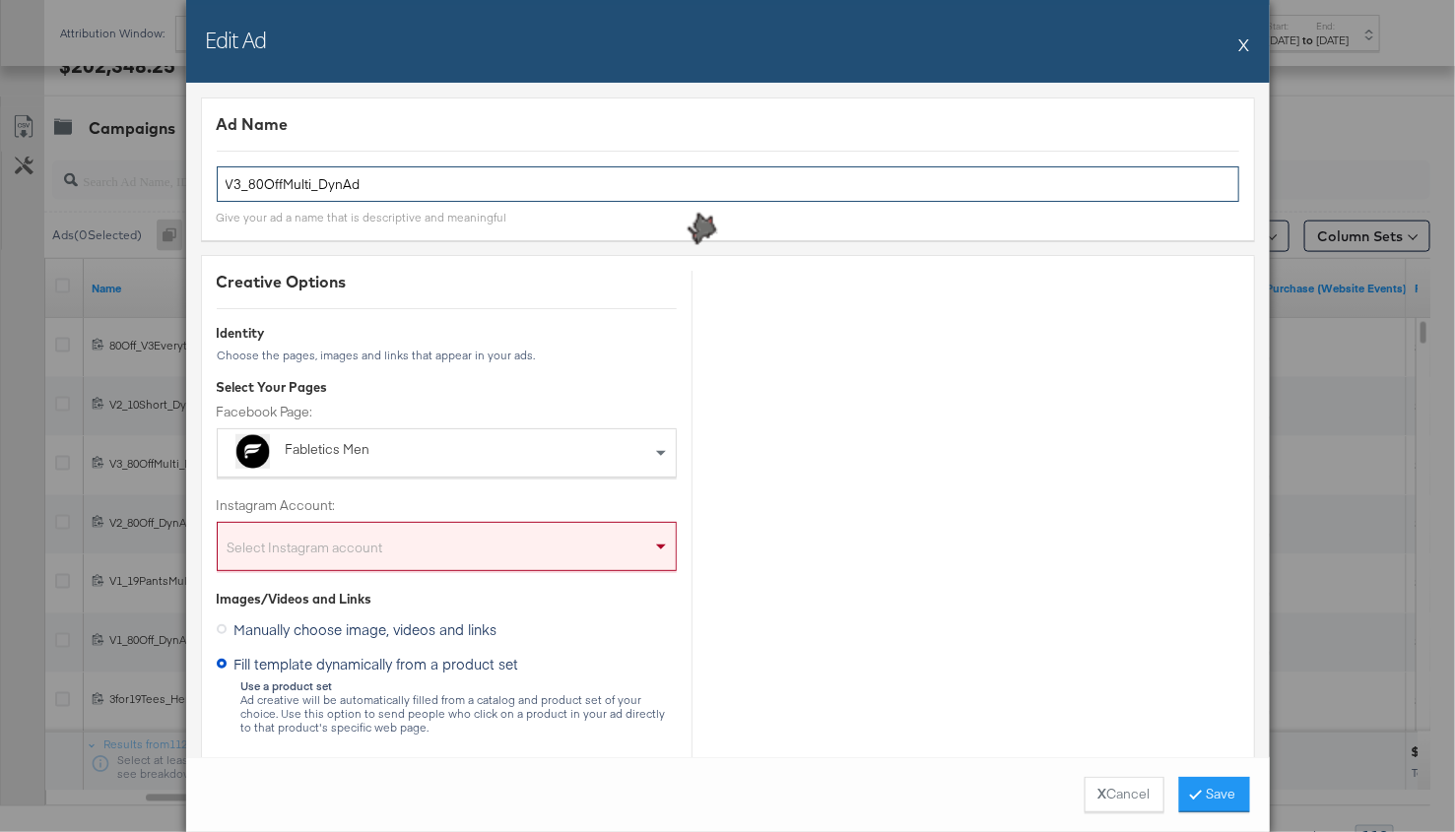
click at [360, 171] on input "V3_80OffMulti_DynAd" at bounding box center [728, 184] width 1022 height 36
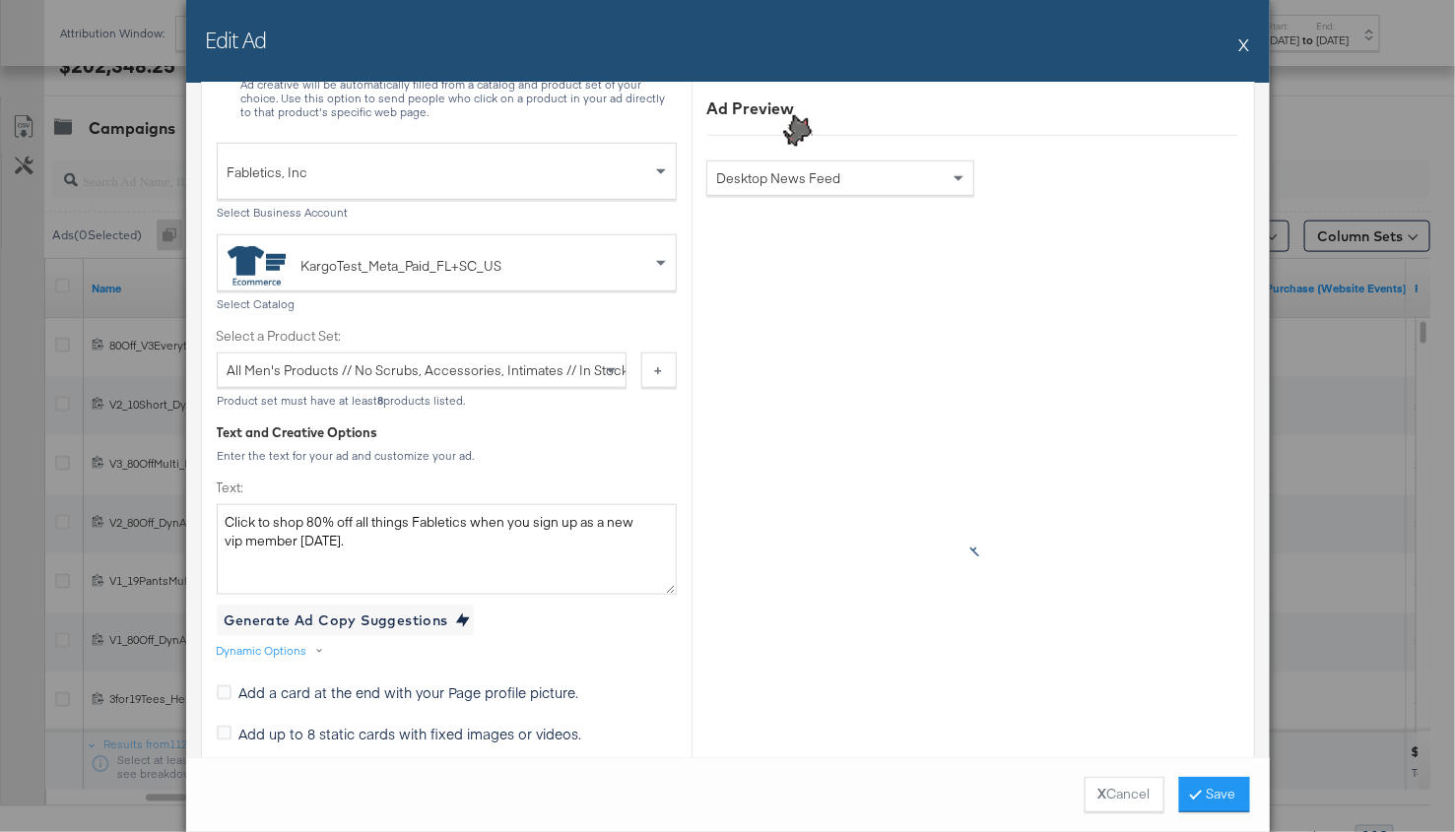
scroll to position [638, 0]
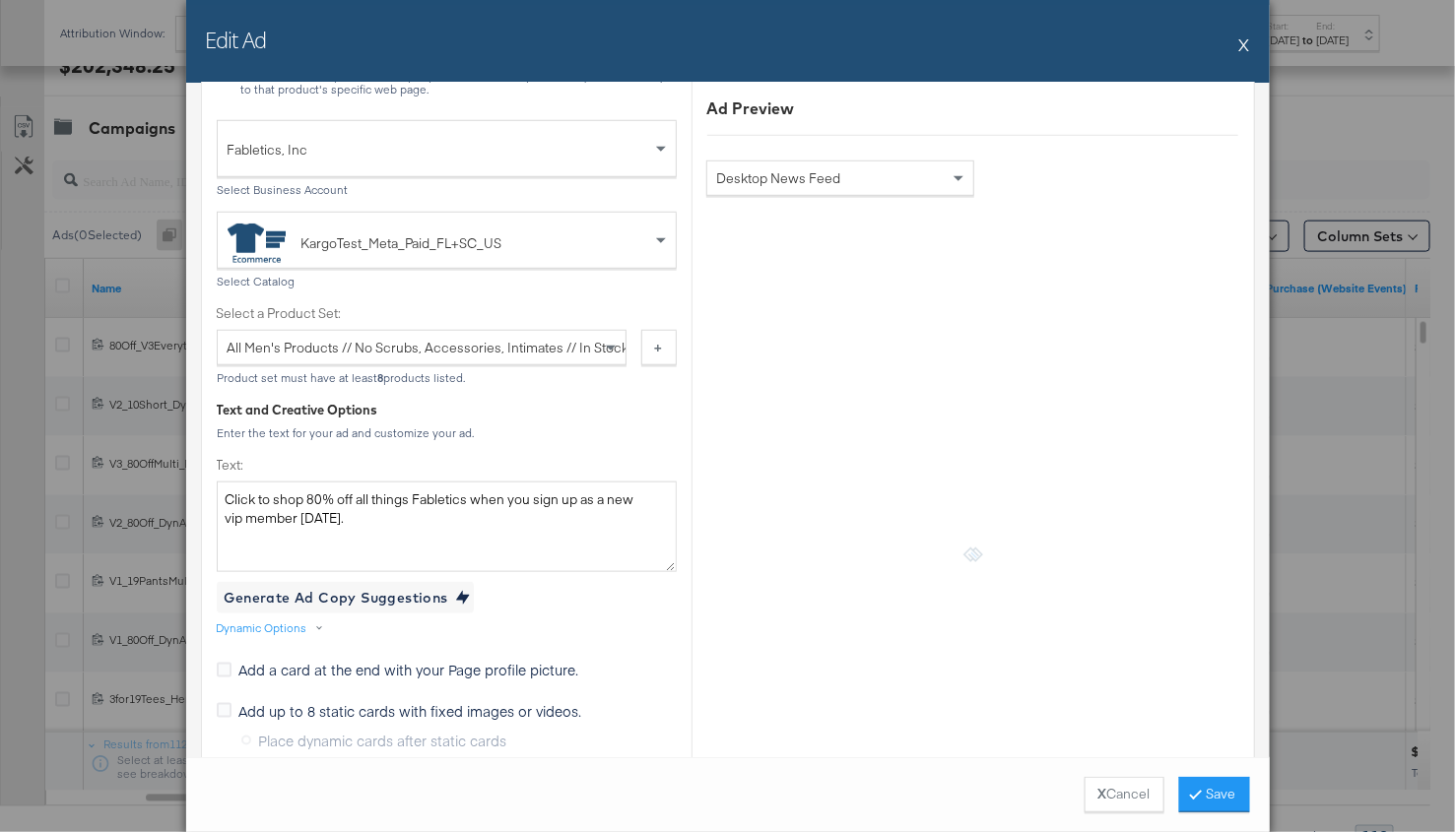
click at [1245, 33] on button "X" at bounding box center [1244, 44] width 11 height 39
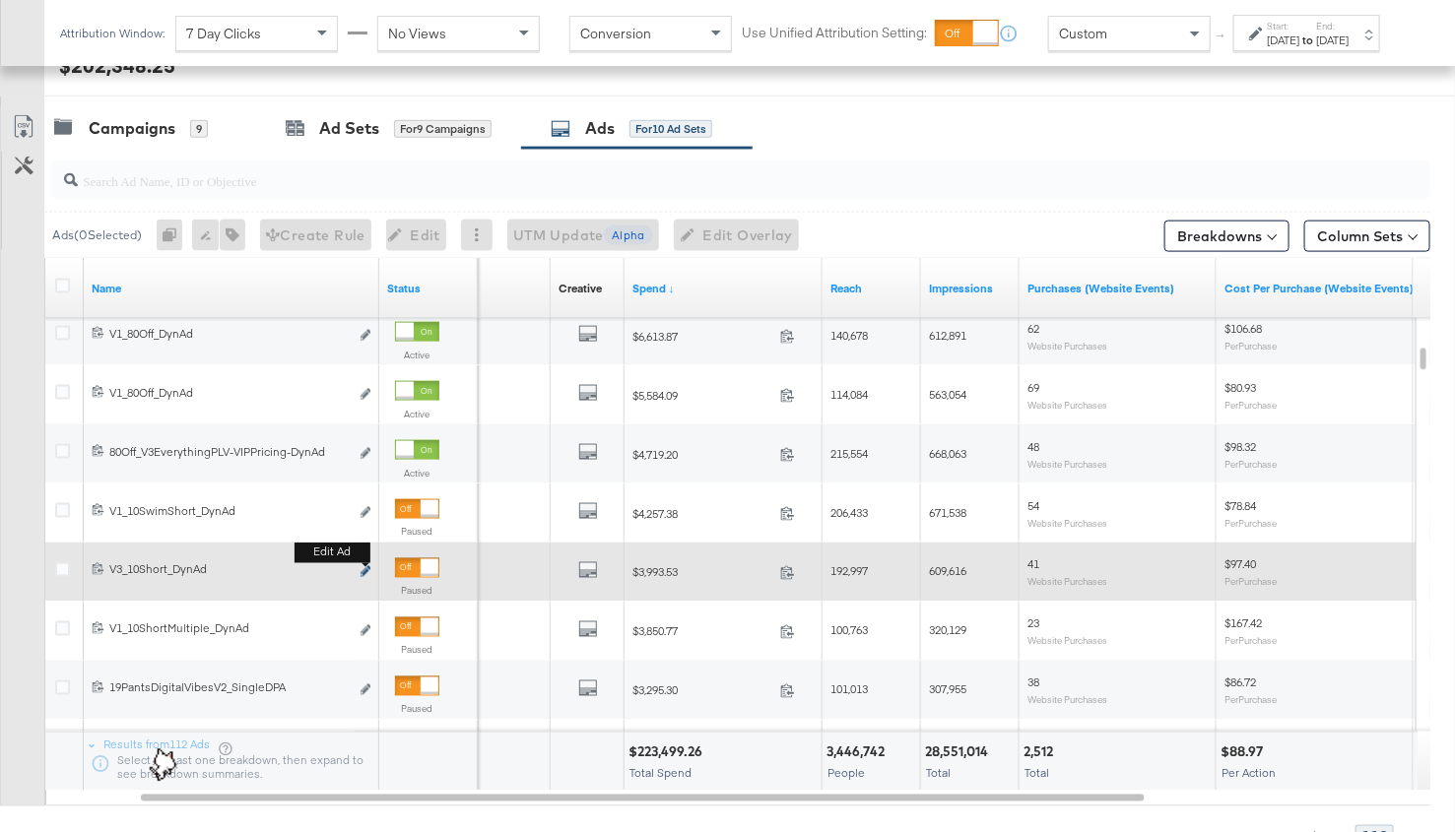
click at [361, 567] on icon "link" at bounding box center [366, 571] width 10 height 11
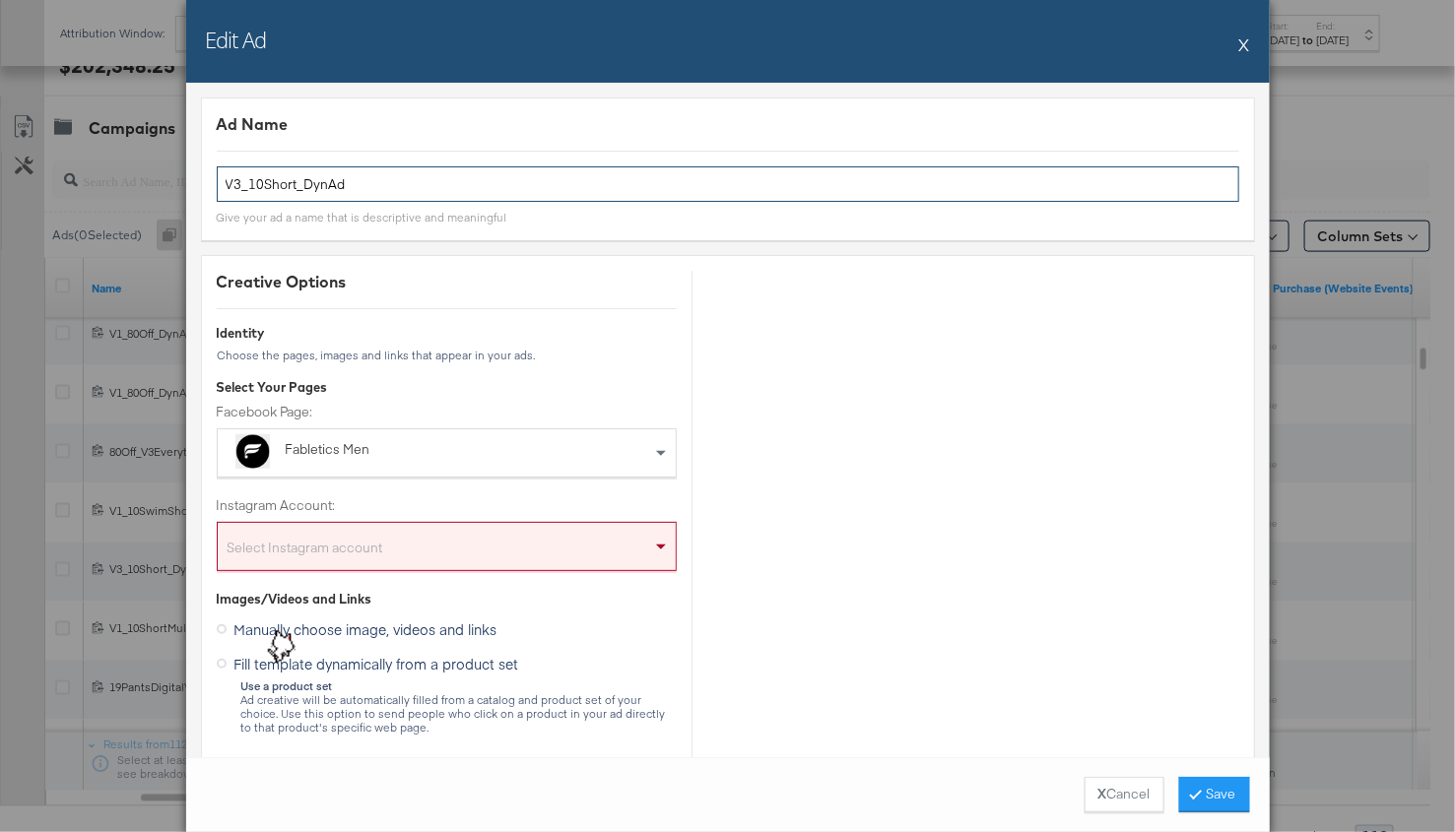
click at [403, 189] on input "V3_10Short_DynAd" at bounding box center [728, 184] width 1022 height 36
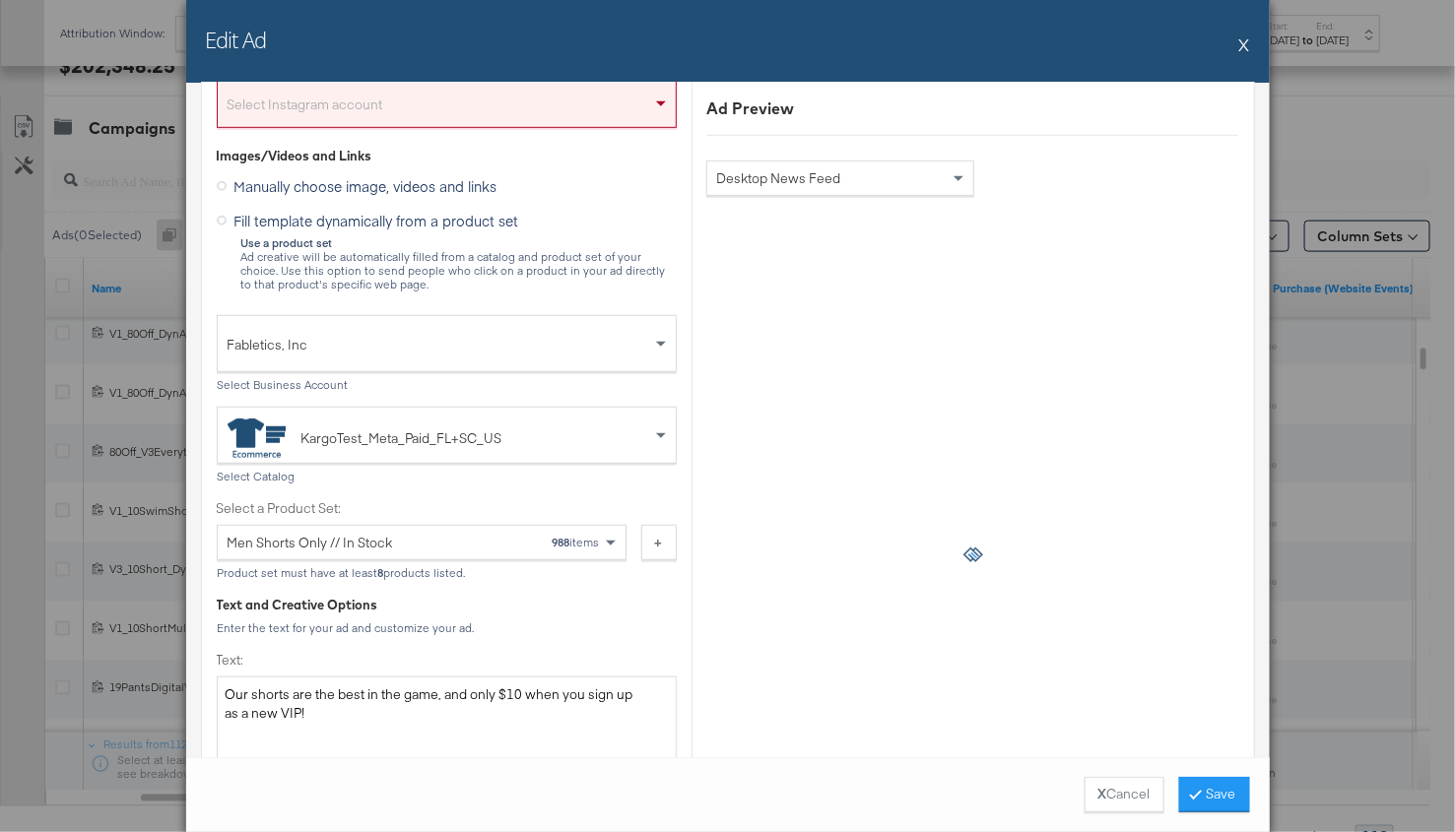
scroll to position [0, 0]
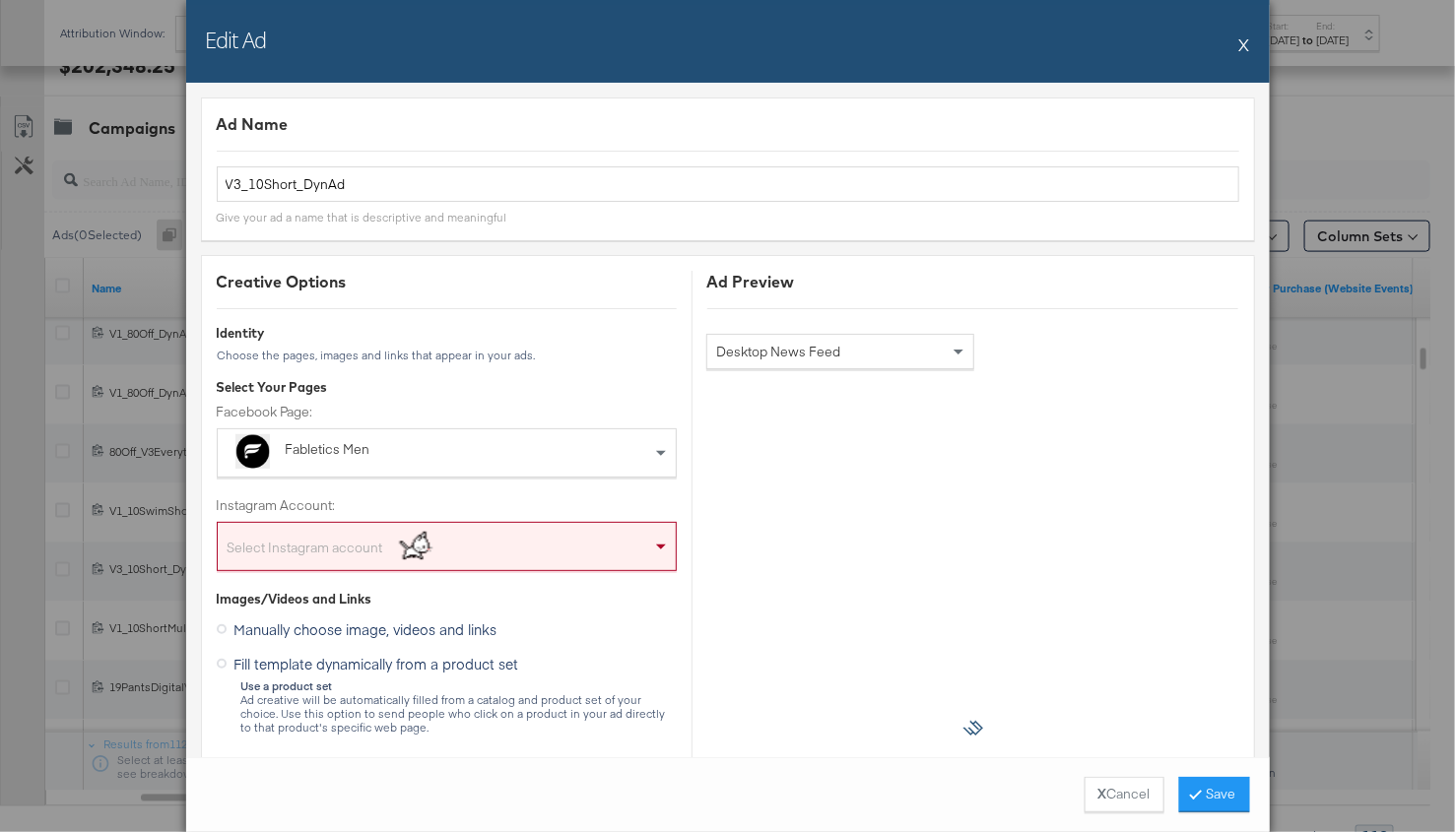
click at [1241, 51] on button "X" at bounding box center [1244, 44] width 11 height 39
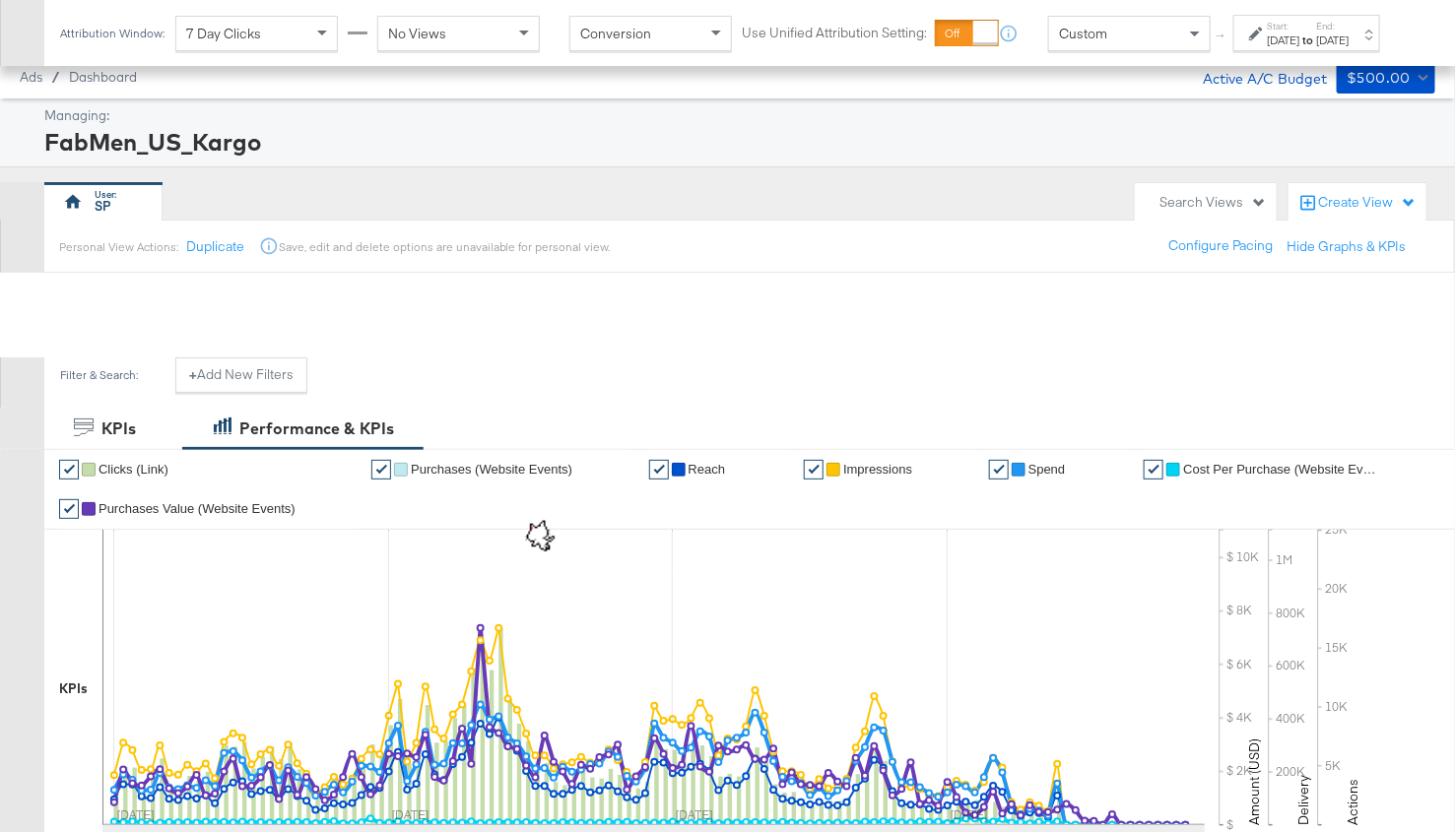
scroll to position [695, 0]
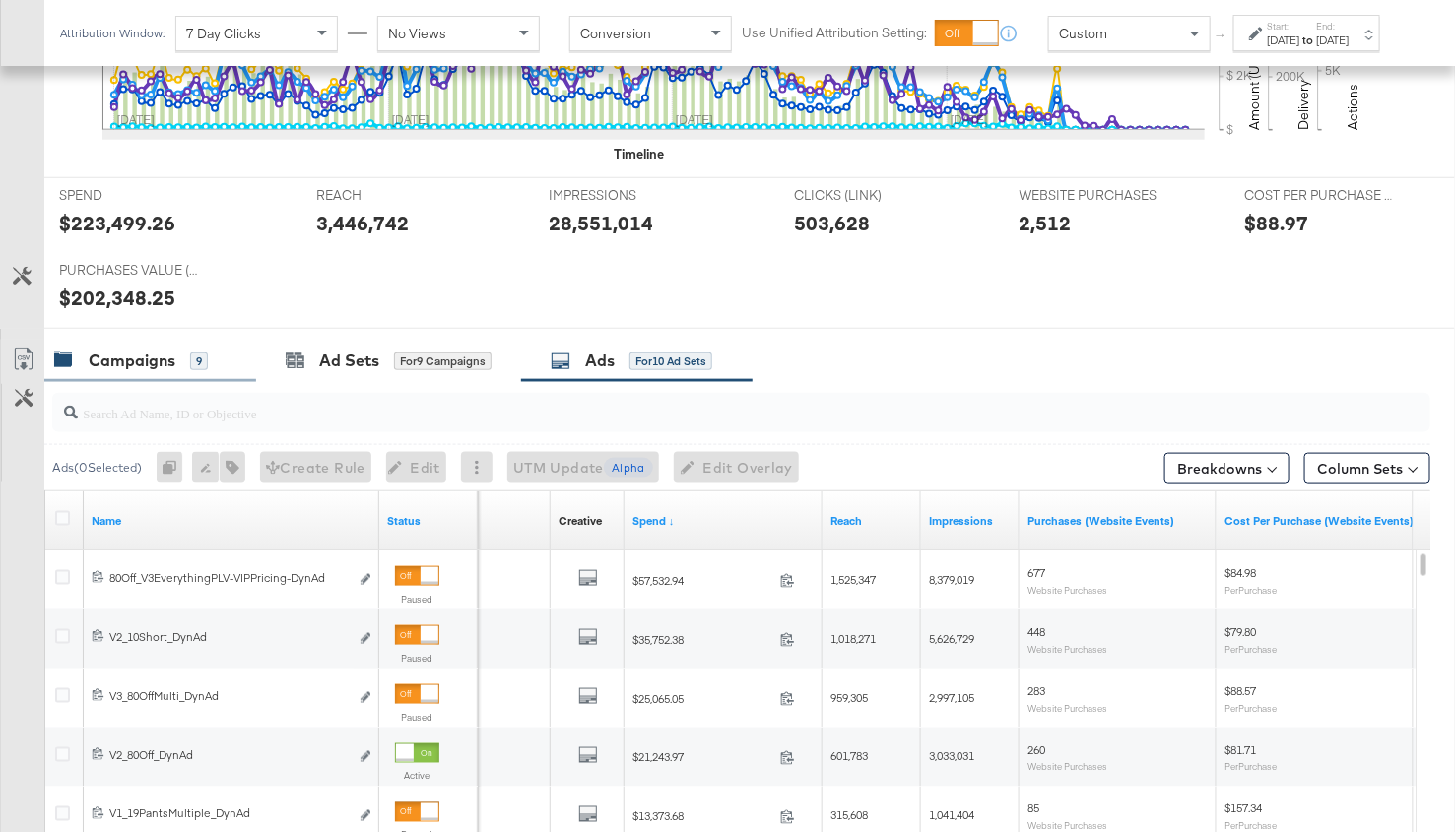
click at [164, 357] on div "Campaigns" at bounding box center [132, 361] width 87 height 23
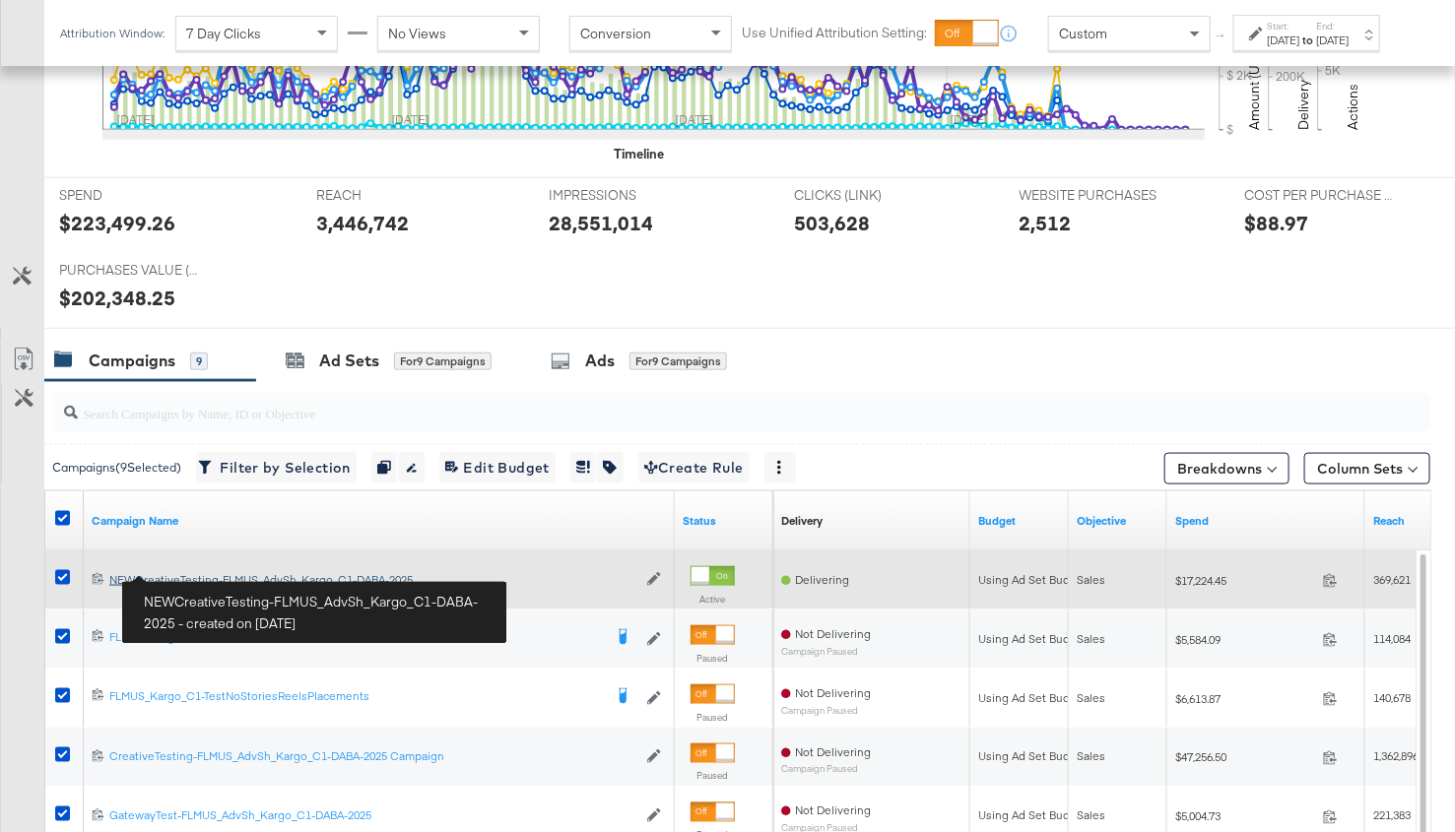
click at [197, 573] on div "NEWCreativeTesting-FLMUS_AdvSh_Kargo_C1-DABA-2025 NEWCreativeTesting-FLMUS_AdvS…" at bounding box center [372, 580] width 527 height 16
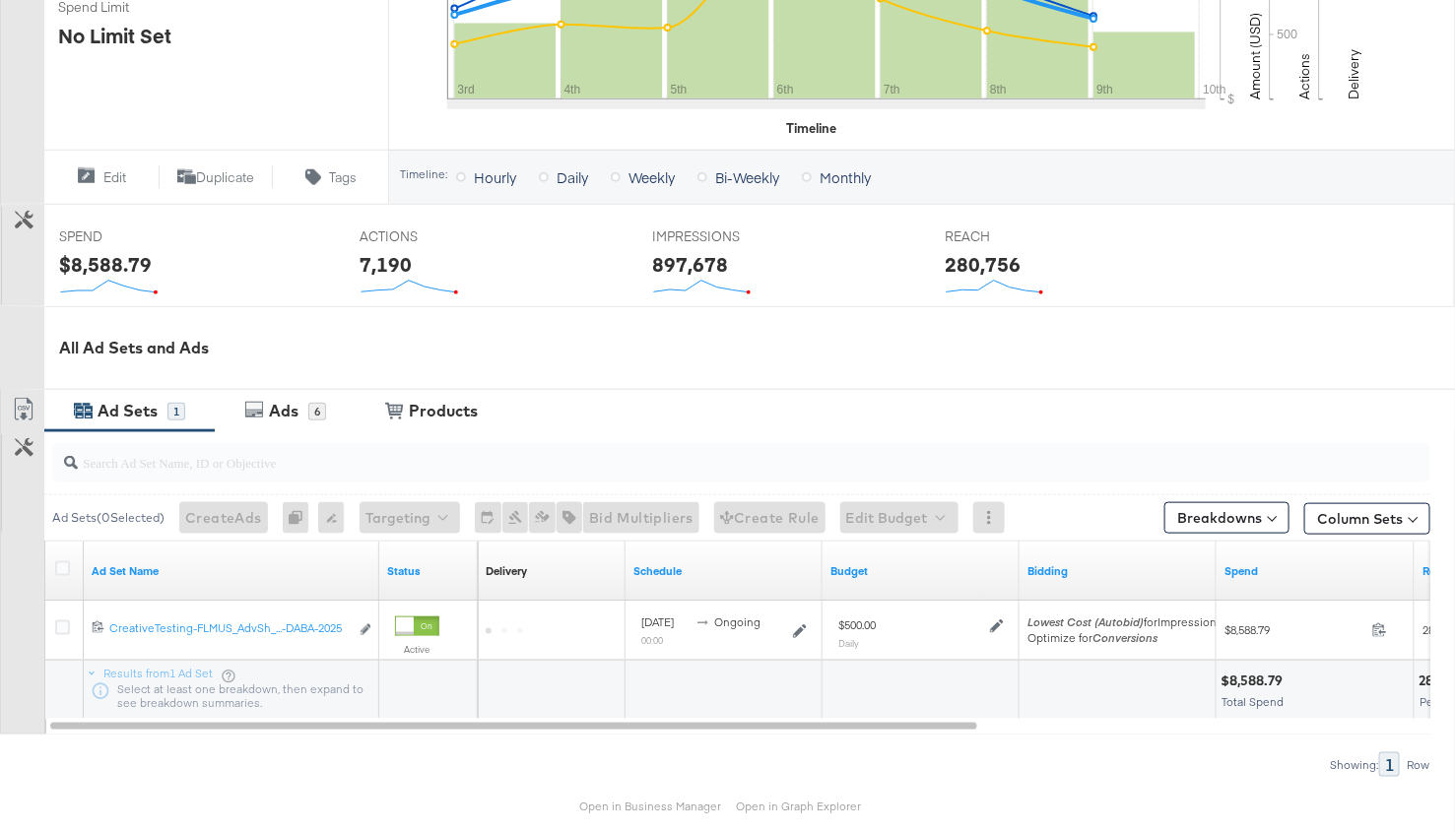
scroll to position [621, 0]
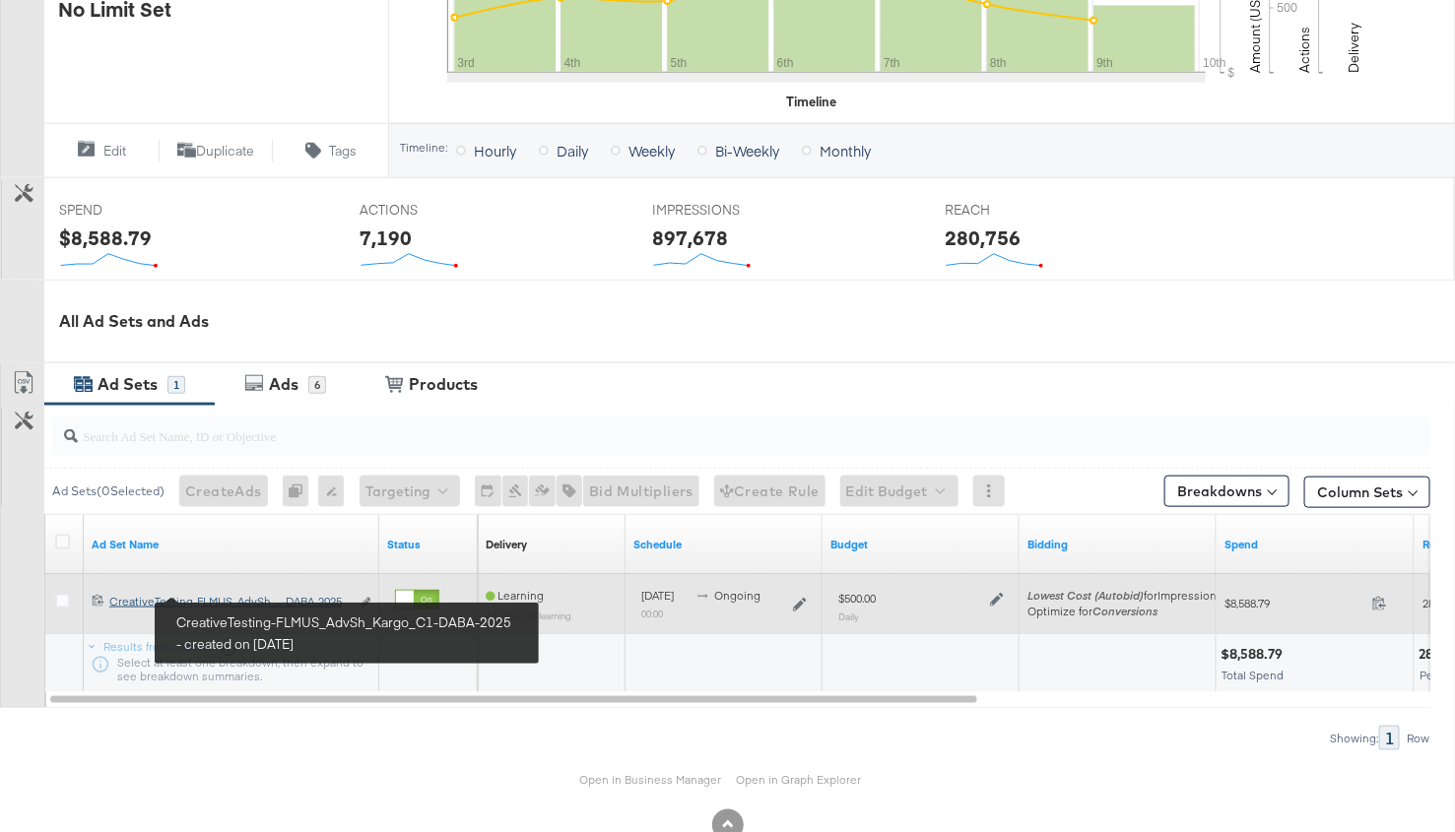
click at [193, 603] on div "CreativeTesting-FLMUS_AdvSh_Kargo_C1-DABA-2025 CreativeTesting-FLMUS_AdvSh_...-…" at bounding box center [228, 602] width 239 height 16
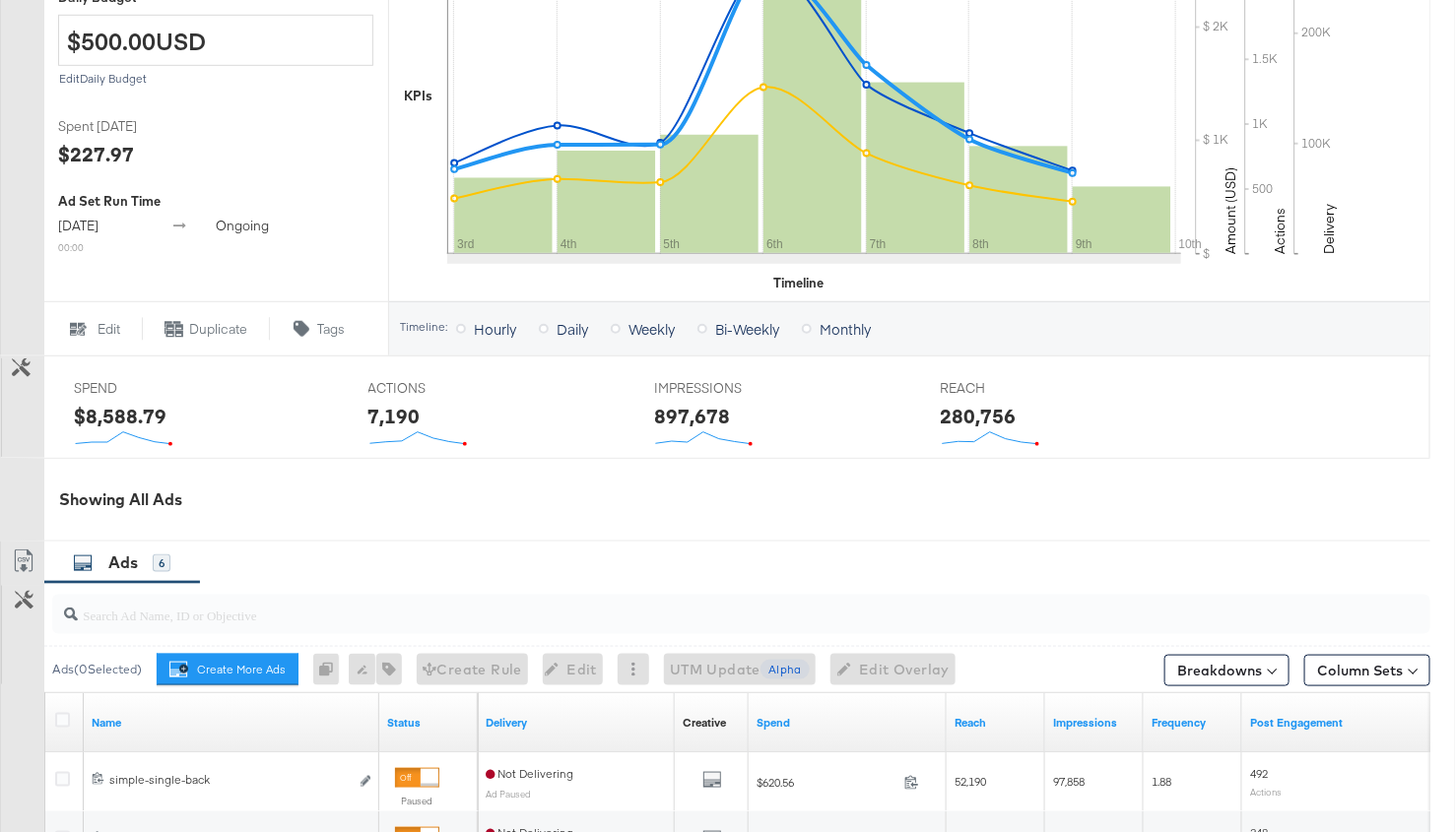
scroll to position [1039, 0]
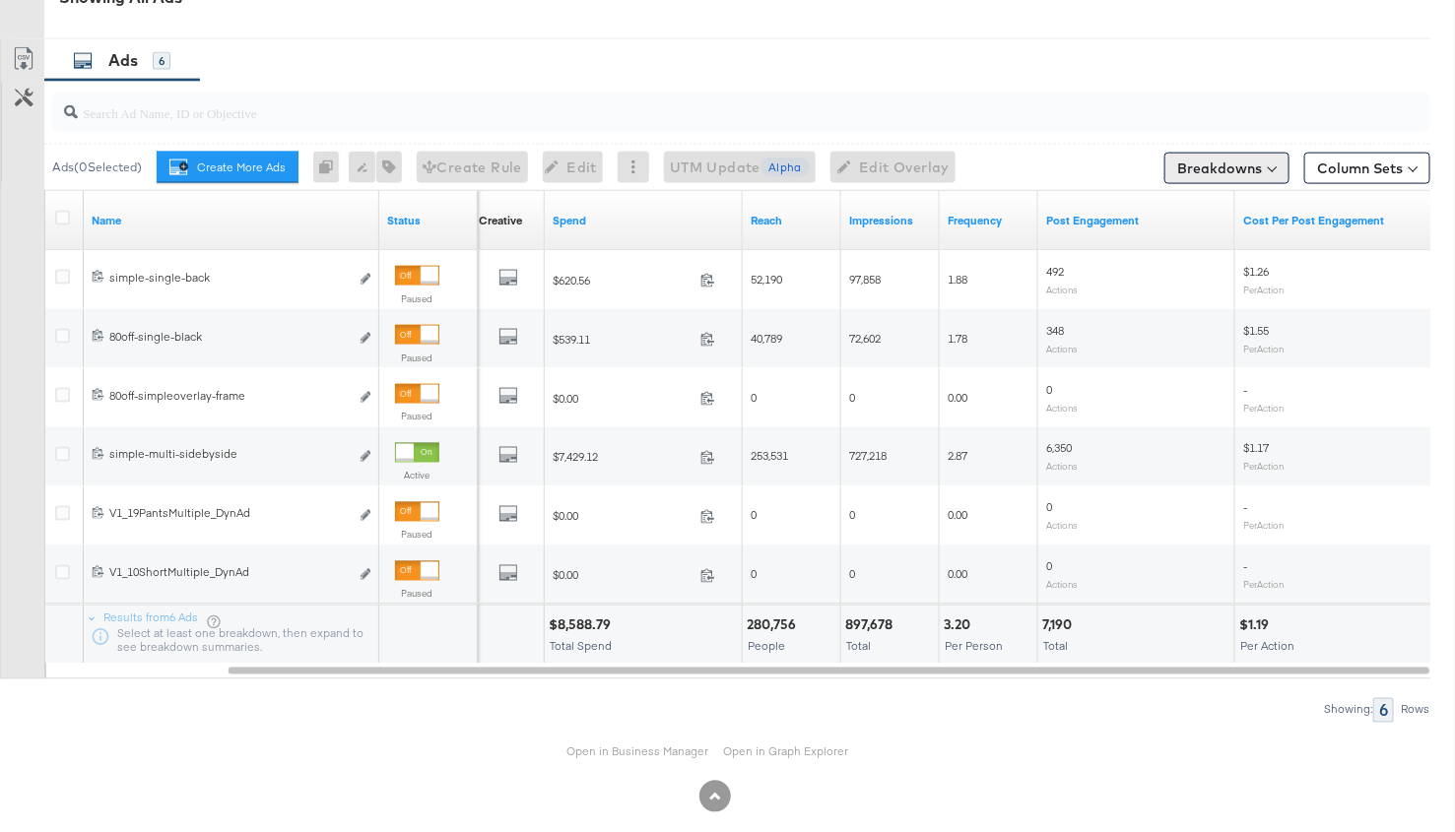
click at [1254, 168] on button "Breakdowns" at bounding box center [1226, 169] width 125 height 32
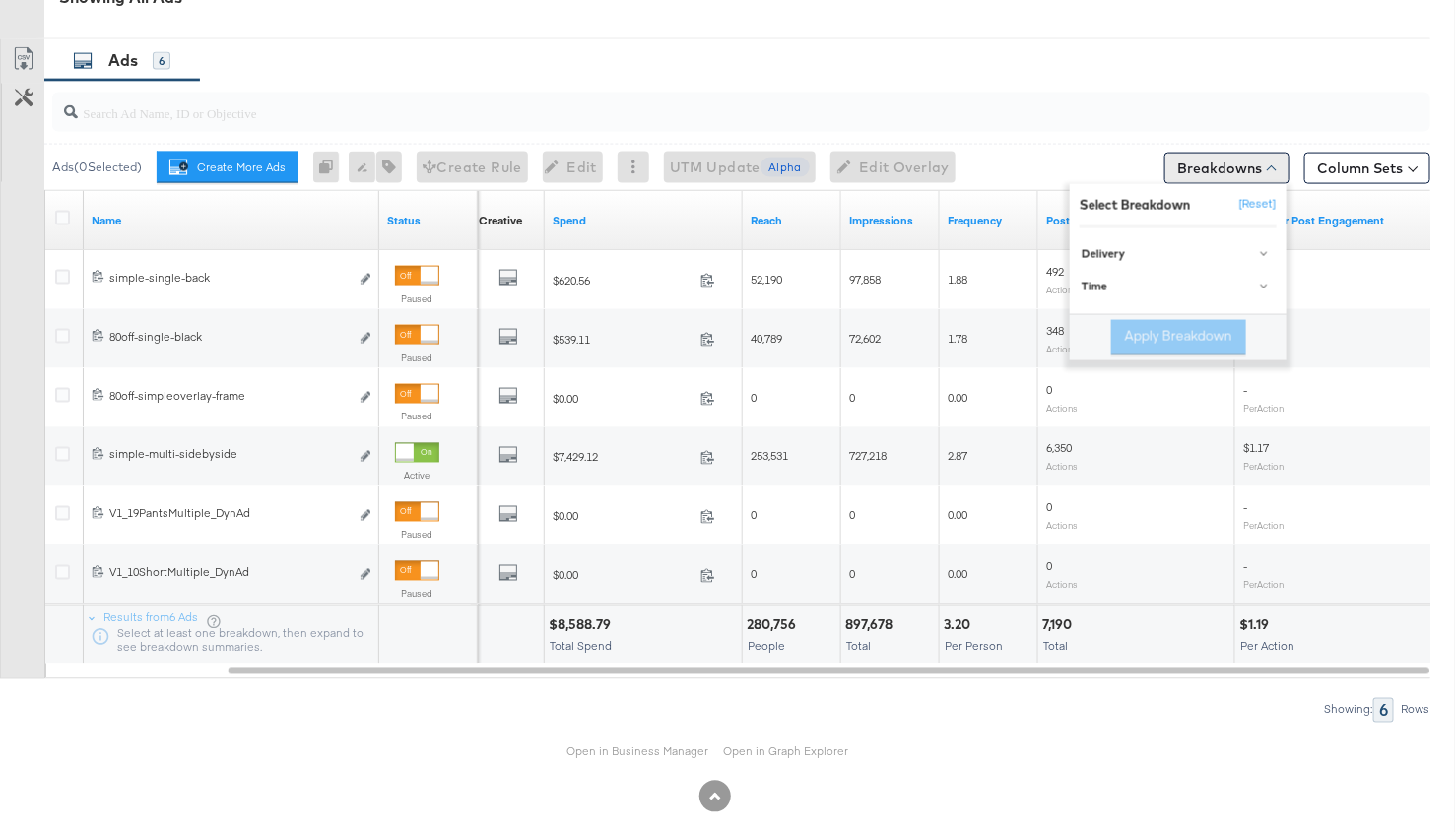
click at [1254, 168] on button "Breakdowns" at bounding box center [1226, 169] width 125 height 32
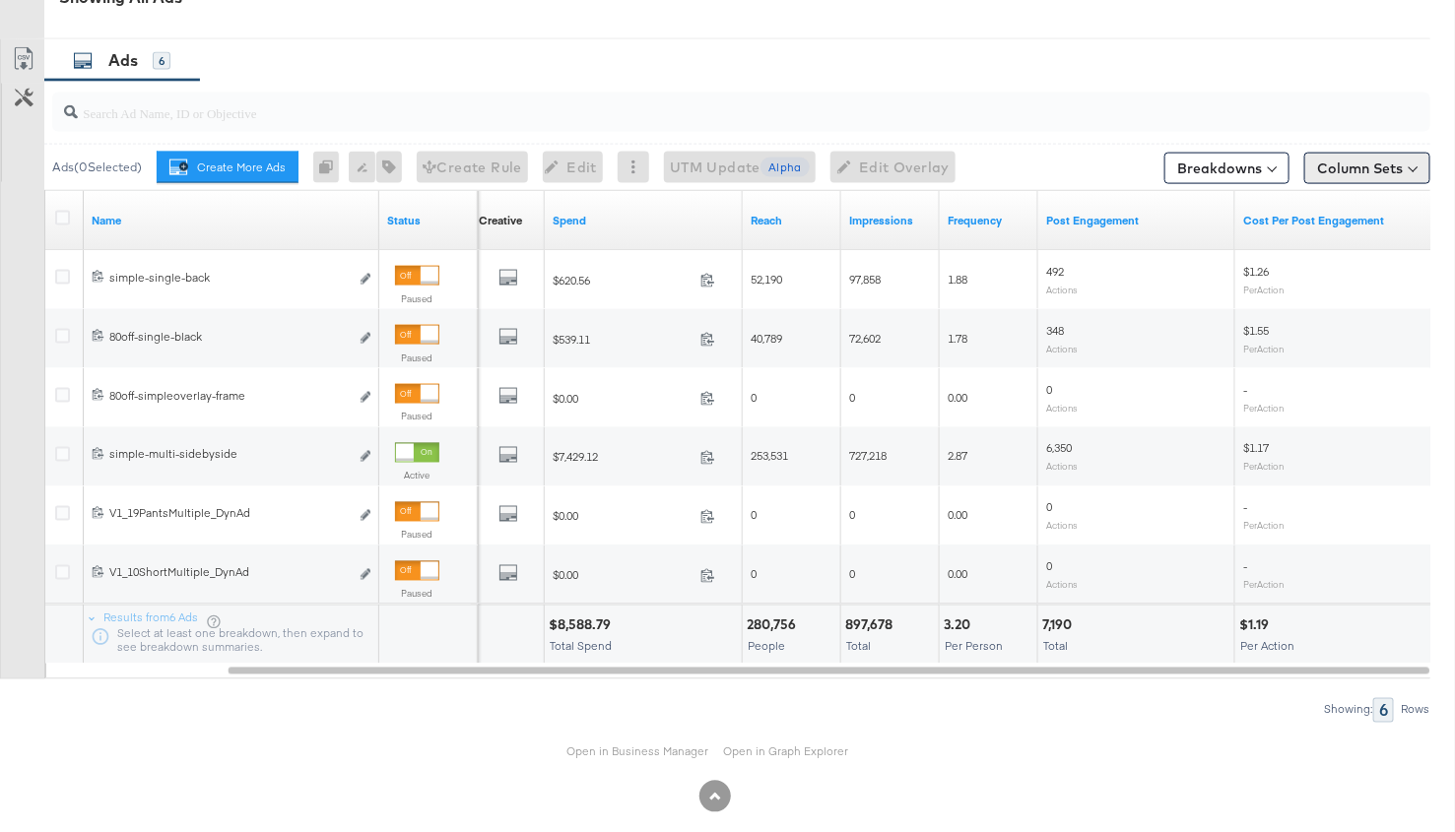
click at [1362, 168] on button "Column Sets" at bounding box center [1367, 169] width 126 height 32
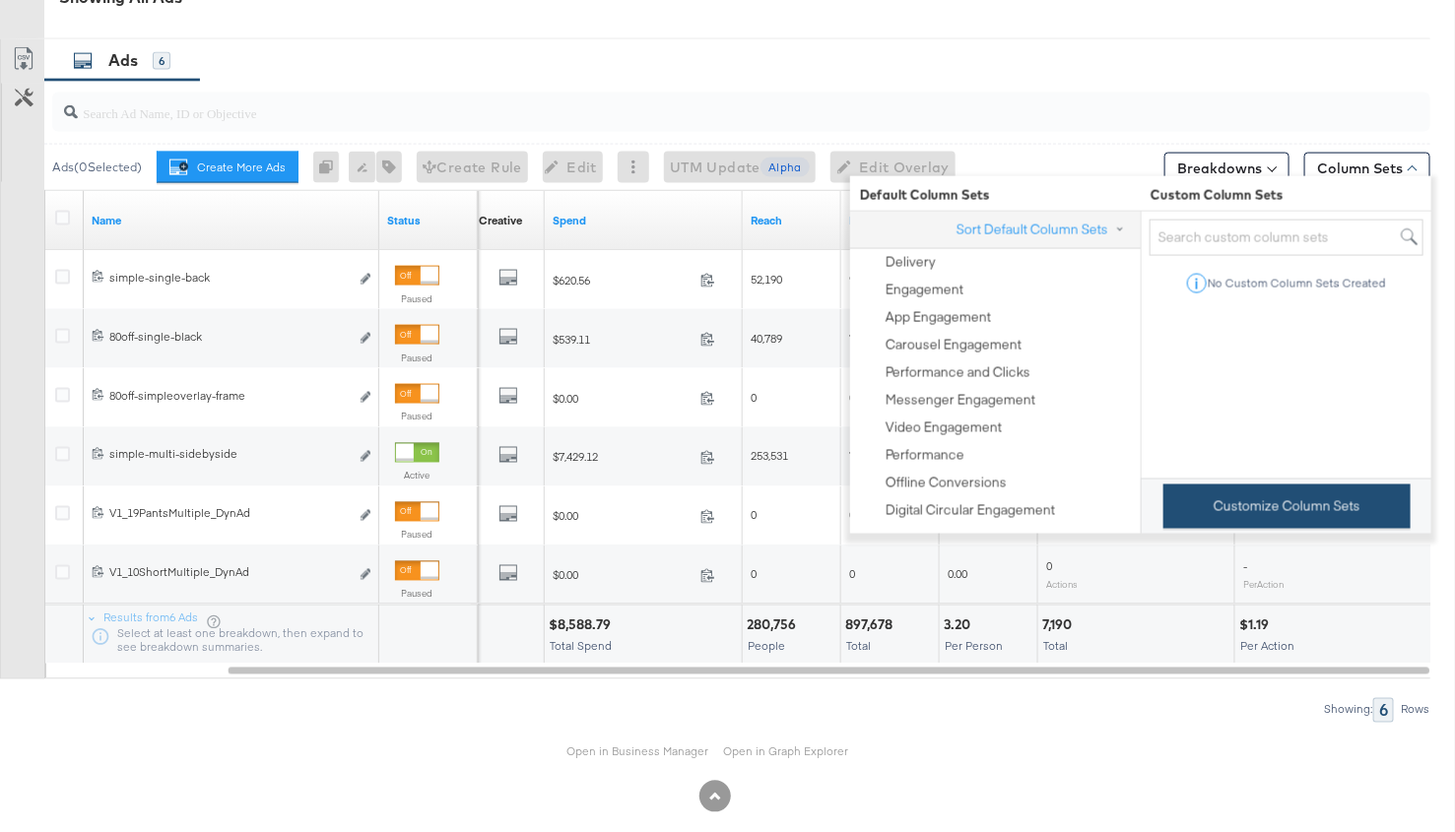
click at [1250, 513] on button "Customize Column Sets" at bounding box center [1286, 507] width 247 height 44
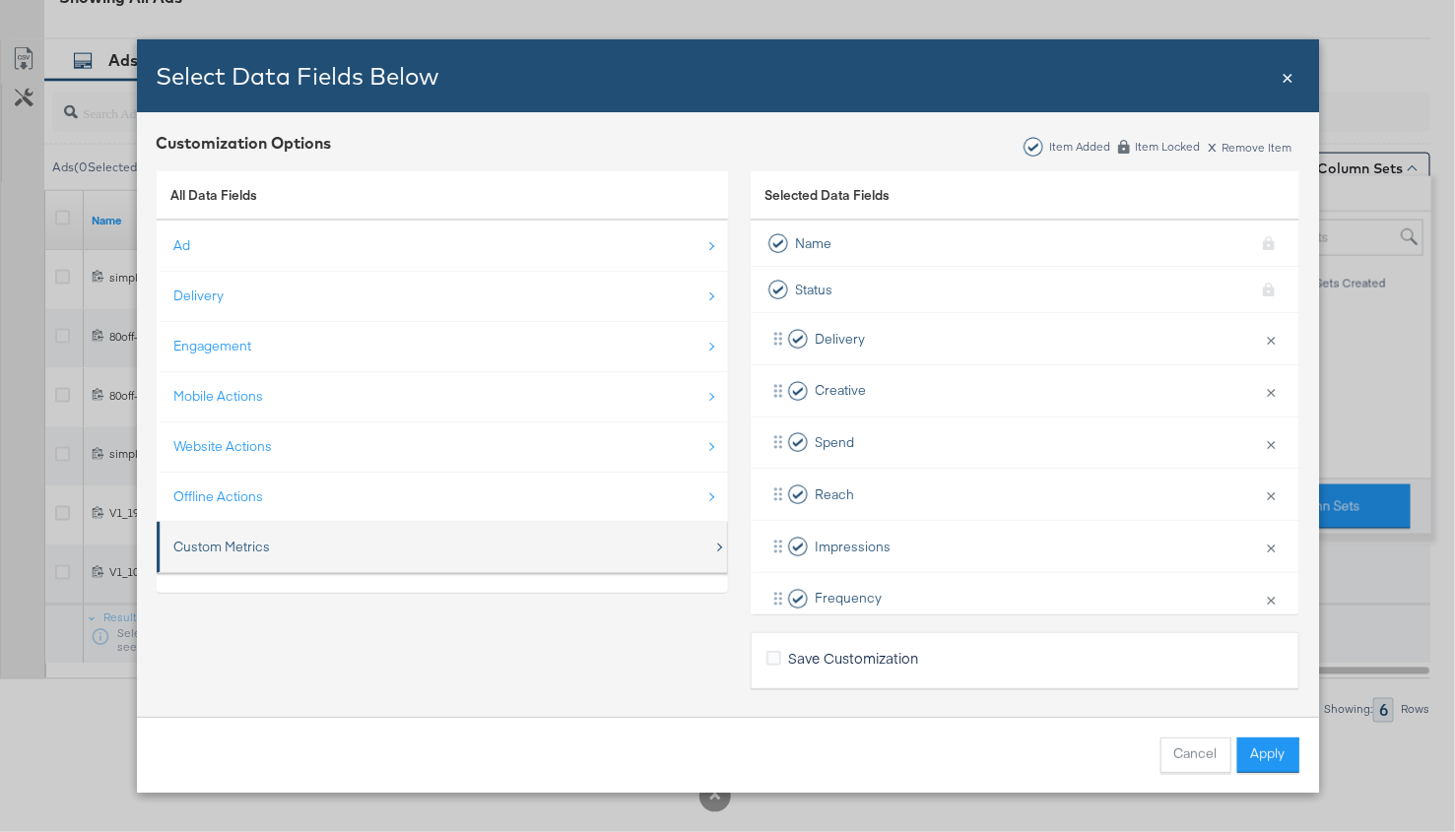
click at [487, 547] on div "Custom Metrics" at bounding box center [443, 547] width 539 height 40
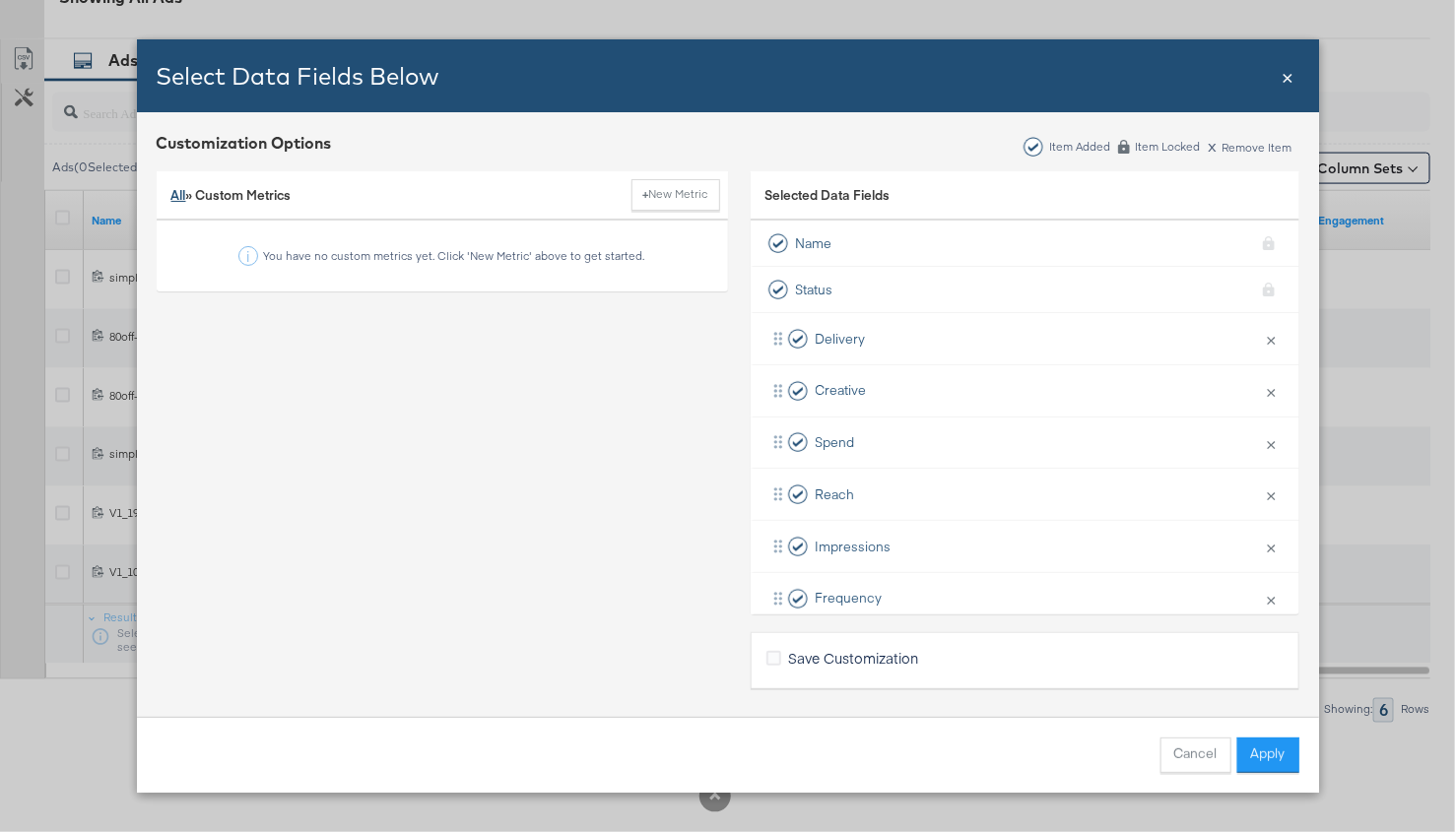
click at [178, 198] on link "All" at bounding box center [178, 195] width 15 height 18
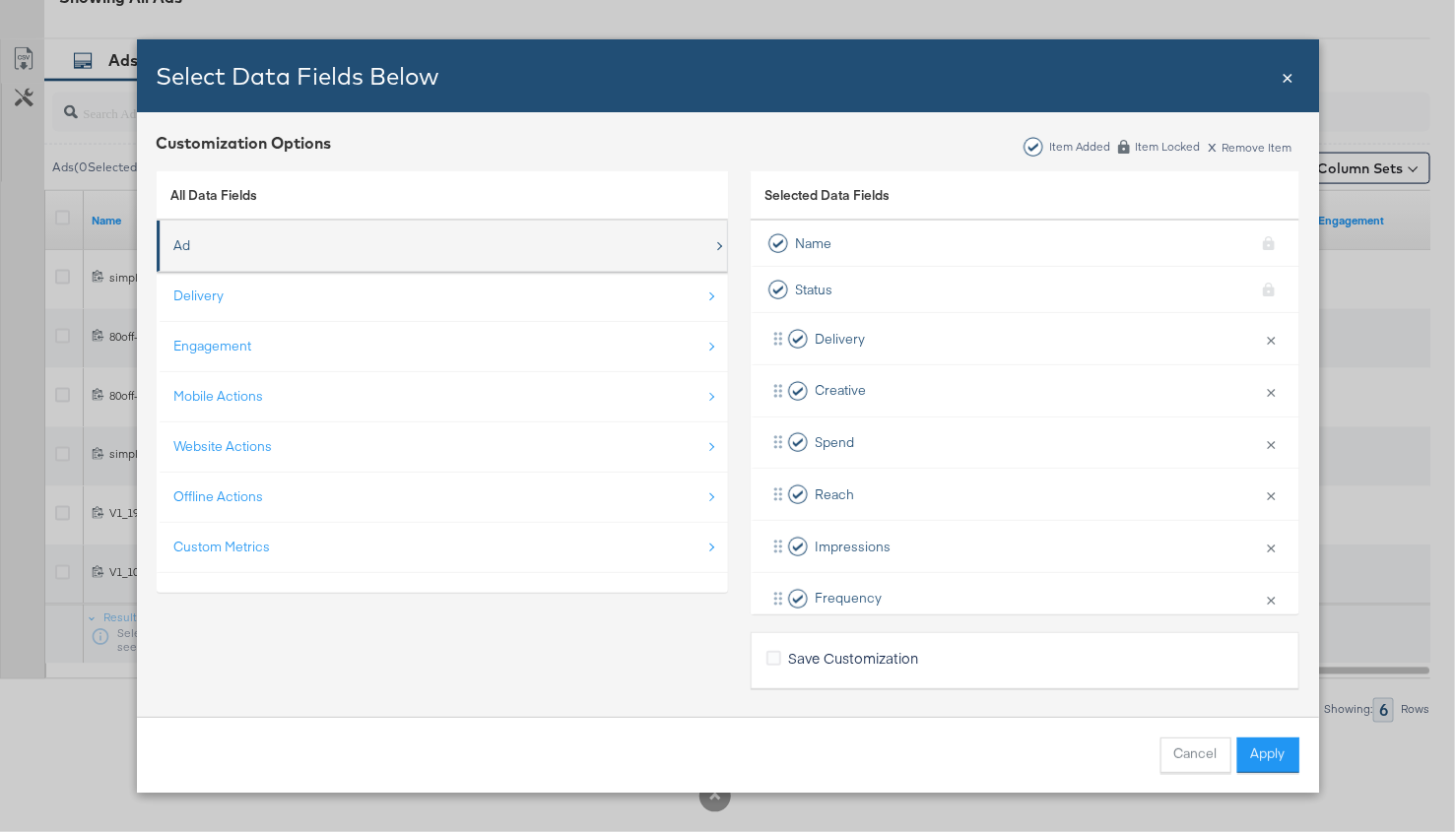
click at [251, 257] on div "Ad" at bounding box center [443, 246] width 539 height 40
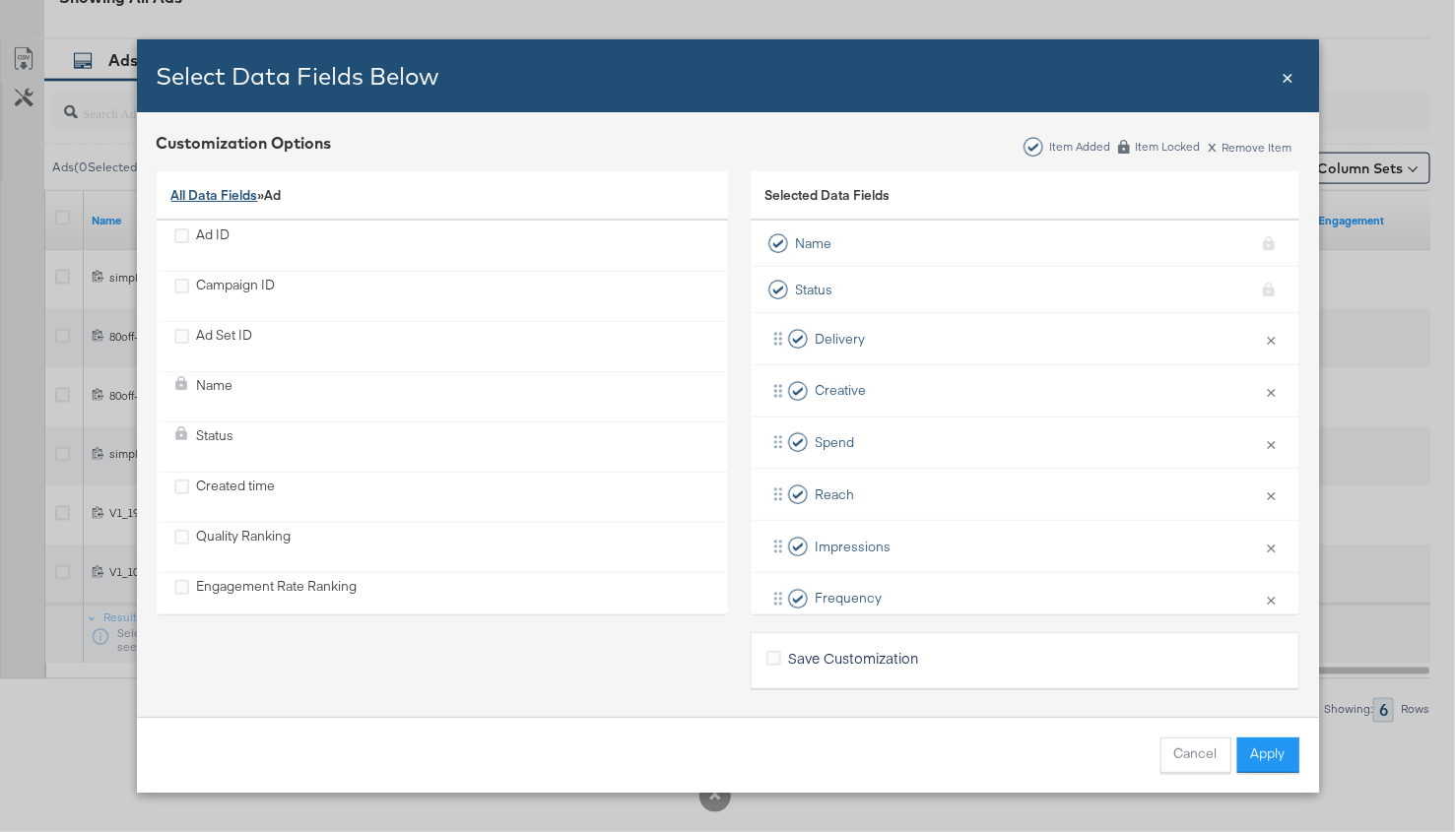
click at [210, 191] on link "All Data Fields" at bounding box center [214, 195] width 87 height 18
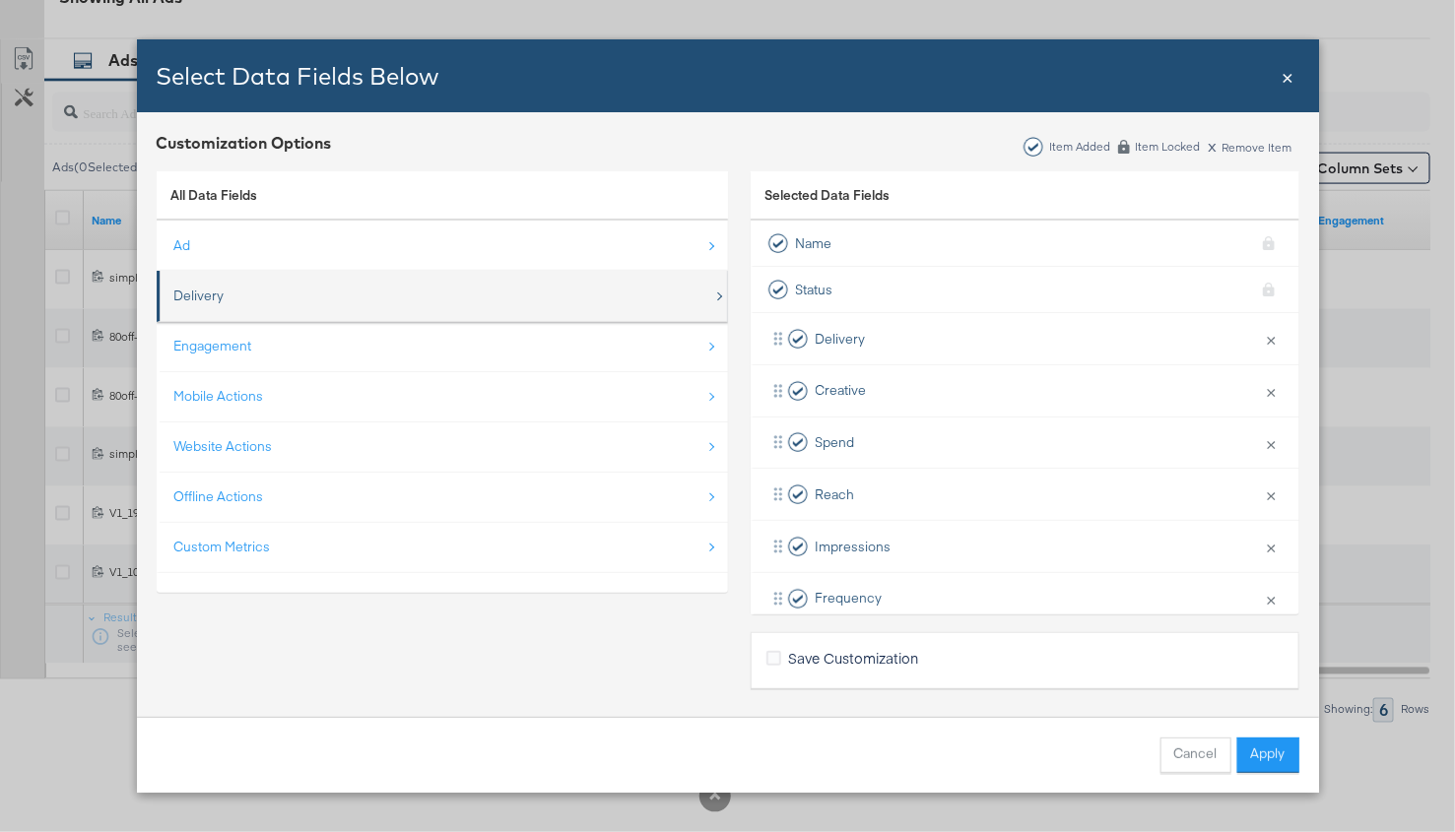
click at [238, 312] on div "Delivery" at bounding box center [443, 296] width 539 height 40
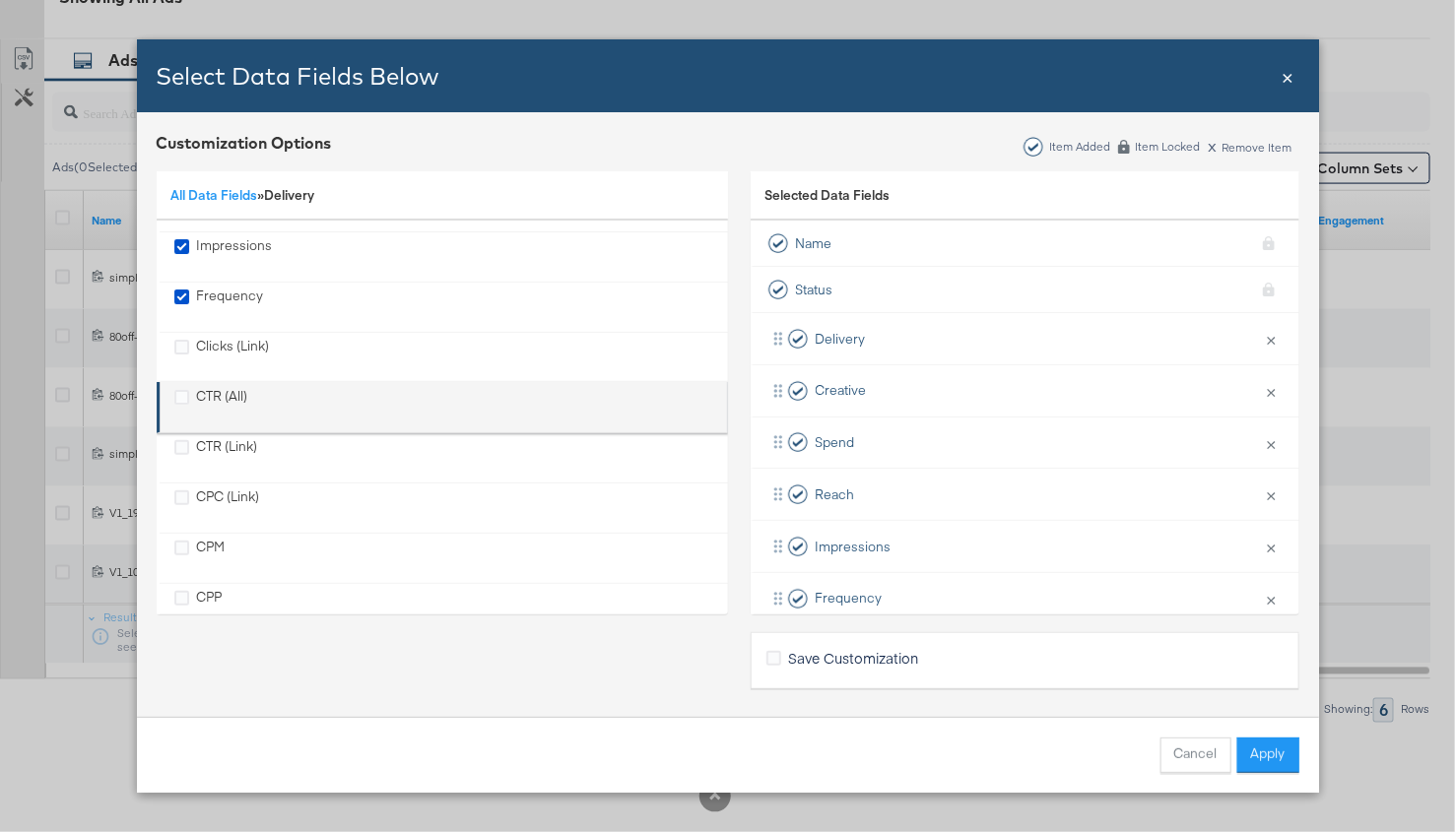
scroll to position [174, 0]
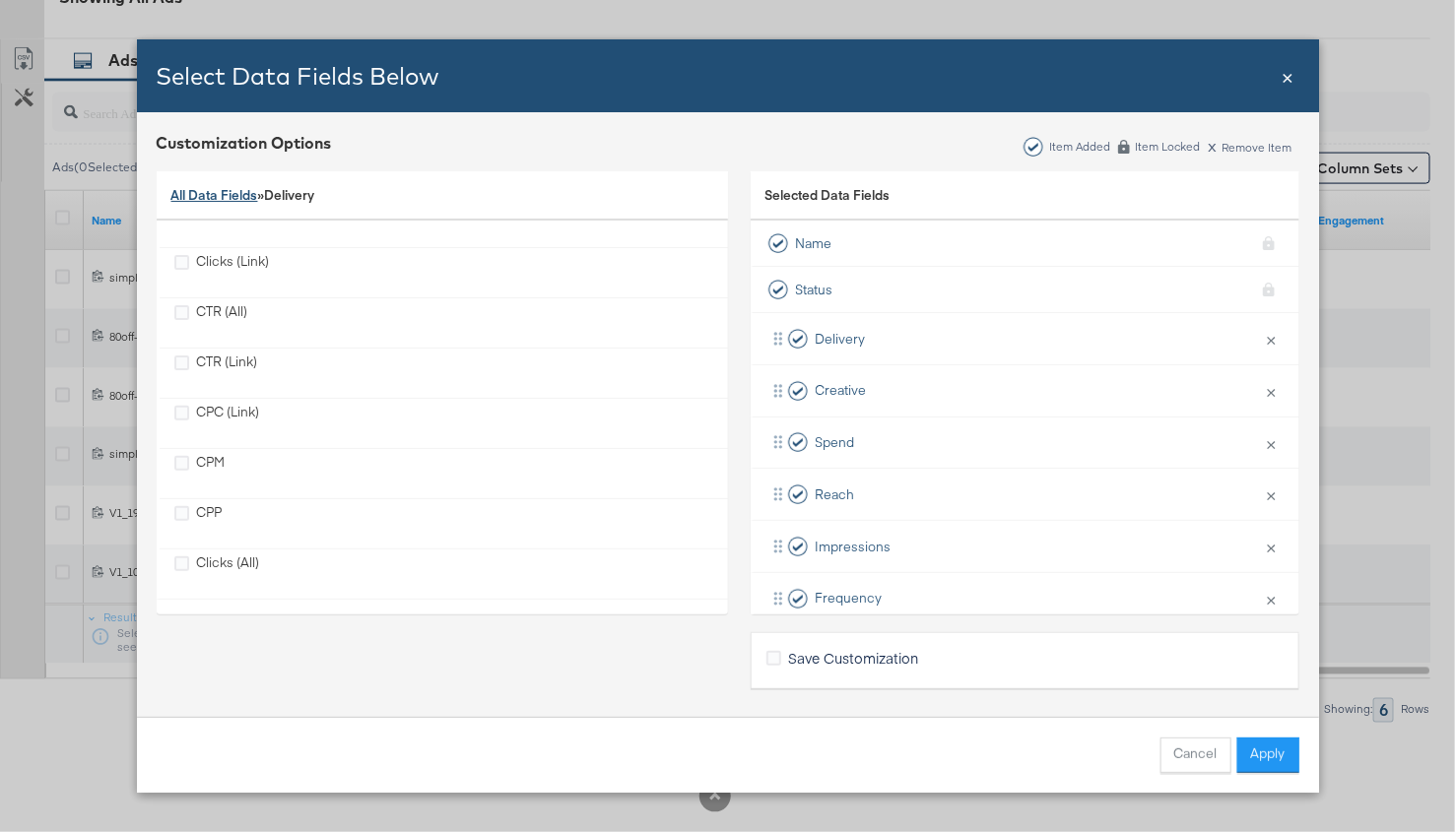
click at [203, 191] on link "All Data Fields" at bounding box center [214, 195] width 87 height 18
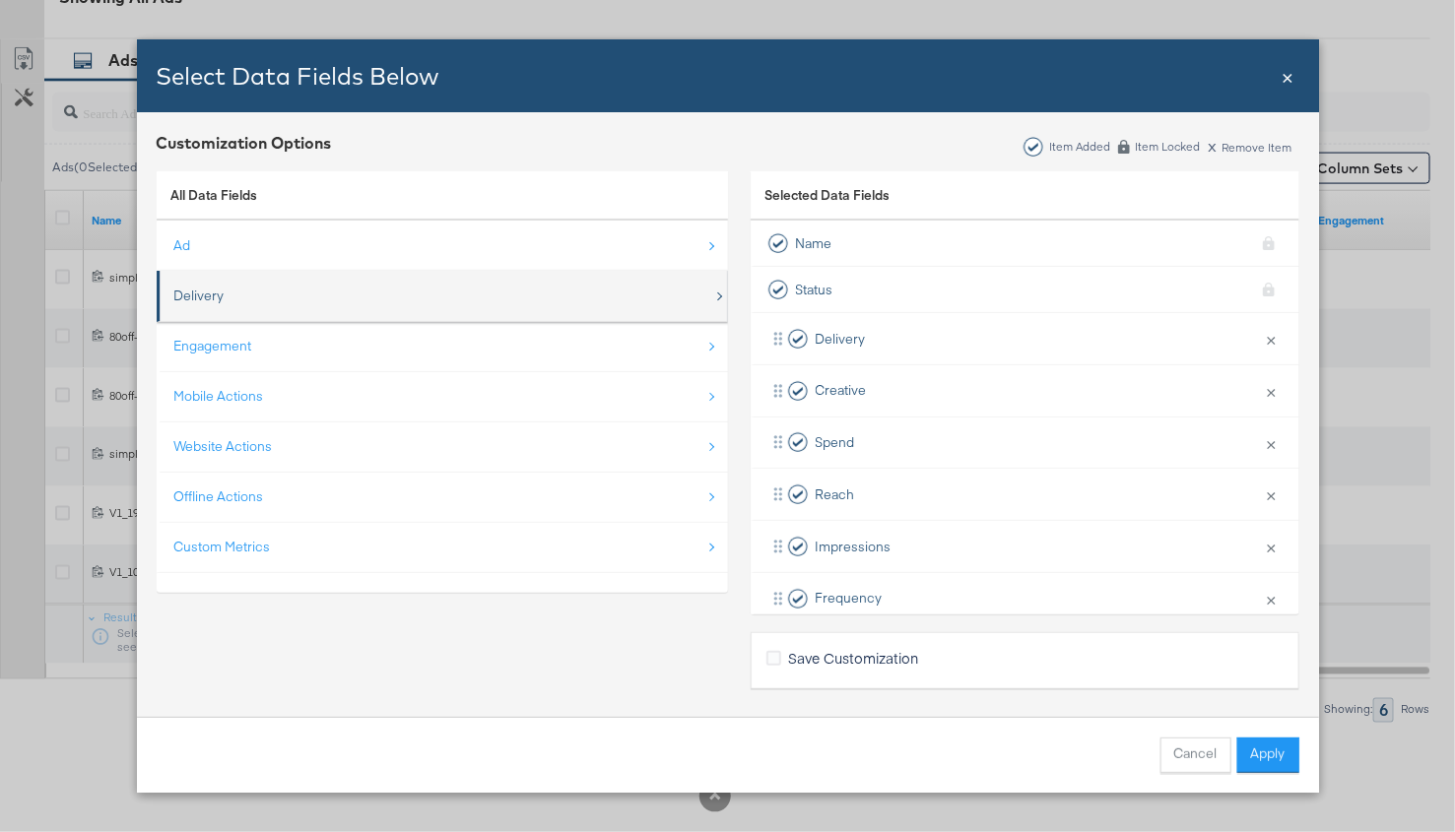
click at [277, 300] on div "Delivery" at bounding box center [443, 296] width 539 height 40
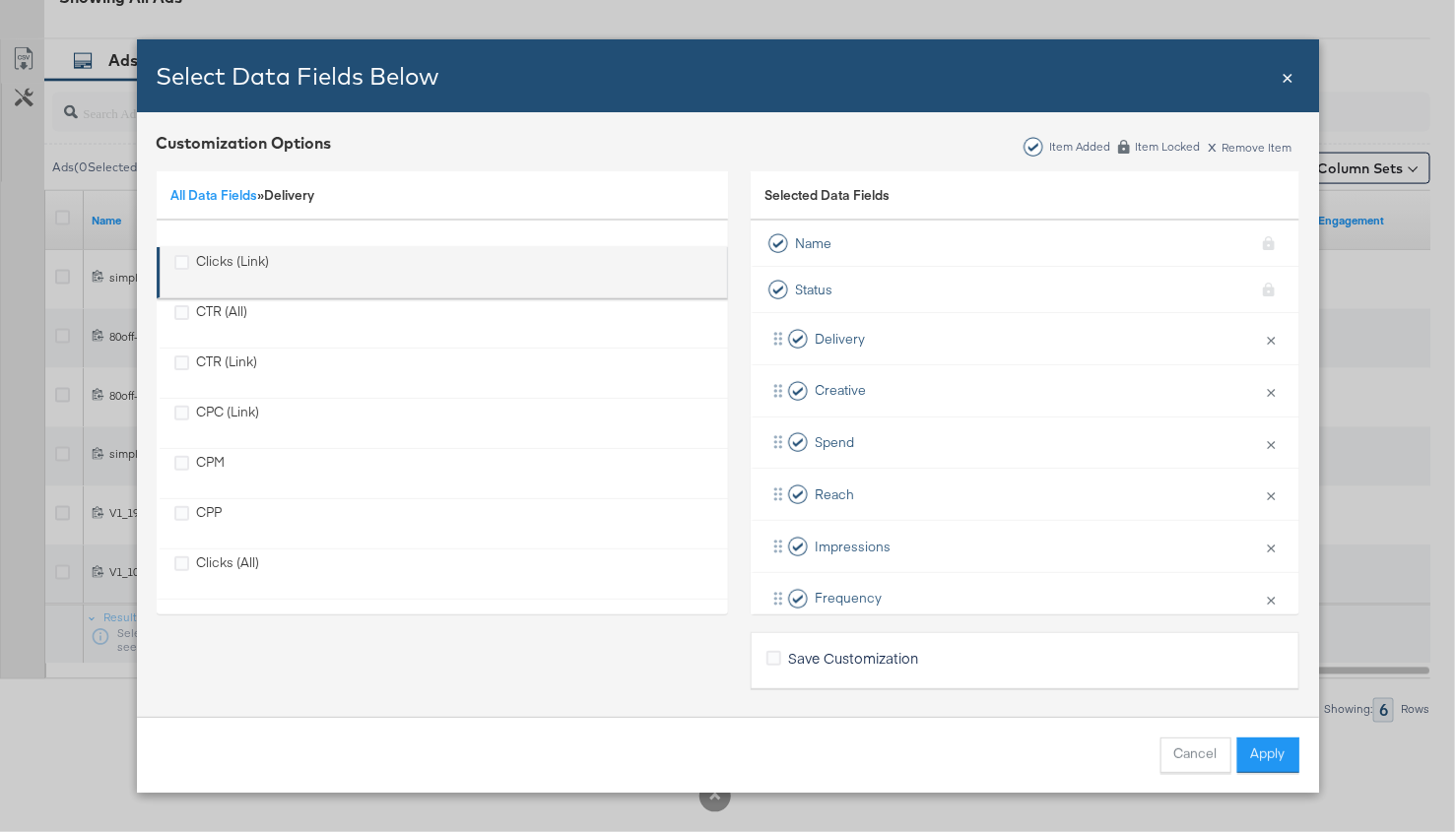
scroll to position [173, 0]
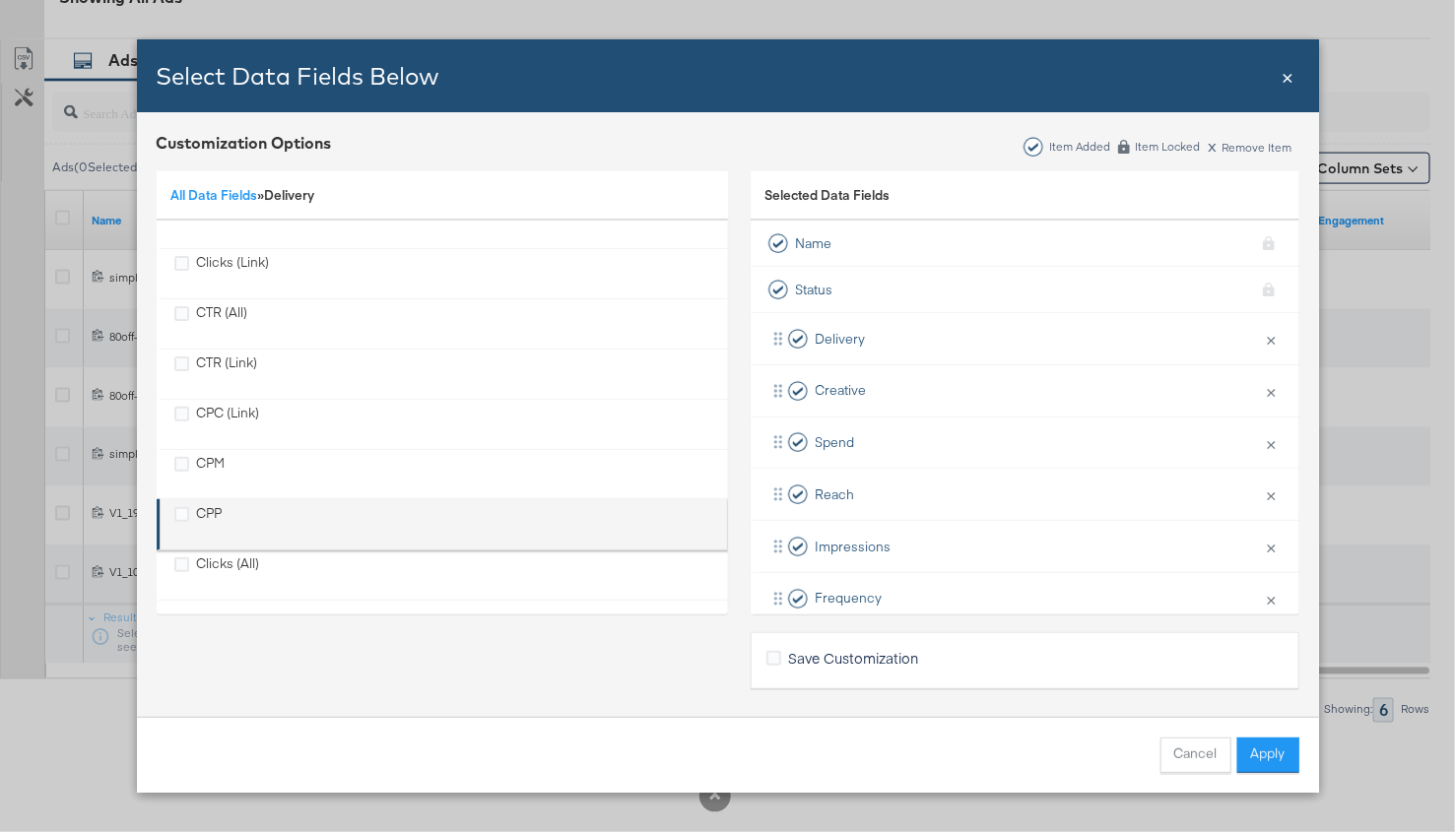
click at [212, 505] on div "CPP" at bounding box center [210, 524] width 26 height 40
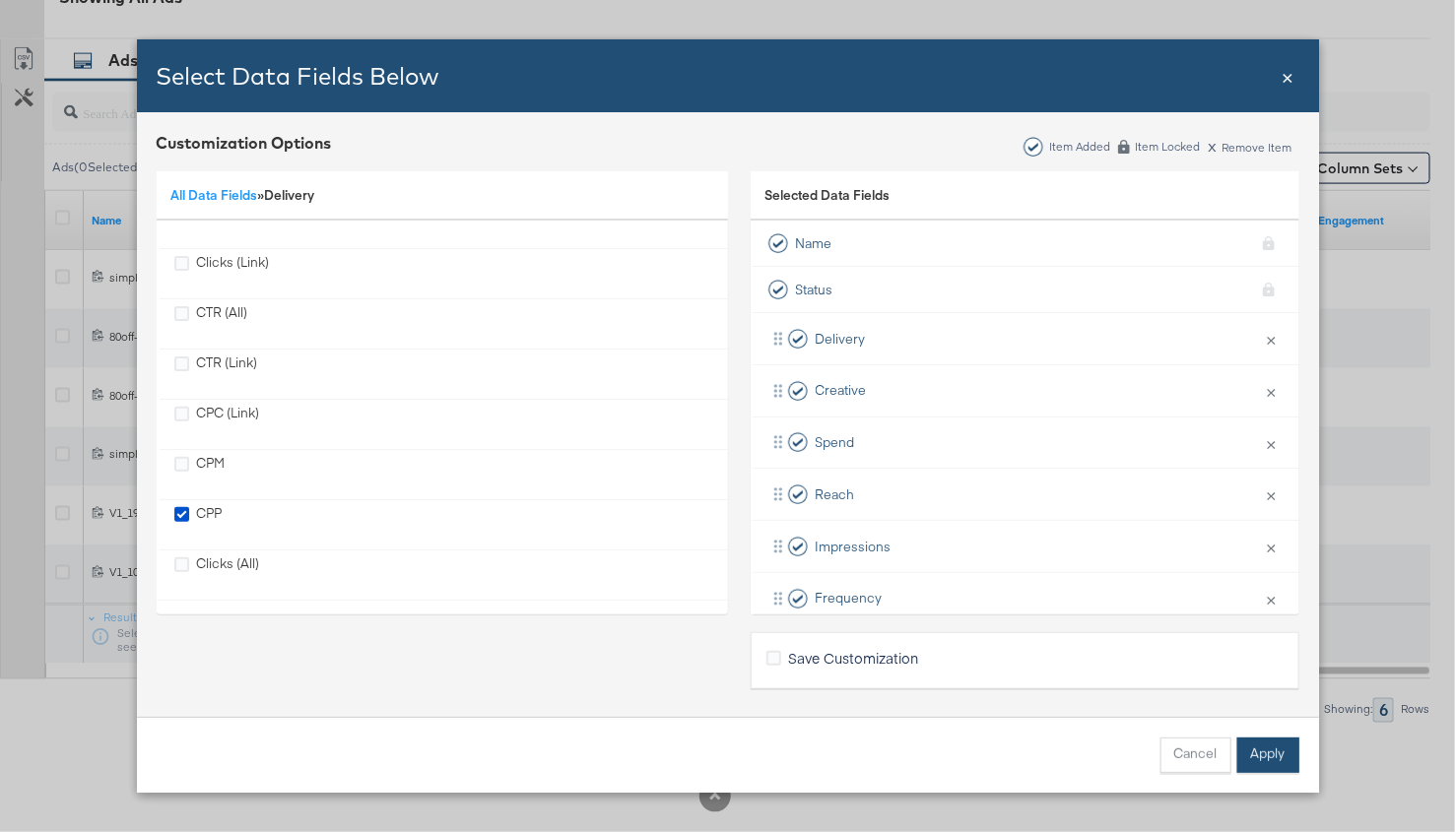
click at [1276, 748] on button "Apply" at bounding box center [1268, 755] width 62 height 35
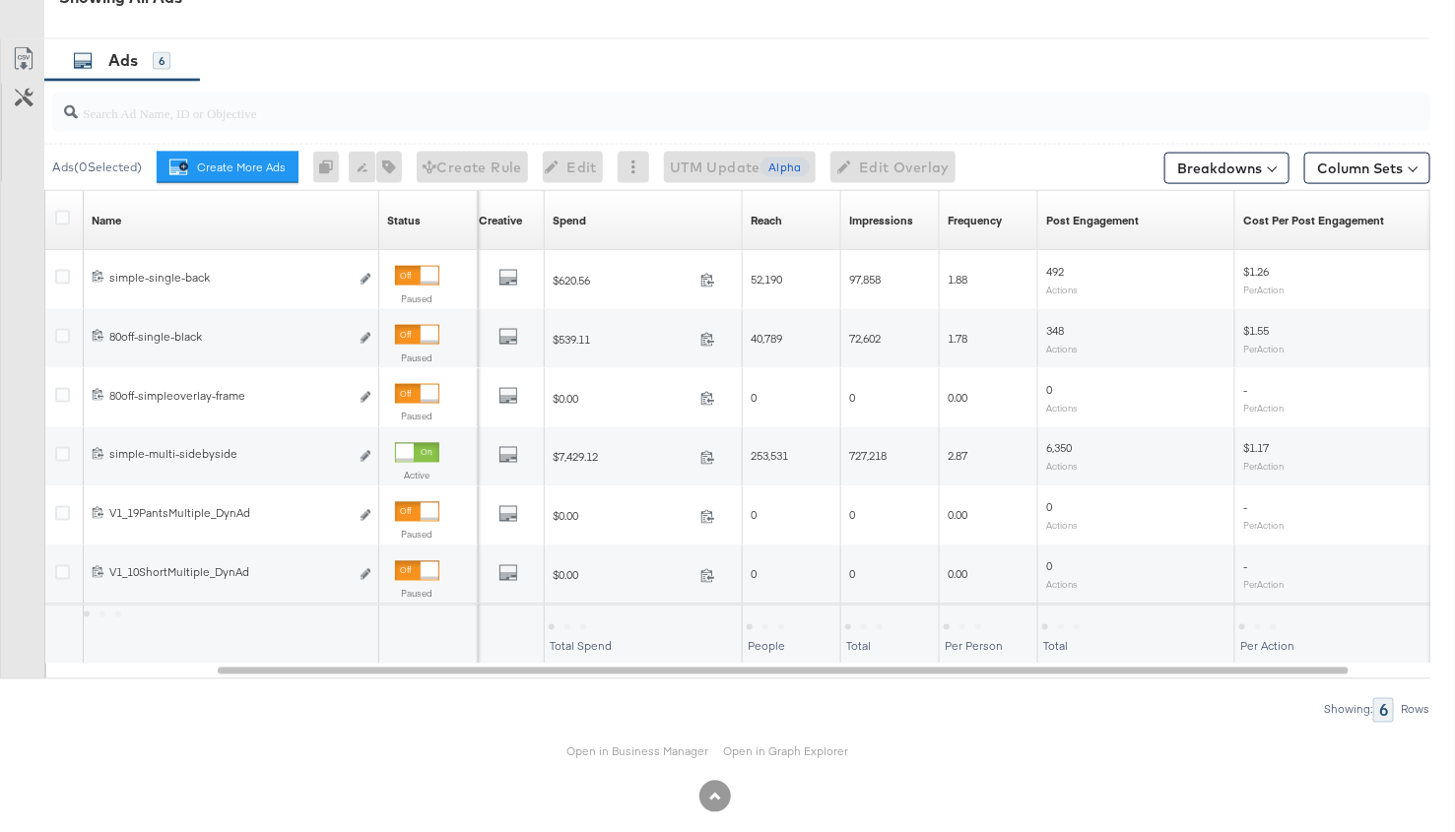
scroll to position [0, 0]
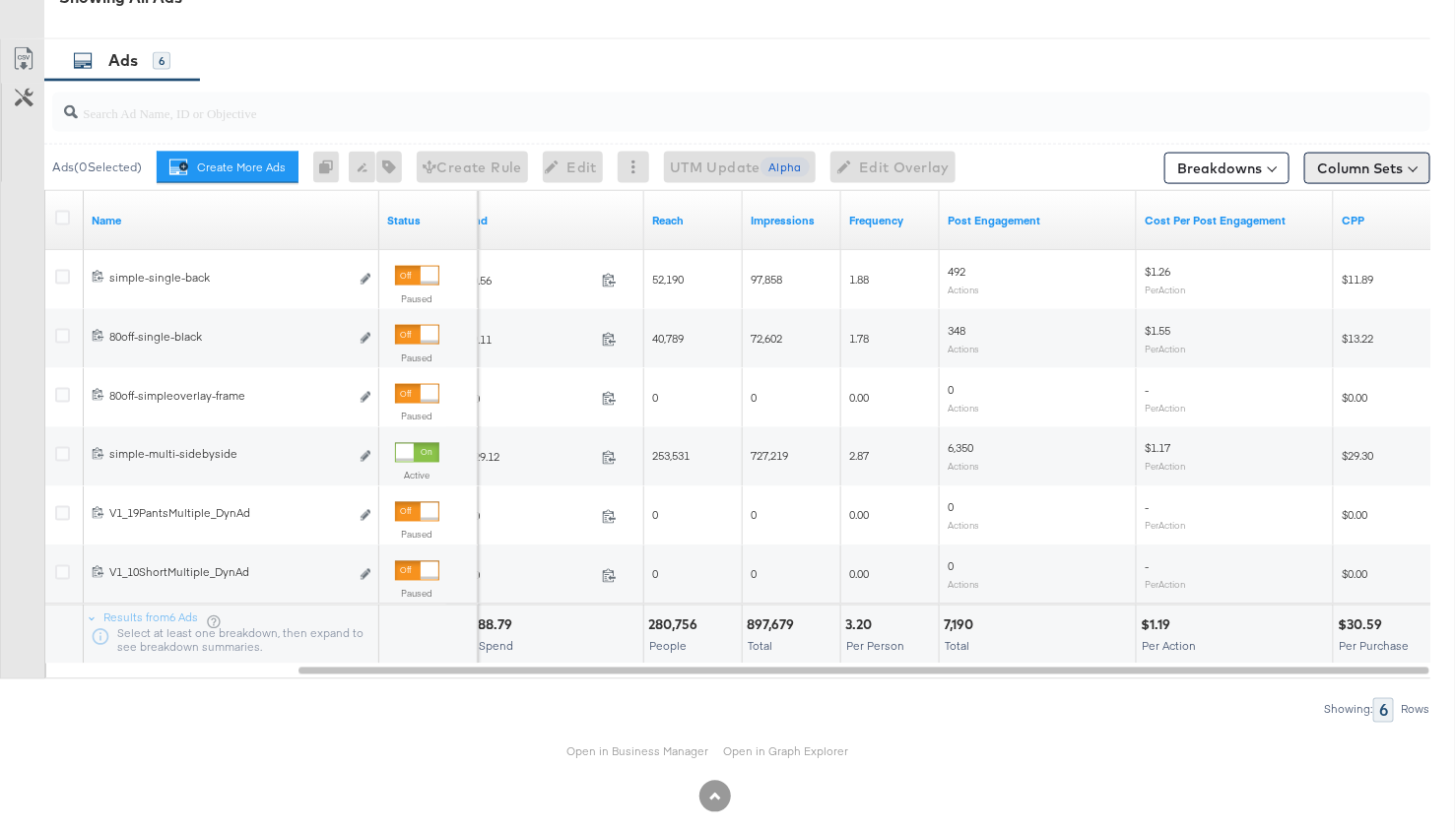
click at [1349, 164] on button "Column Sets" at bounding box center [1367, 169] width 126 height 32
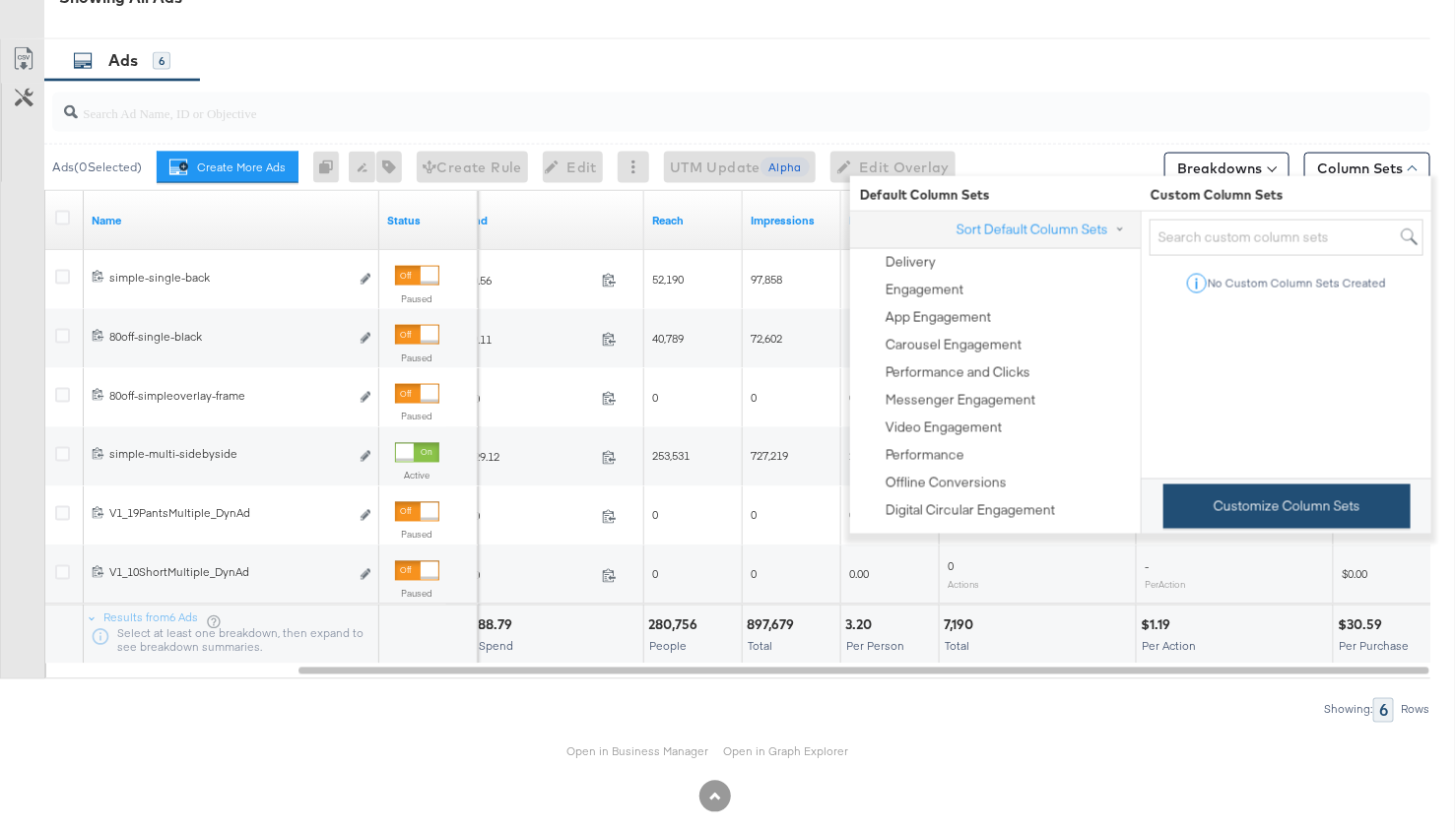
click at [1226, 509] on button "Customize Column Sets" at bounding box center [1286, 507] width 247 height 44
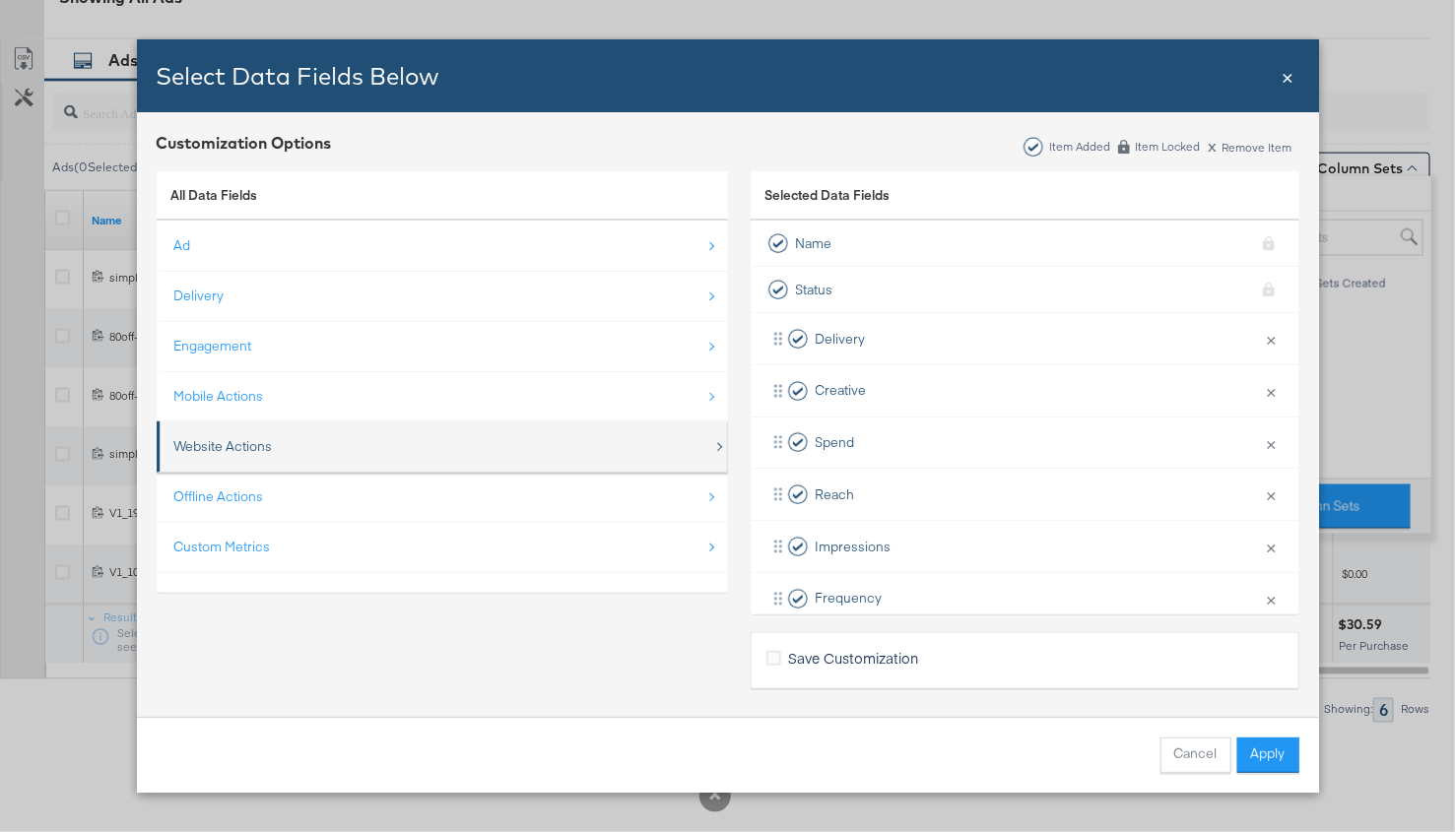
click at [358, 452] on div "Website Actions" at bounding box center [443, 446] width 539 height 40
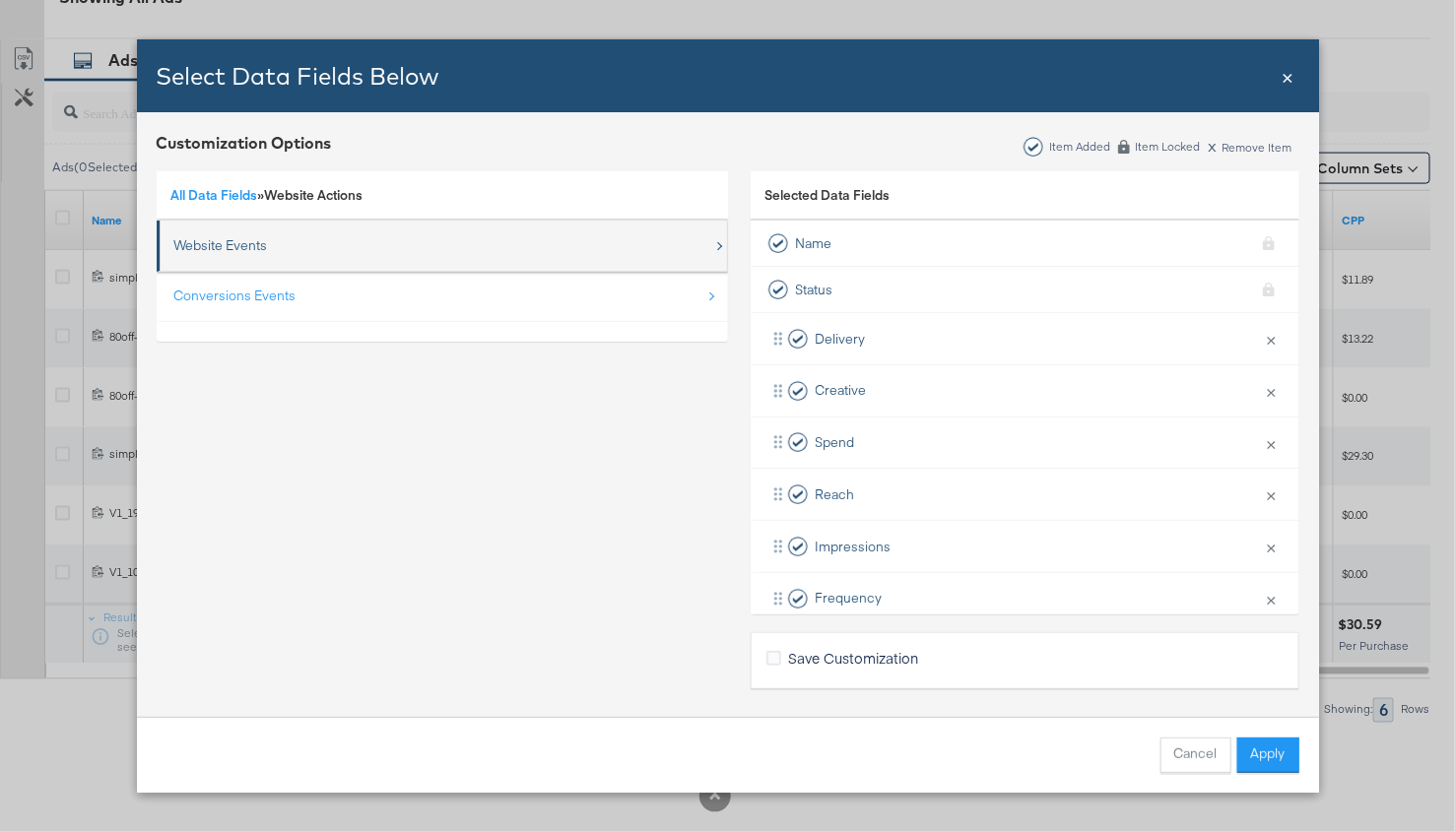
click at [323, 243] on div "Website Events" at bounding box center [443, 246] width 539 height 40
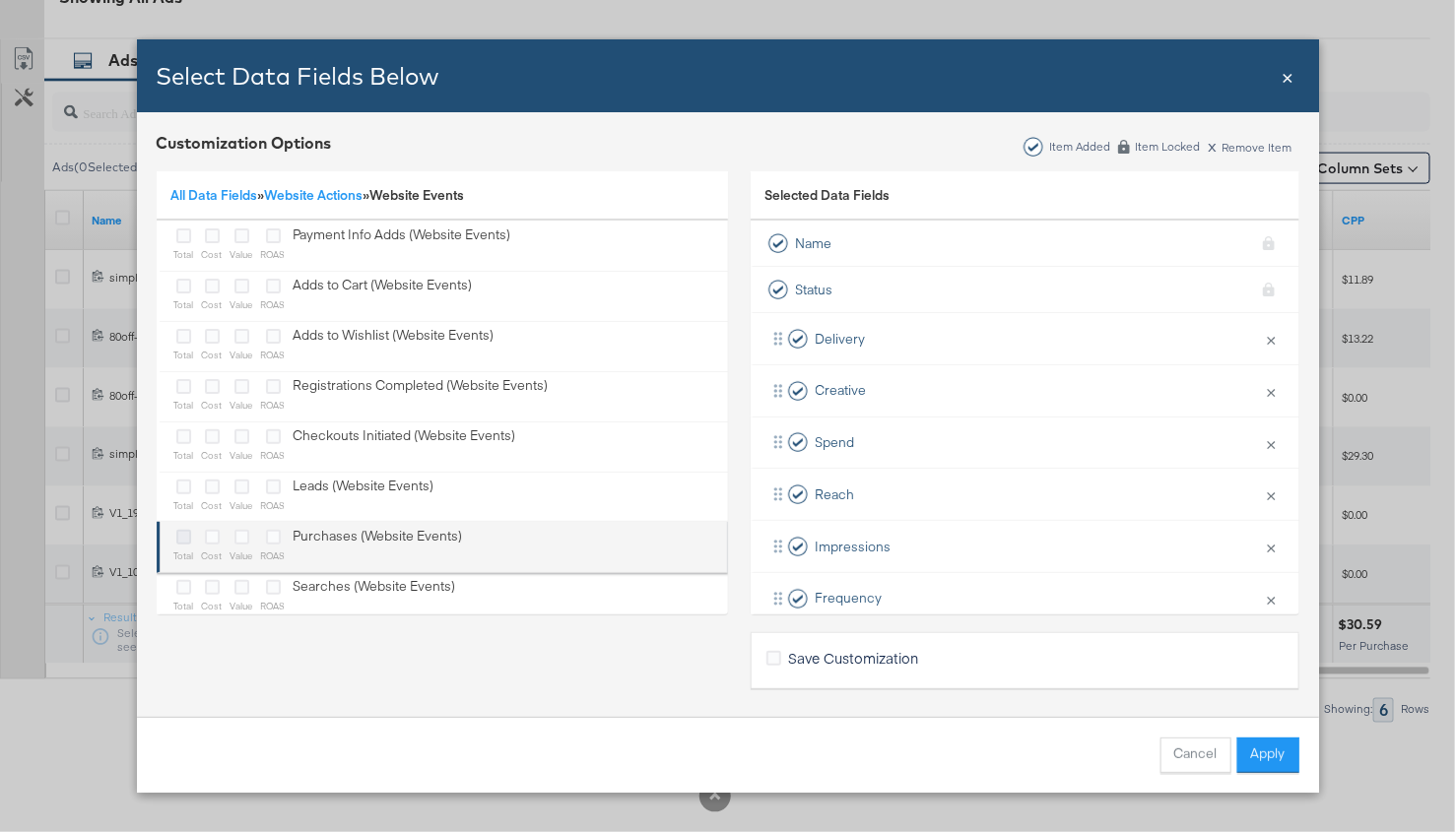
click at [179, 534] on icon "Bulk Add Locations Modal" at bounding box center [183, 537] width 15 height 15
click at [0, 0] on input "Bulk Add Locations Modal" at bounding box center [0, 0] width 0 height 0
click at [238, 533] on icon "Bulk Add Locations Modal" at bounding box center [241, 537] width 15 height 15
click at [0, 0] on input "Bulk Add Locations Modal" at bounding box center [0, 0] width 0 height 0
click at [216, 535] on icon "Bulk Add Locations Modal" at bounding box center [212, 537] width 15 height 15
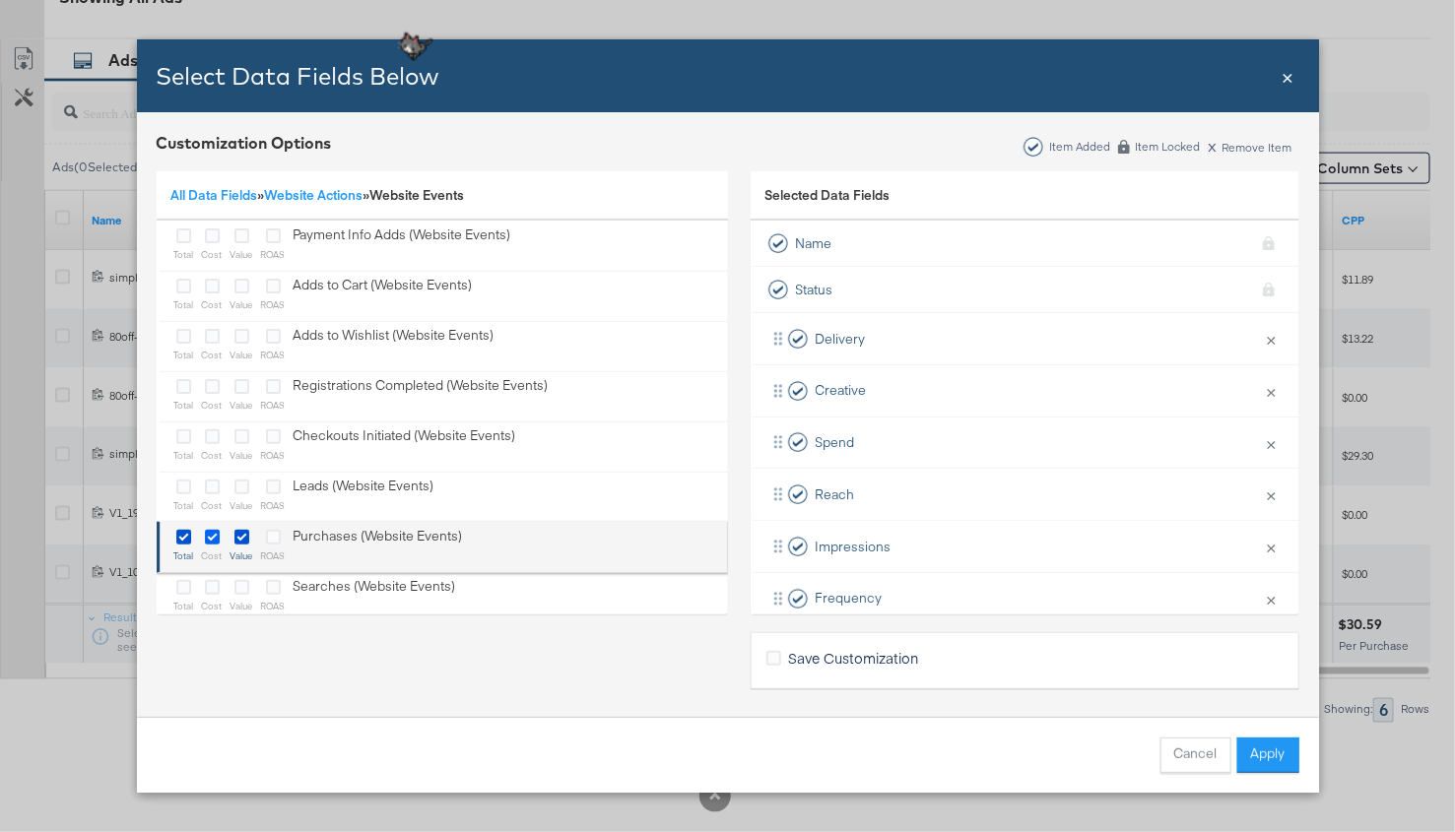
click at [0, 0] on input "Bulk Add Locations Modal" at bounding box center [0, 0] width 0 height 0
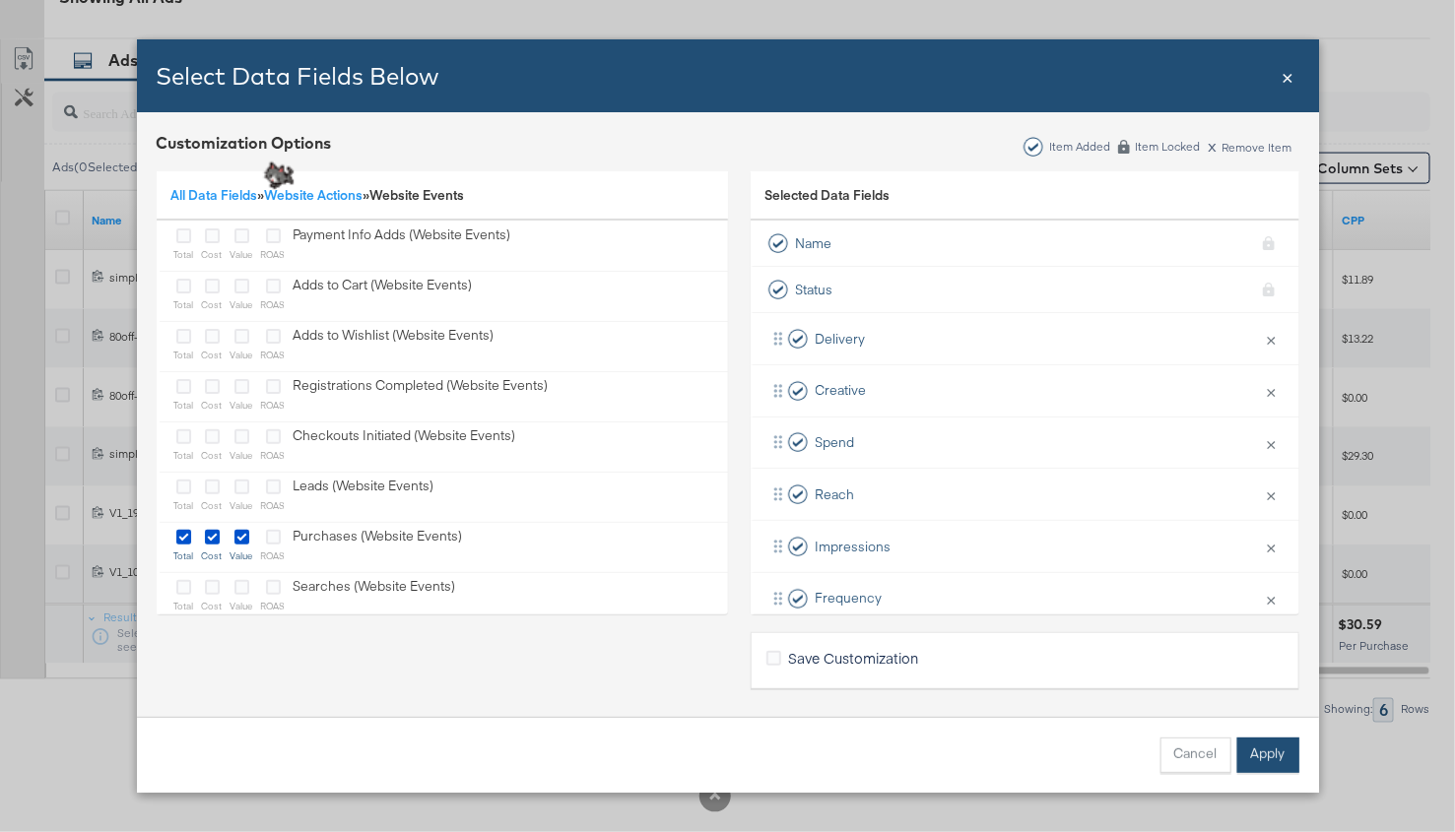
click at [1274, 758] on button "Apply" at bounding box center [1268, 755] width 62 height 35
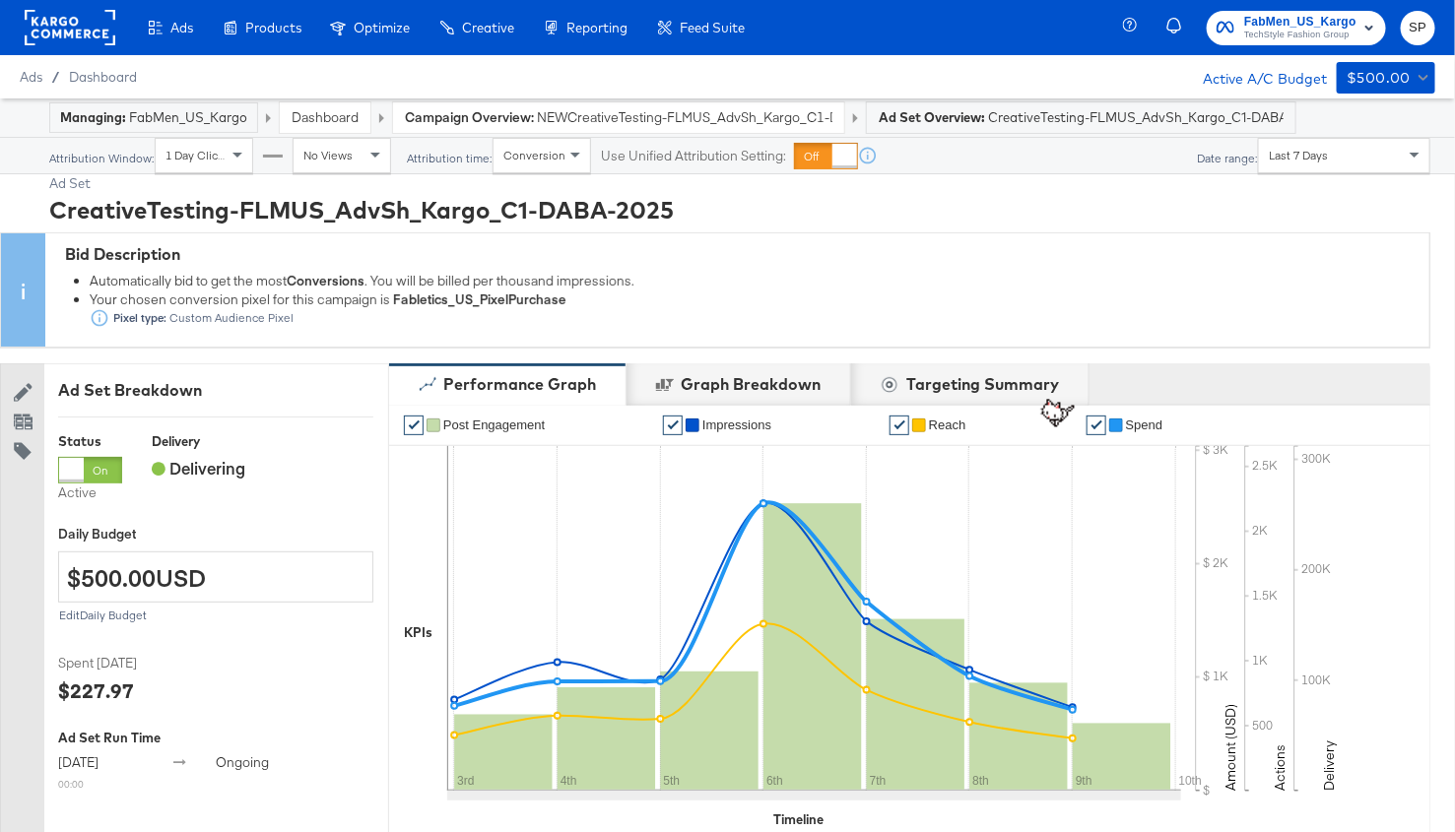
click at [1300, 155] on span "Last 7 Days" at bounding box center [1298, 155] width 59 height 15
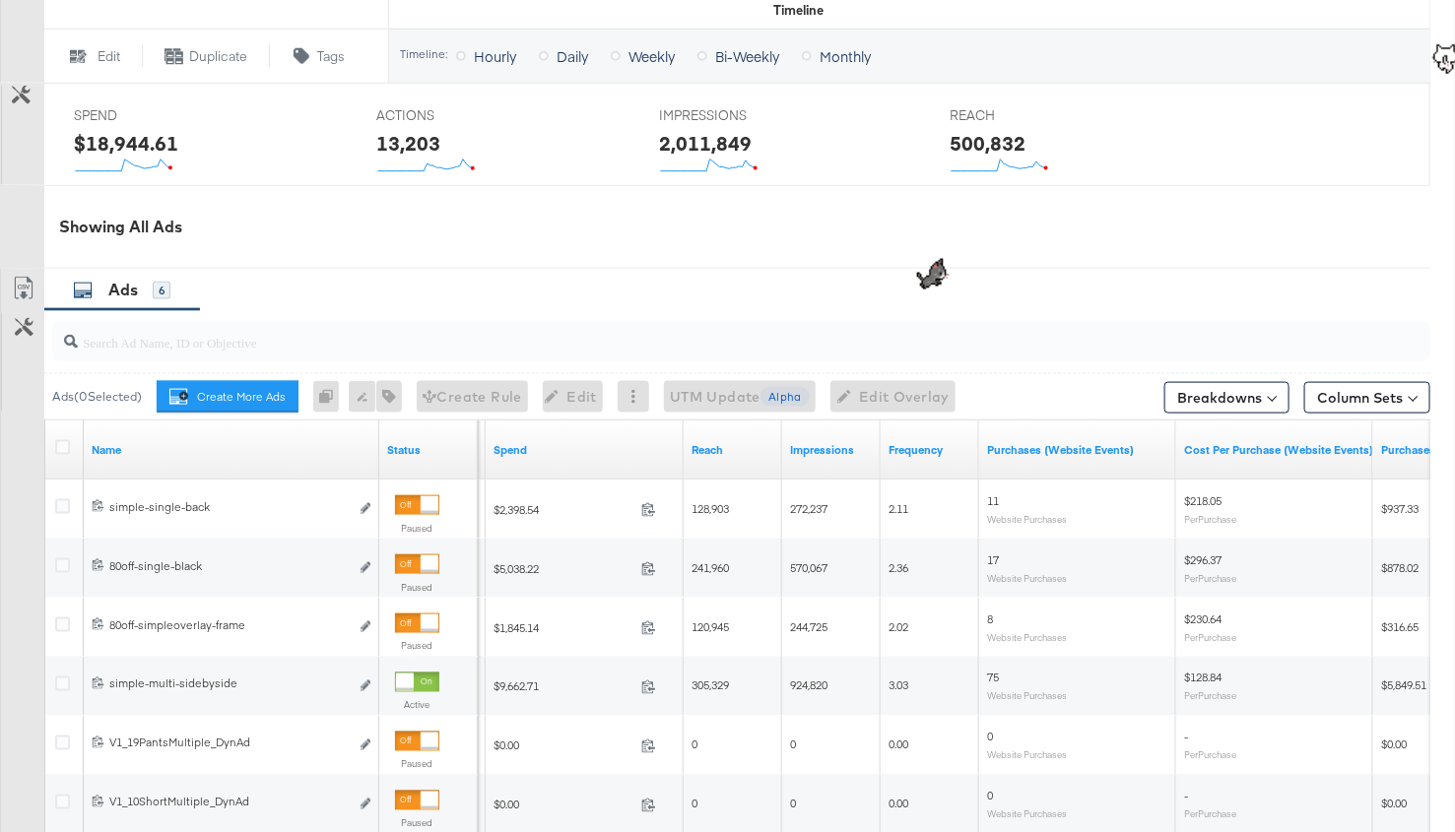
scroll to position [813, 0]
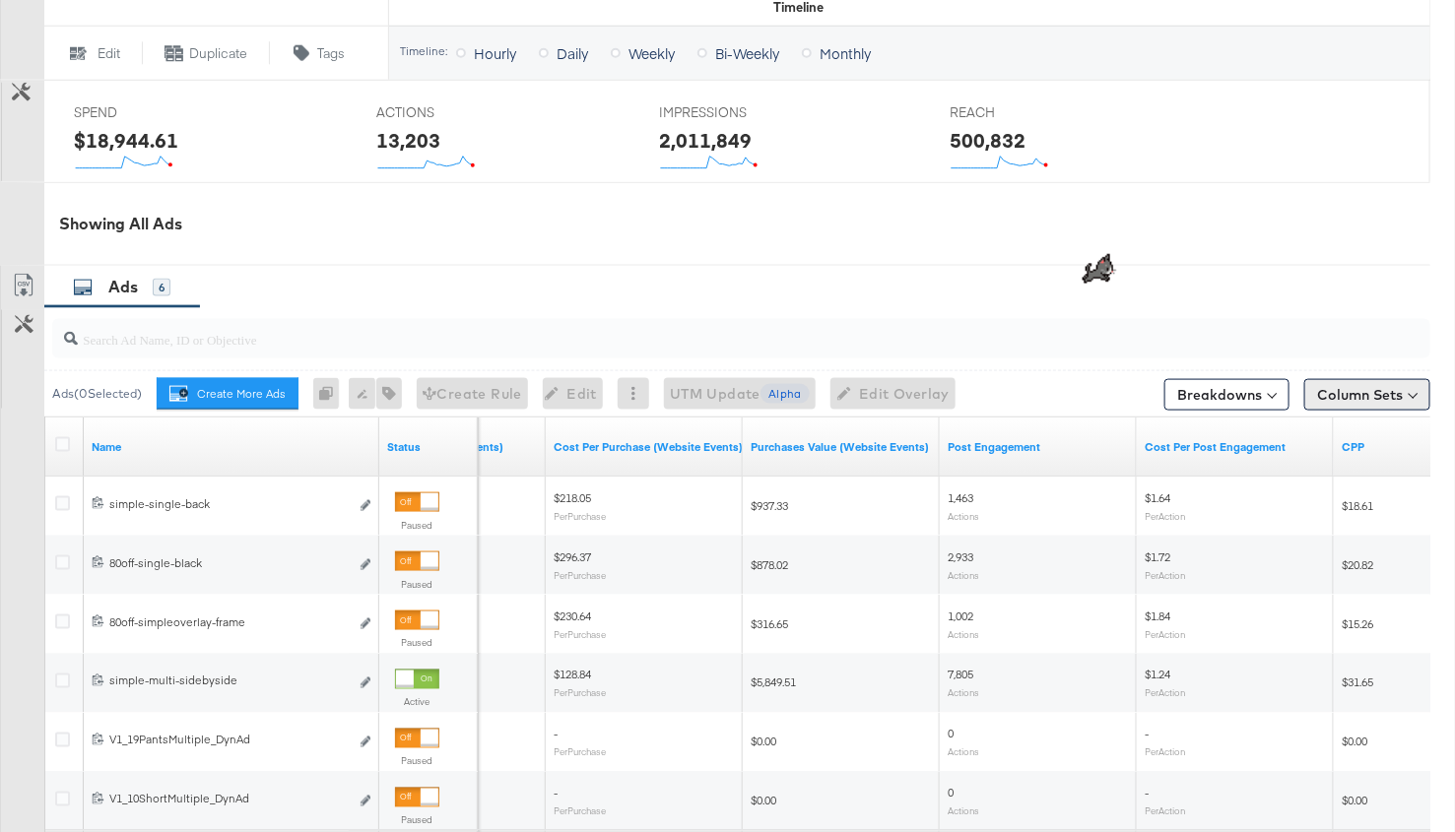
click at [1376, 384] on button "Column Sets" at bounding box center [1367, 395] width 126 height 32
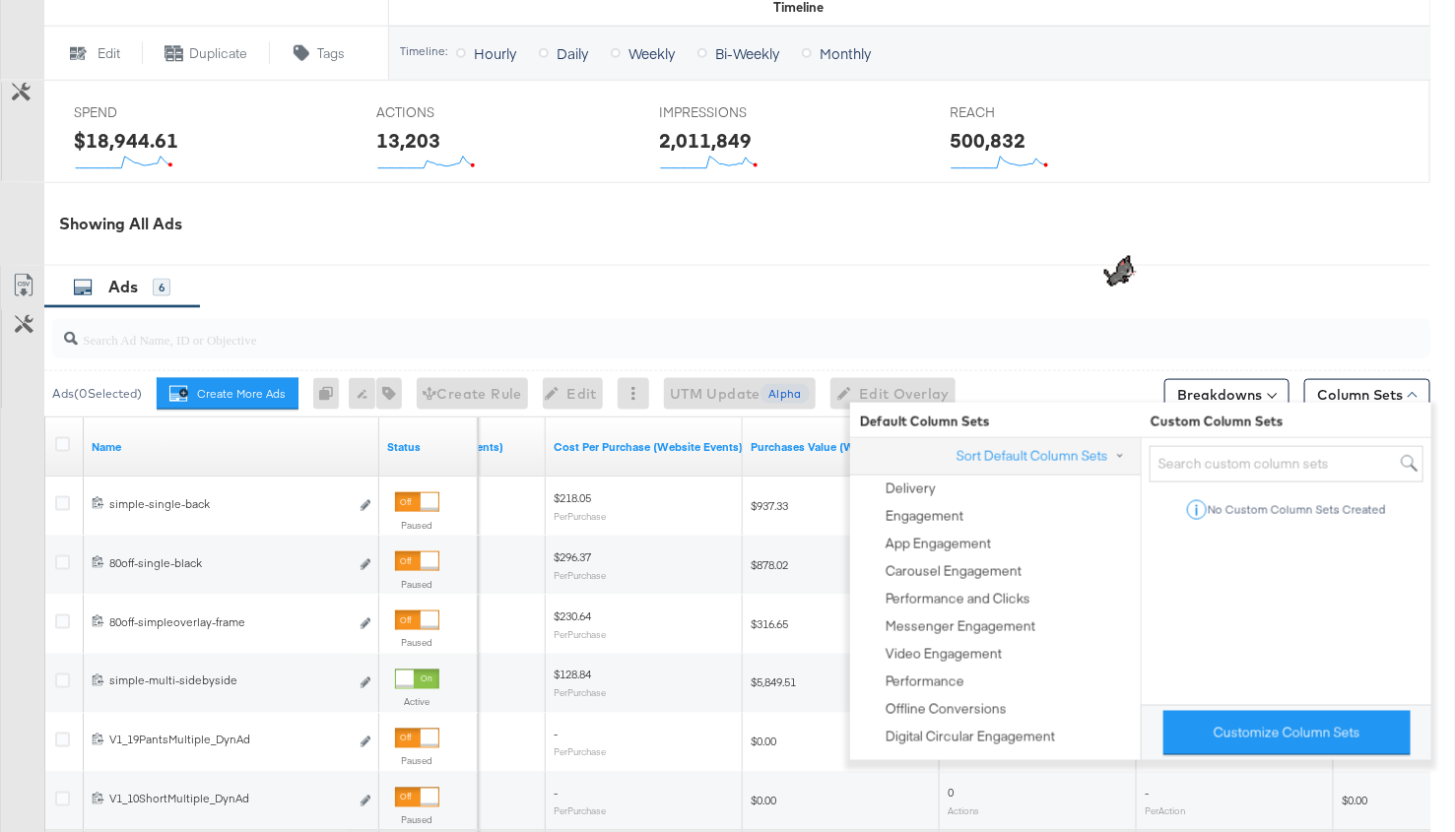
click at [1271, 392] on span at bounding box center [1271, 393] width 9 height 9
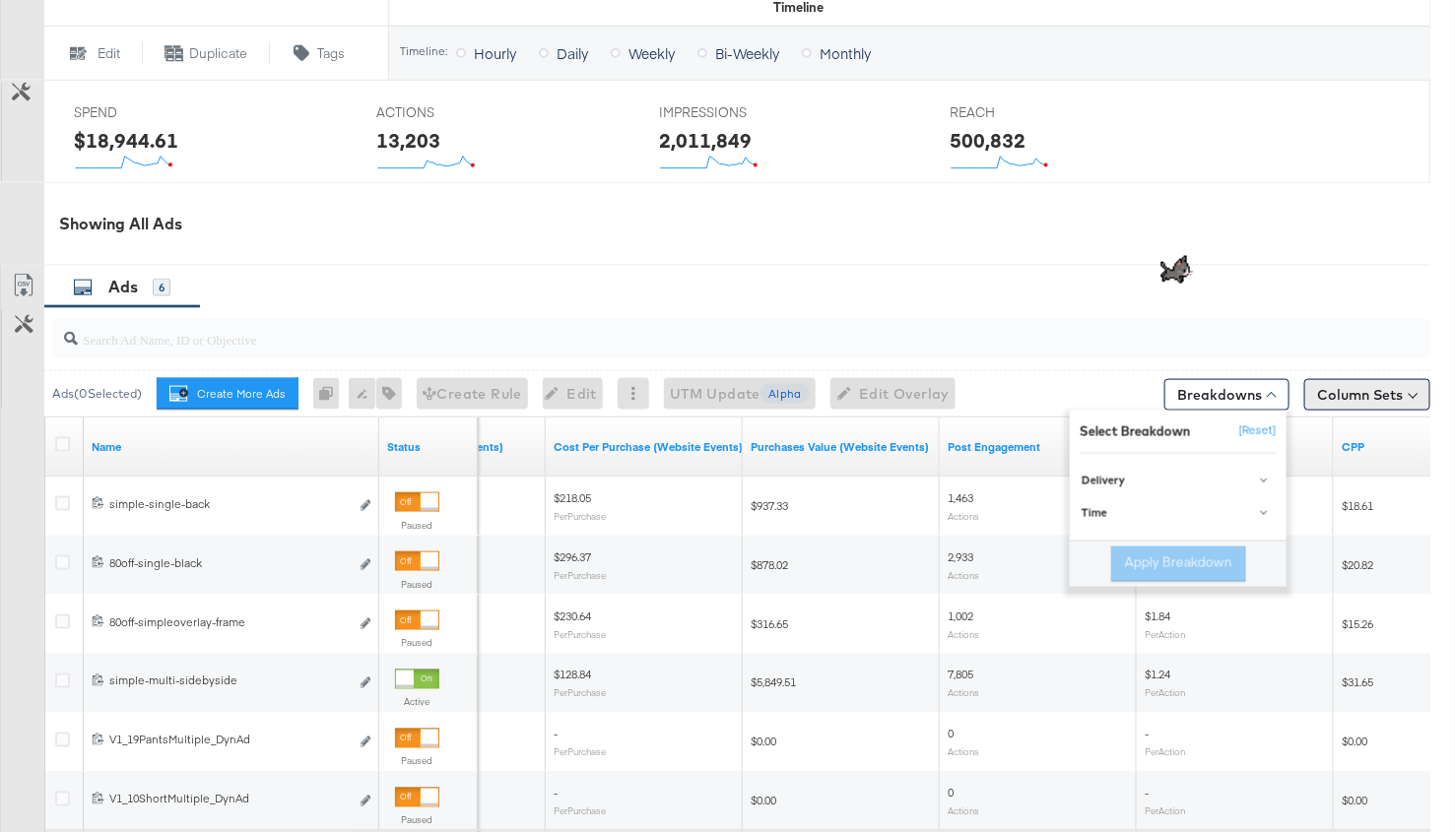
click at [1377, 394] on button "Column Sets" at bounding box center [1367, 395] width 126 height 32
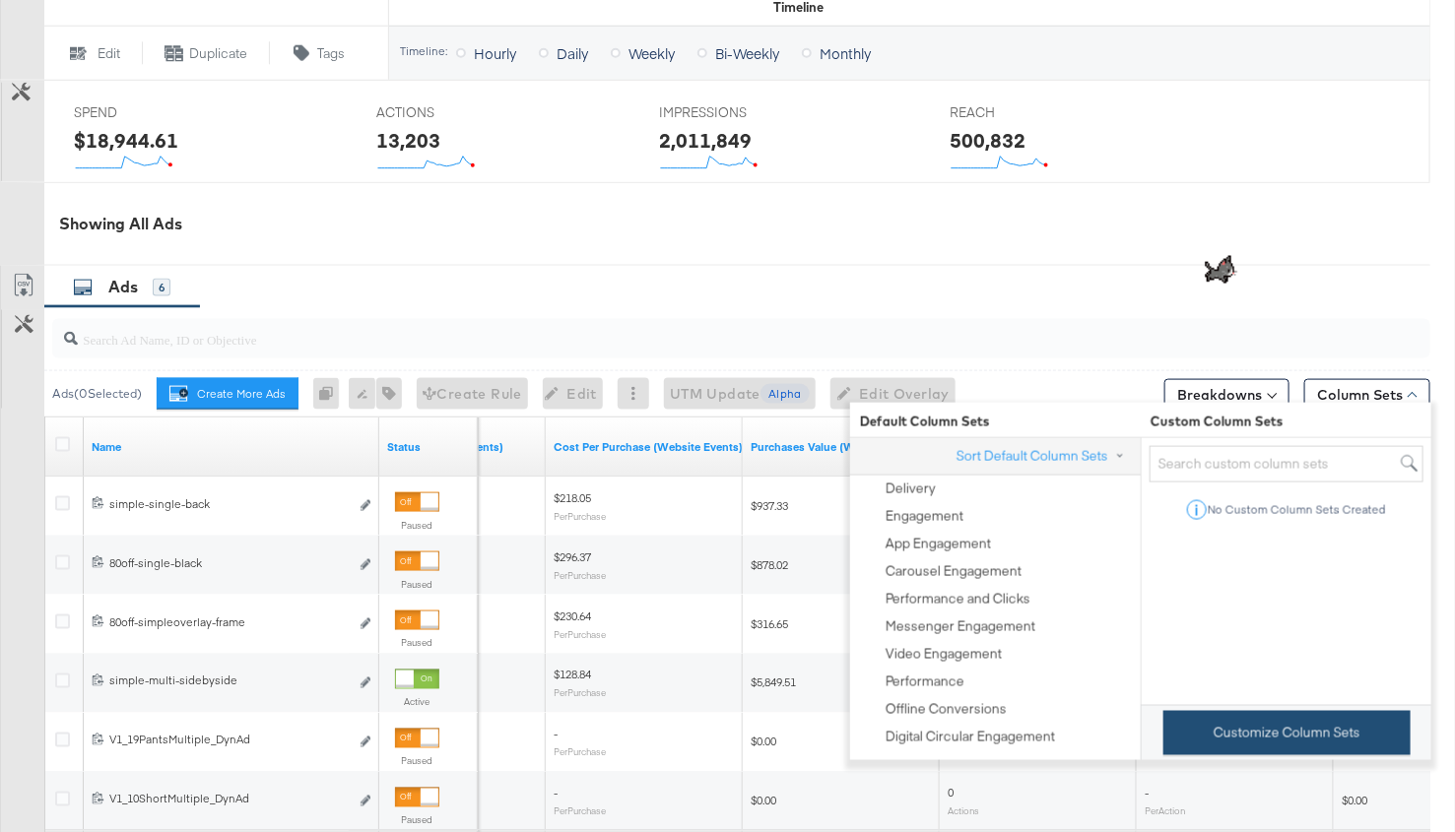
click at [1222, 752] on button "Customize Column Sets" at bounding box center [1286, 733] width 247 height 44
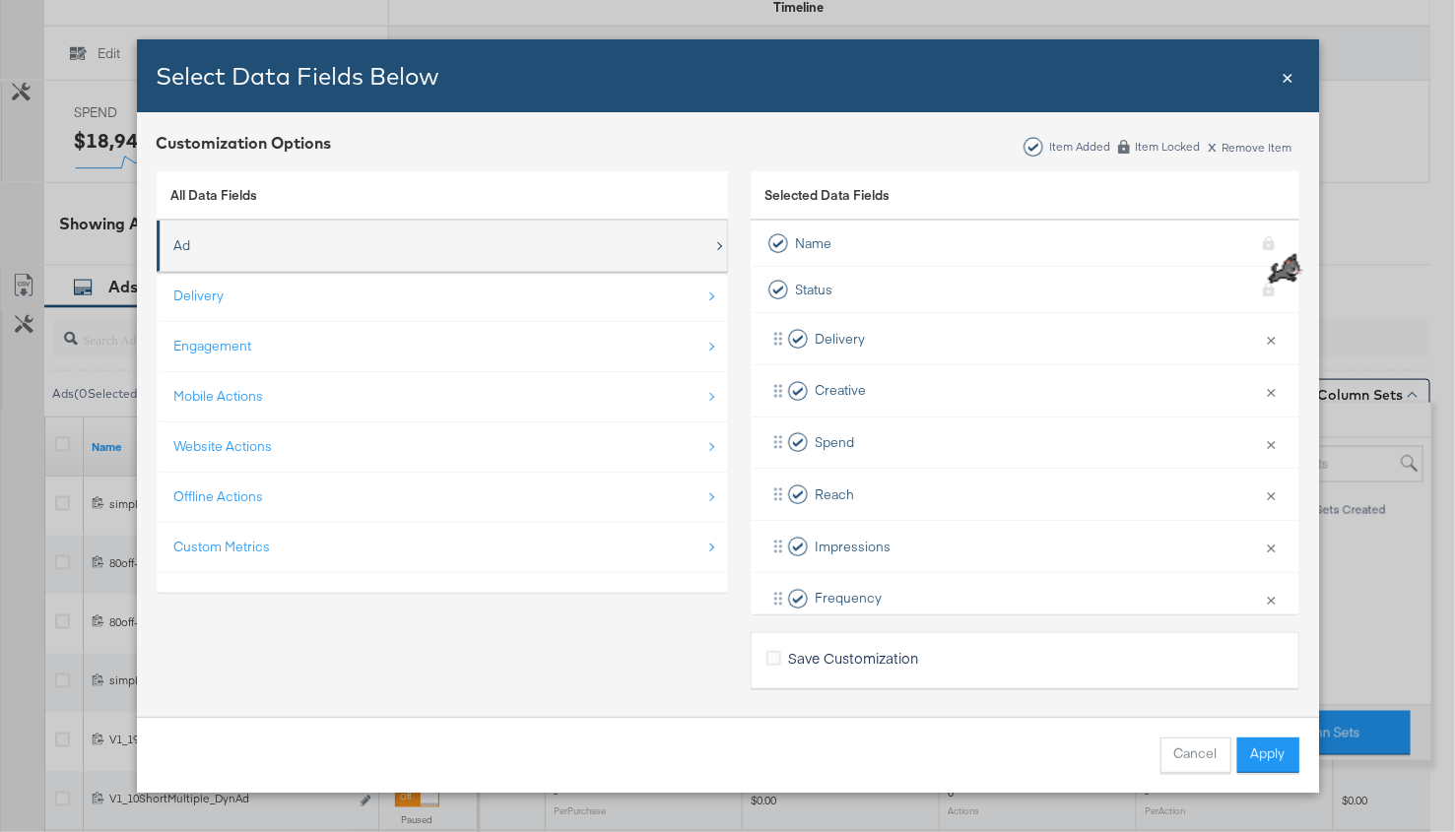
click at [362, 232] on div "Ad" at bounding box center [443, 246] width 539 height 40
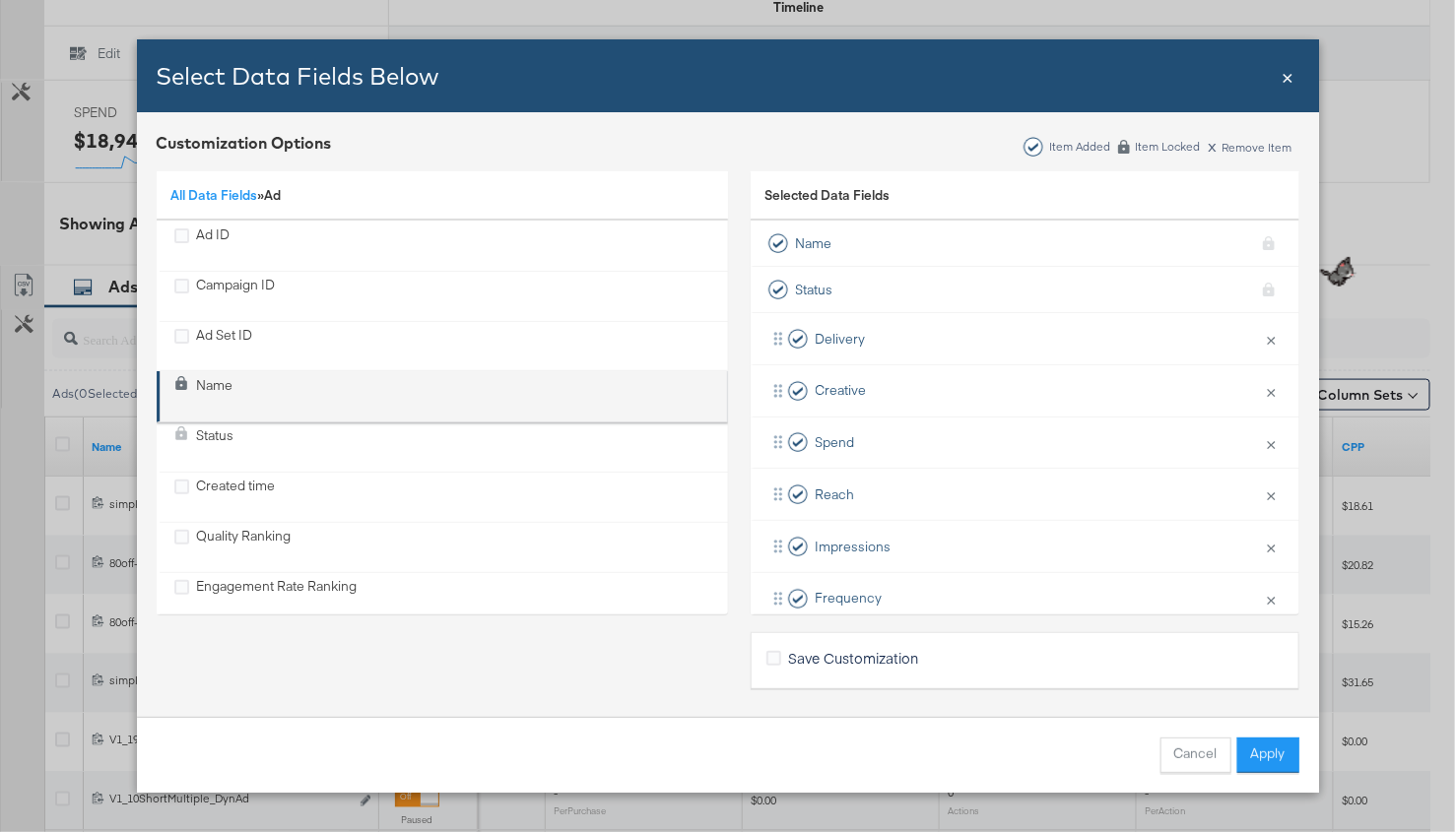
scroll to position [379, 0]
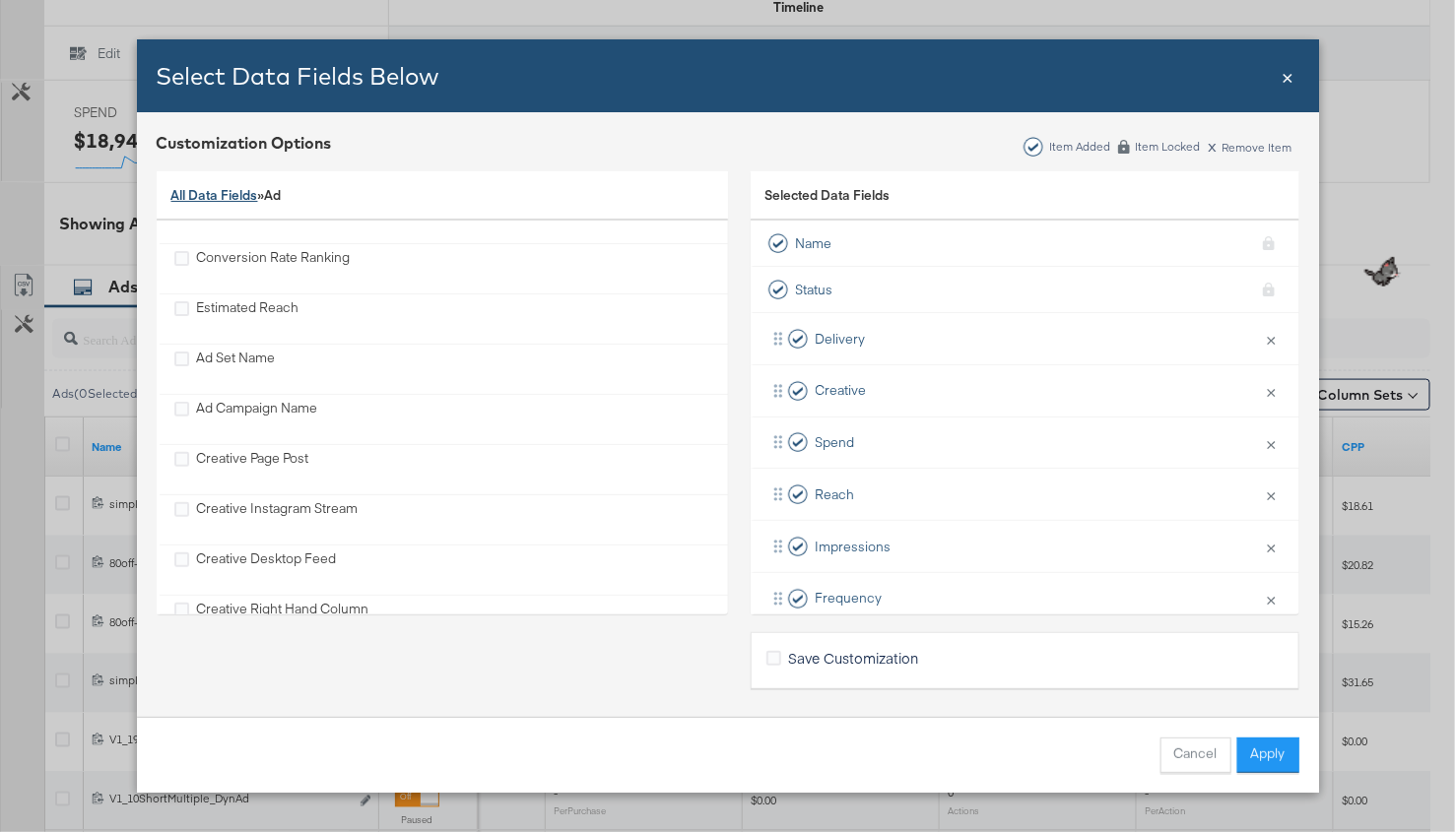
click at [218, 201] on link "All Data Fields" at bounding box center [214, 195] width 87 height 18
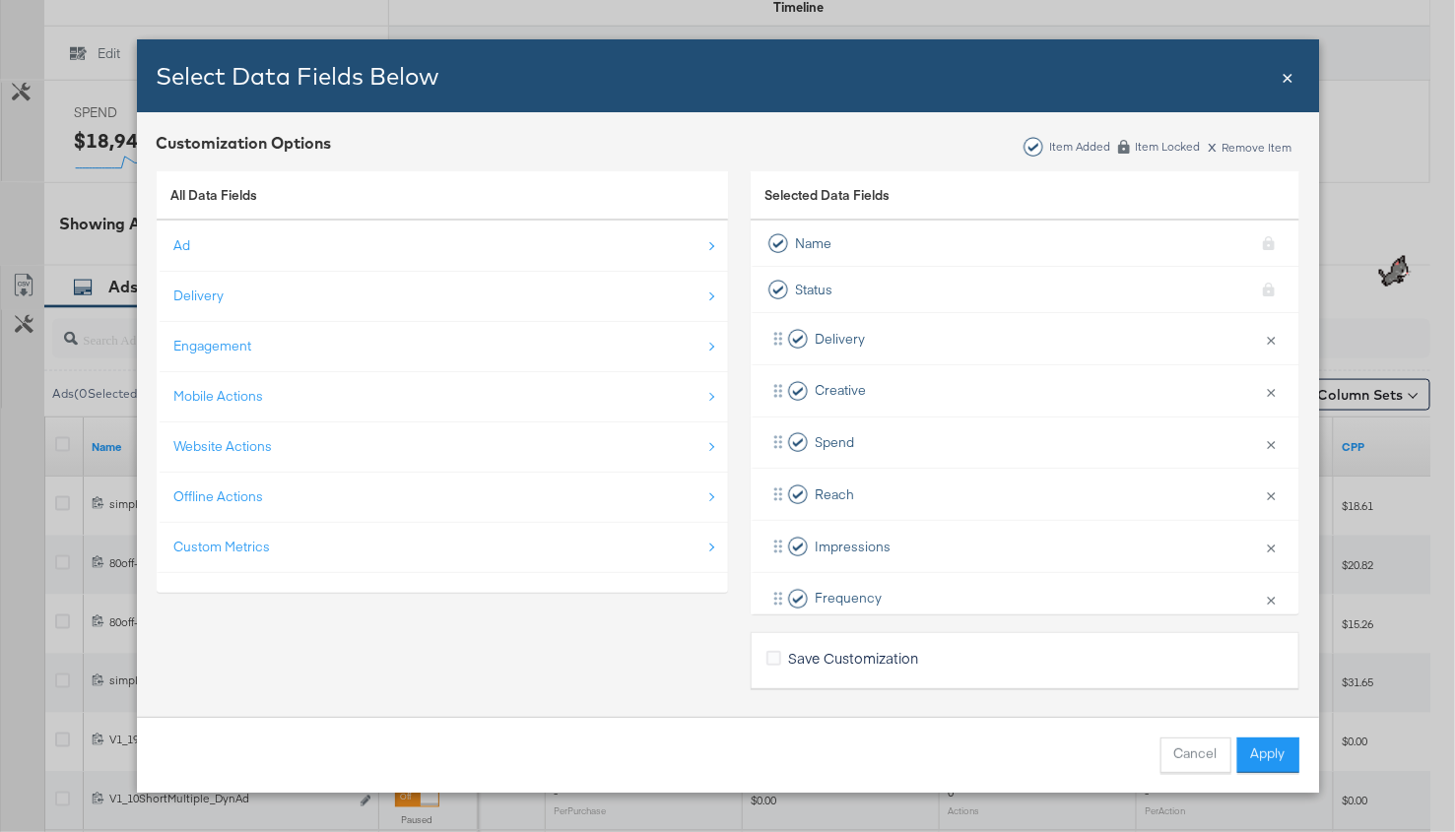
scroll to position [0, 0]
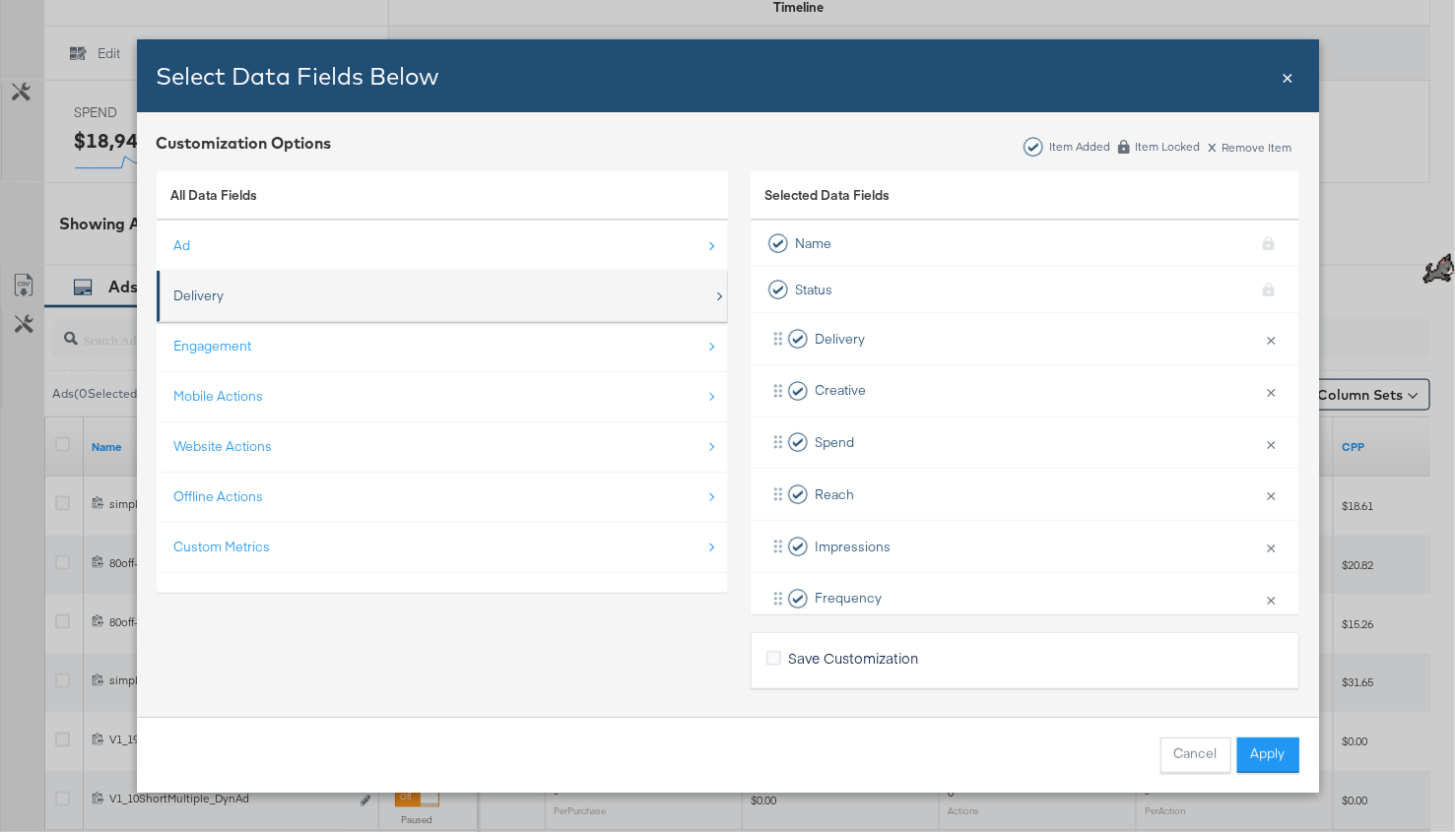
click at [253, 311] on div "Delivery" at bounding box center [443, 296] width 539 height 40
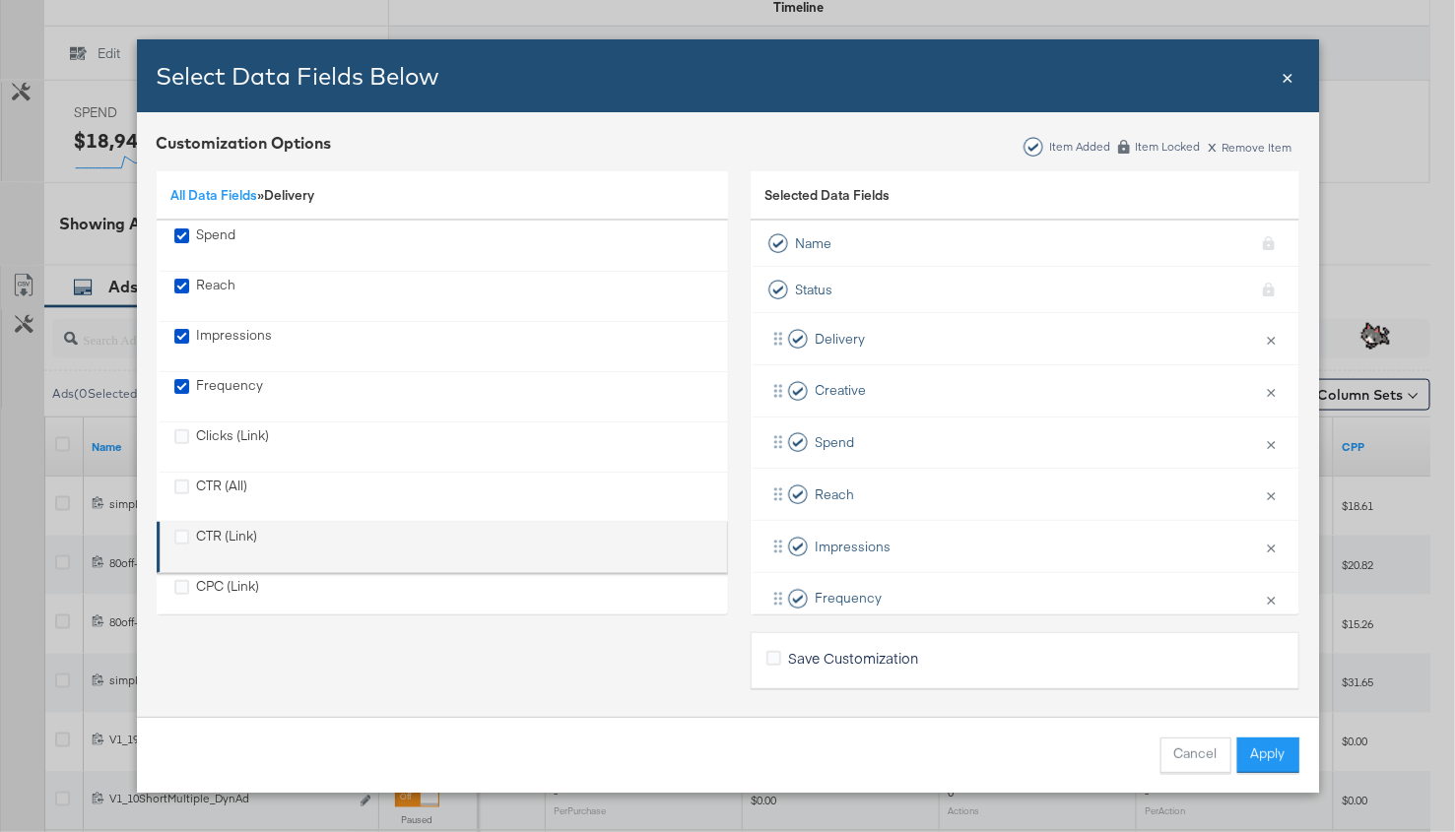
click at [206, 539] on div "CTR (Link)" at bounding box center [227, 547] width 61 height 40
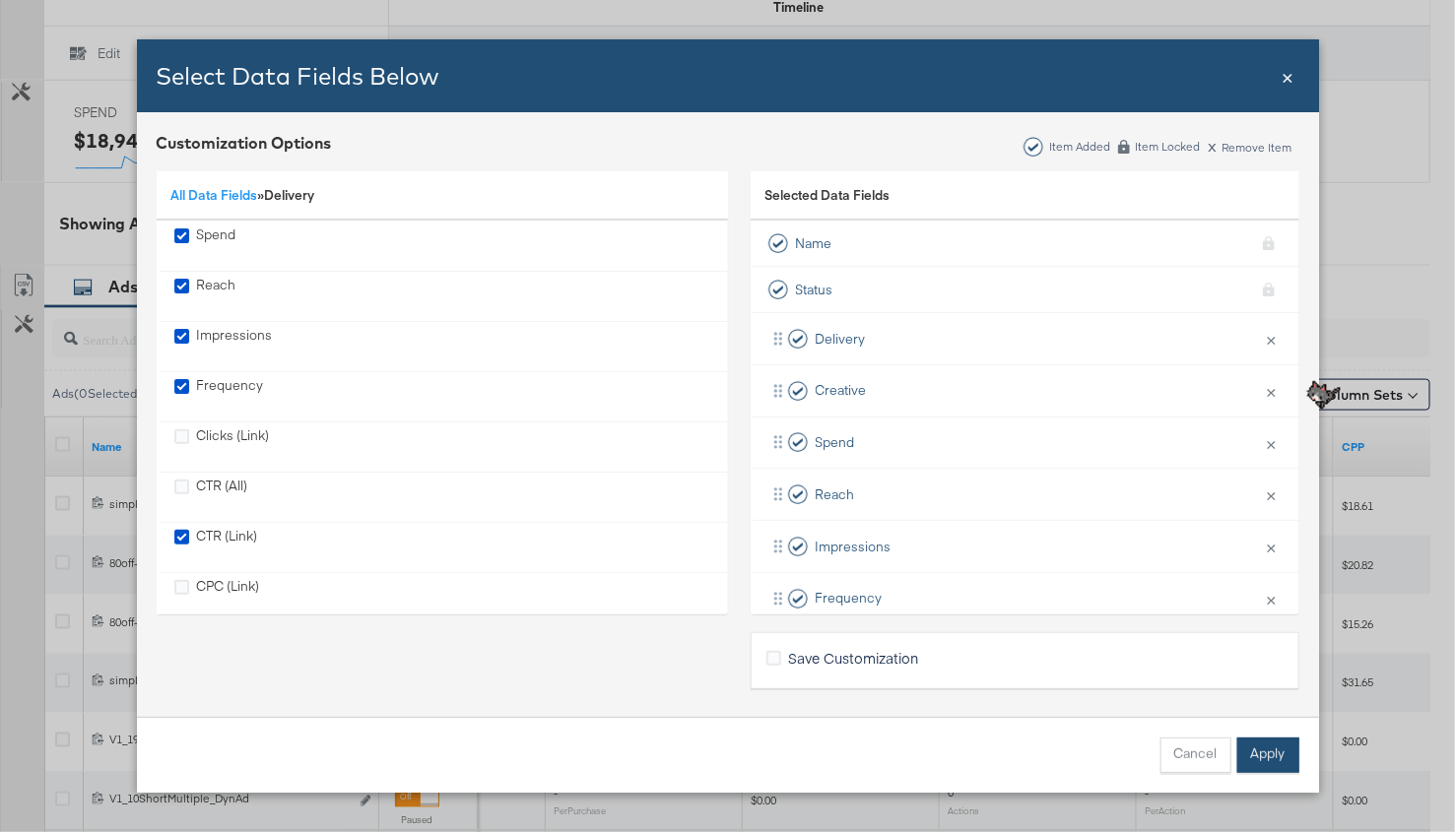
click at [1282, 748] on button "Apply" at bounding box center [1268, 755] width 62 height 35
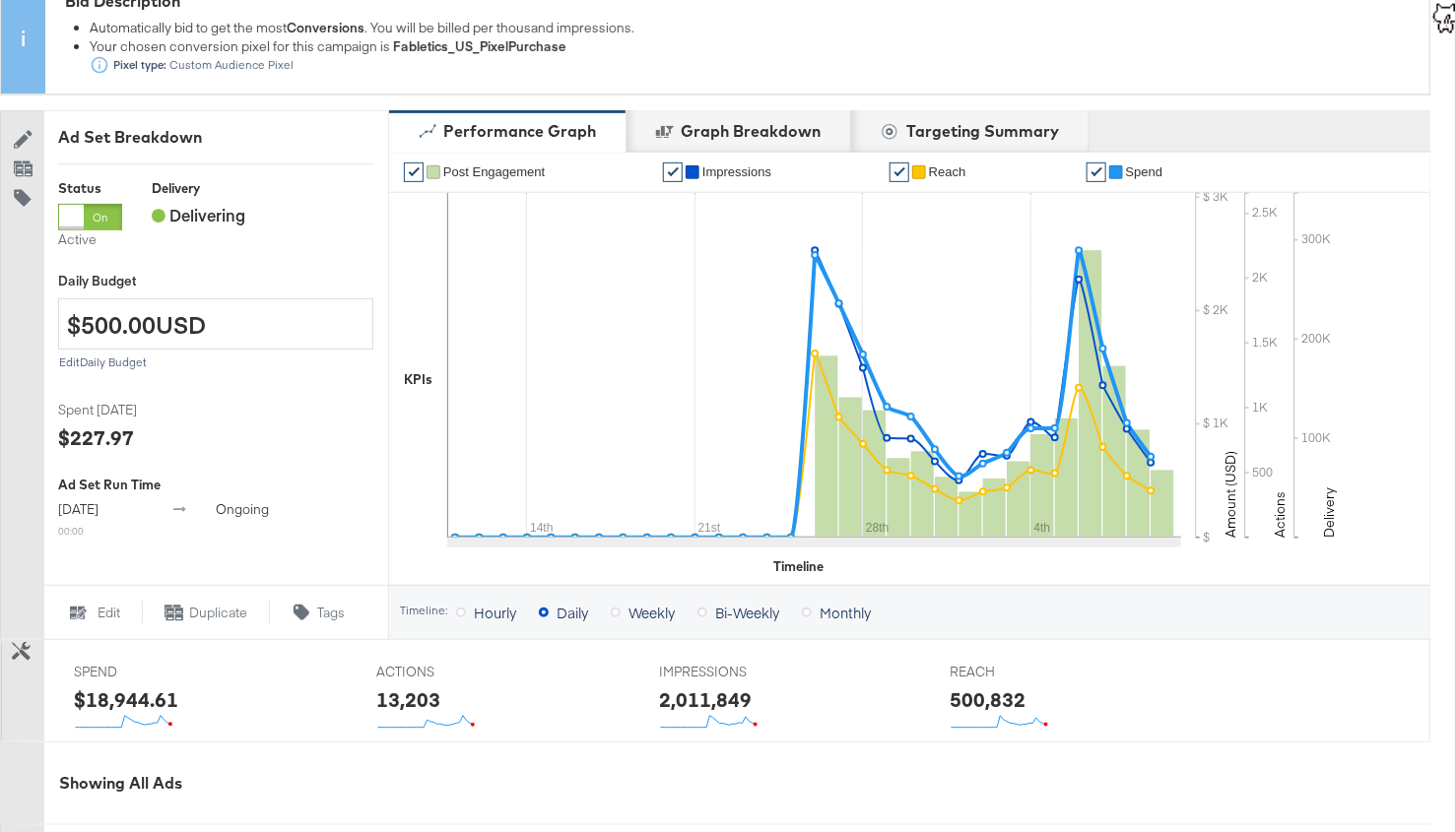
scroll to position [252, 0]
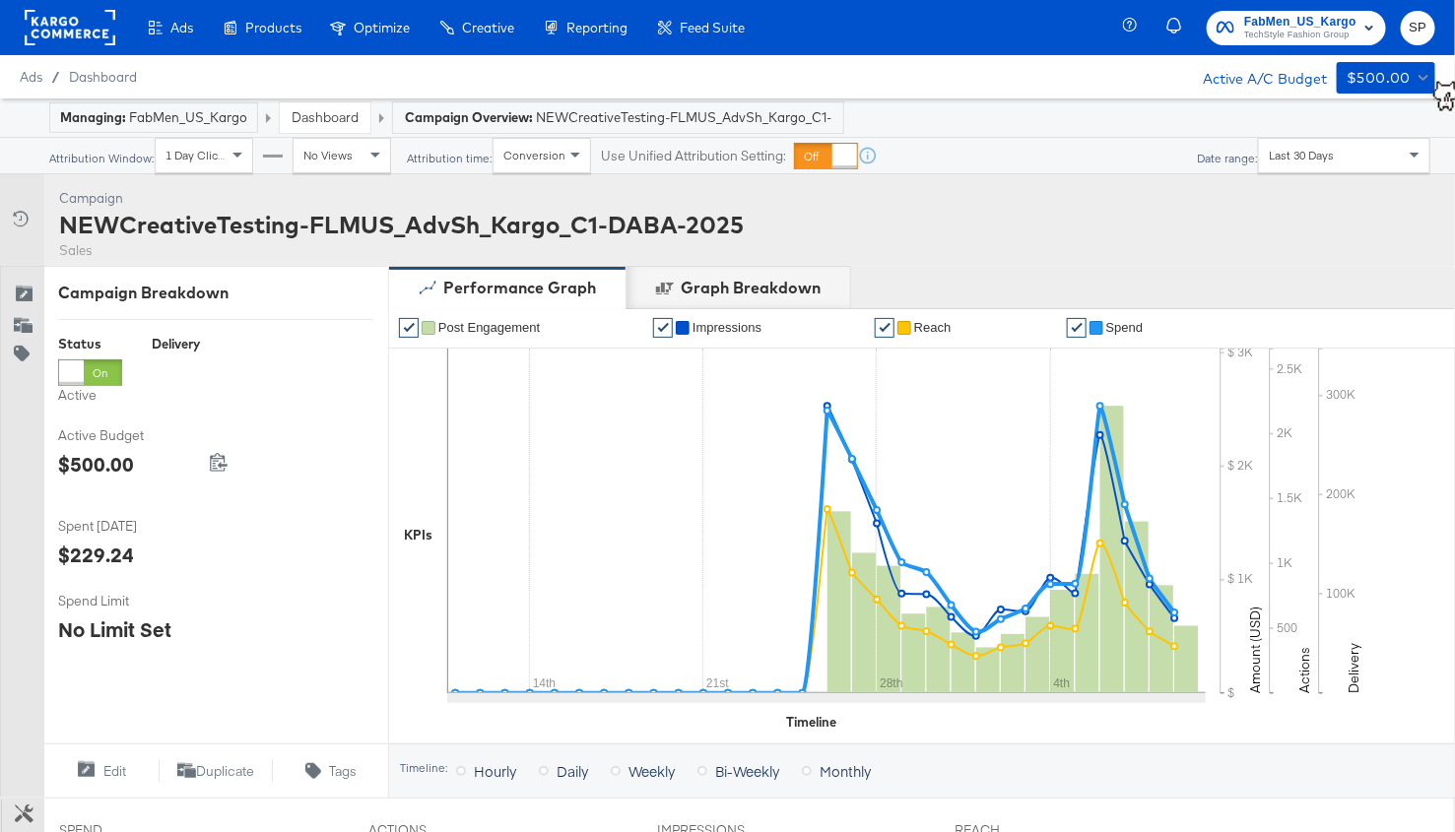
click at [332, 115] on link "Dashboard" at bounding box center [325, 117] width 67 height 18
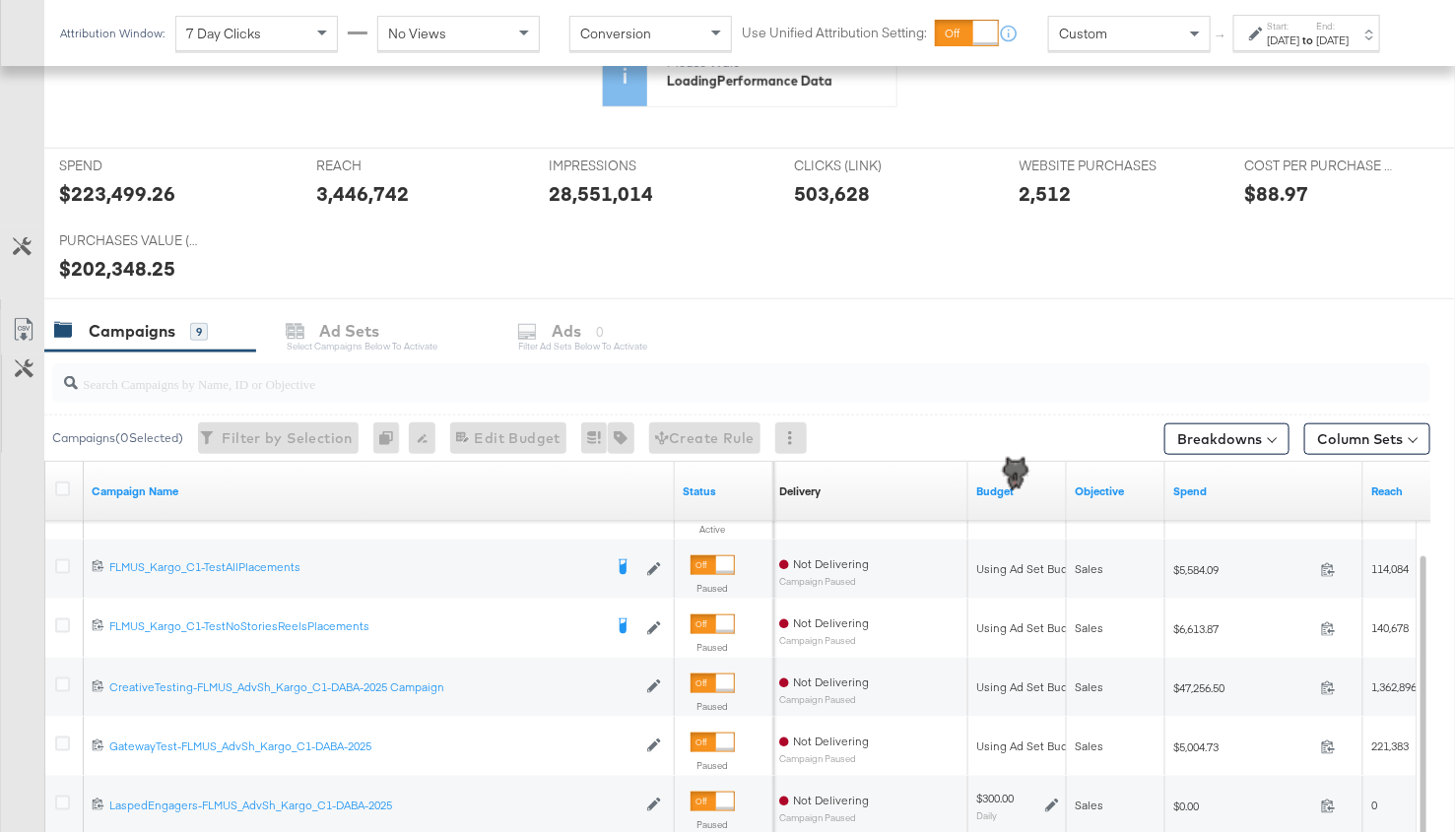
scroll to position [540, 0]
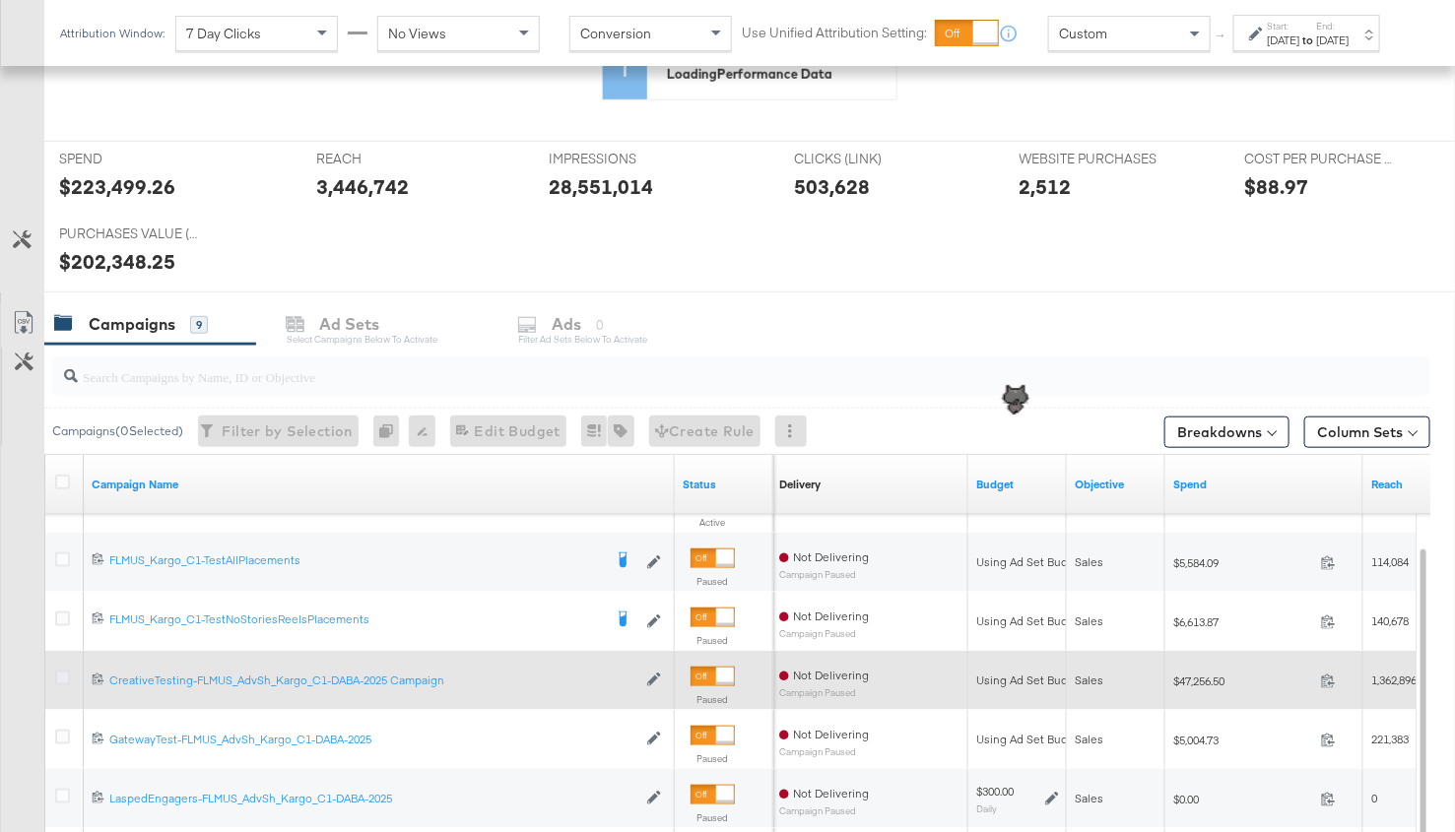
click at [63, 672] on icon at bounding box center [62, 678] width 15 height 15
click at [0, 0] on input "checkbox" at bounding box center [0, 0] width 0 height 0
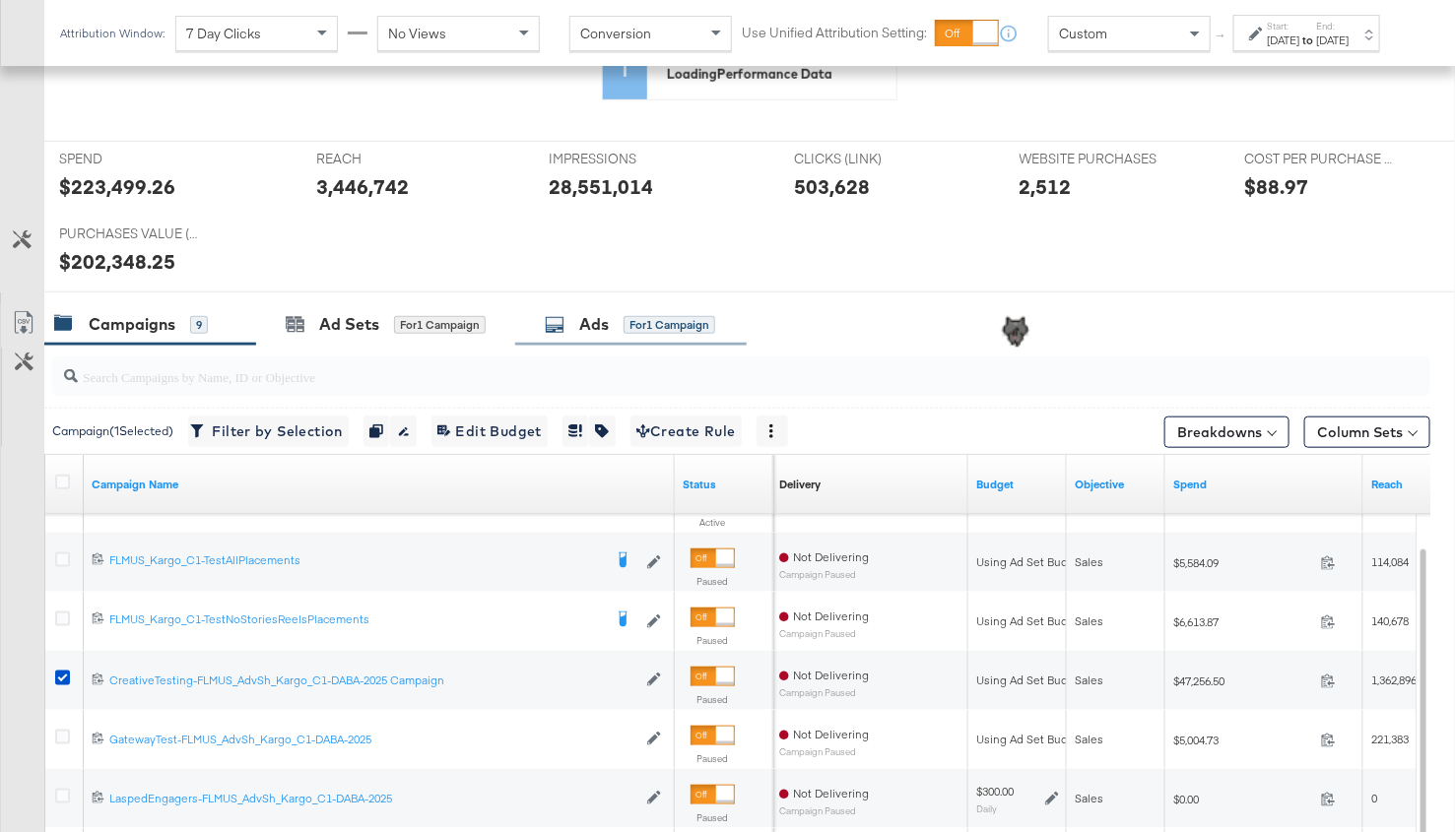
click at [546, 320] on div "Ads for 1 Campaign" at bounding box center [630, 324] width 231 height 42
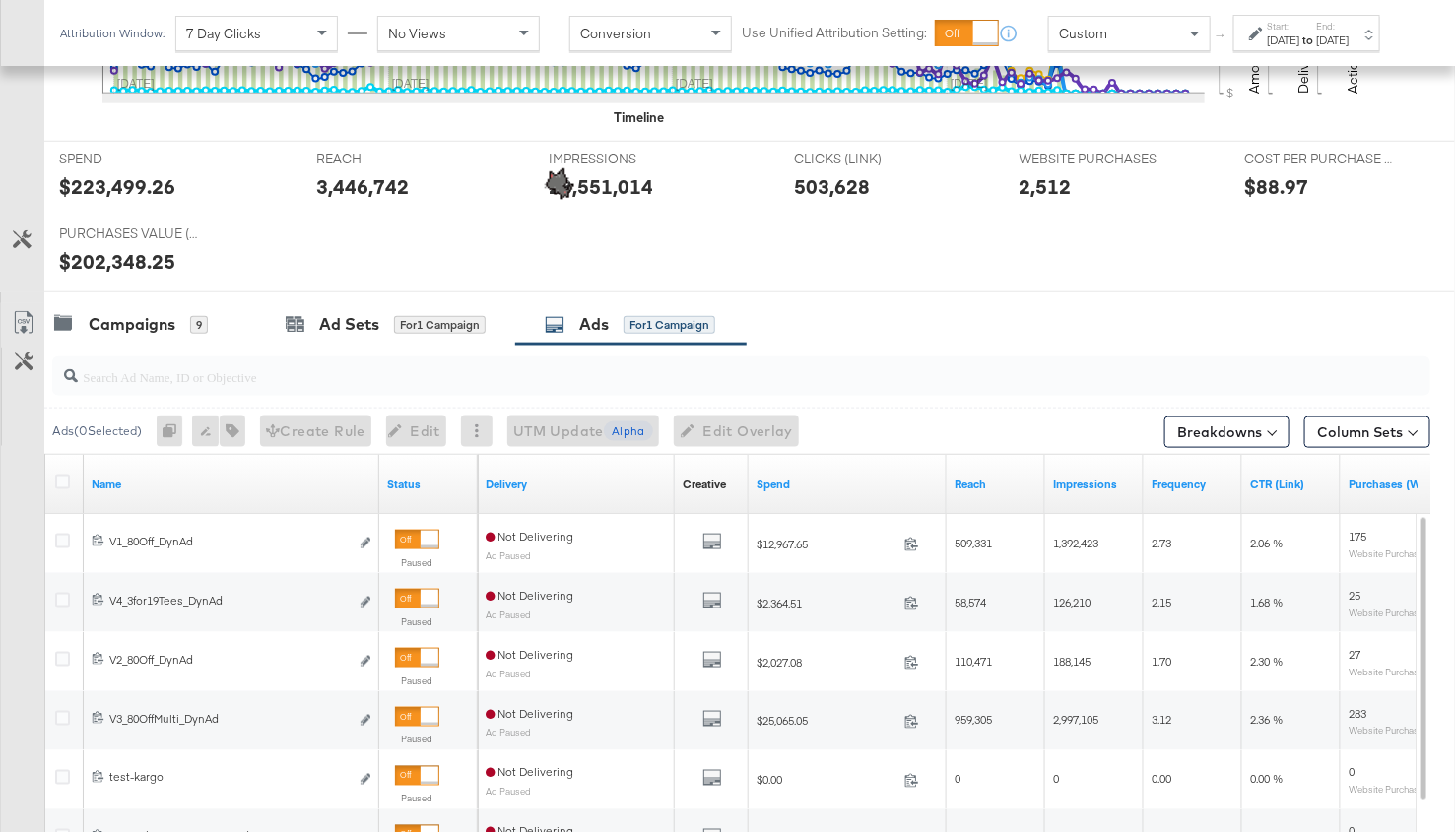
scroll to position [0, 0]
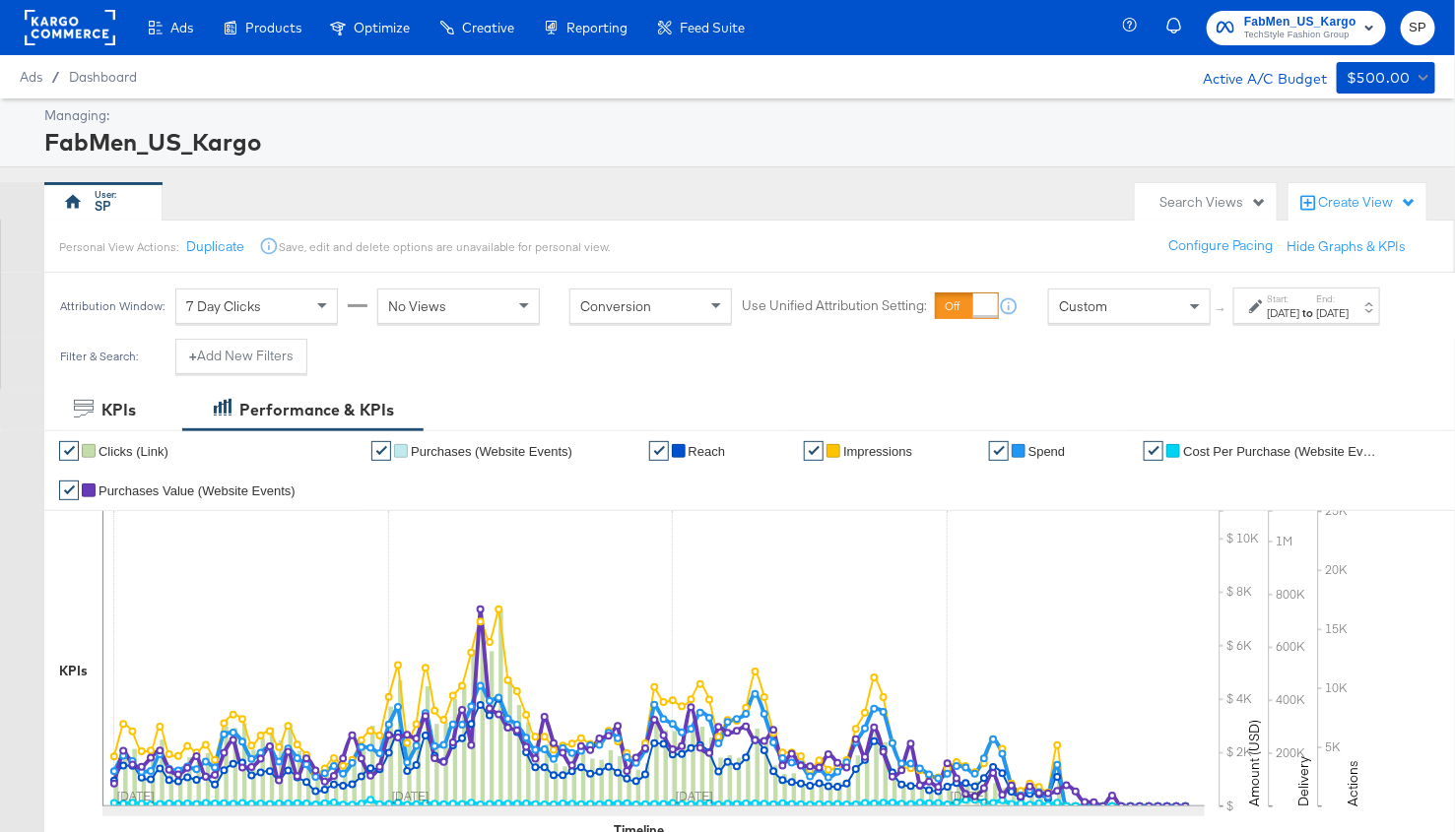
click at [1282, 26] on span "FabMen_US_Kargo" at bounding box center [1300, 22] width 112 height 21
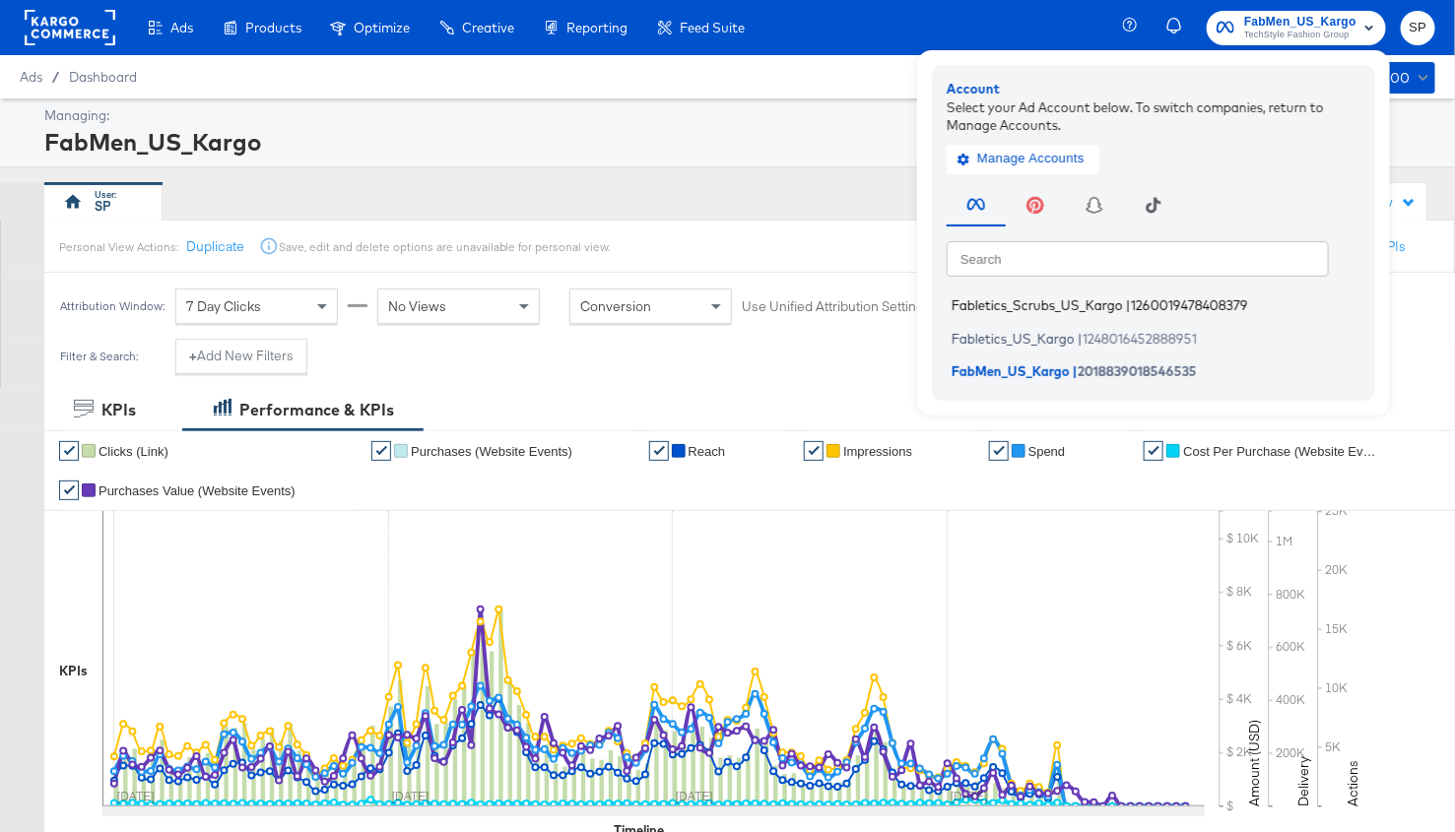
click at [1093, 306] on span "Fabletics_Scrubs_US_Kargo" at bounding box center [1036, 305] width 171 height 16
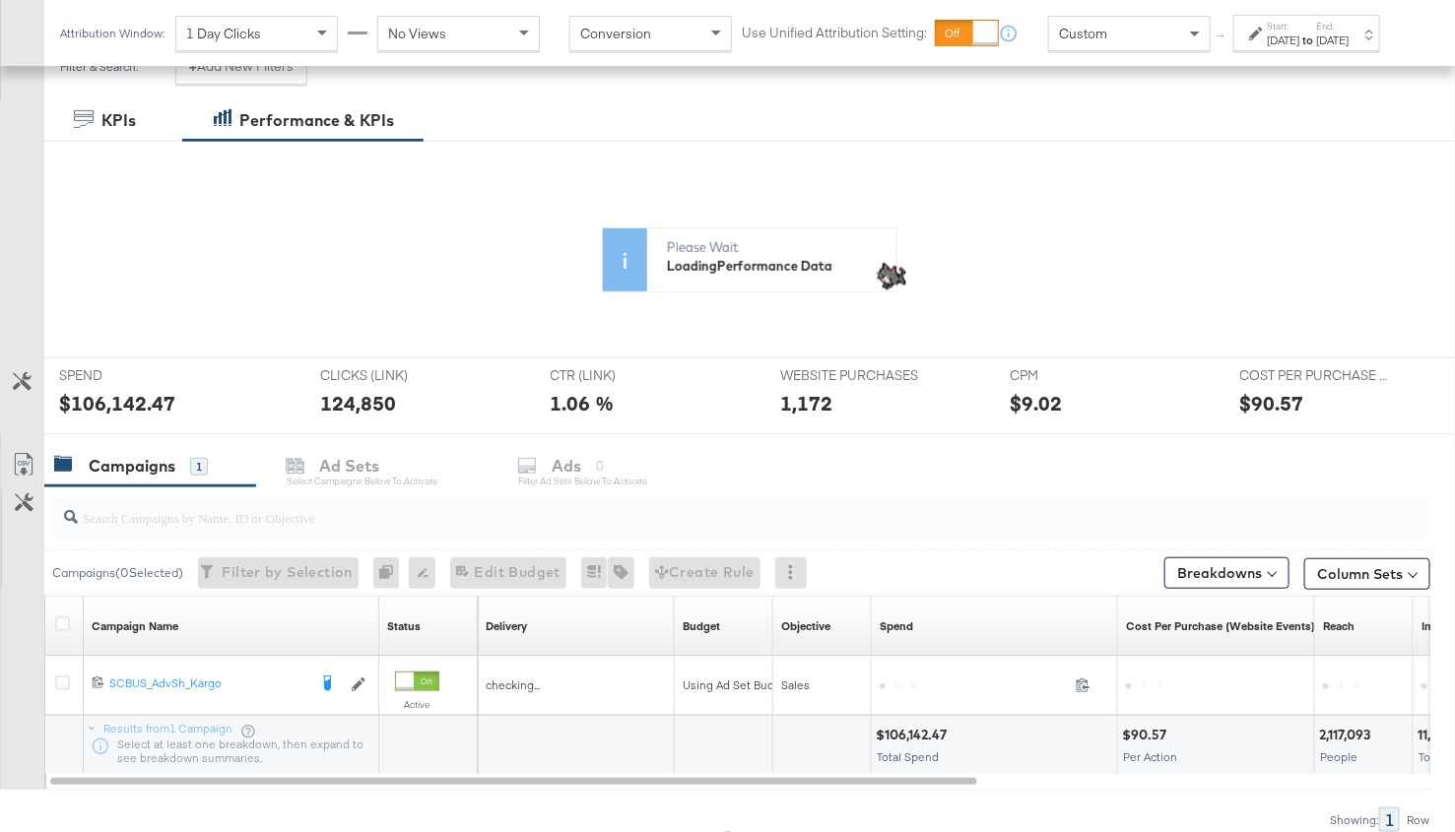
scroll to position [391, 0]
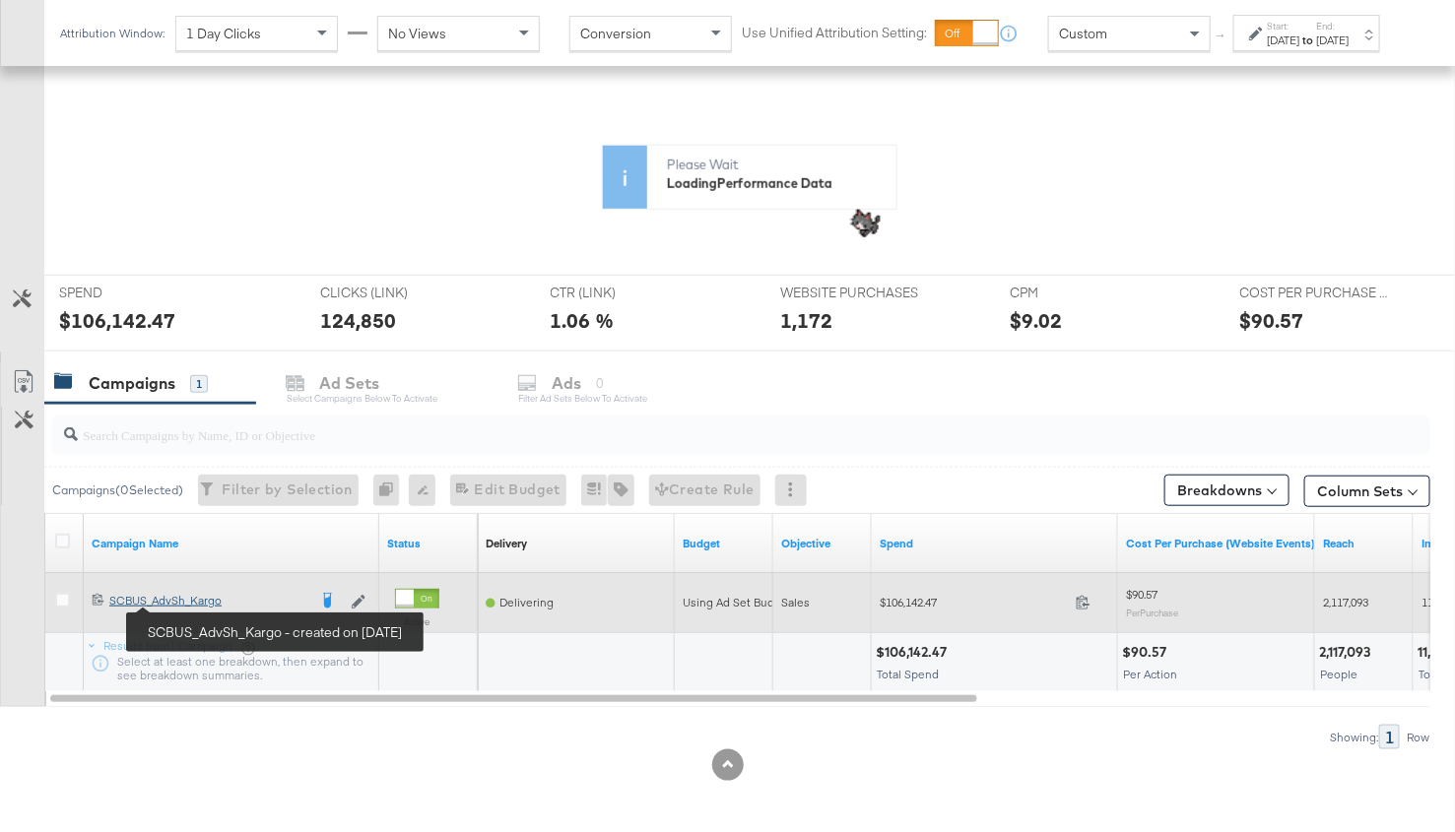
click at [190, 603] on div "SCBUS_AdvSh_Kargo SCBUS_AdvSh_Kargo" at bounding box center [207, 601] width 197 height 16
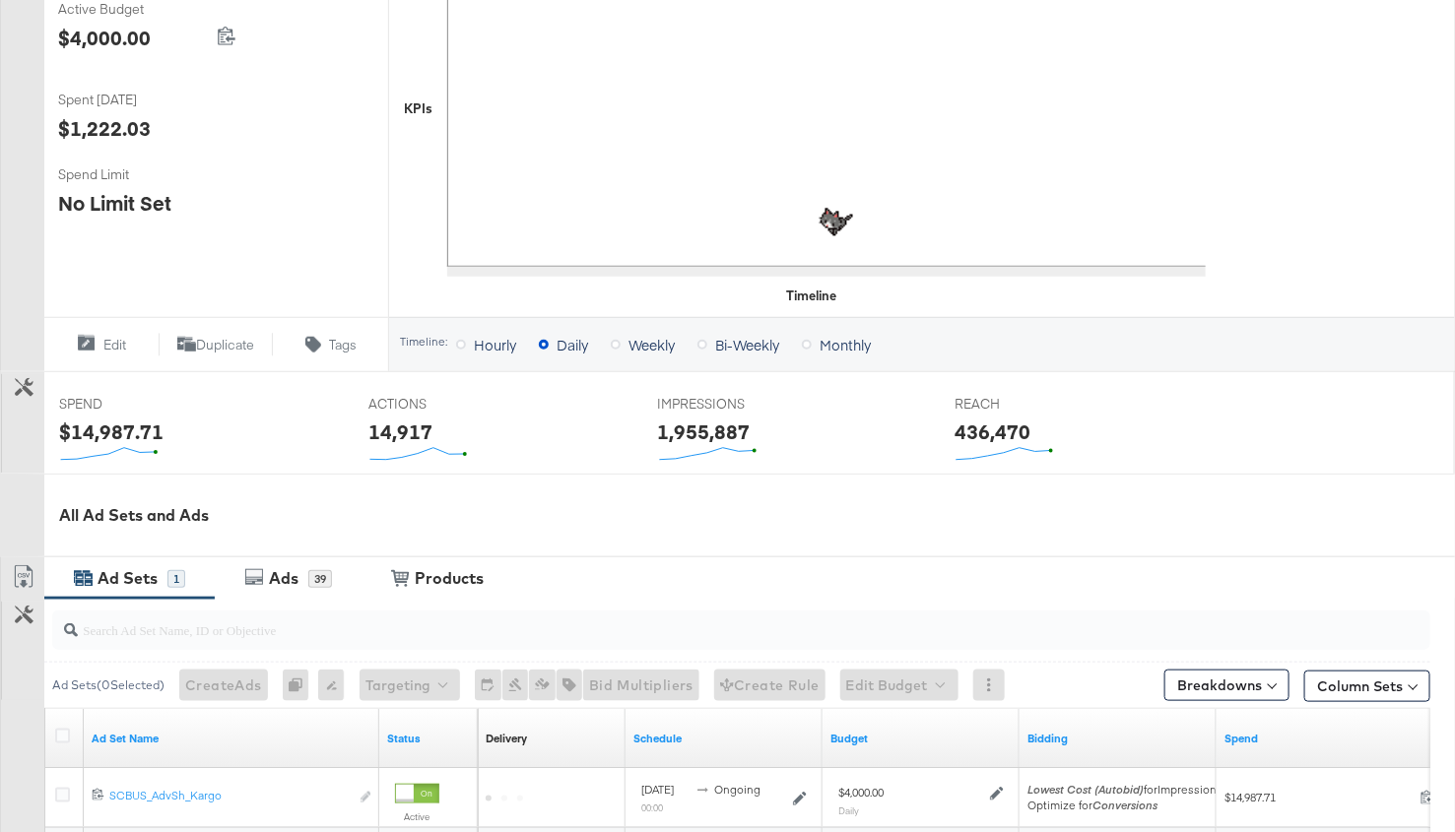
scroll to position [671, 0]
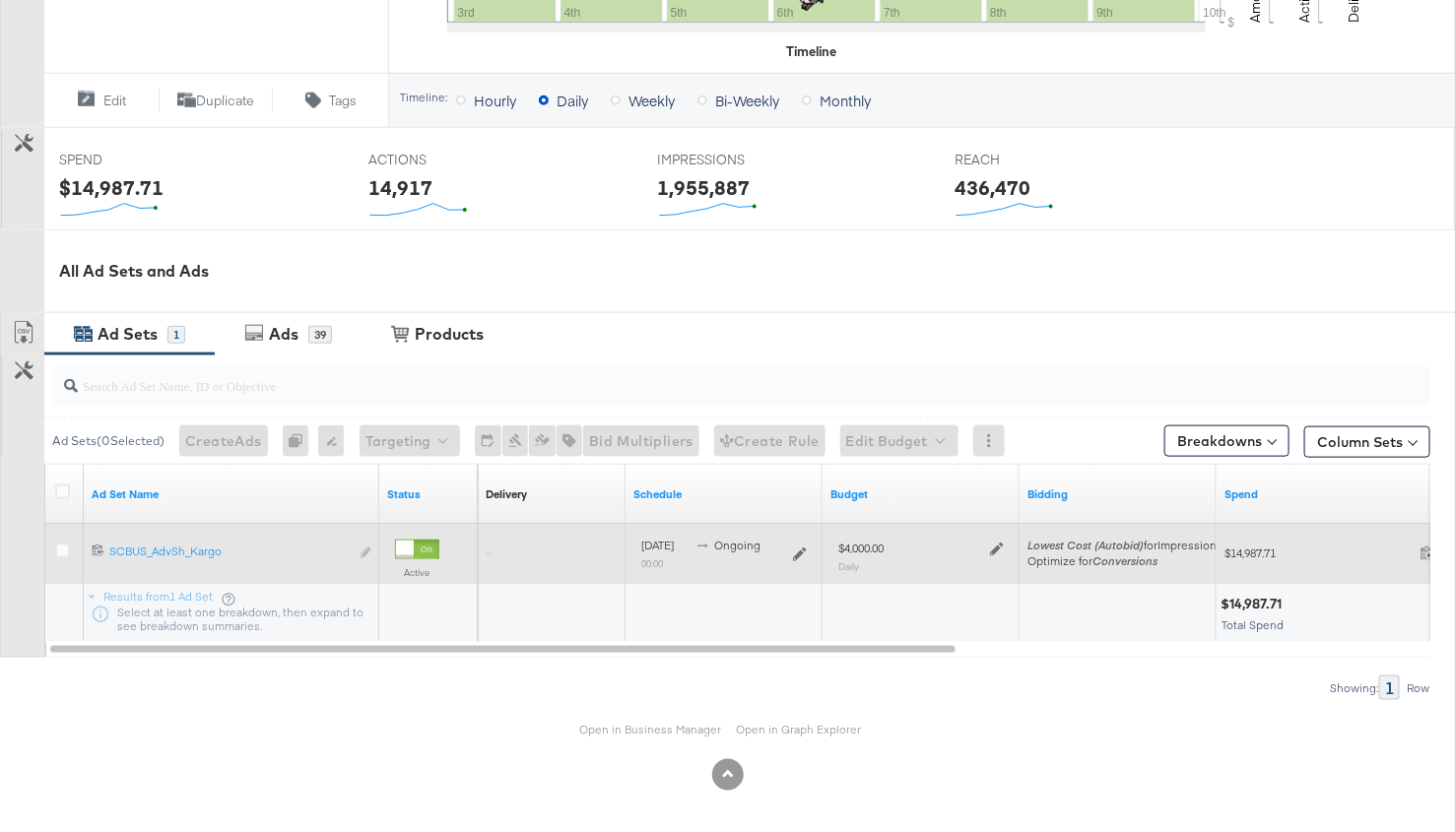
click at [364, 550] on div "Edit ad set" at bounding box center [366, 554] width 12 height 21
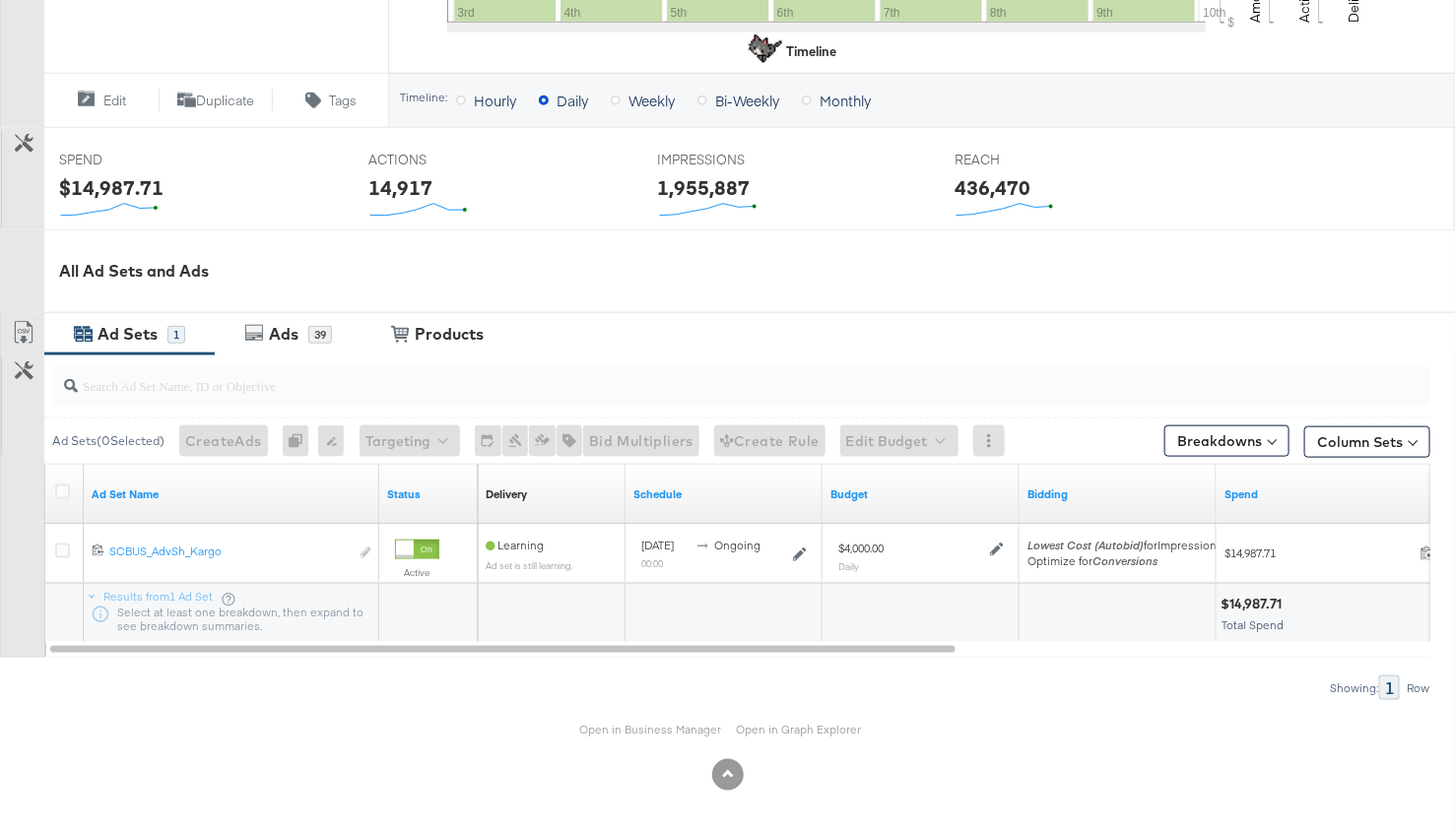
click at [94, 324] on div "Ad Sets" at bounding box center [130, 334] width 75 height 23
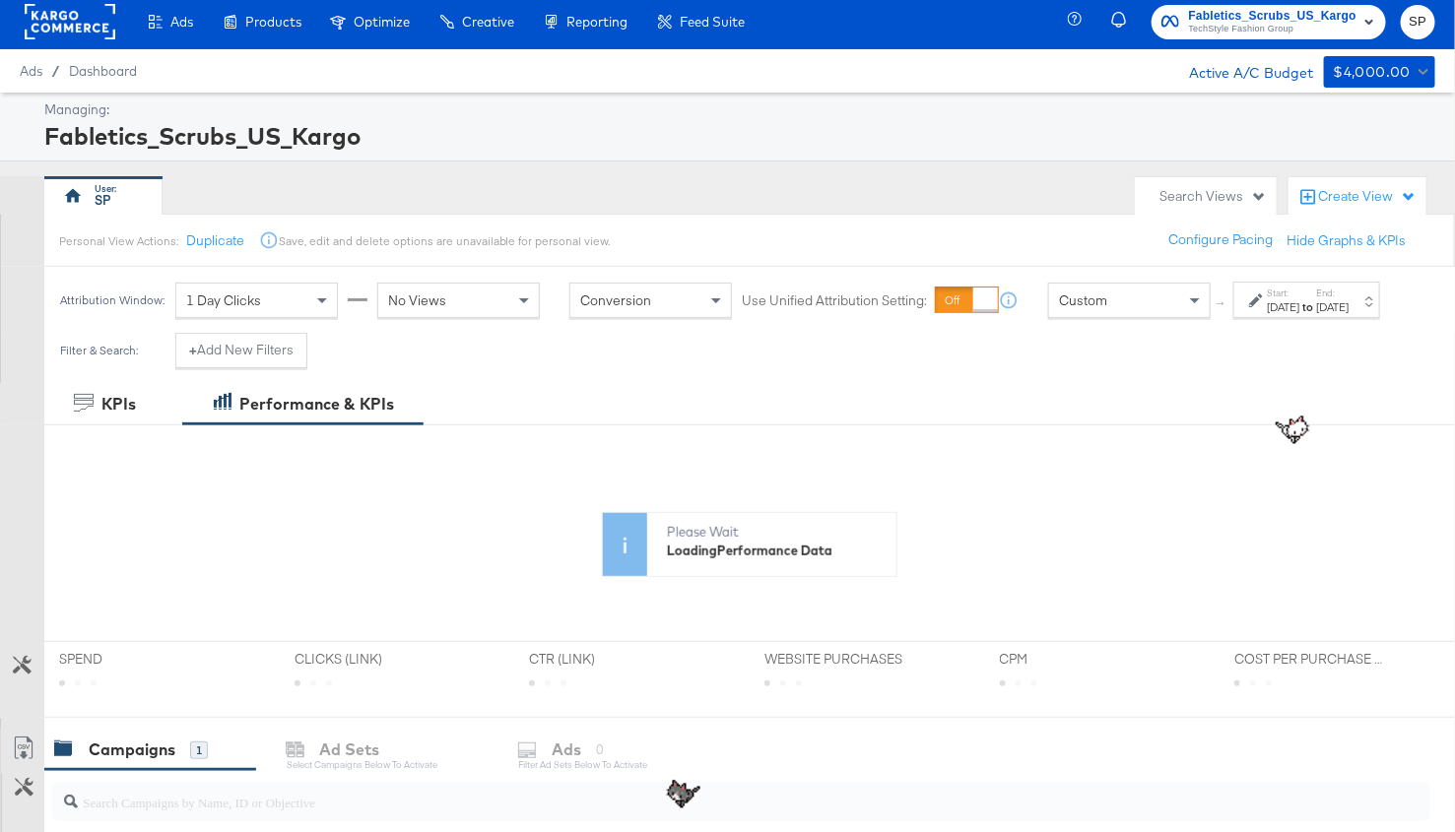
scroll to position [391, 0]
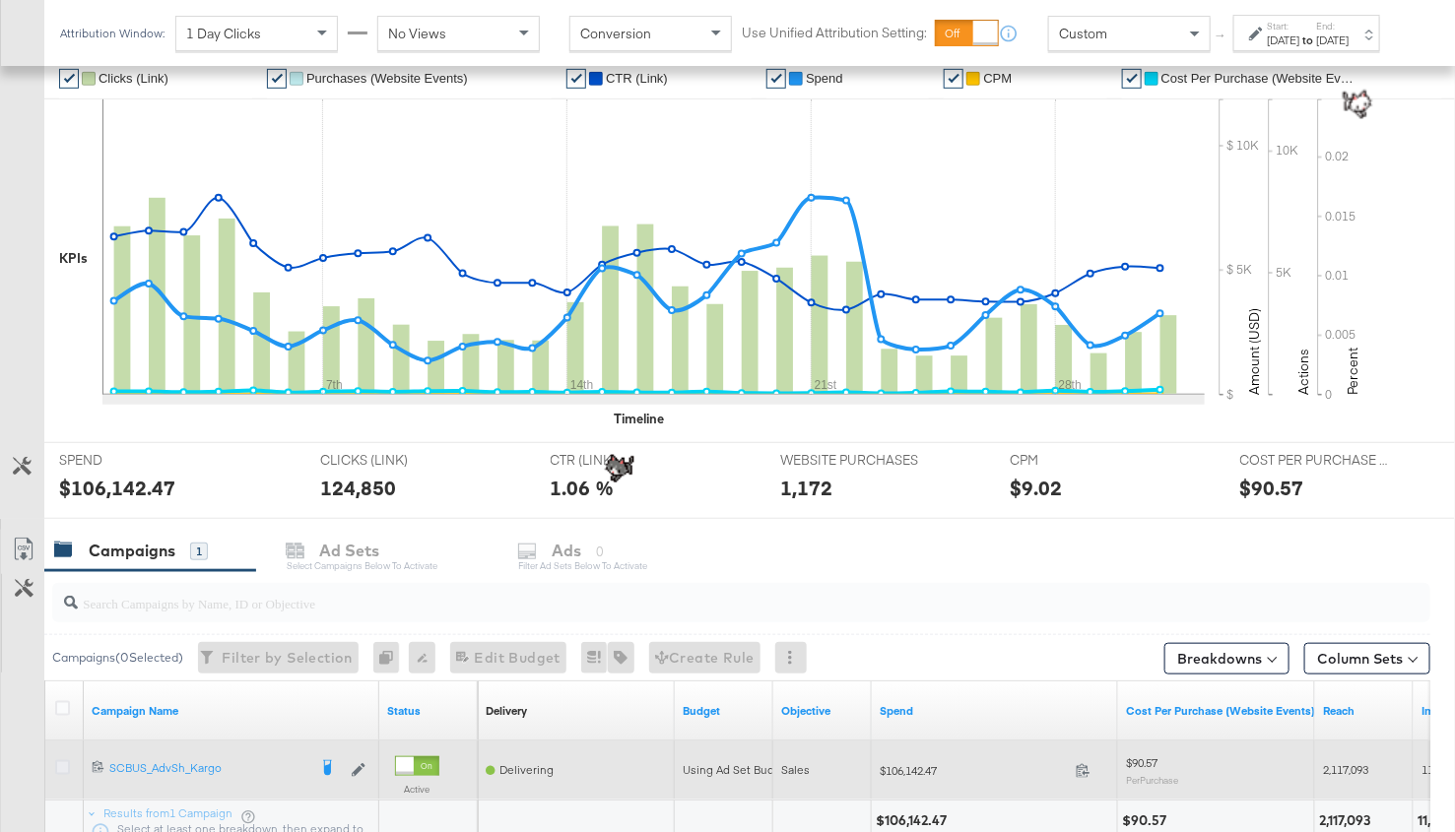
click at [60, 763] on icon at bounding box center [62, 767] width 15 height 15
click at [0, 0] on input "checkbox" at bounding box center [0, 0] width 0 height 0
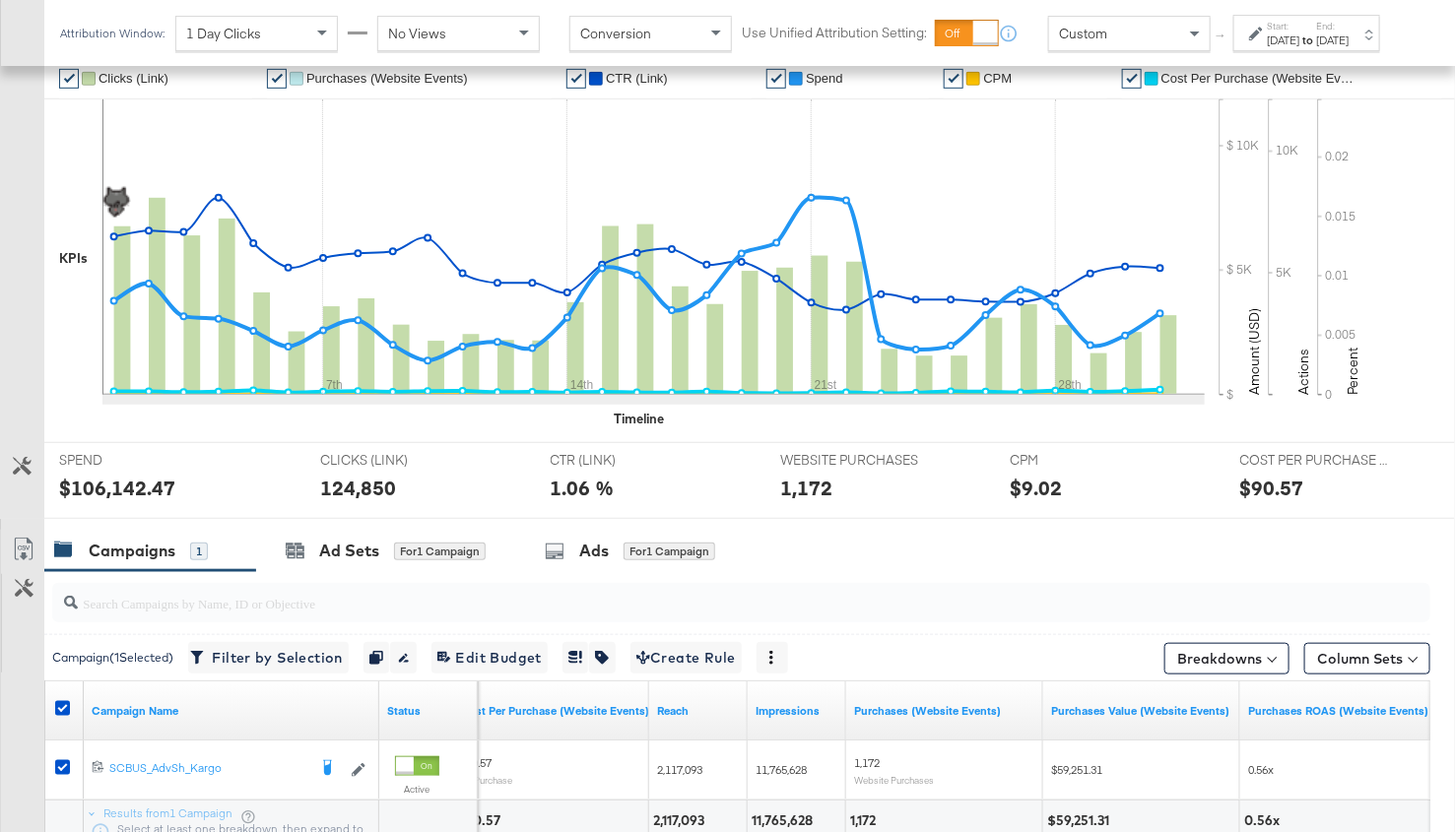
click at [1355, 637] on div "Column Sets" at bounding box center [1367, 657] width 126 height 41
click at [1360, 646] on button "Column Sets" at bounding box center [1367, 659] width 126 height 32
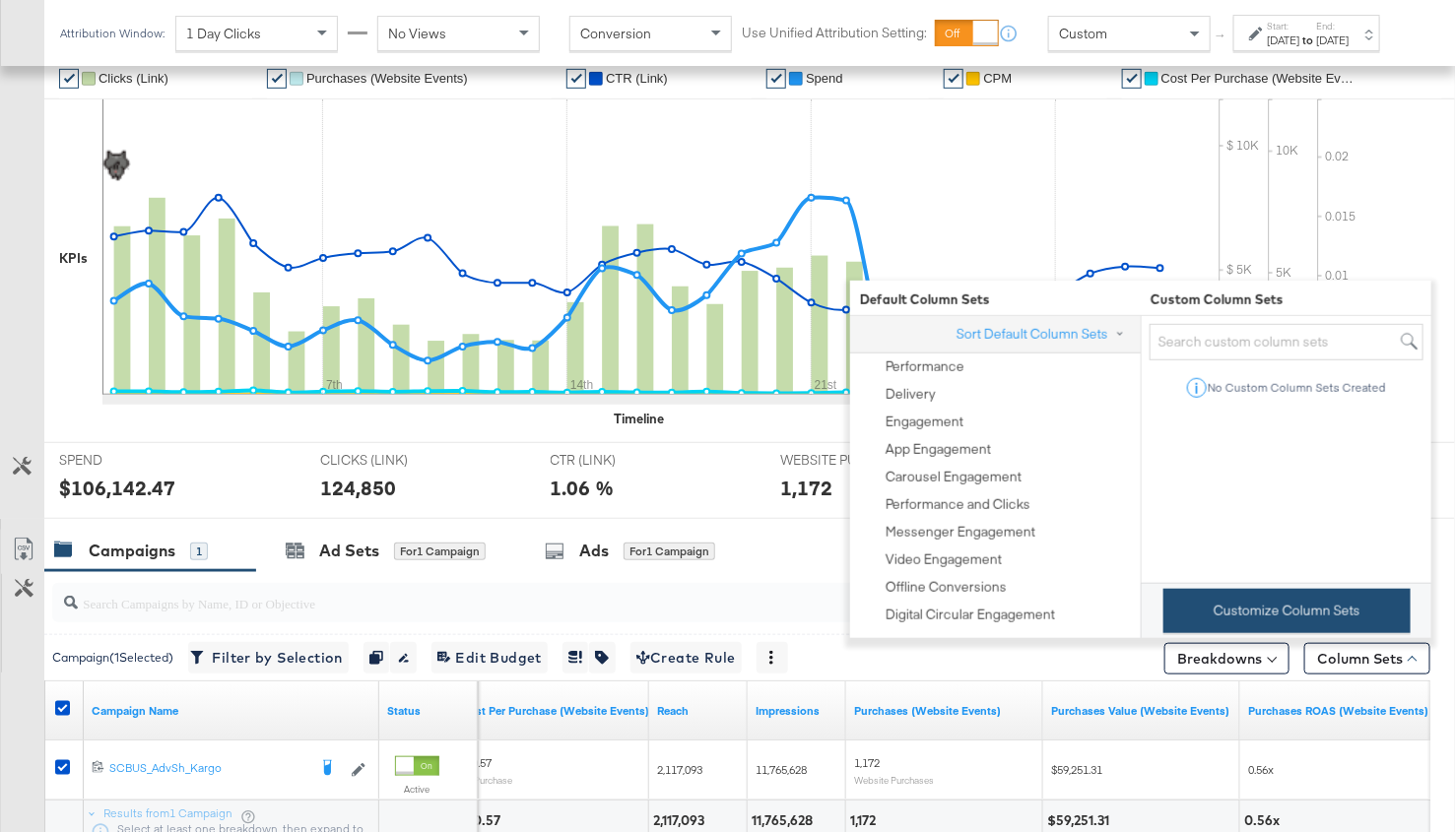
click at [1201, 612] on button "Customize Column Sets" at bounding box center [1286, 611] width 247 height 44
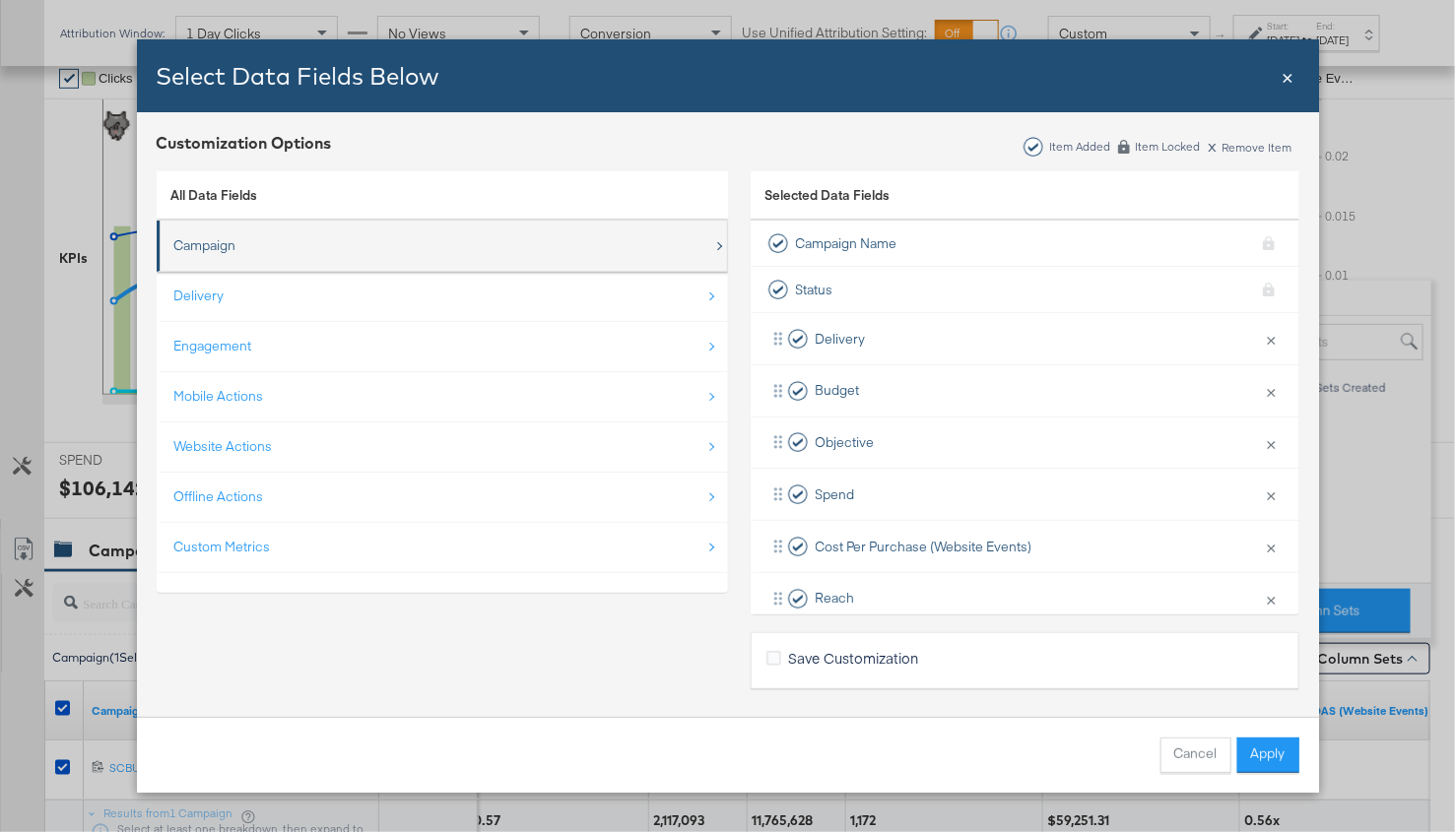
click at [452, 250] on div "Campaign" at bounding box center [443, 246] width 539 height 40
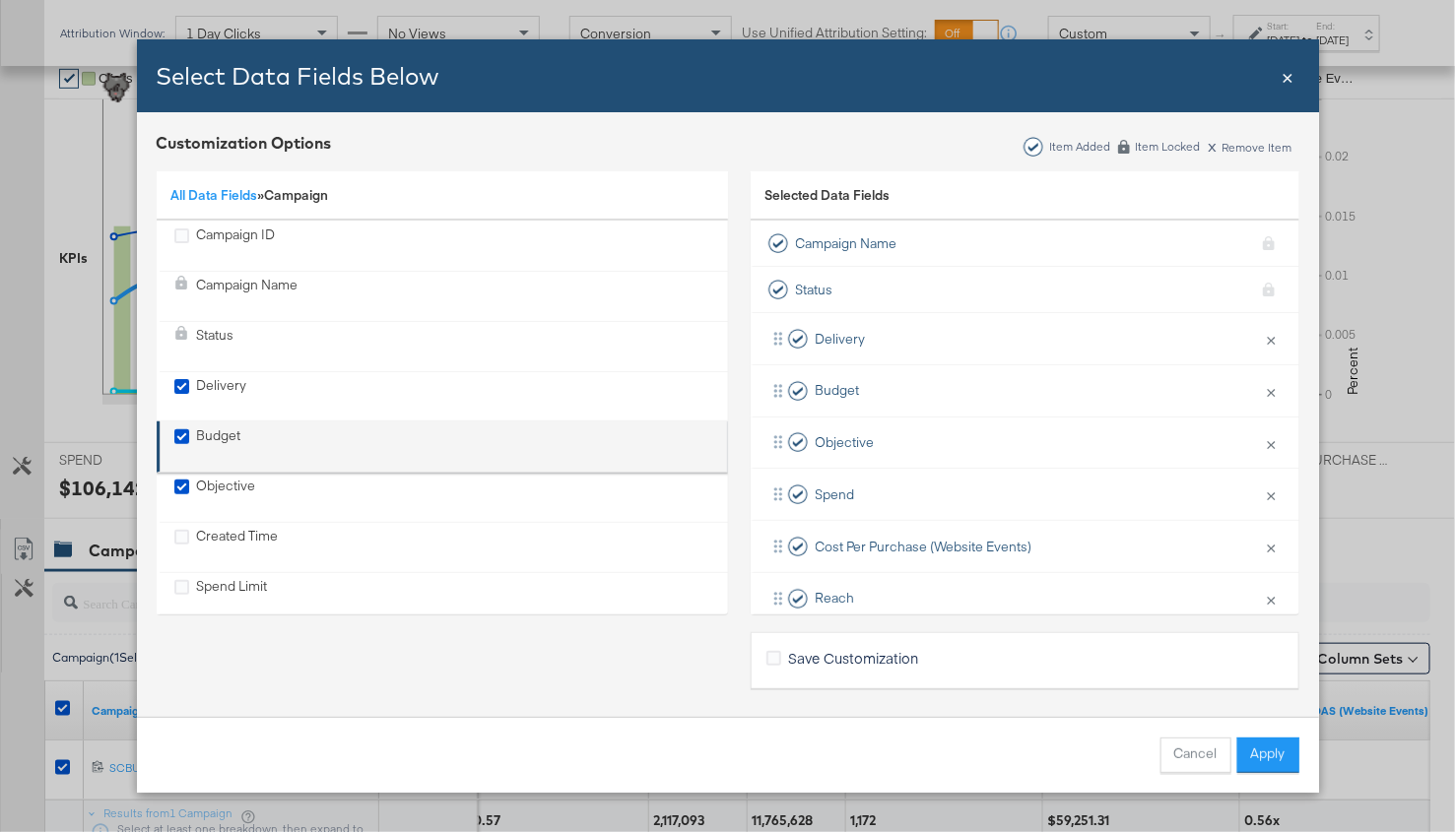
scroll to position [124, 0]
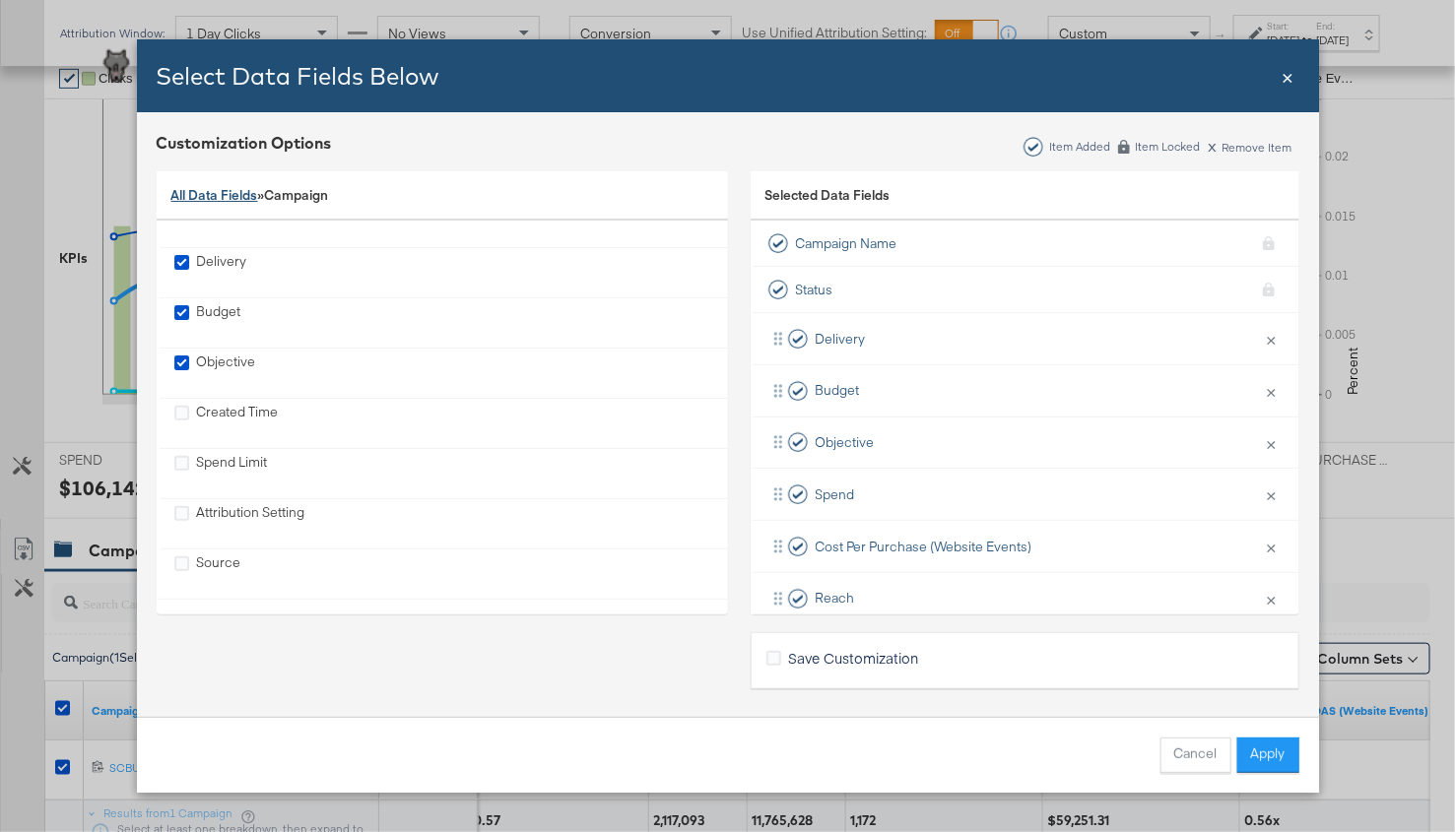
click at [201, 198] on link "All Data Fields" at bounding box center [214, 195] width 87 height 18
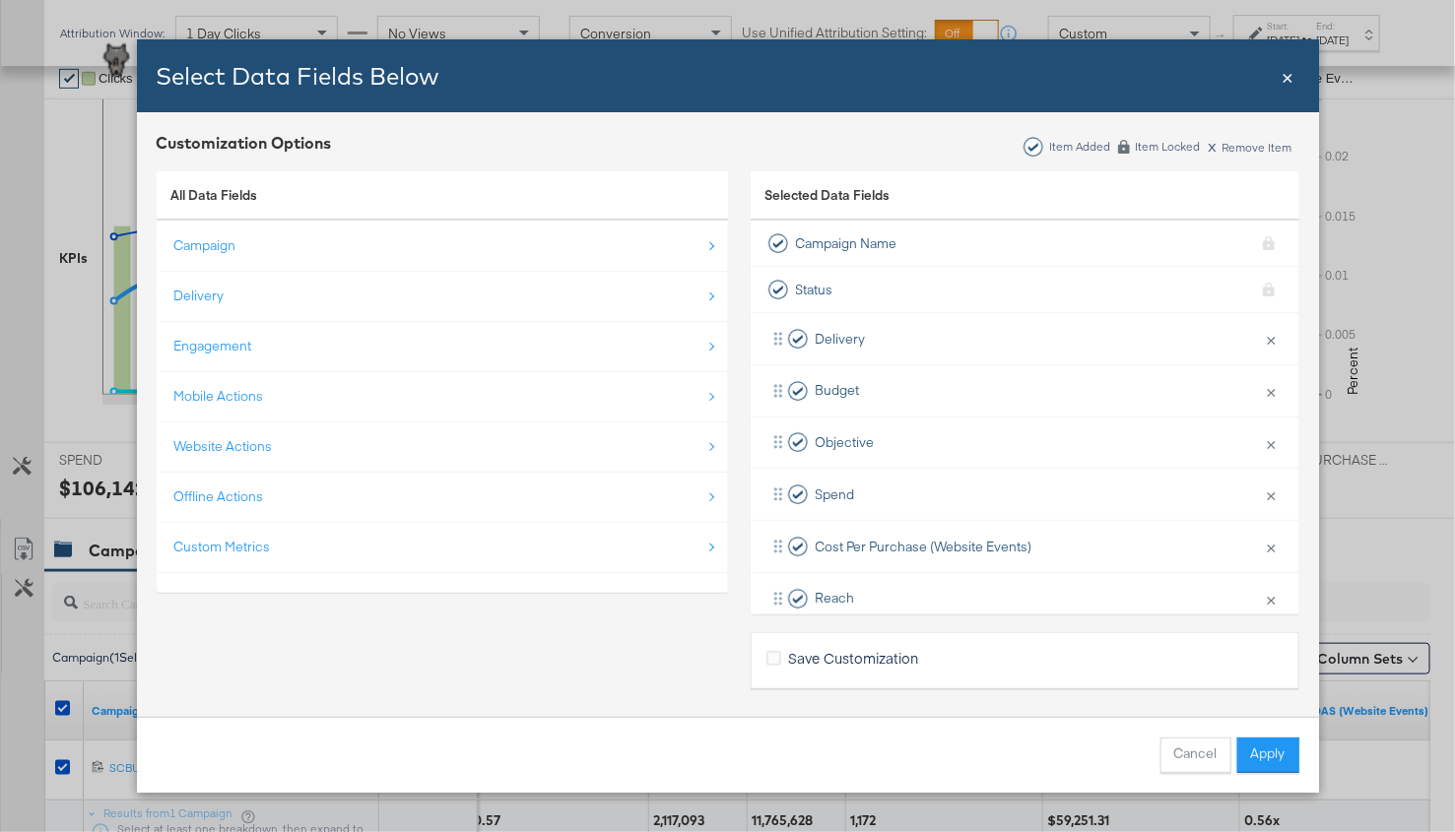
scroll to position [0, 0]
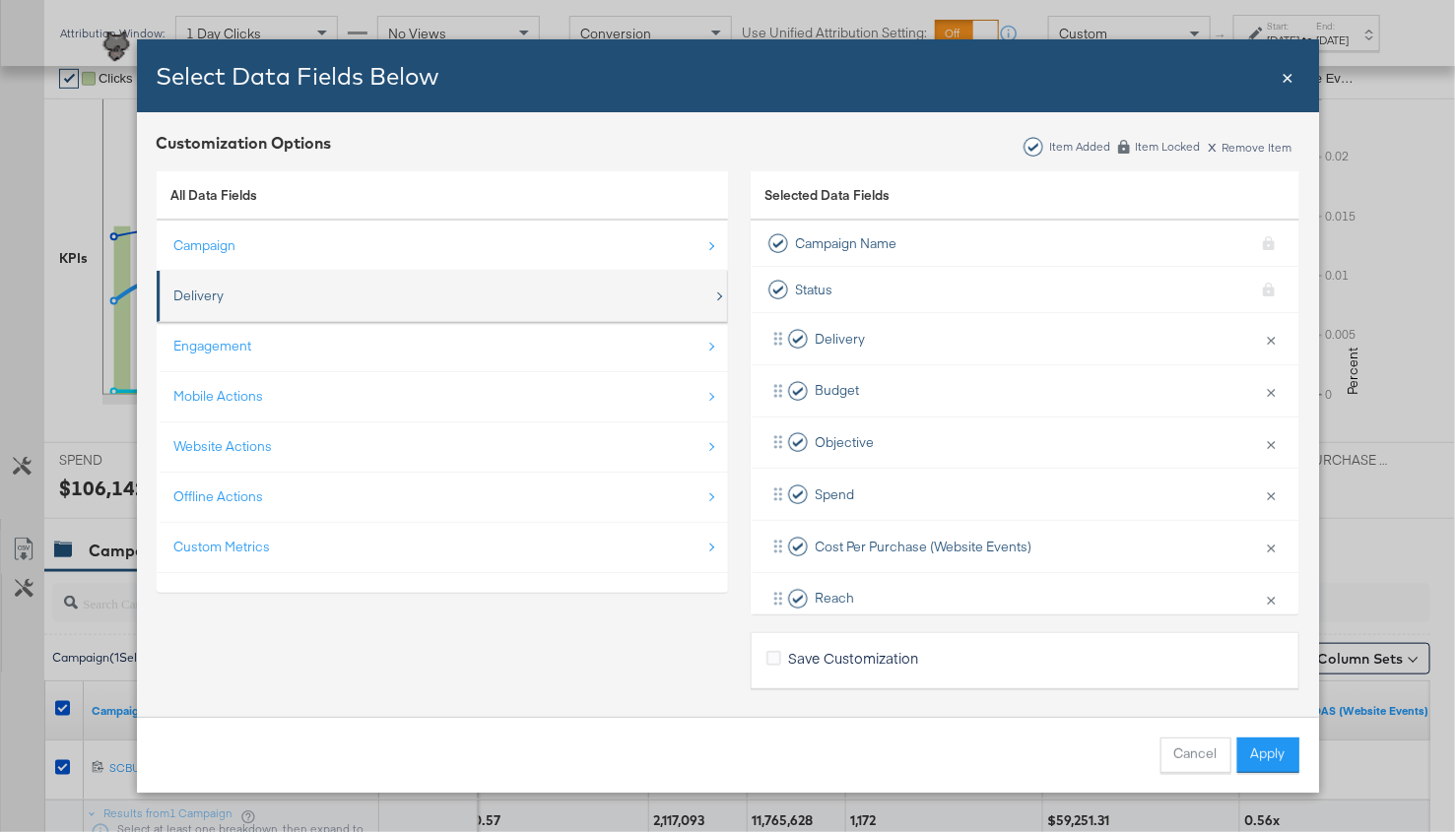
click at [265, 302] on div "Delivery" at bounding box center [443, 296] width 539 height 40
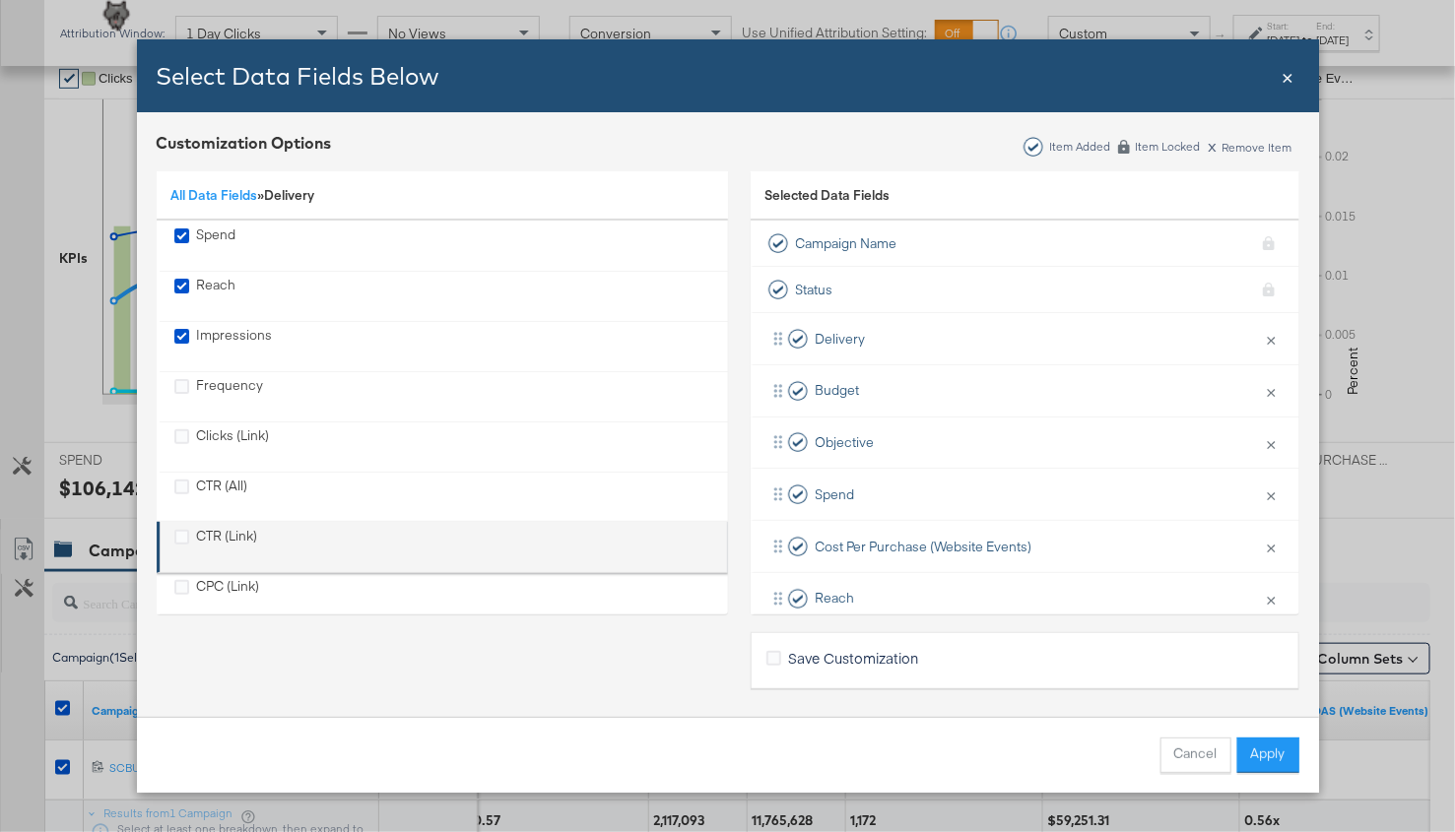
click at [206, 532] on div "CTR (Link)" at bounding box center [227, 547] width 61 height 40
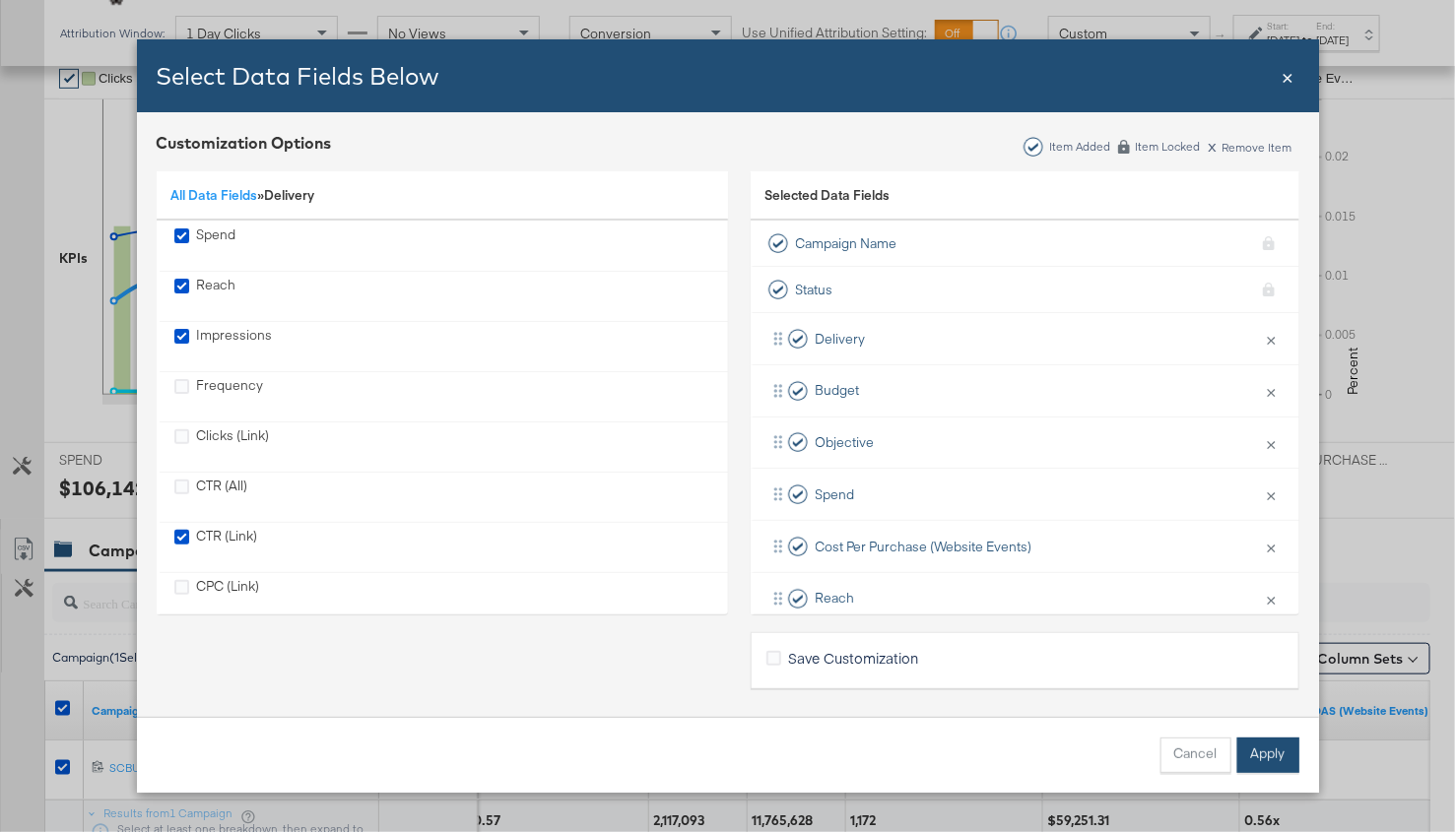
click at [1269, 747] on button "Apply" at bounding box center [1268, 755] width 62 height 35
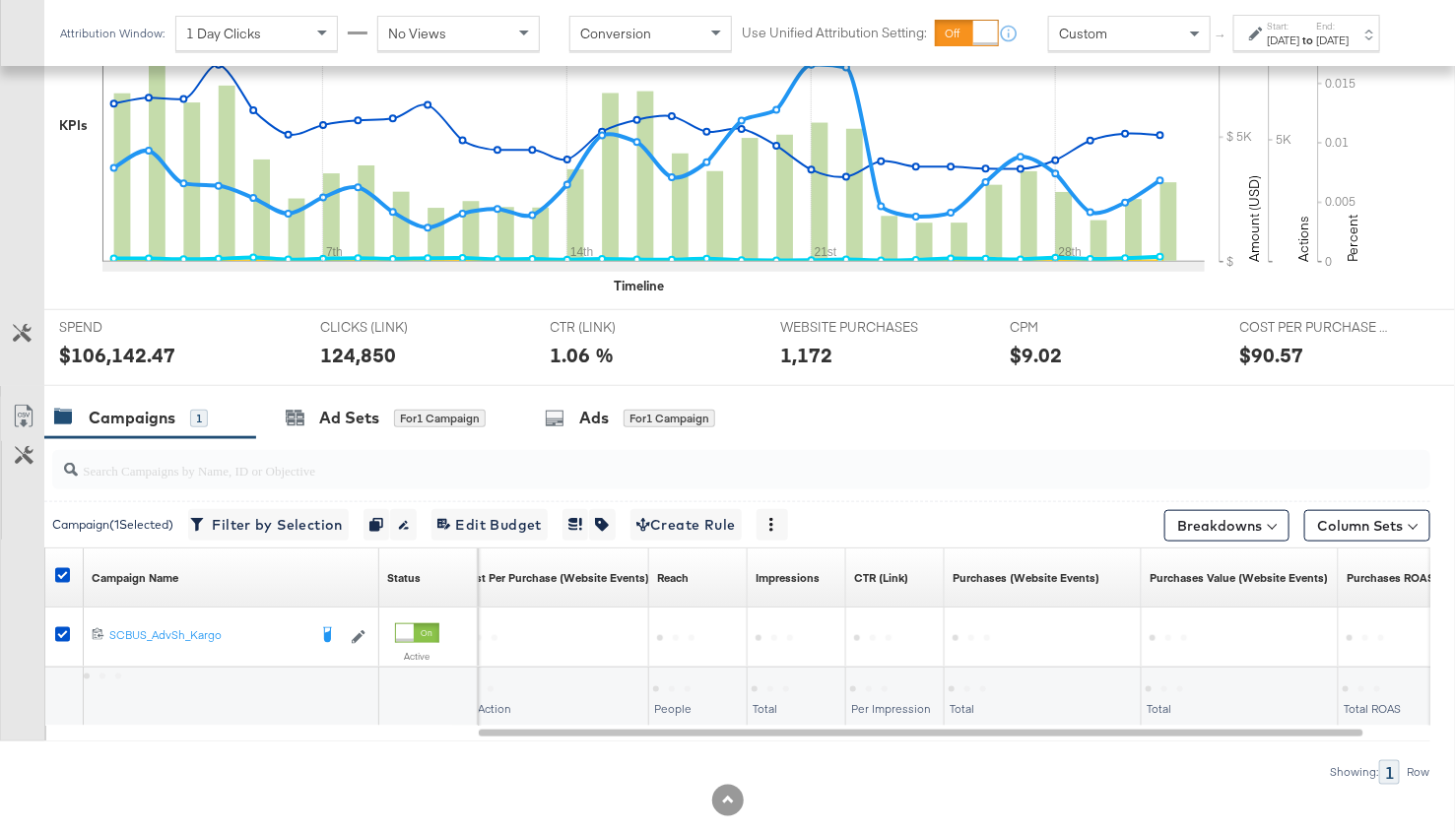
scroll to position [558, 0]
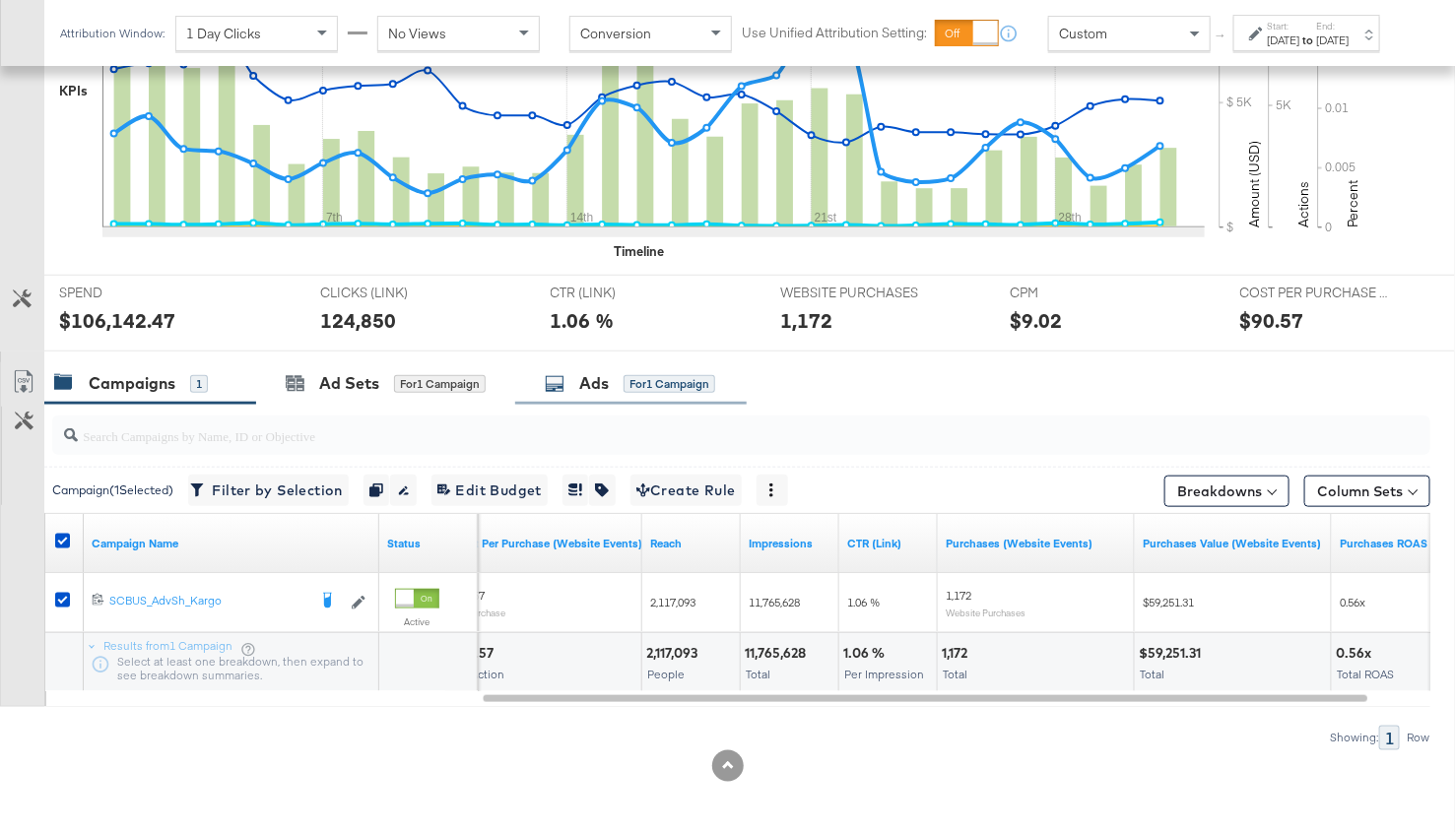
click at [597, 390] on div "Ads" at bounding box center [594, 383] width 30 height 23
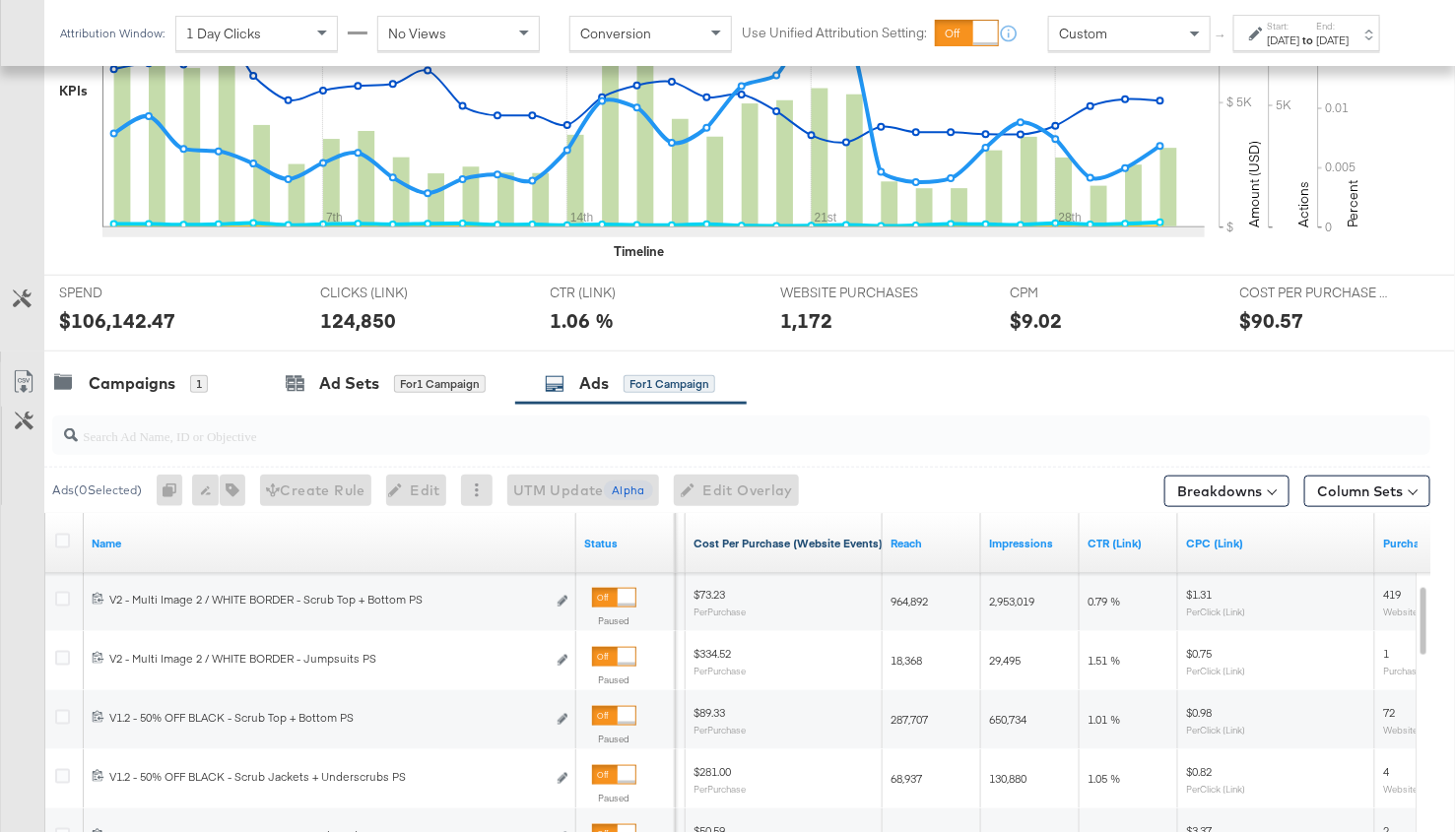
click at [799, 539] on link "Cost Per Purchase (Website Events)" at bounding box center [787, 544] width 189 height 16
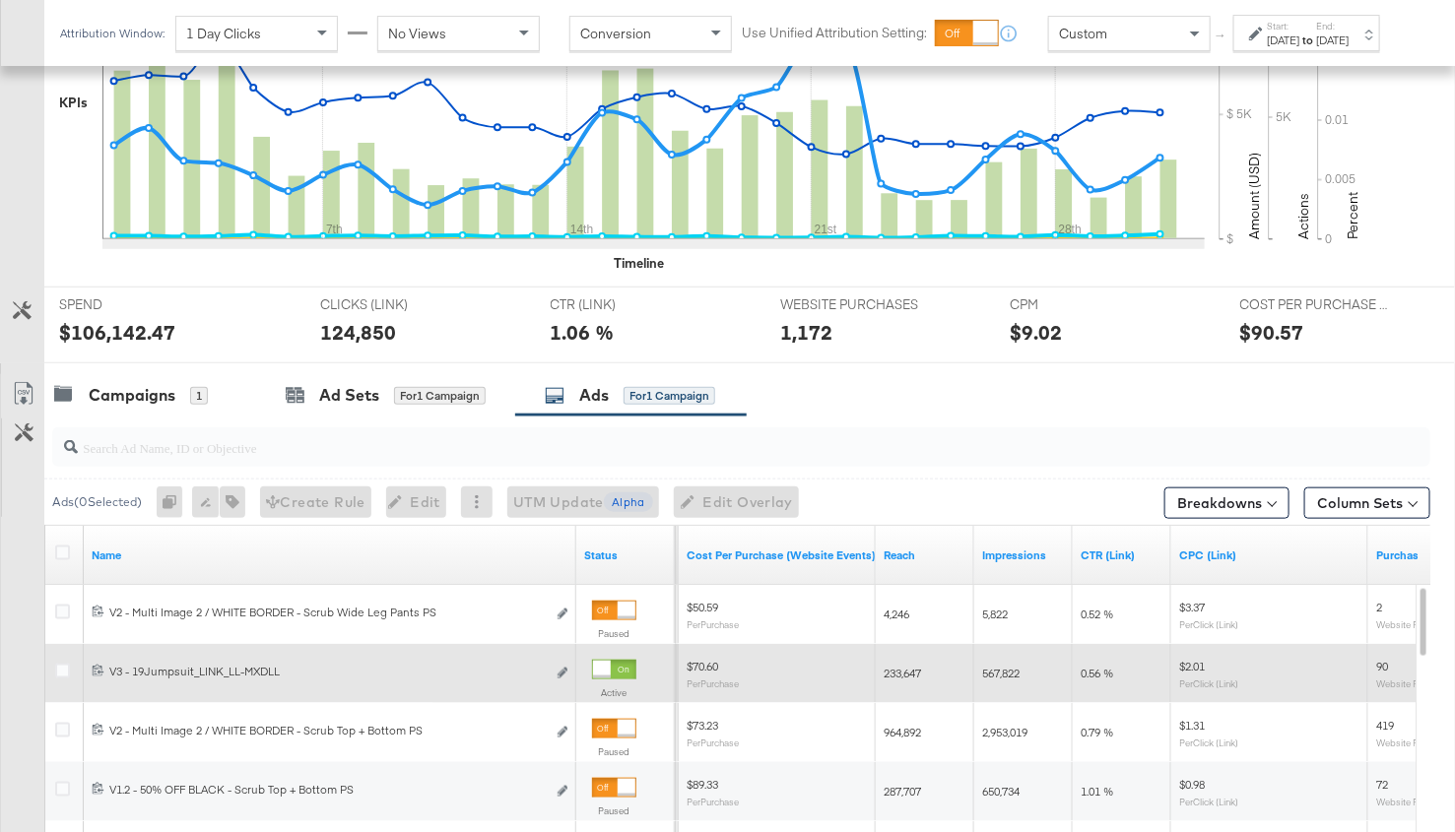
scroll to position [535, 0]
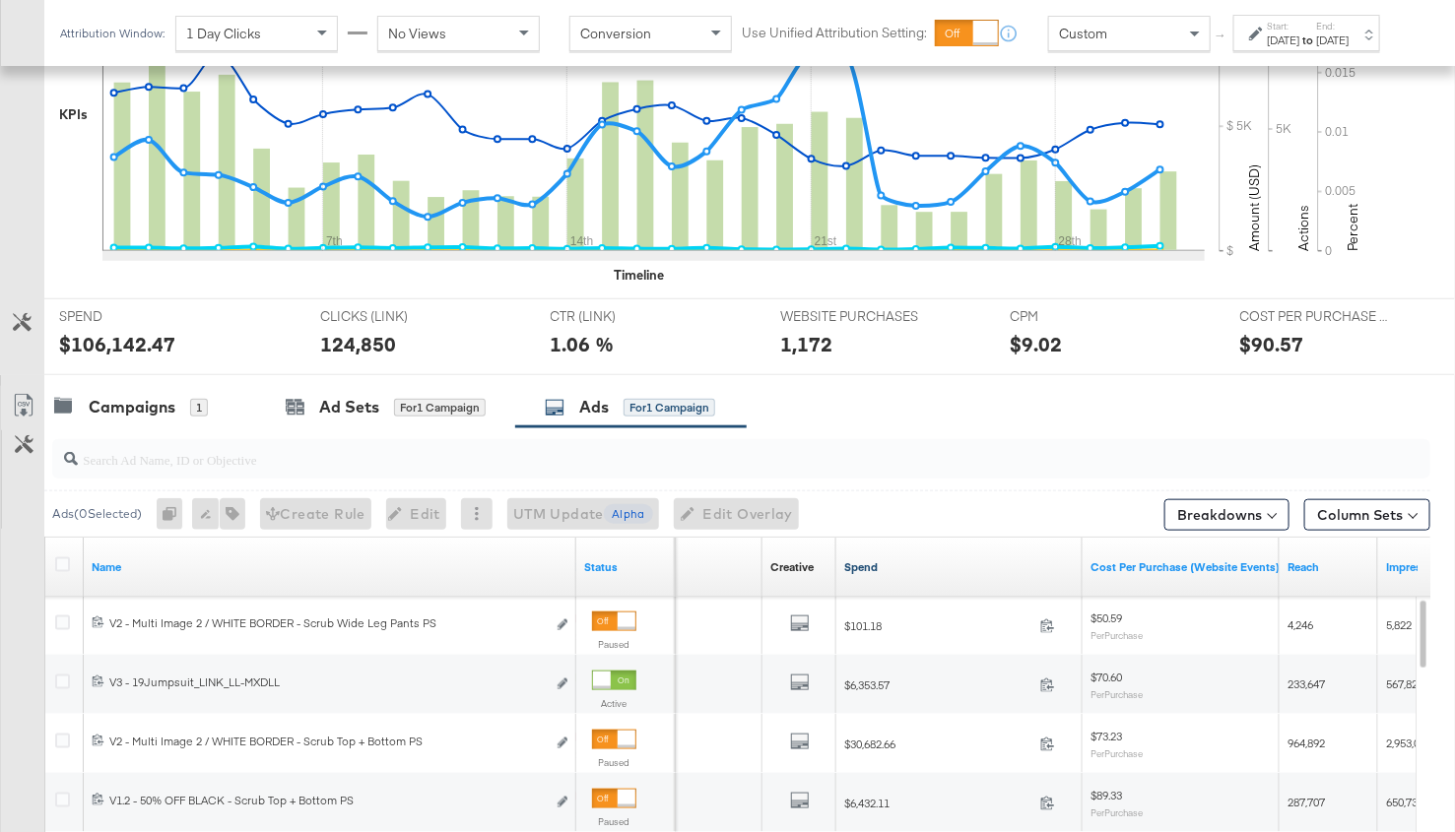
click at [866, 564] on link "Spend" at bounding box center [959, 567] width 230 height 16
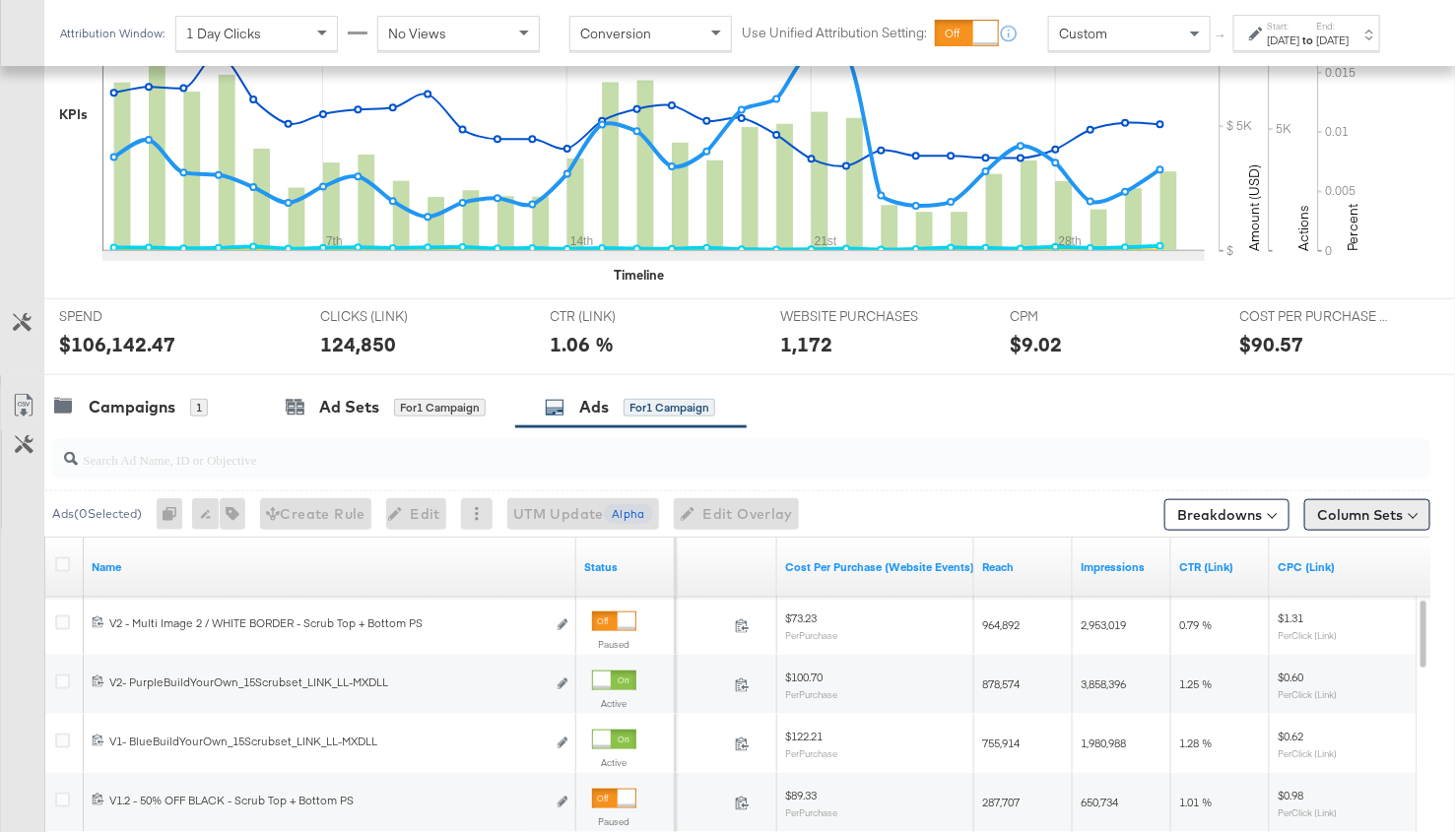
click at [1375, 514] on button "Column Sets" at bounding box center [1367, 515] width 126 height 32
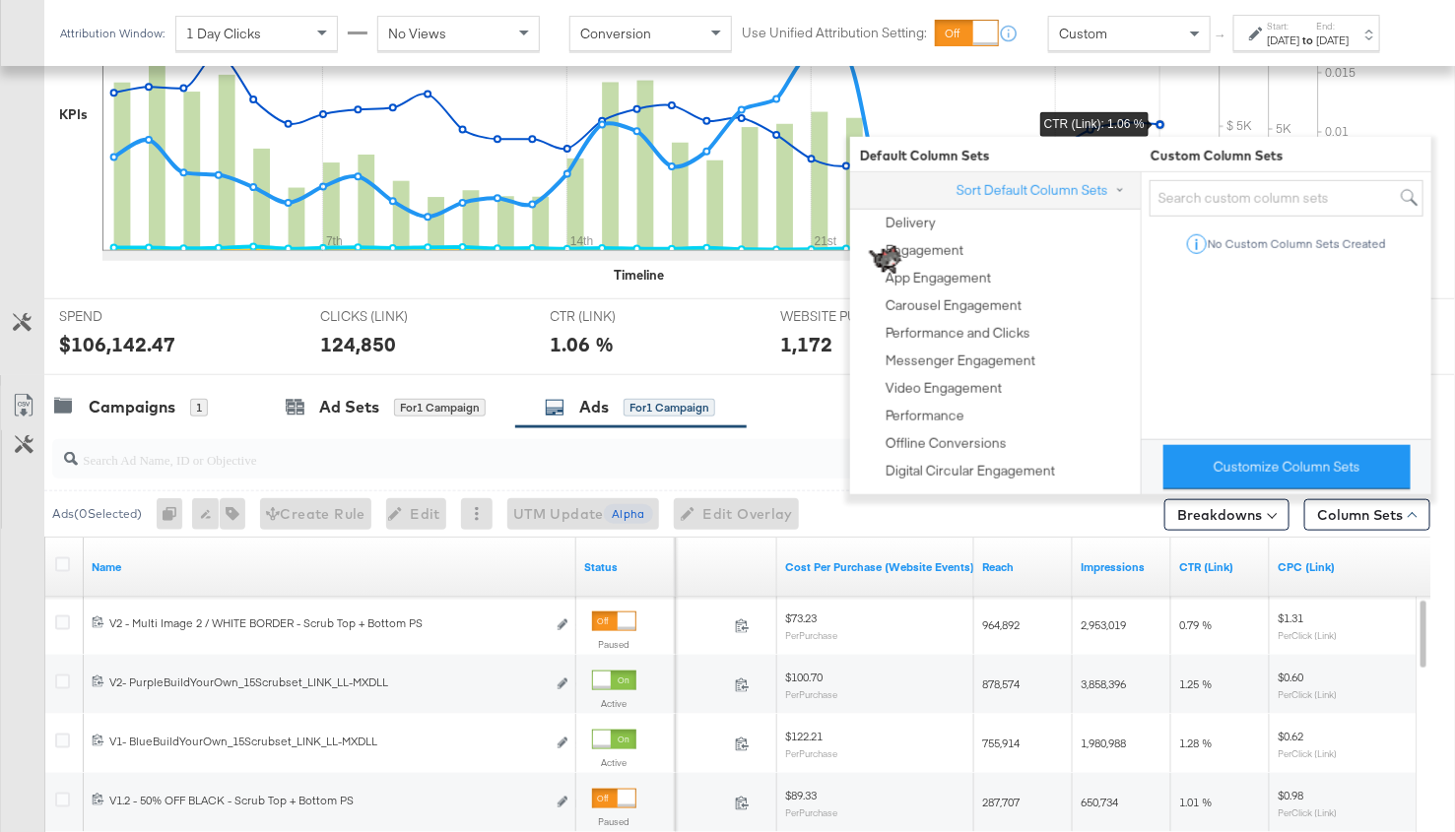
click at [1158, 131] on icon at bounding box center [653, 103] width 1102 height 295
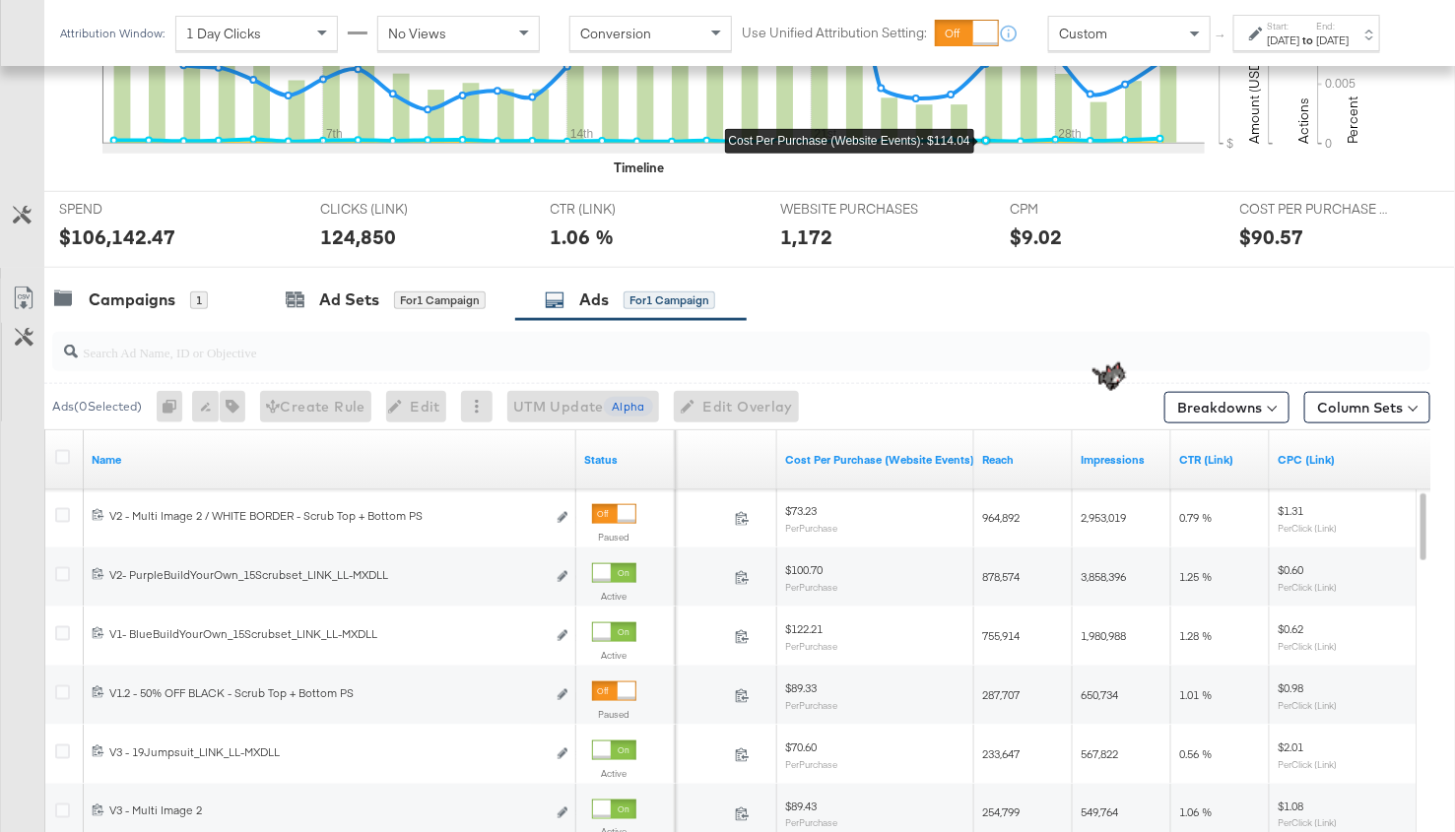
scroll to position [657, 0]
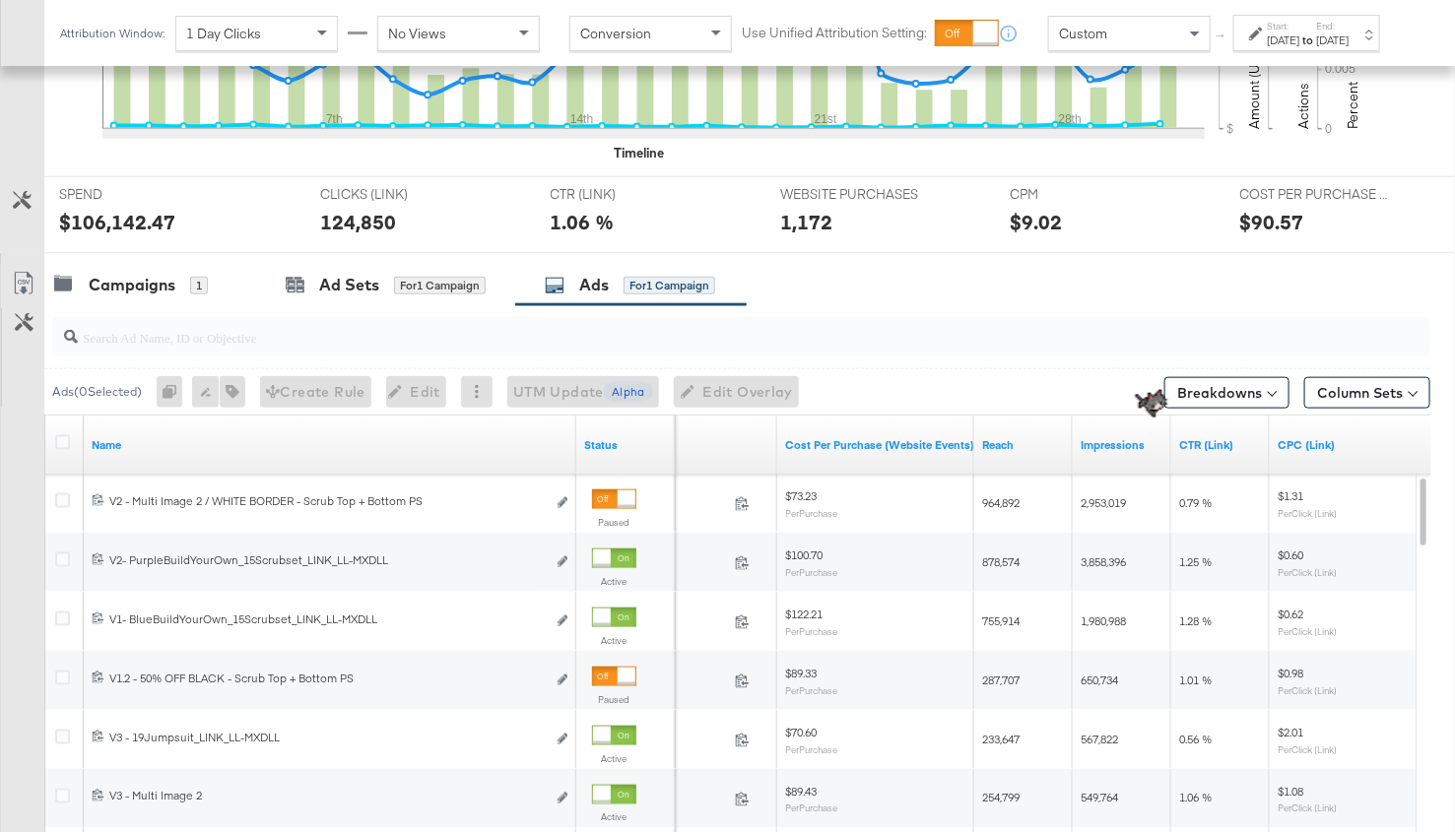
click at [1249, 40] on icon at bounding box center [1256, 34] width 14 height 14
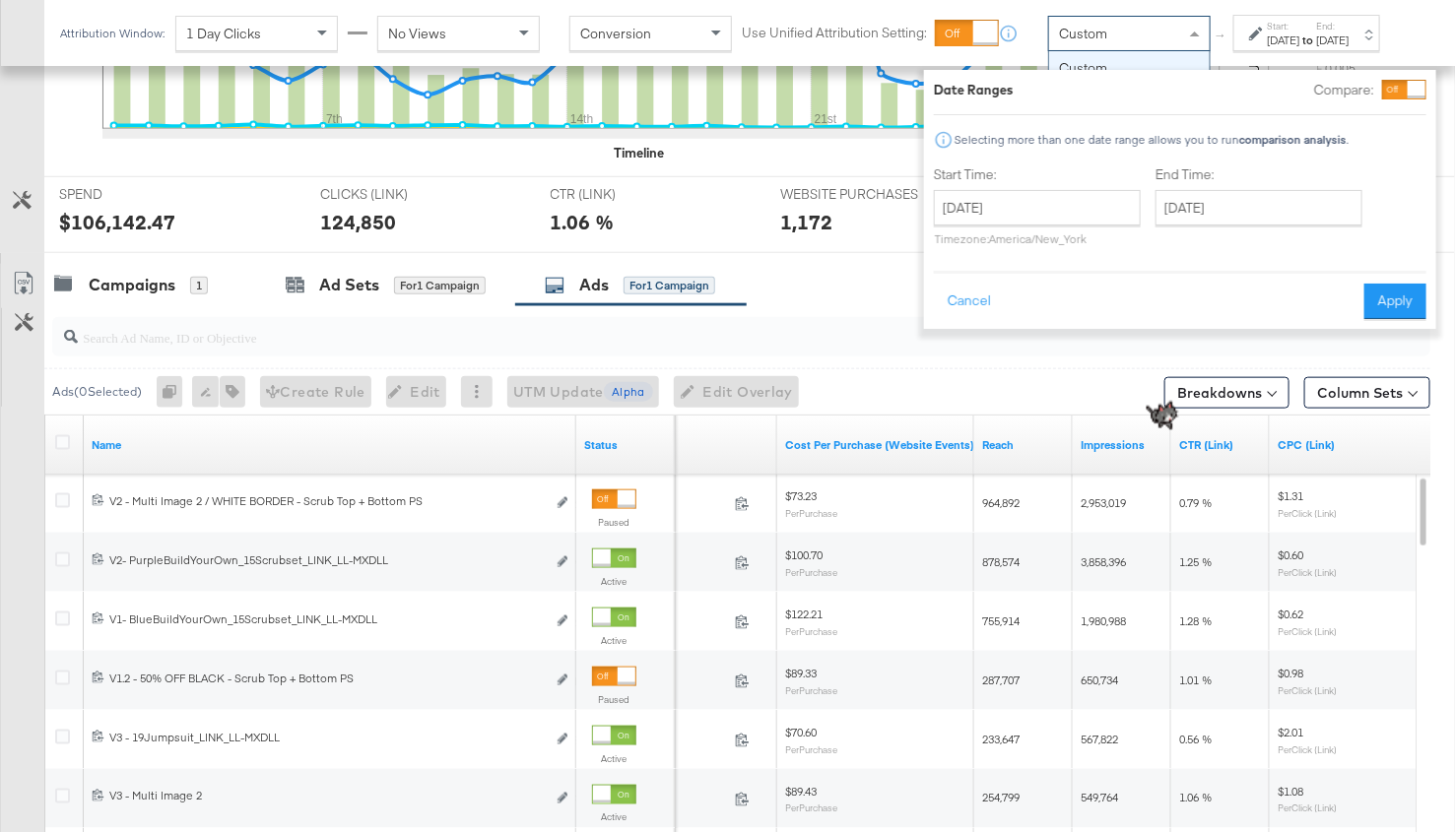
click at [1158, 48] on div "Custom" at bounding box center [1129, 33] width 161 height 33
click at [1268, 33] on label "Start:" at bounding box center [1284, 26] width 33 height 13
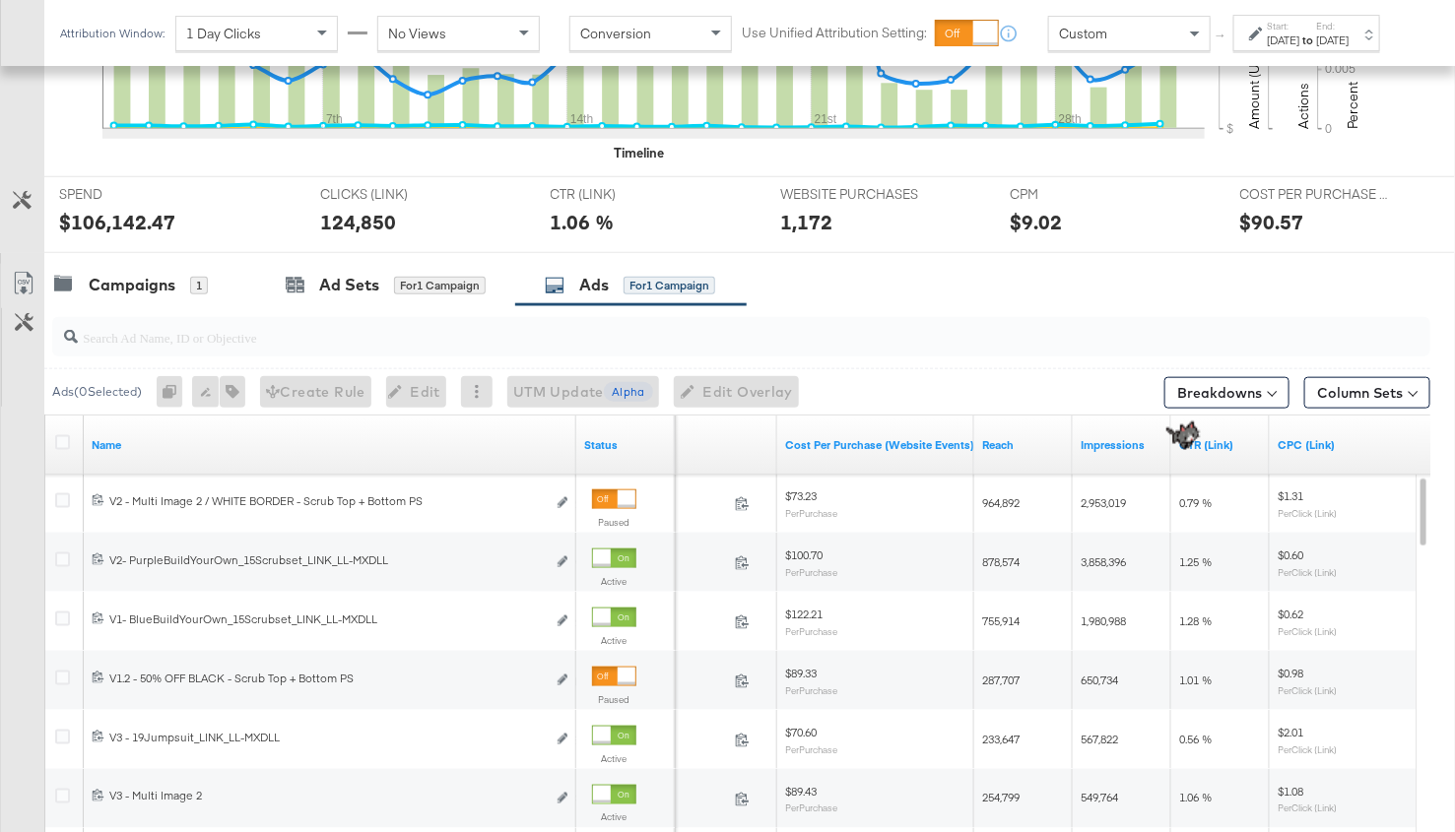
click at [1268, 48] on div "[DATE]" at bounding box center [1284, 41] width 33 height 16
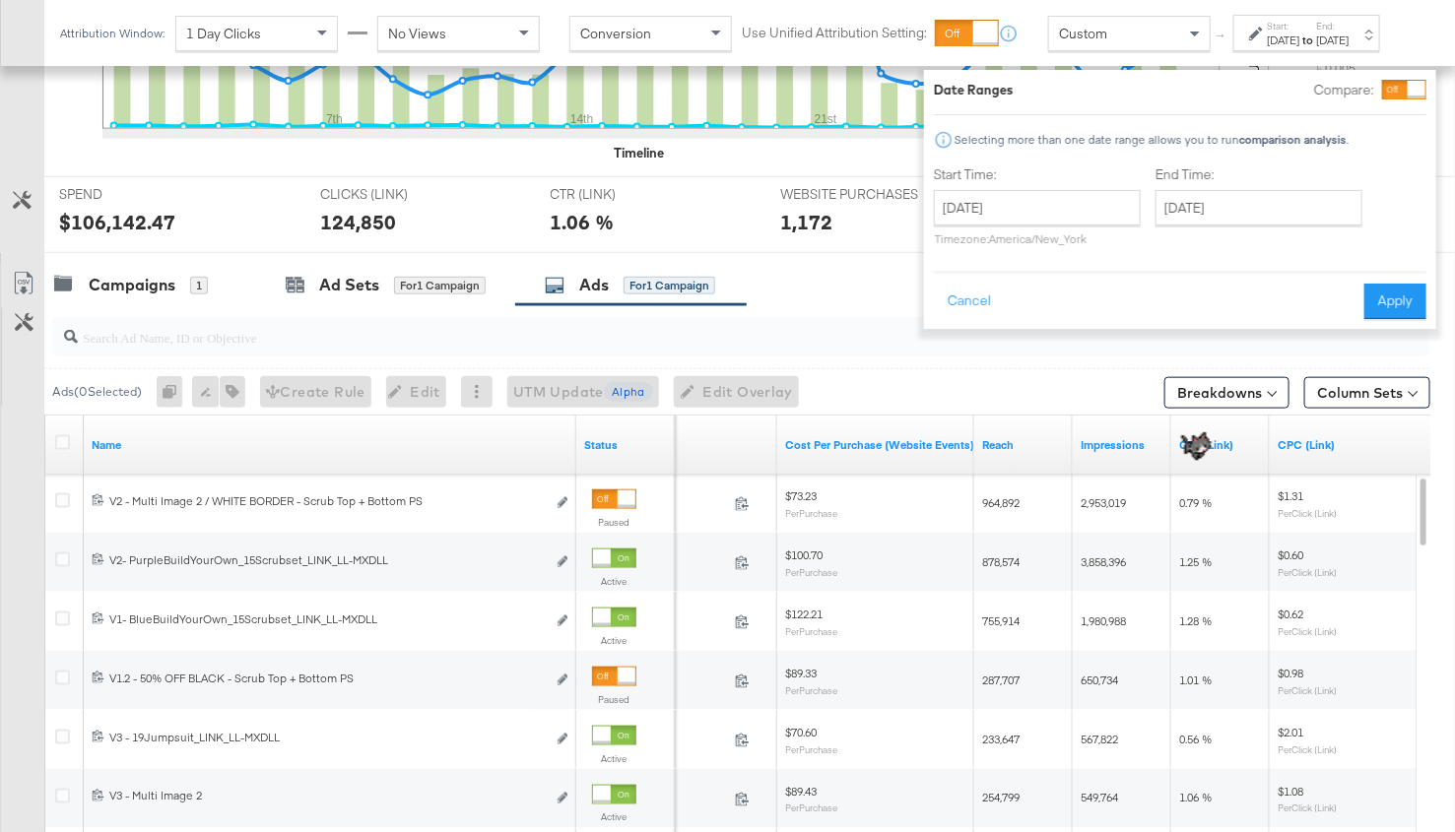
click at [204, 30] on div "1 Day Clicks" at bounding box center [256, 33] width 161 height 33
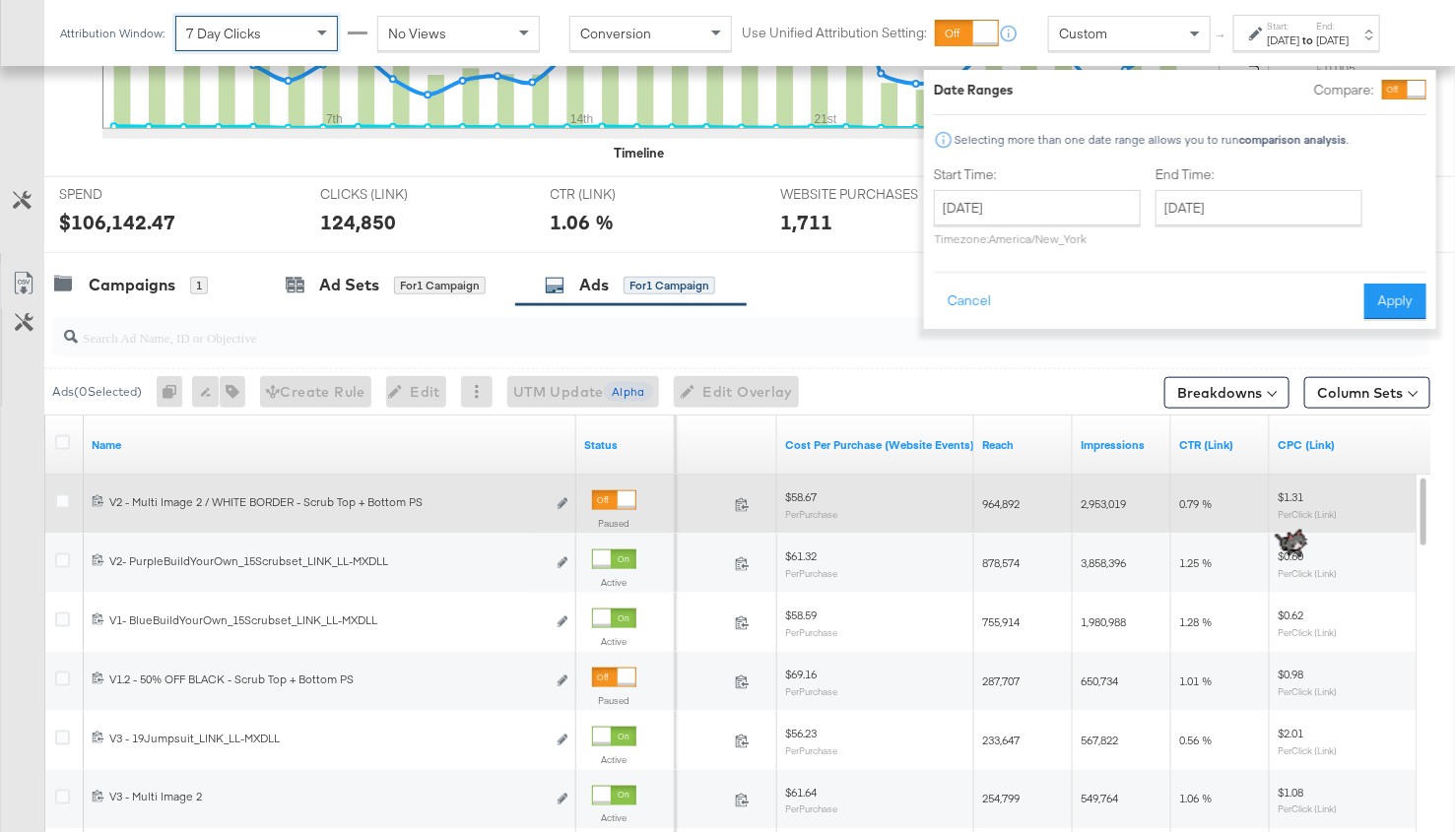
scroll to position [652, 0]
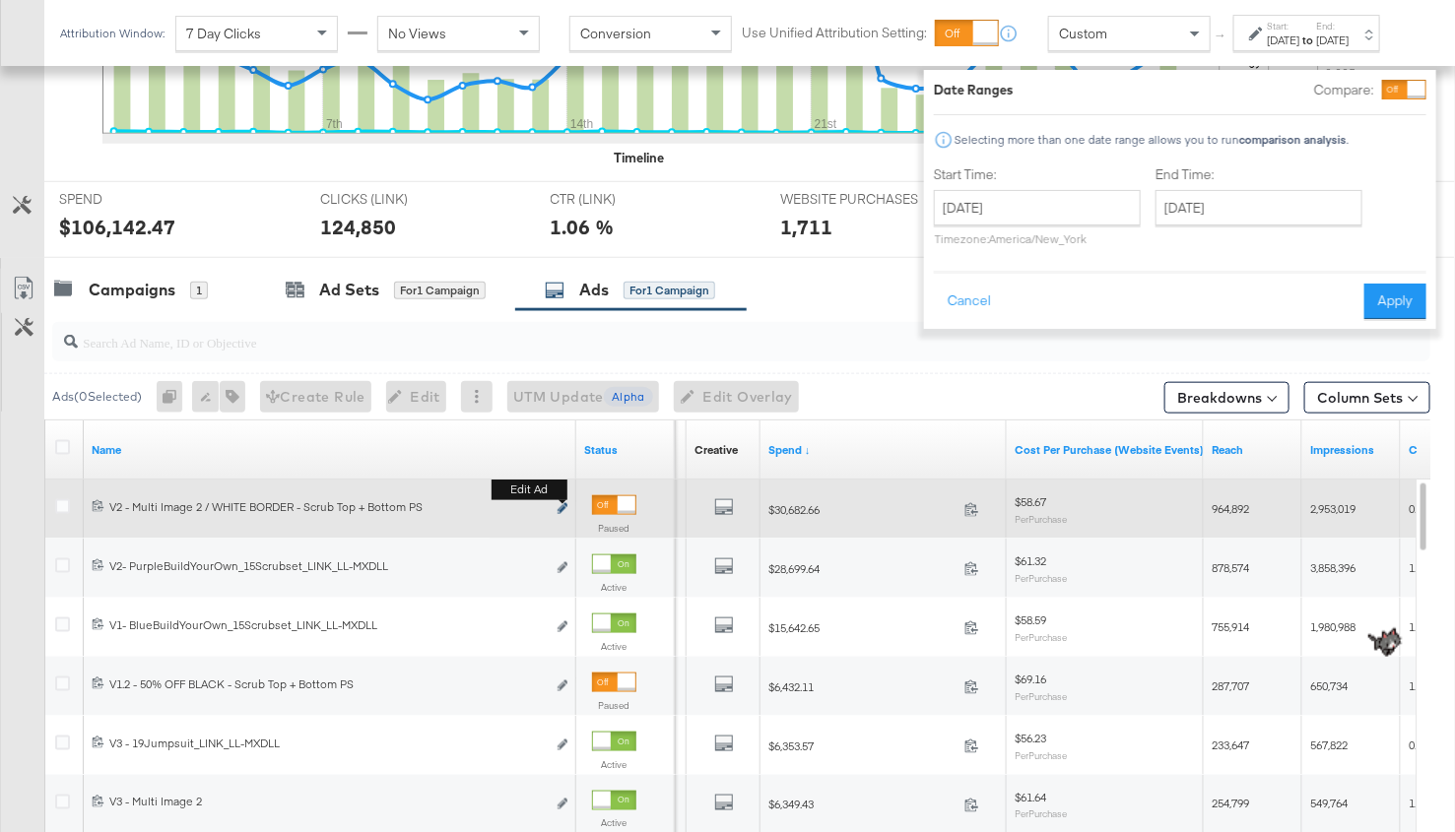
click at [564, 503] on icon "link" at bounding box center [563, 508] width 10 height 11
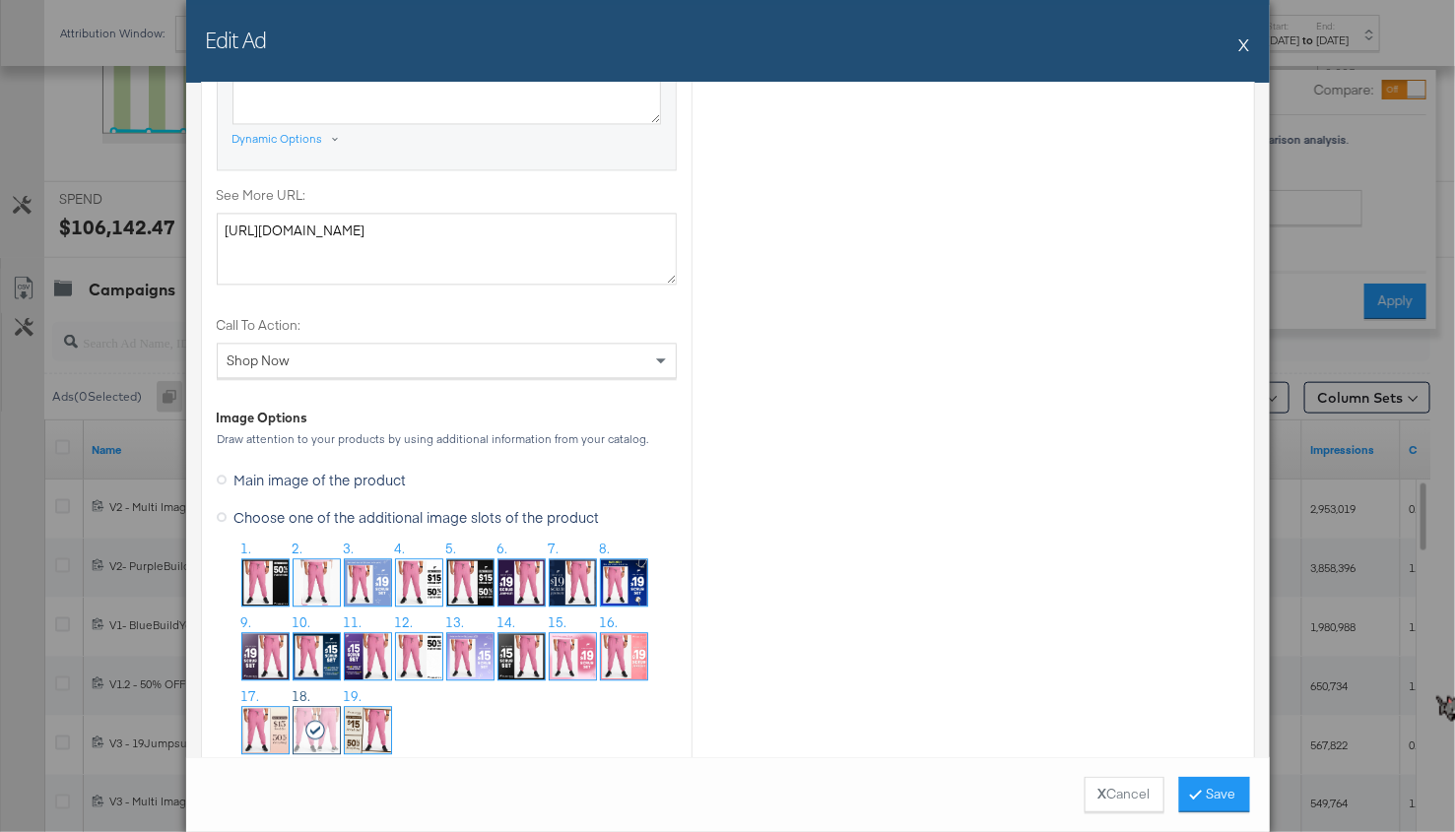
scroll to position [1743, 0]
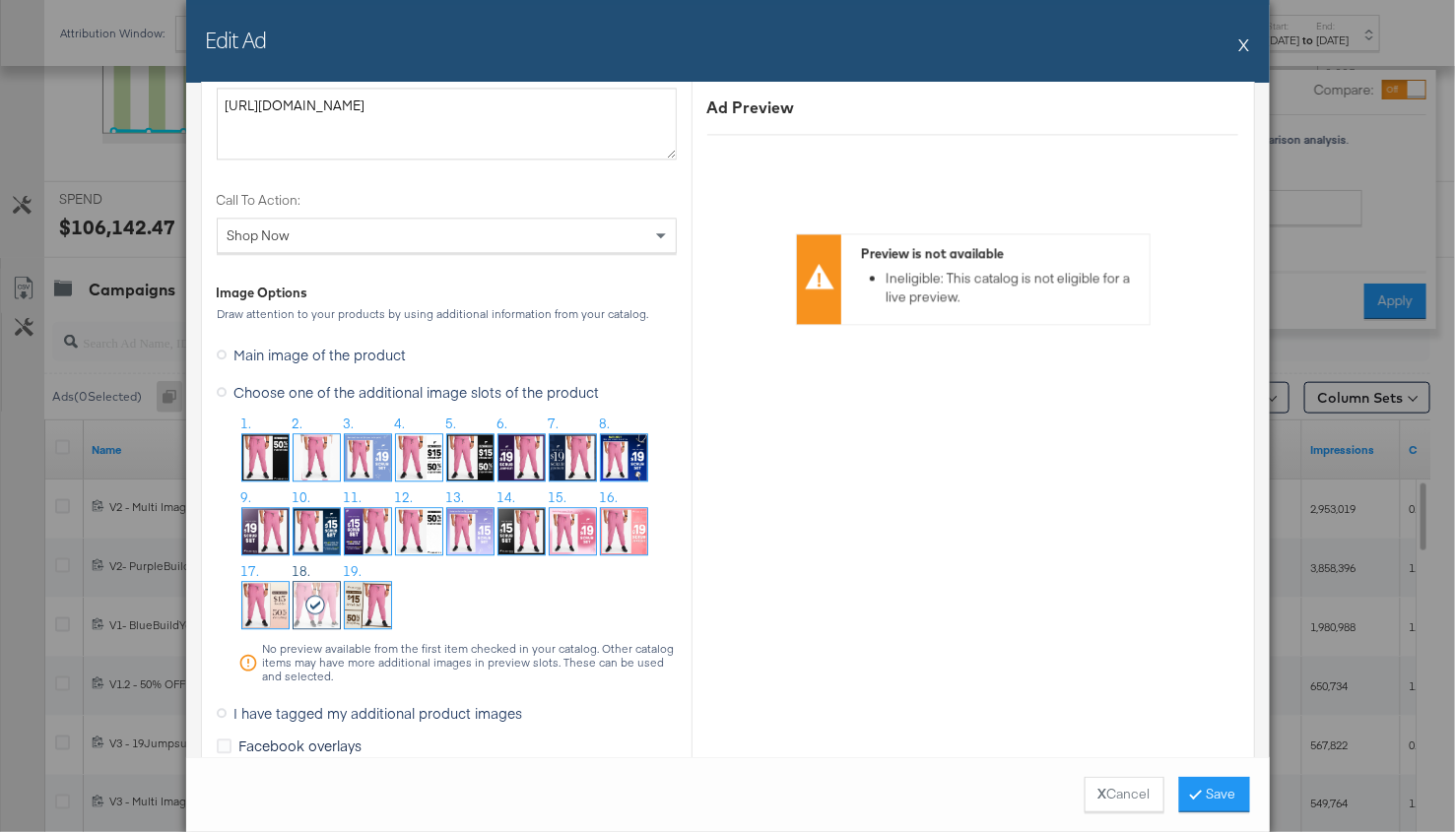
click at [1250, 40] on div "Edit Ad X" at bounding box center [727, 41] width 1083 height 83
click at [1241, 42] on button "X" at bounding box center [1244, 44] width 11 height 39
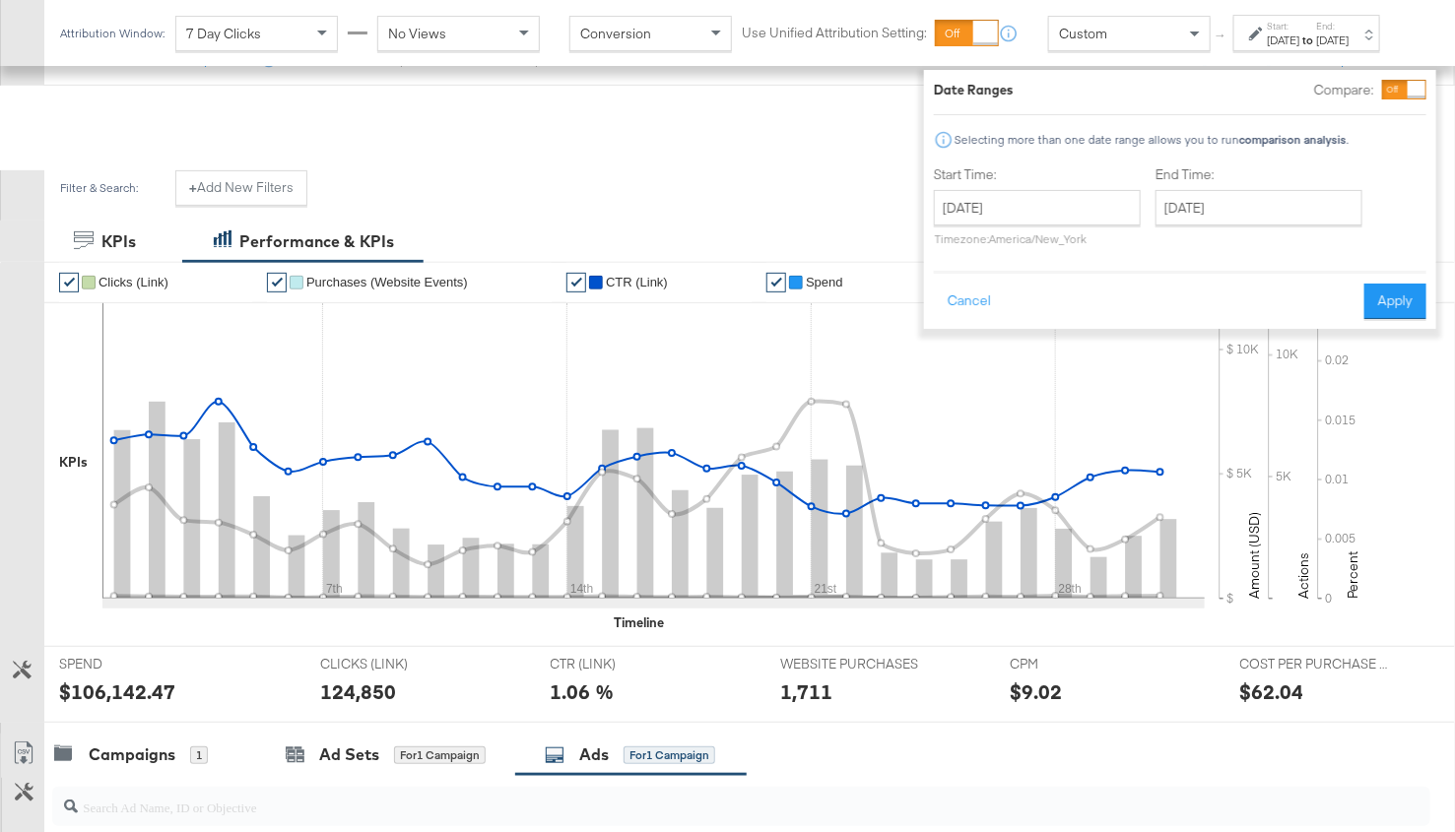
scroll to position [0, 0]
